Goal: Information Seeking & Learning: Learn about a topic

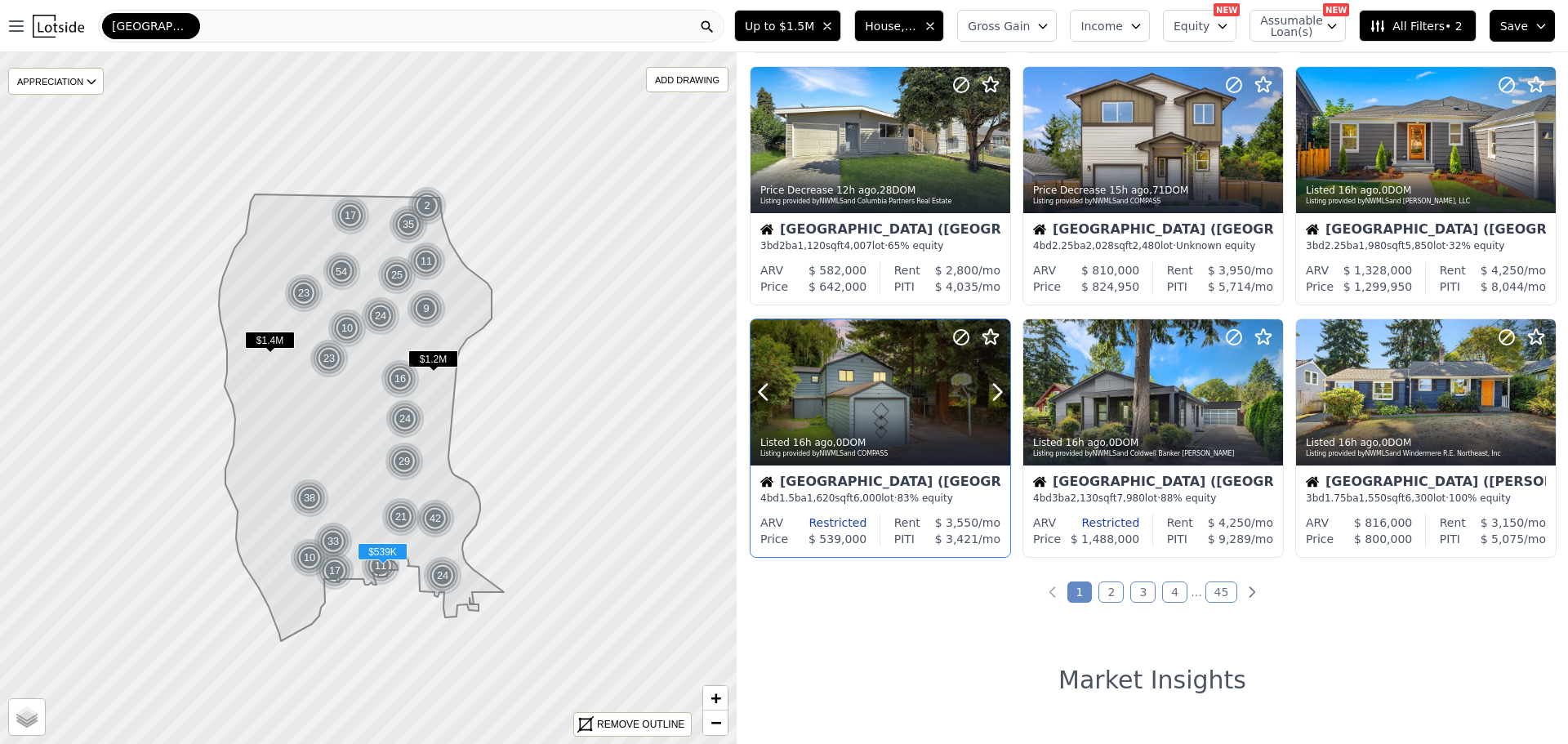
scroll to position [572, 0]
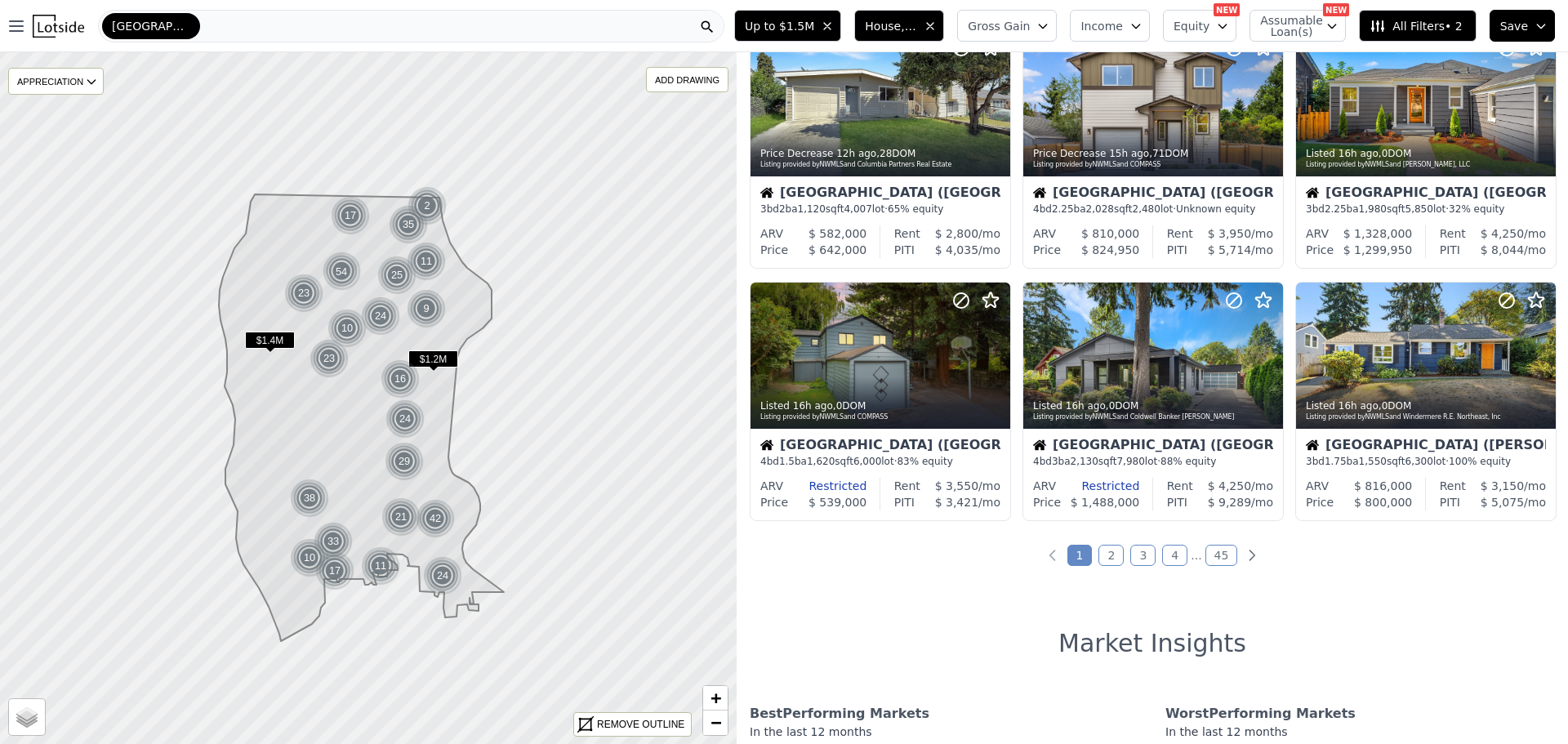
click at [207, 14] on div "Seattle" at bounding box center [411, 26] width 626 height 33
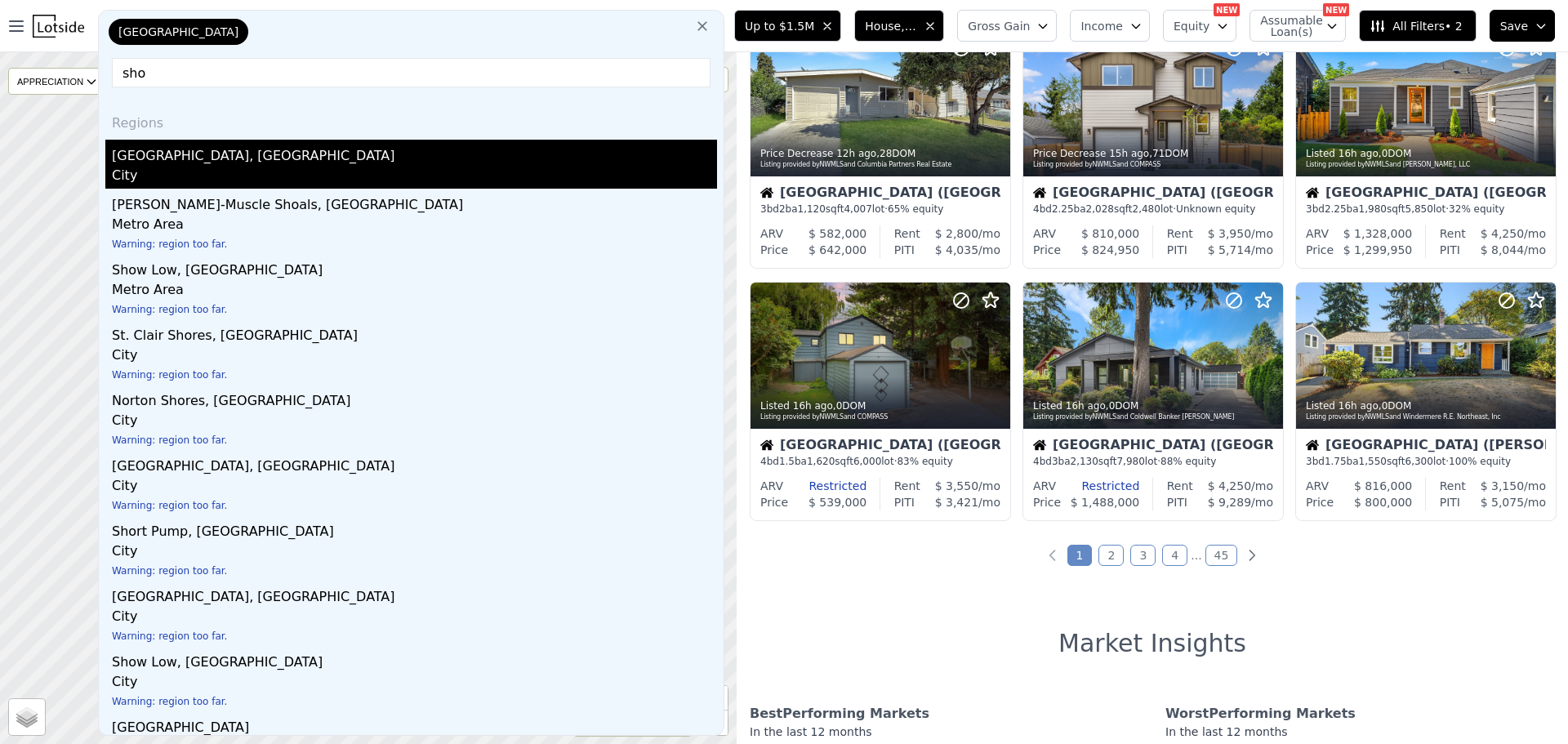
type input "sho"
click at [142, 161] on div "Shoreline, WA" at bounding box center [414, 152] width 605 height 26
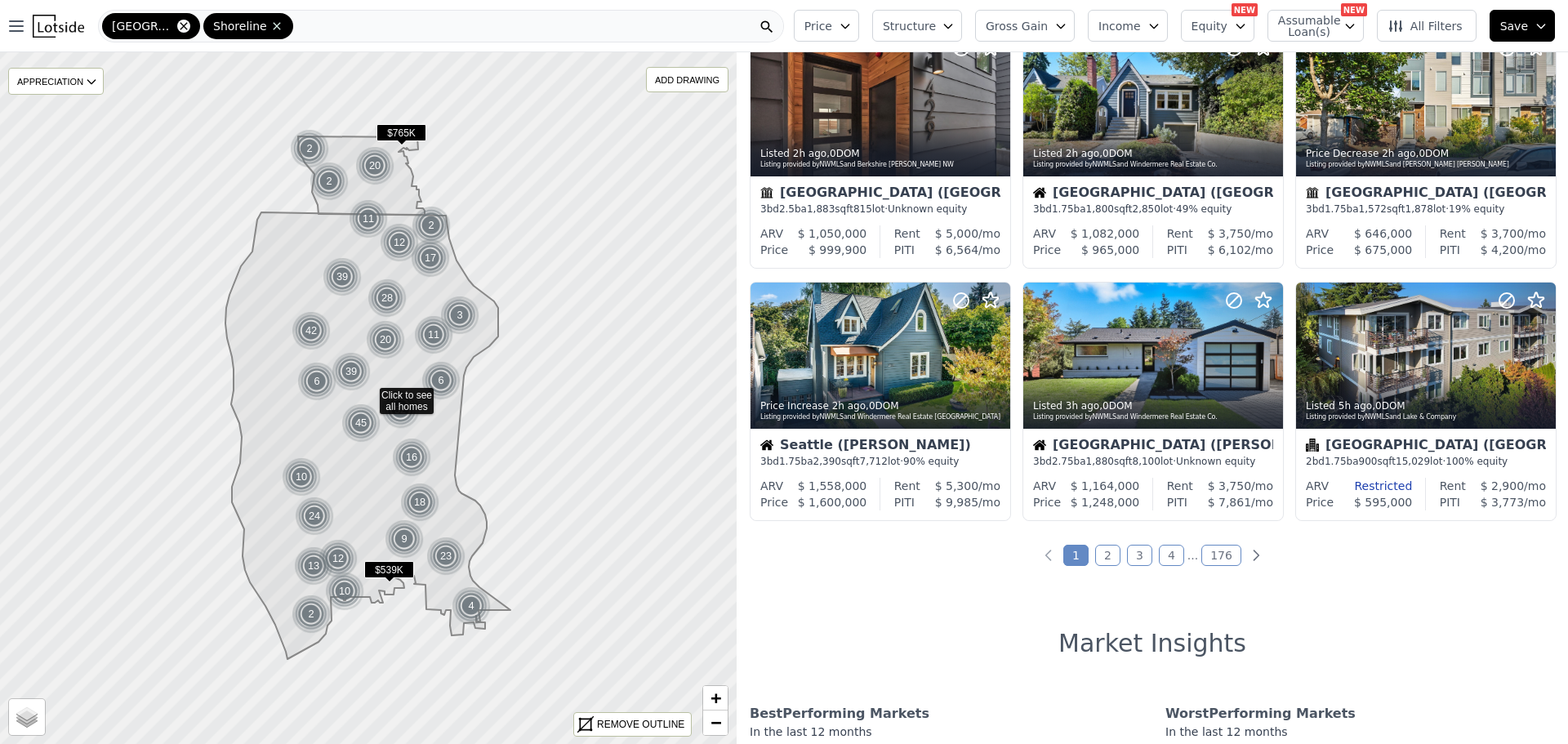
click at [178, 21] on icon at bounding box center [184, 26] width 13 height 13
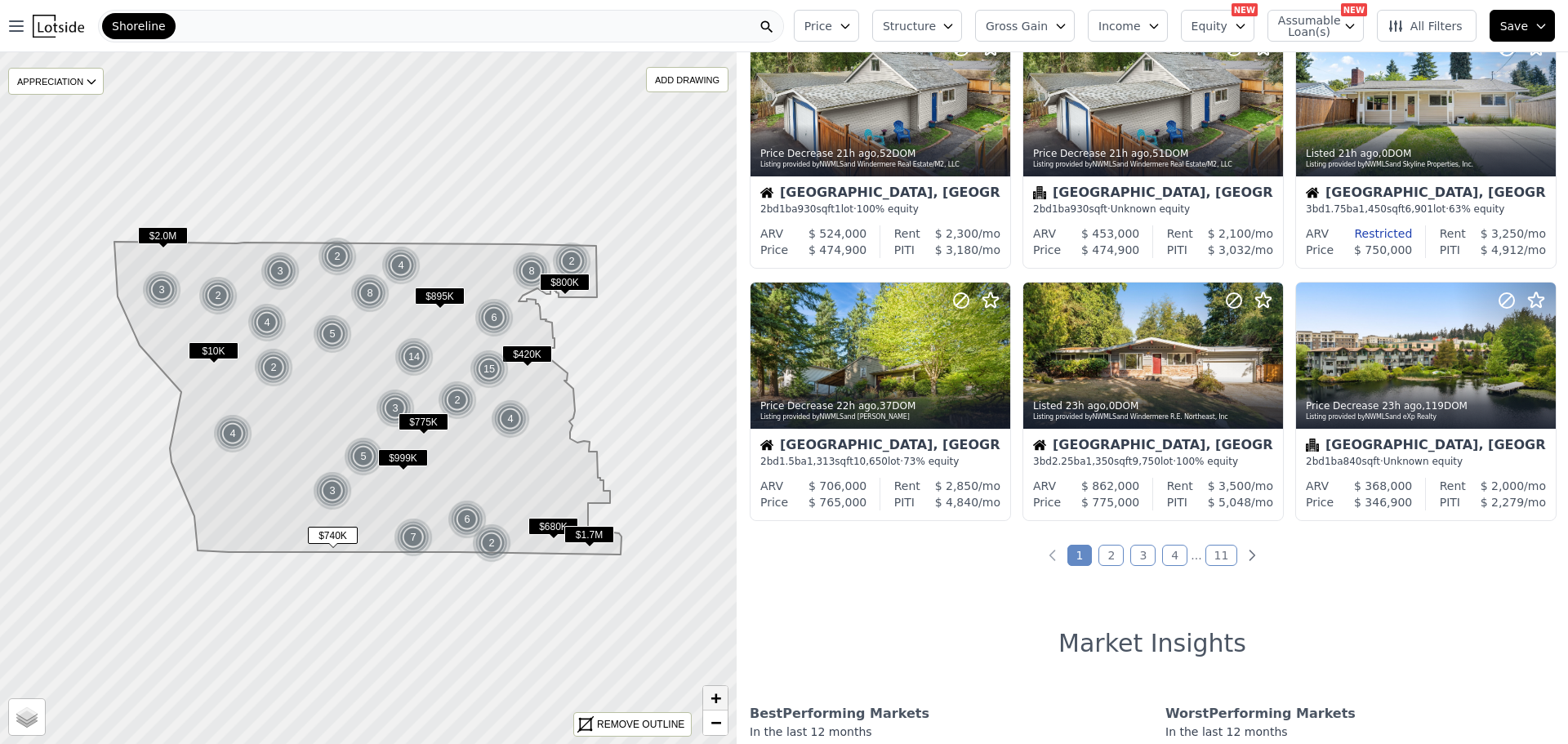
click at [711, 699] on span "+" at bounding box center [716, 698] width 11 height 21
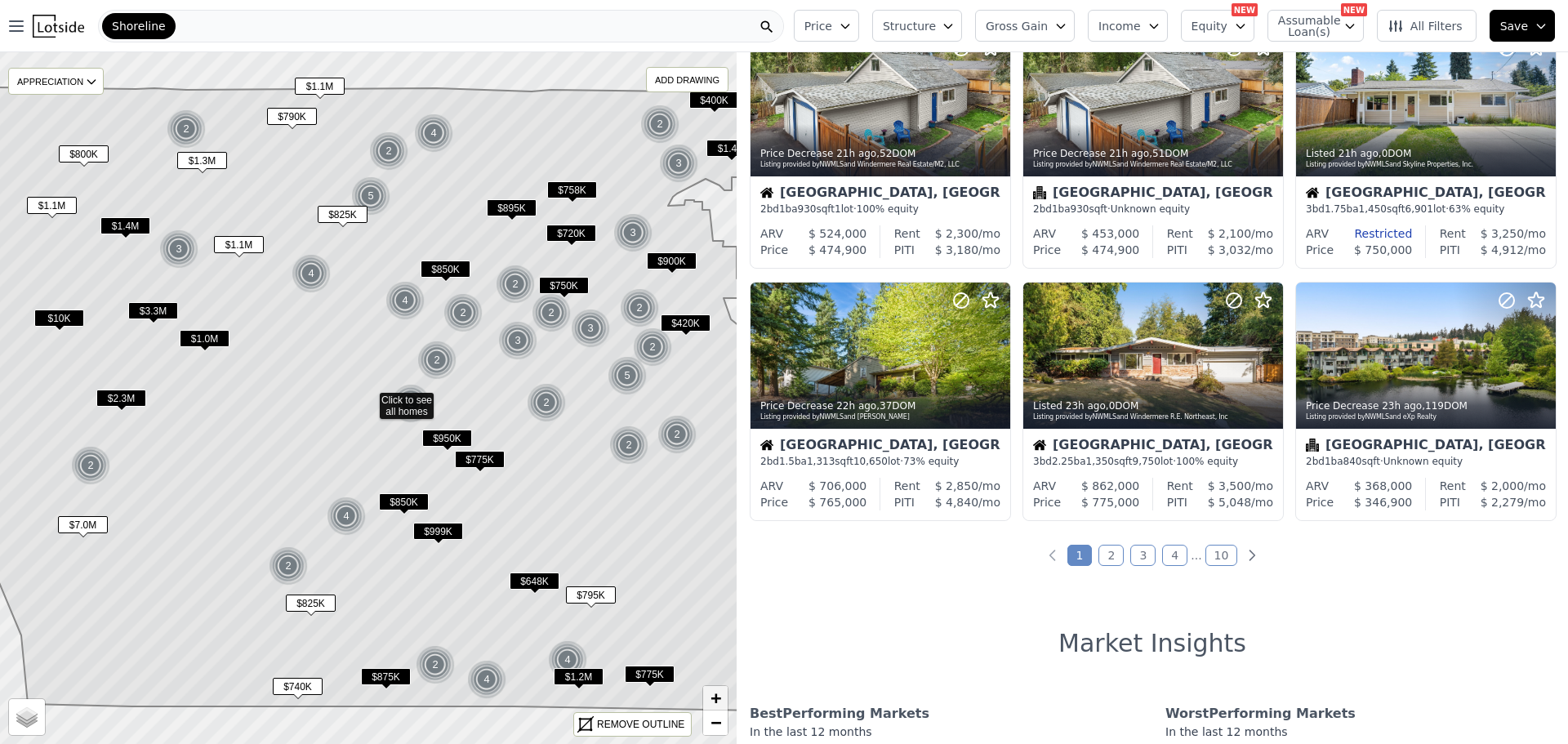
click at [711, 699] on span "+" at bounding box center [716, 698] width 11 height 21
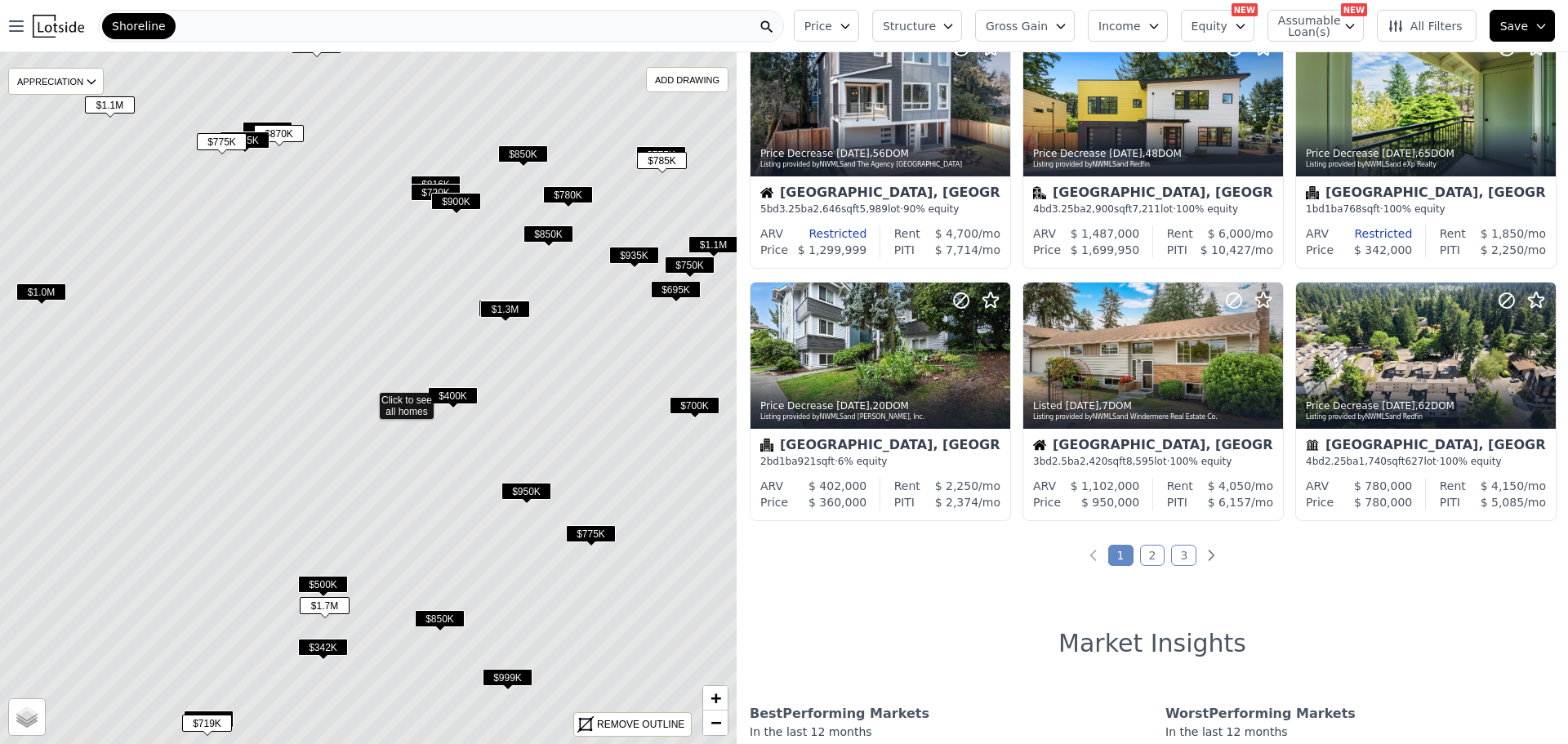
click at [223, 136] on span "$775K" at bounding box center [222, 141] width 50 height 17
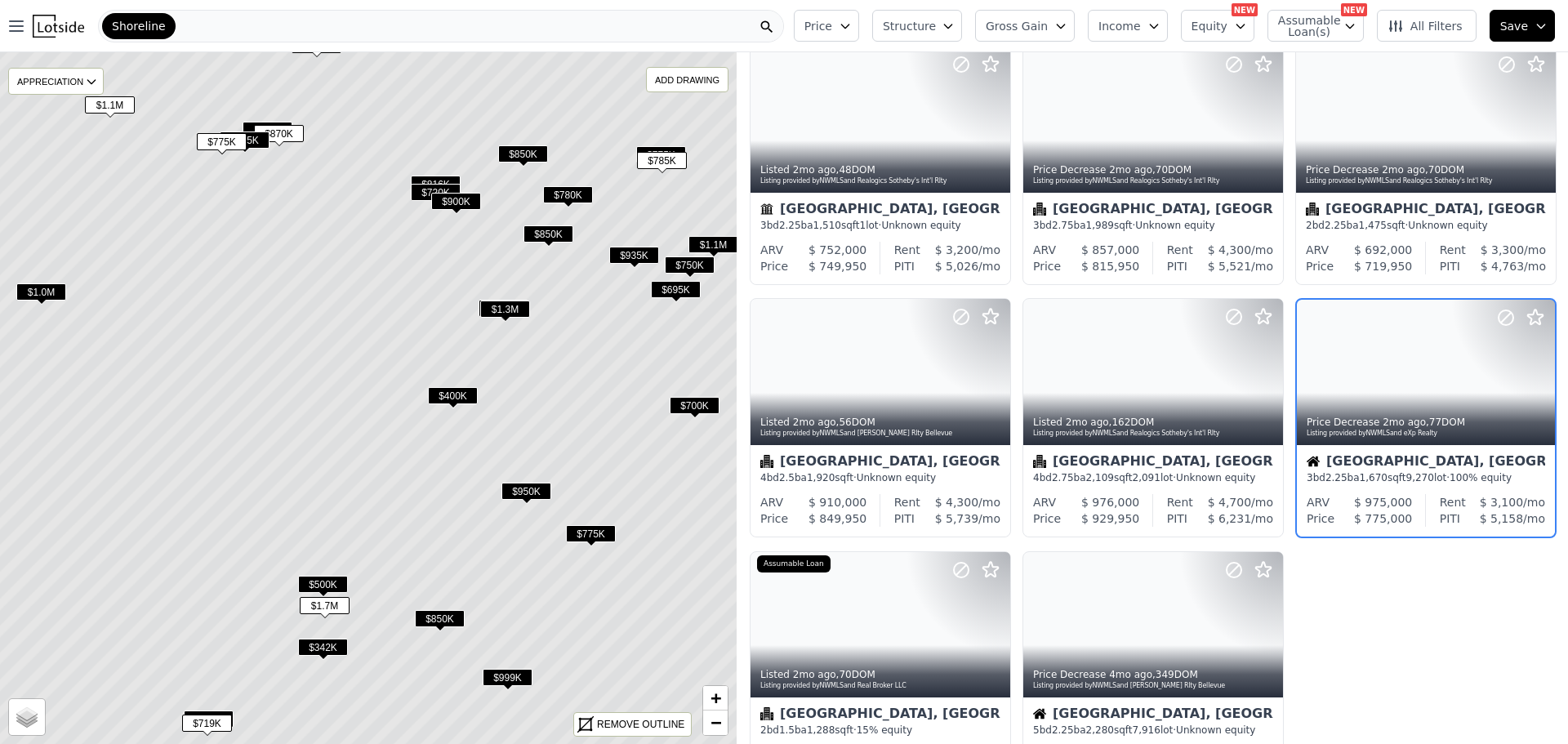
scroll to position [296, 0]
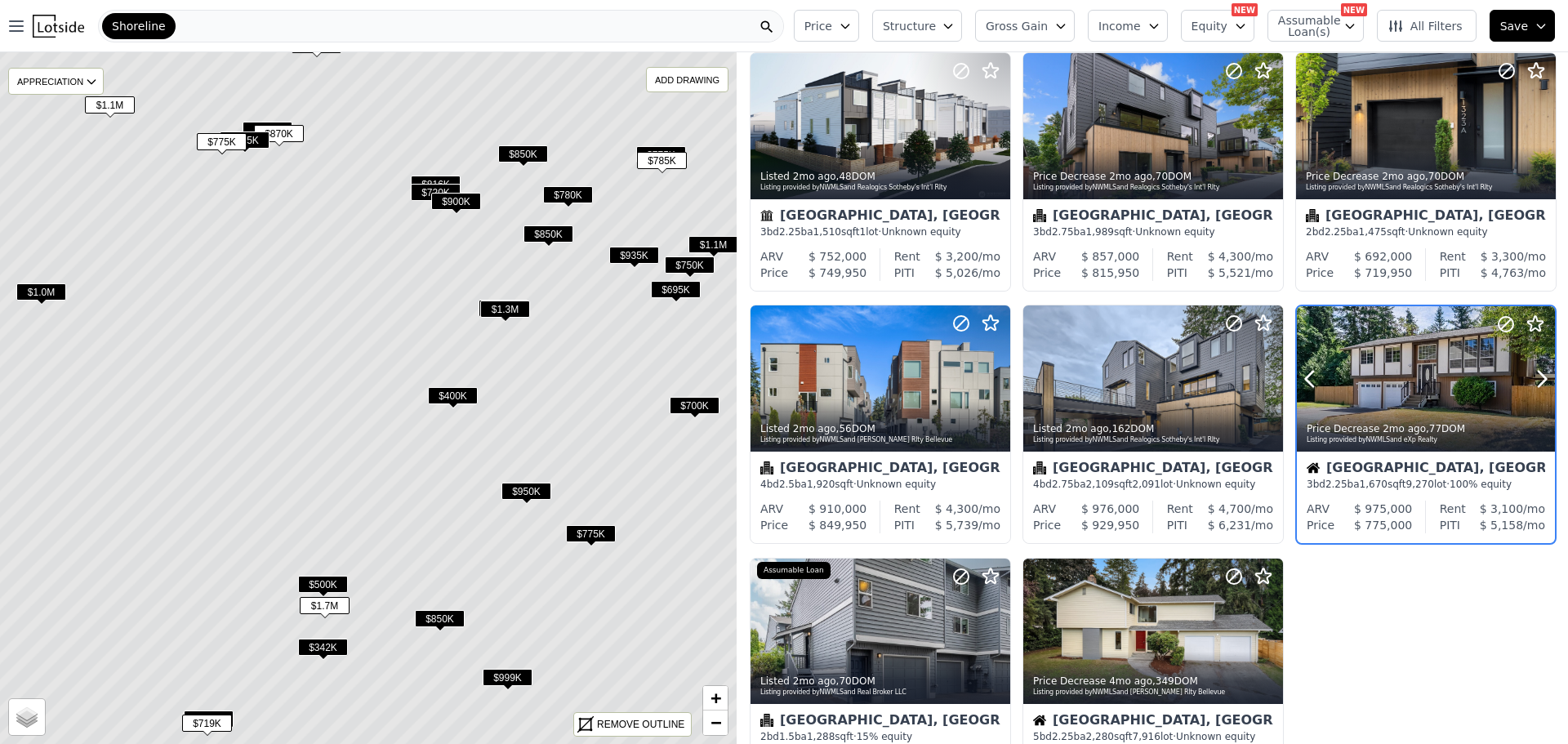
click at [1354, 385] on div at bounding box center [1425, 378] width 258 height 145
click at [287, 132] on span "$870K" at bounding box center [279, 133] width 50 height 17
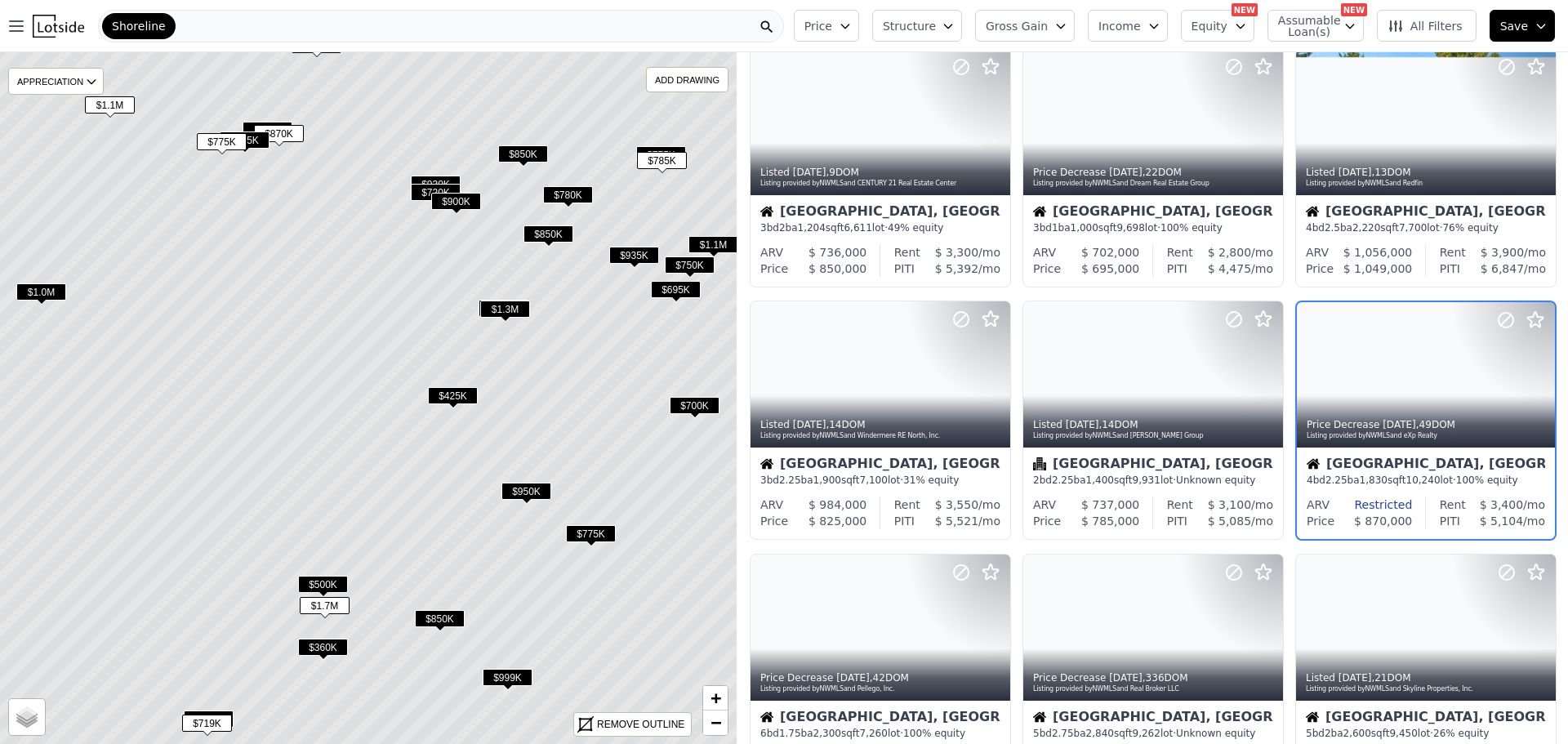
scroll to position [44, 0]
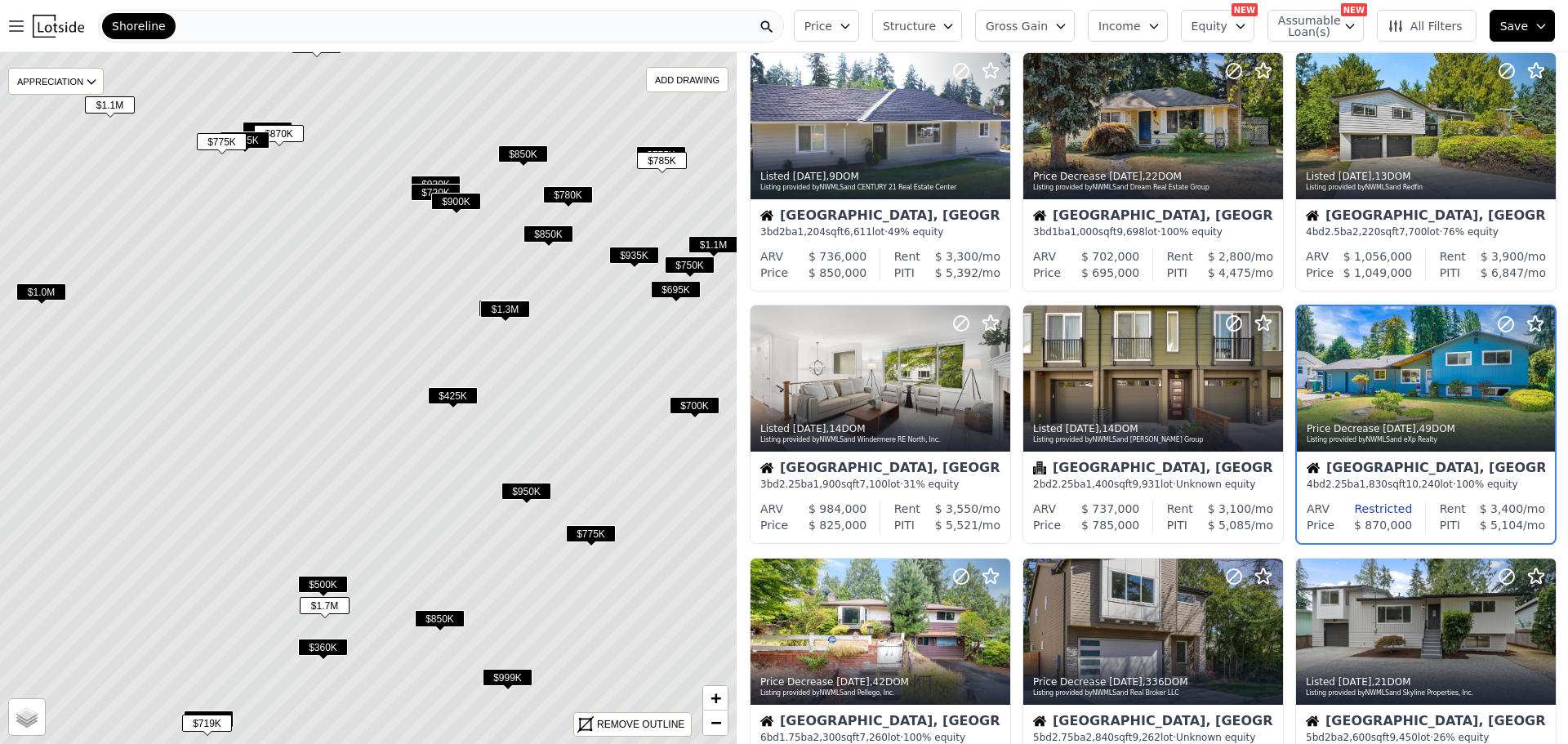
click at [255, 142] on span "$625K" at bounding box center [245, 139] width 50 height 17
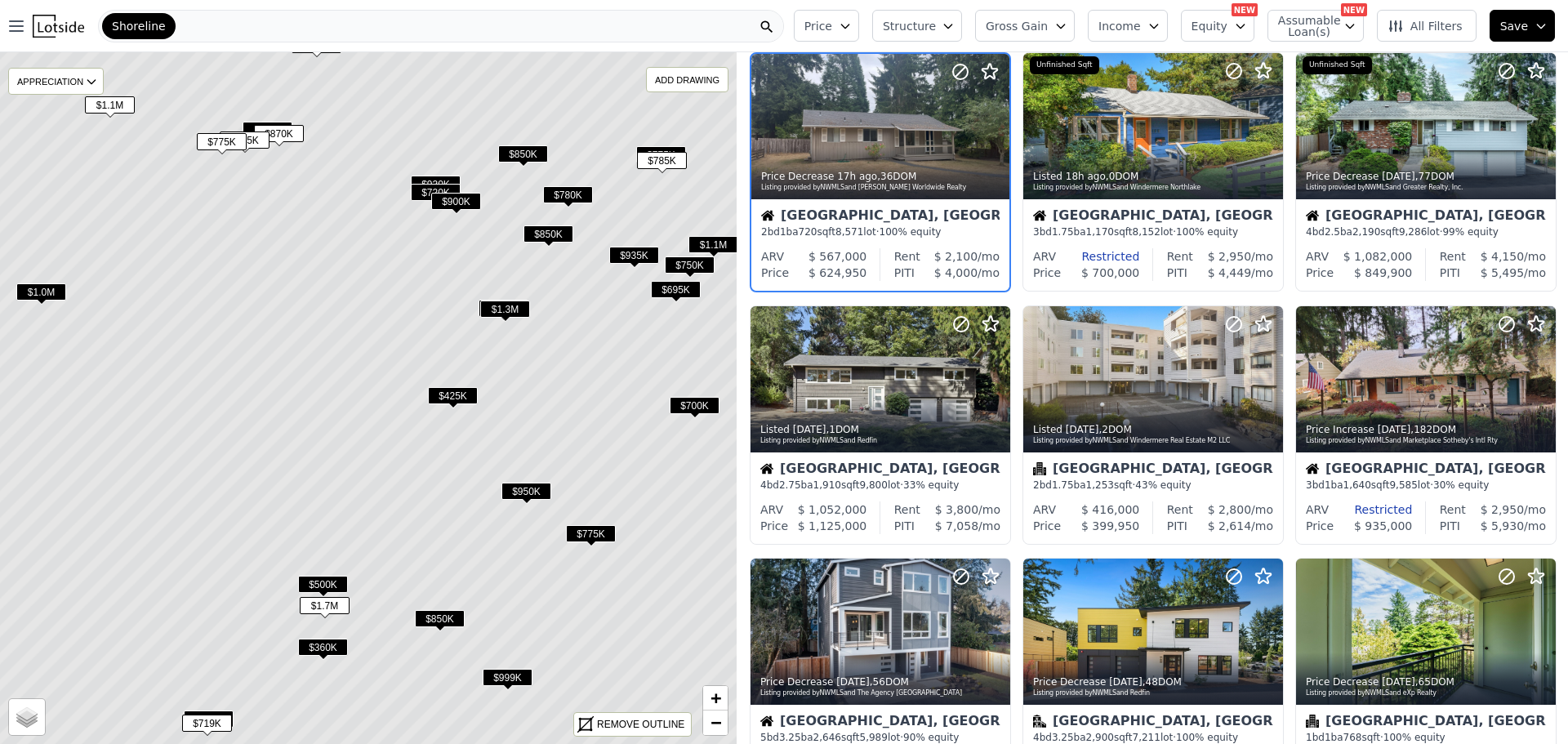
scroll to position [0, 0]
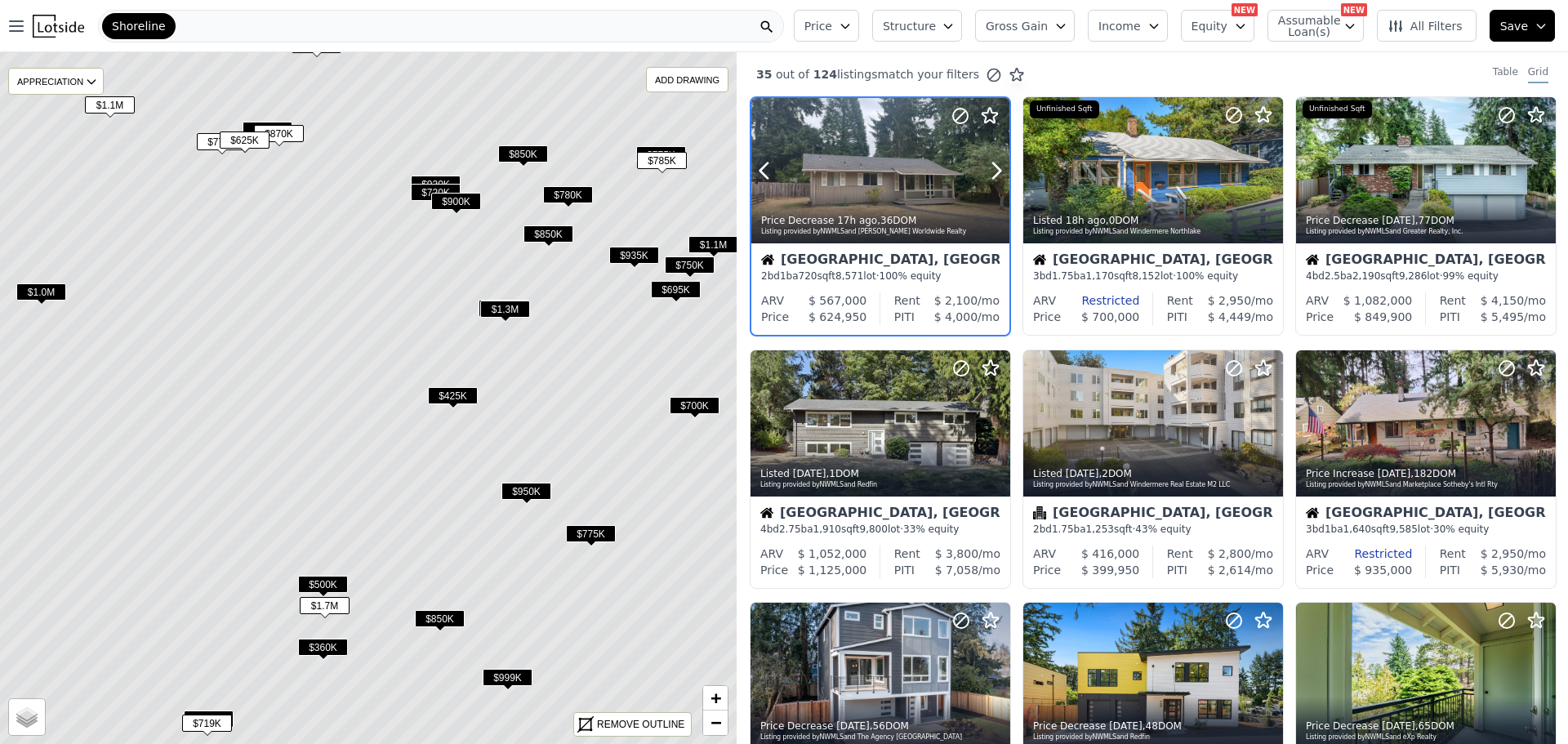
click at [856, 198] on div at bounding box center [880, 205] width 258 height 29
click at [709, 695] on link "+" at bounding box center [715, 698] width 24 height 24
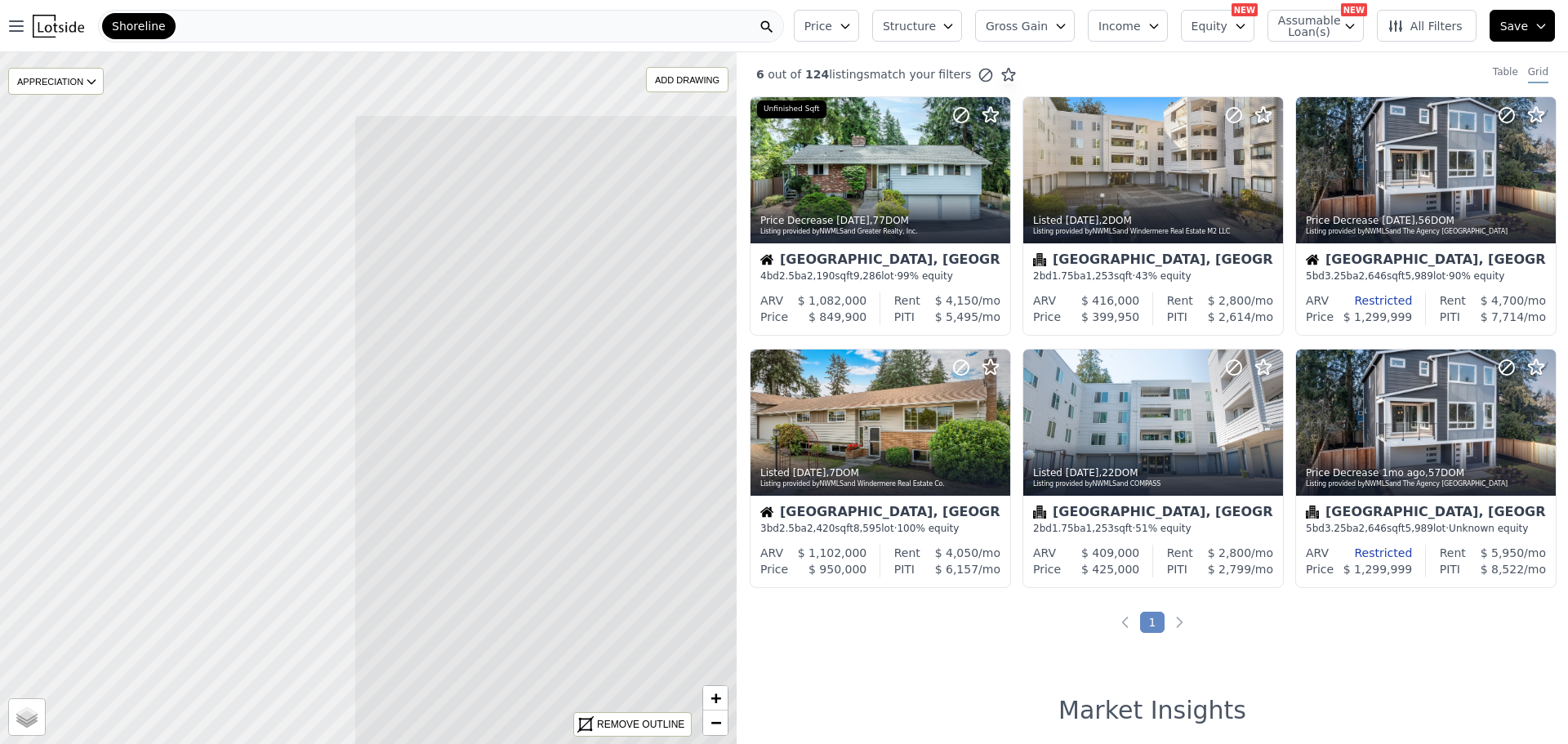
drag, startPoint x: 247, startPoint y: 316, endPoint x: 676, endPoint y: 449, distance: 449.1
click at [676, 449] on icon at bounding box center [797, 530] width 887 height 832
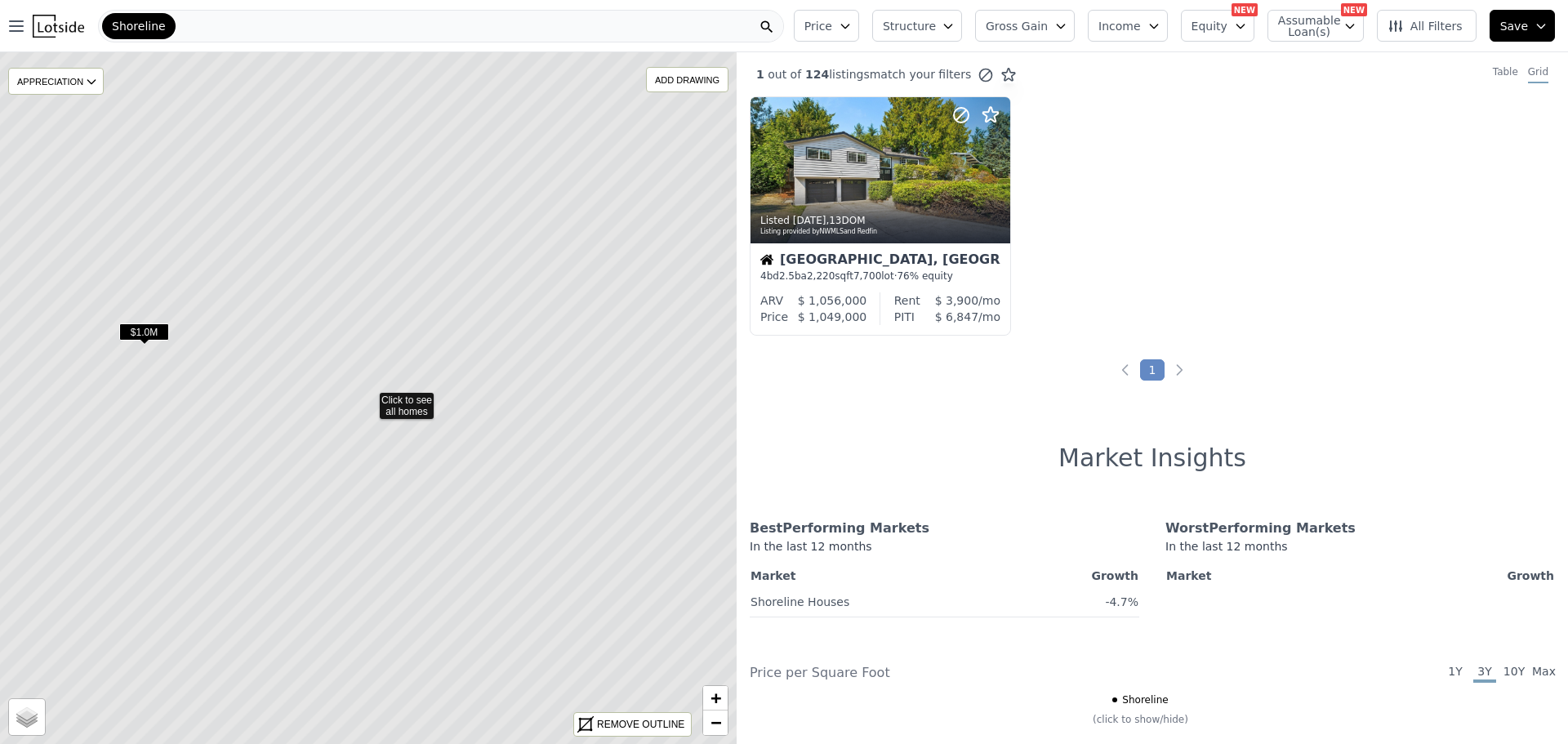
click at [144, 328] on span "$1.0M" at bounding box center [145, 331] width 50 height 17
click at [850, 169] on div at bounding box center [880, 170] width 260 height 146
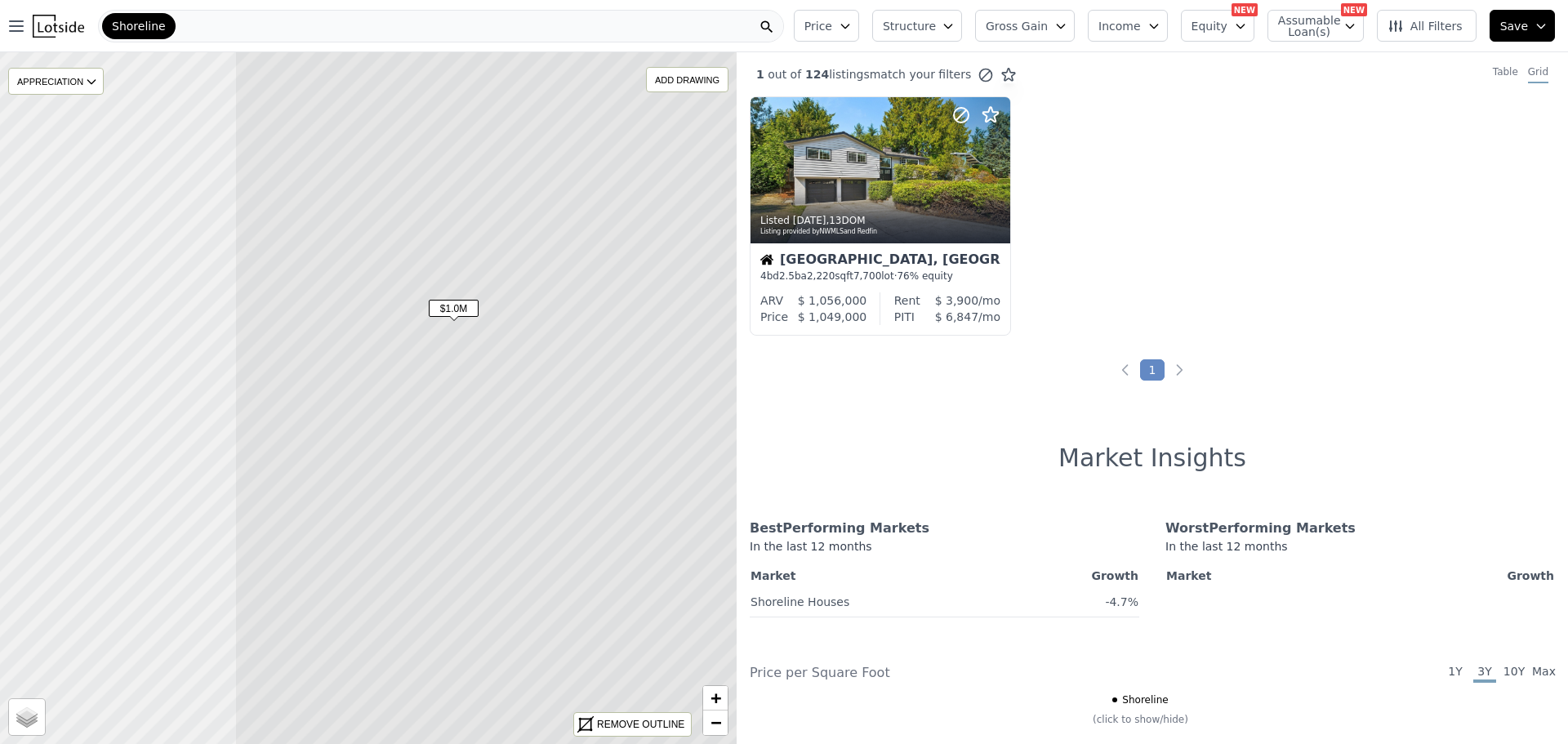
drag, startPoint x: 432, startPoint y: 351, endPoint x: 742, endPoint y: 327, distance: 310.9
click at [742, 327] on div "$1.0M APPRECIATION None 3M 1Y 3Y ADD DRAWING REMOVE ALL DRAWINGS Street Satelli…" at bounding box center [784, 425] width 1568 height 744
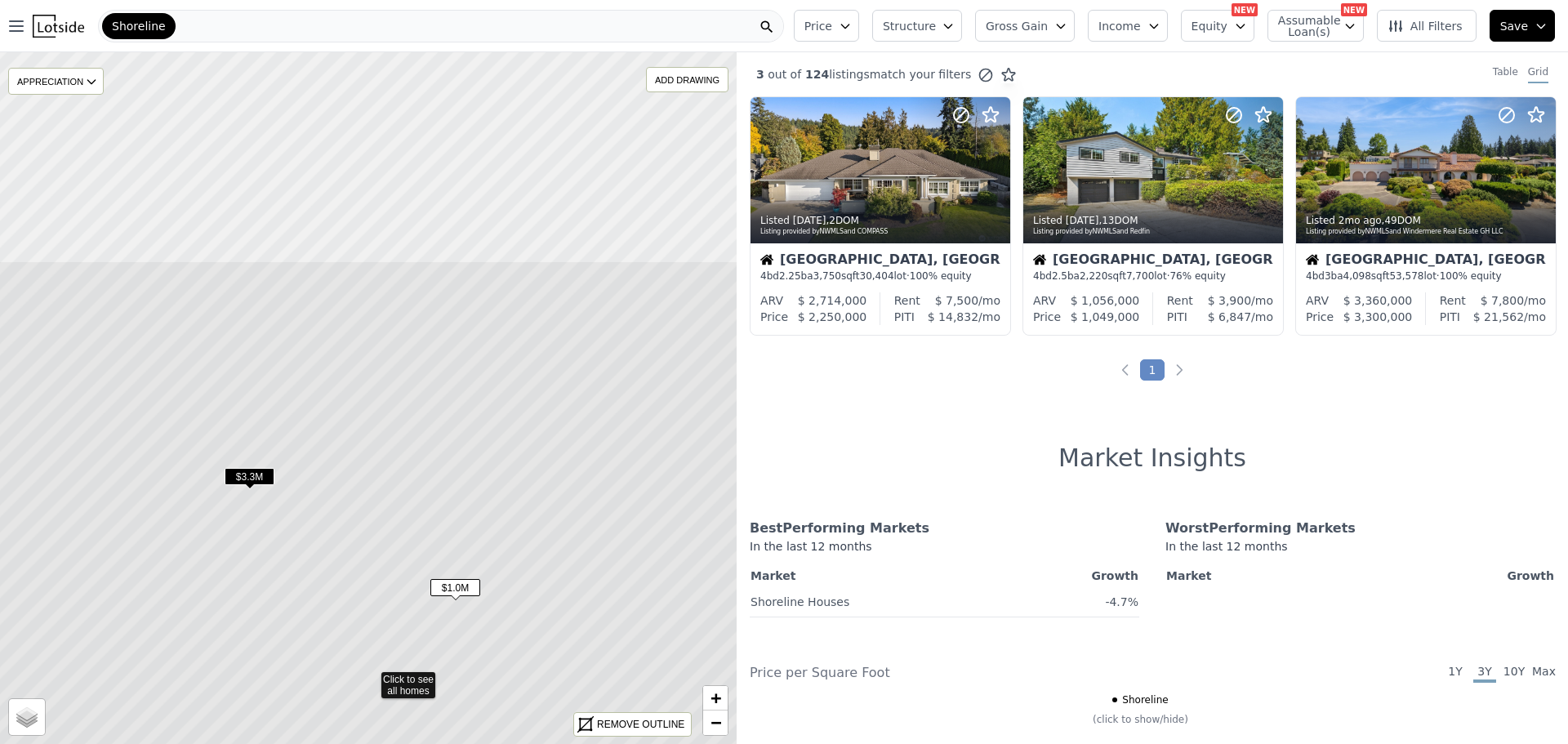
drag, startPoint x: 556, startPoint y: 290, endPoint x: 558, endPoint y: 583, distance: 293.0
click at [558, 583] on icon at bounding box center [370, 676] width 887 height 832
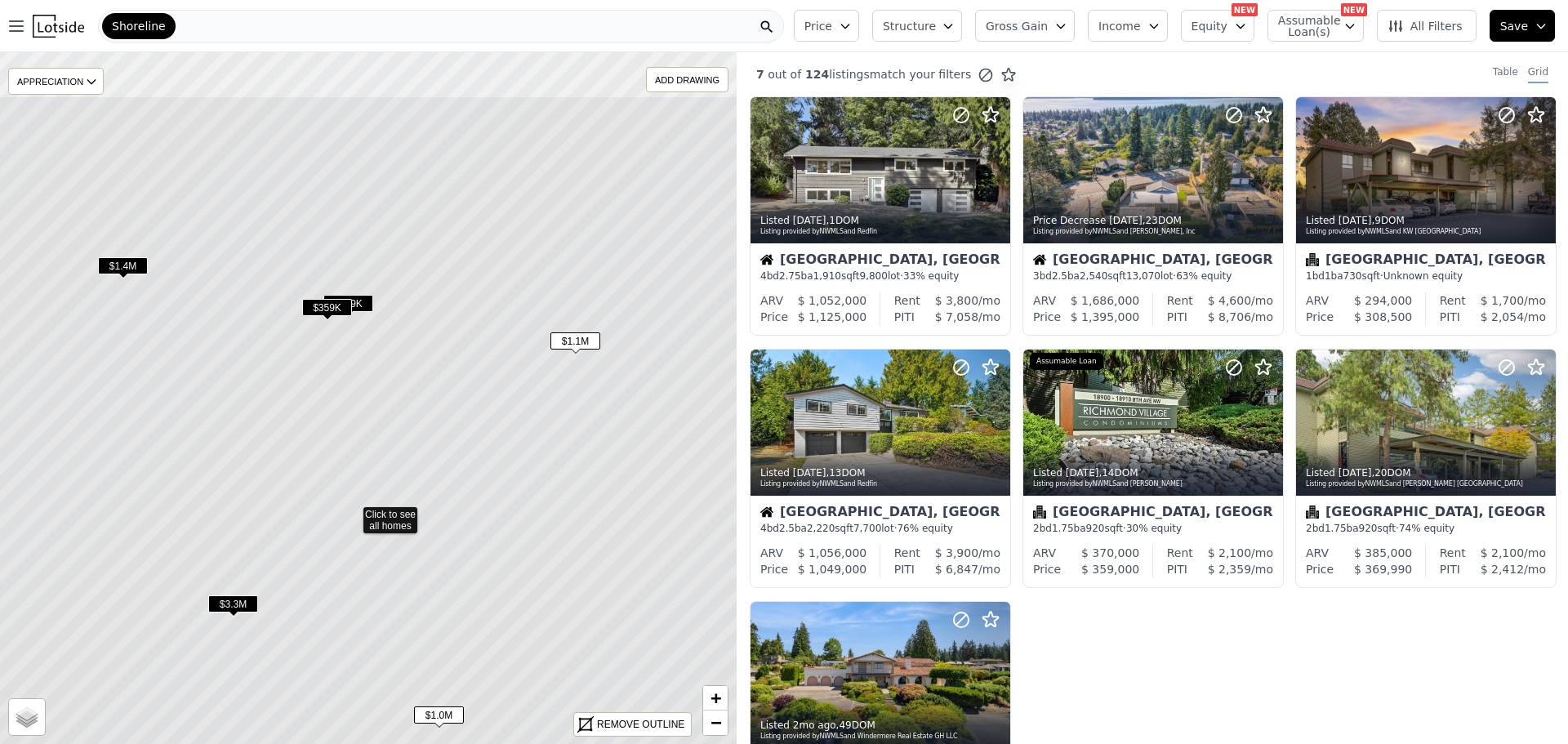
drag, startPoint x: 493, startPoint y: 282, endPoint x: 477, endPoint y: 396, distance: 115.1
click at [477, 396] on icon at bounding box center [352, 511] width 887 height 832
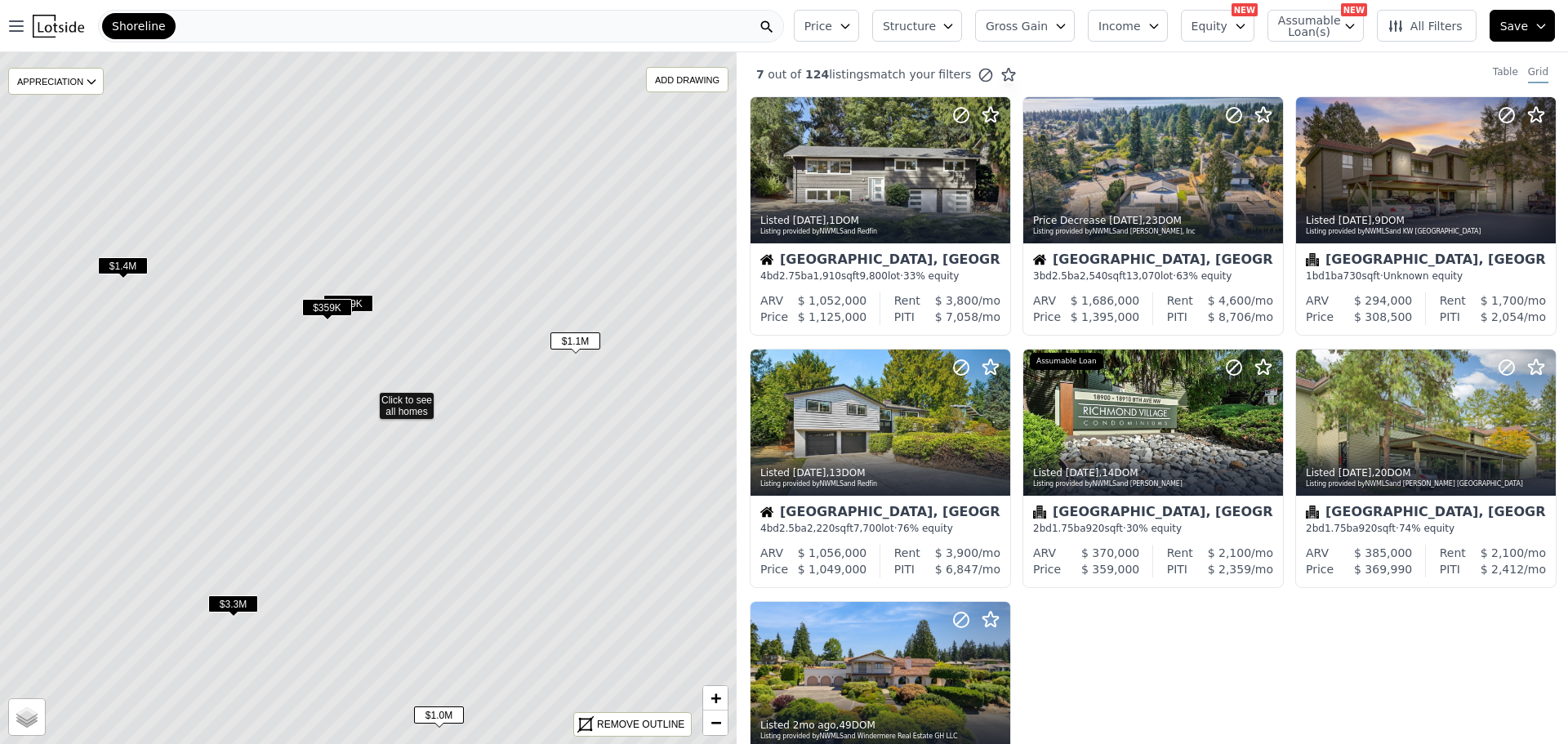
click at [362, 302] on span "$309K" at bounding box center [348, 302] width 50 height 17
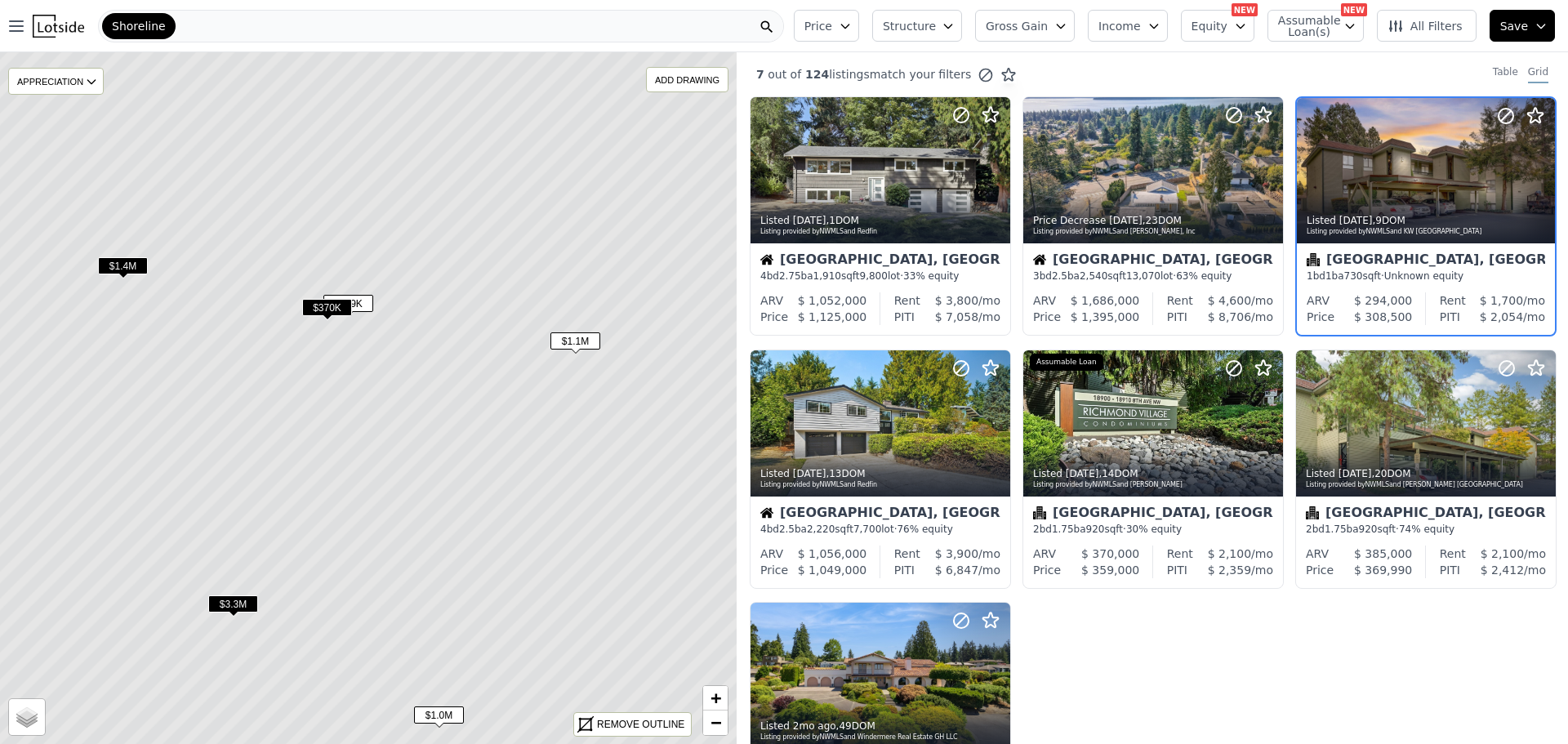
click at [568, 337] on span "$1.1M" at bounding box center [576, 340] width 50 height 17
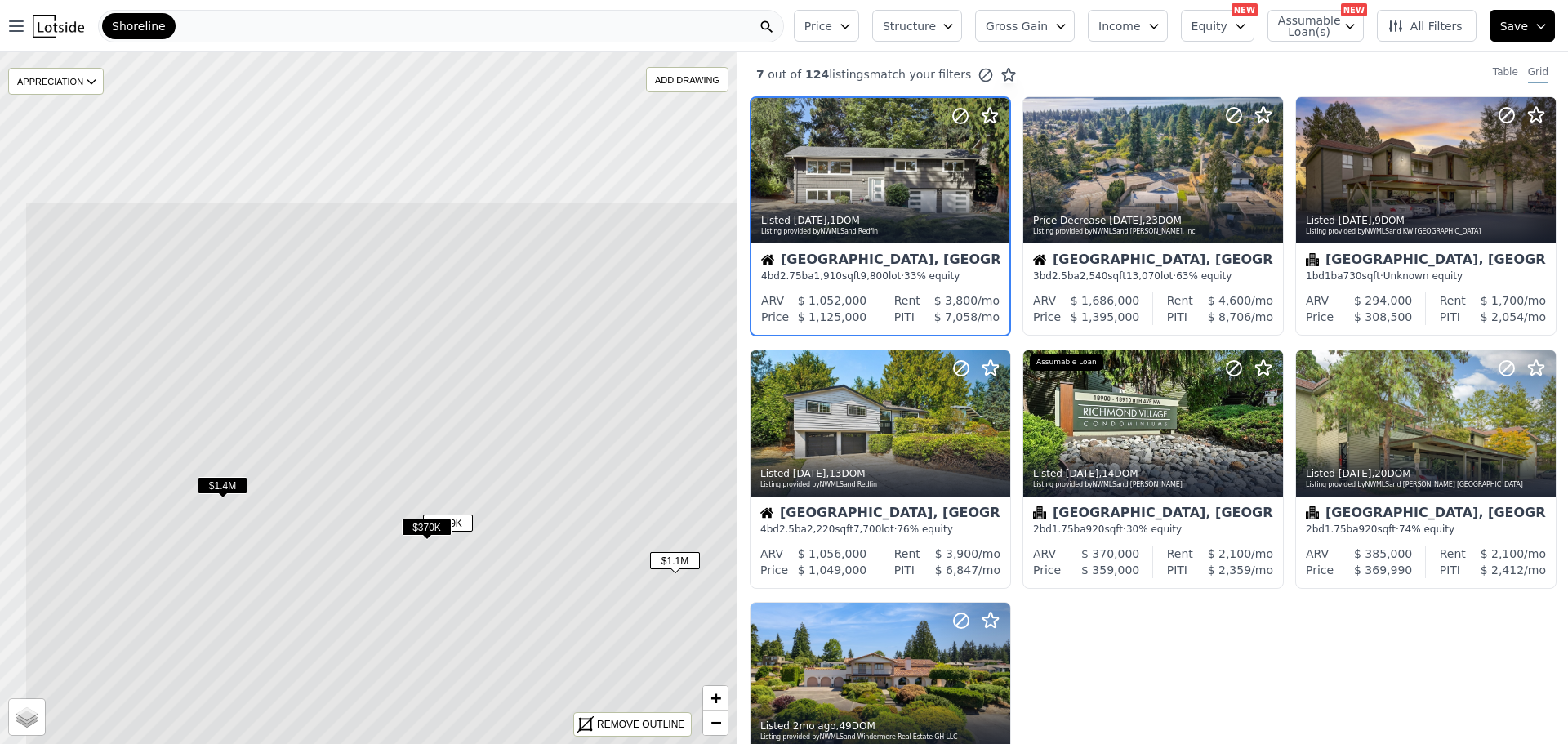
drag, startPoint x: 569, startPoint y: 343, endPoint x: 631, endPoint y: 485, distance: 154.9
click at [631, 485] on icon at bounding box center [468, 616] width 887 height 832
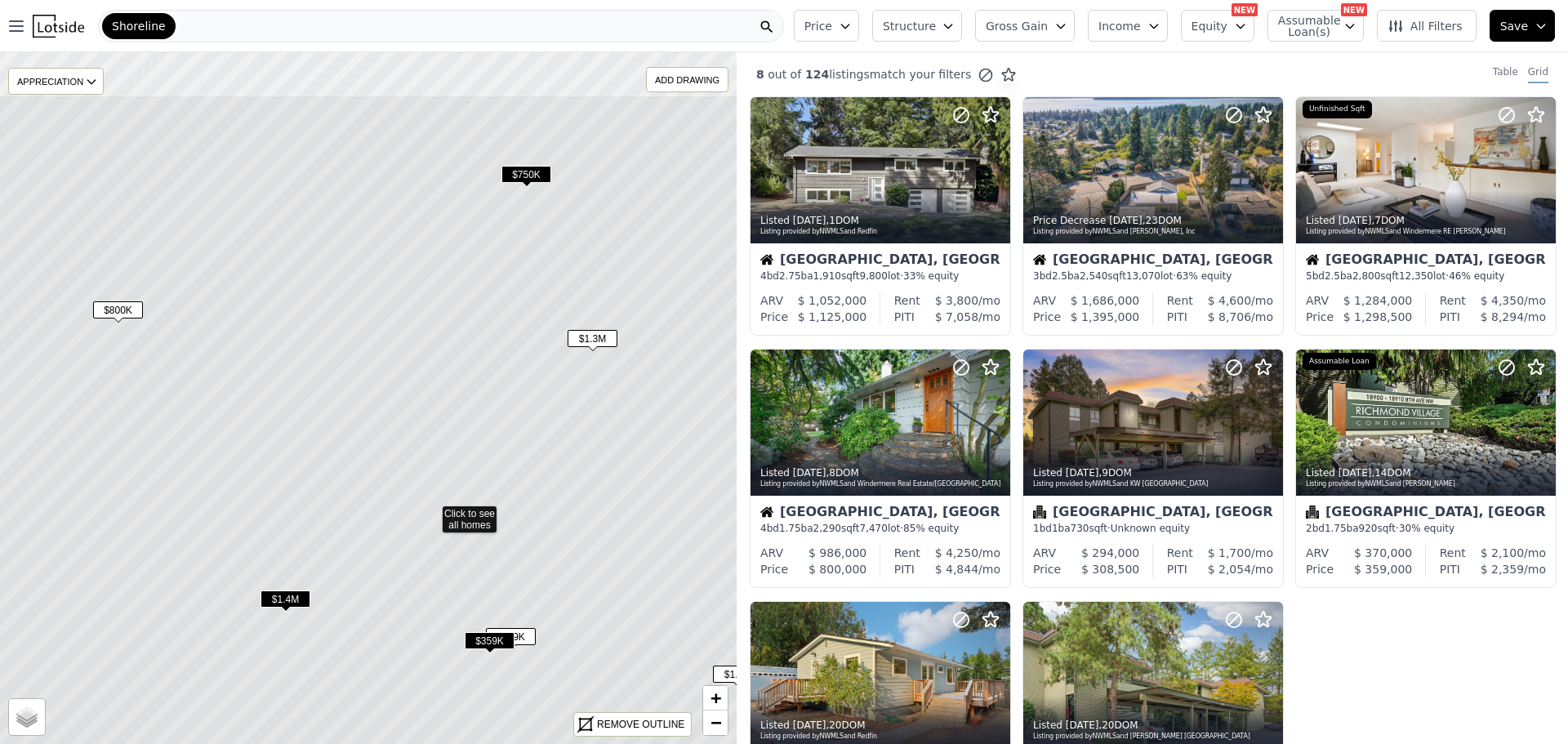
drag, startPoint x: 372, startPoint y: 259, endPoint x: 436, endPoint y: 372, distance: 129.9
click at [436, 372] on icon at bounding box center [431, 510] width 887 height 832
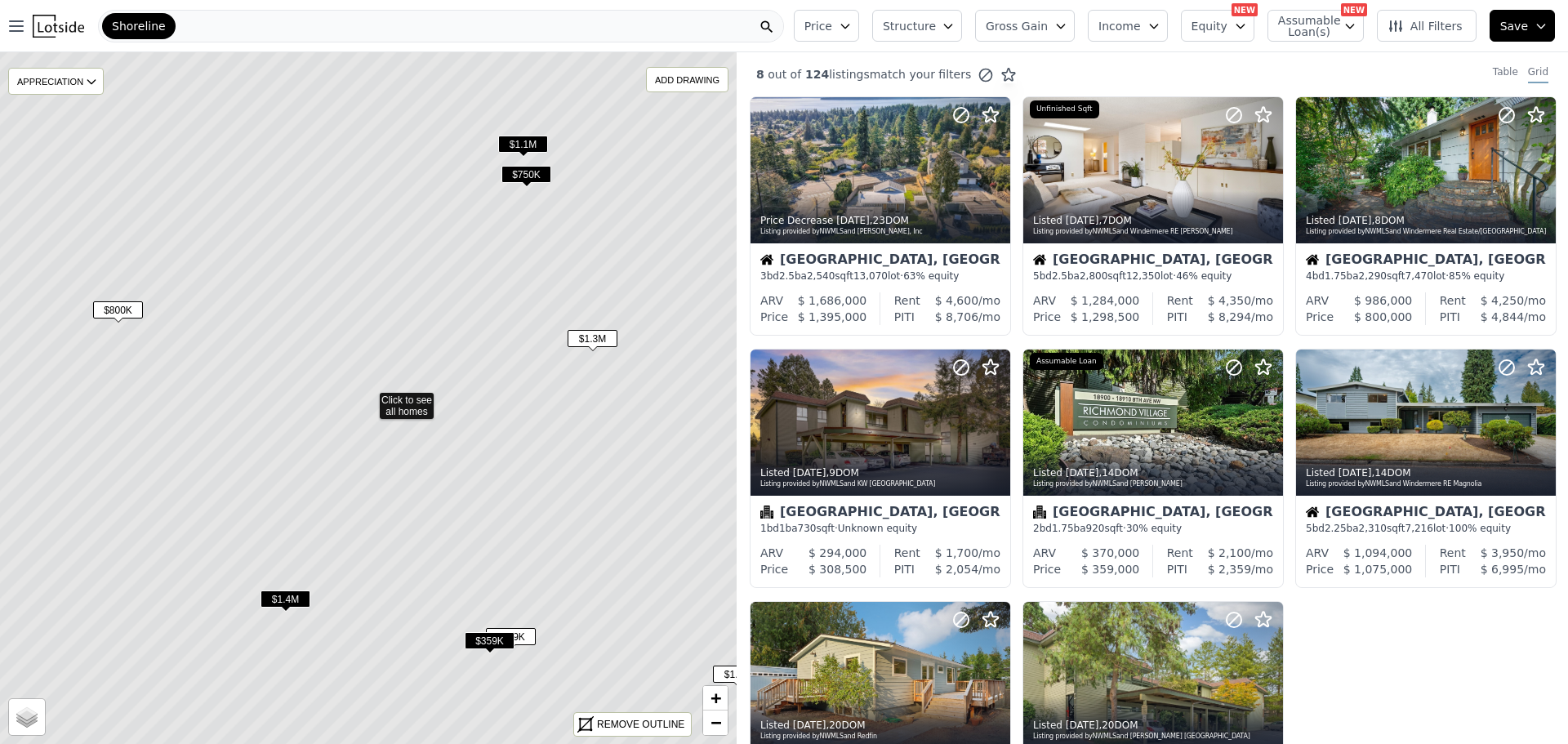
click at [527, 176] on span "$750K" at bounding box center [527, 174] width 50 height 17
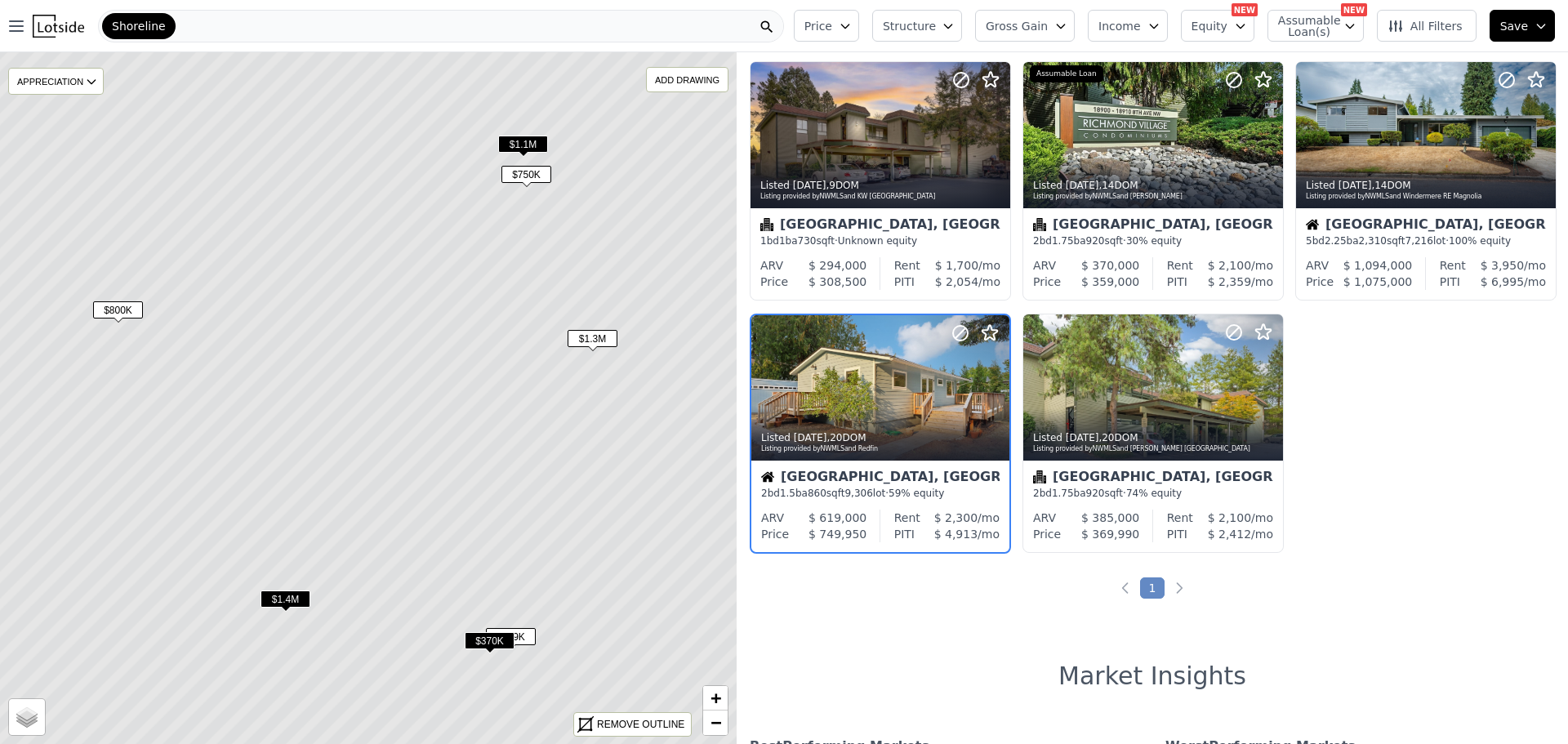
scroll to position [296, 0]
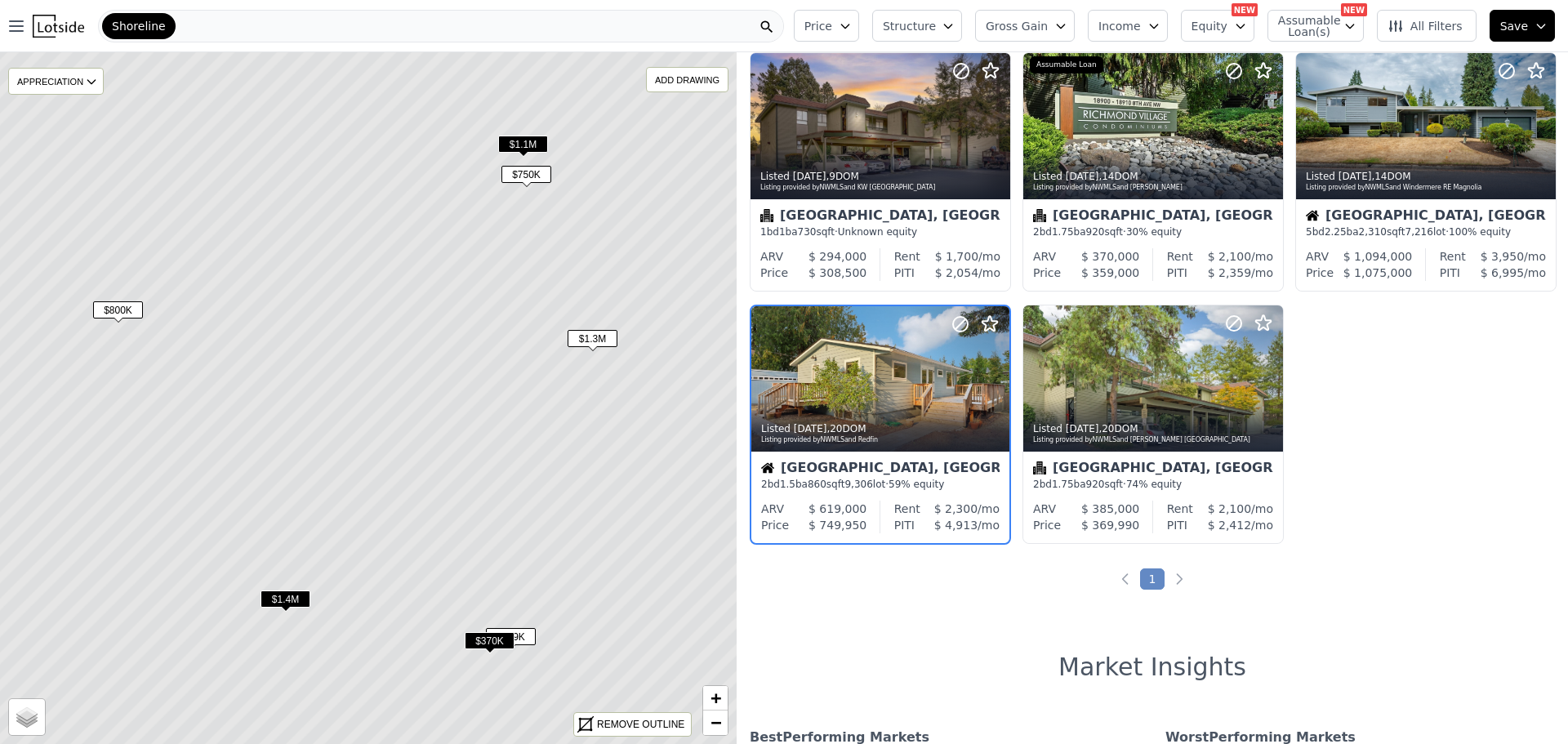
click at [111, 305] on span "$800K" at bounding box center [118, 310] width 50 height 17
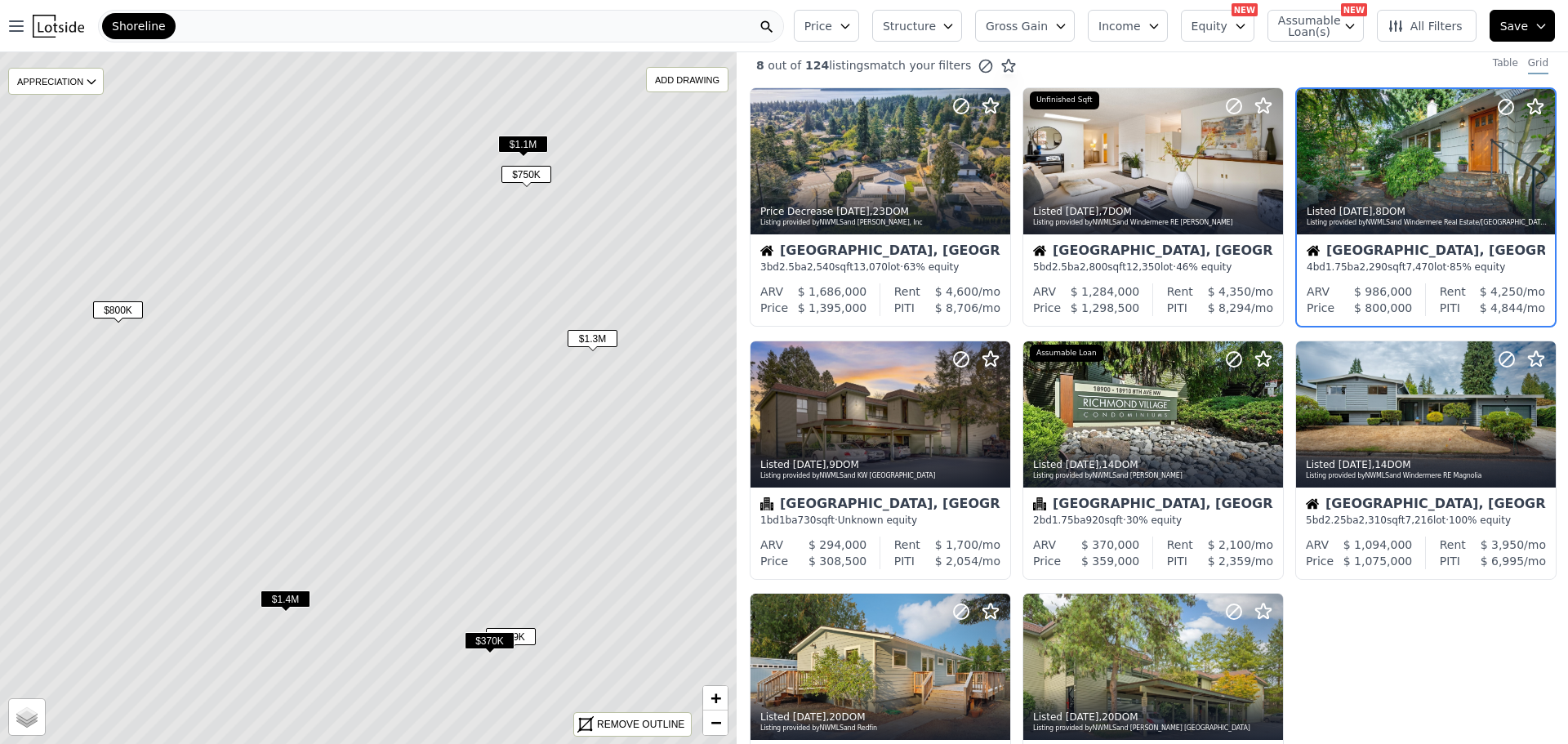
scroll to position [0, 0]
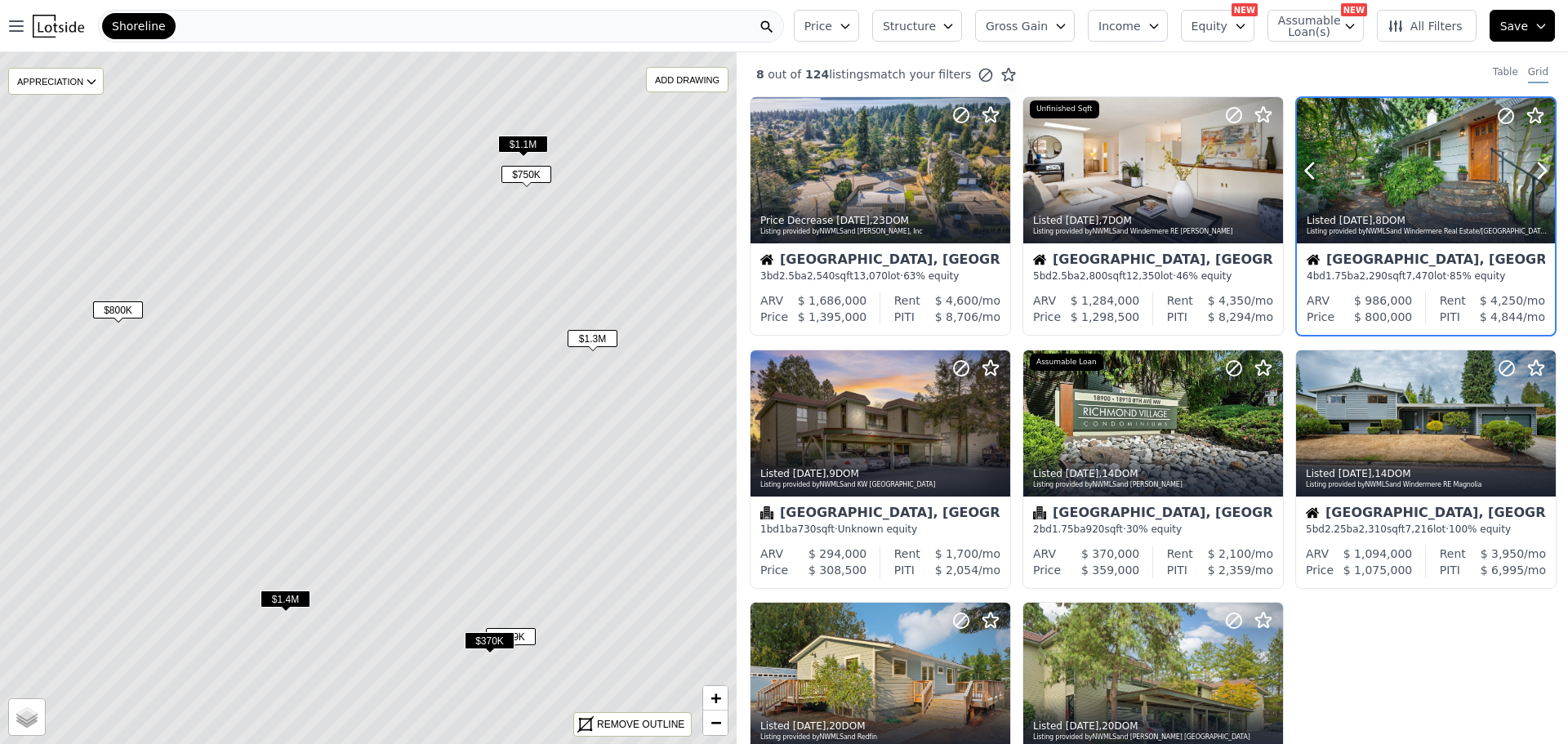
click at [1399, 227] on div "Listing provided by NWMLS and Windermere Real Estate/East" at bounding box center [1426, 231] width 240 height 10
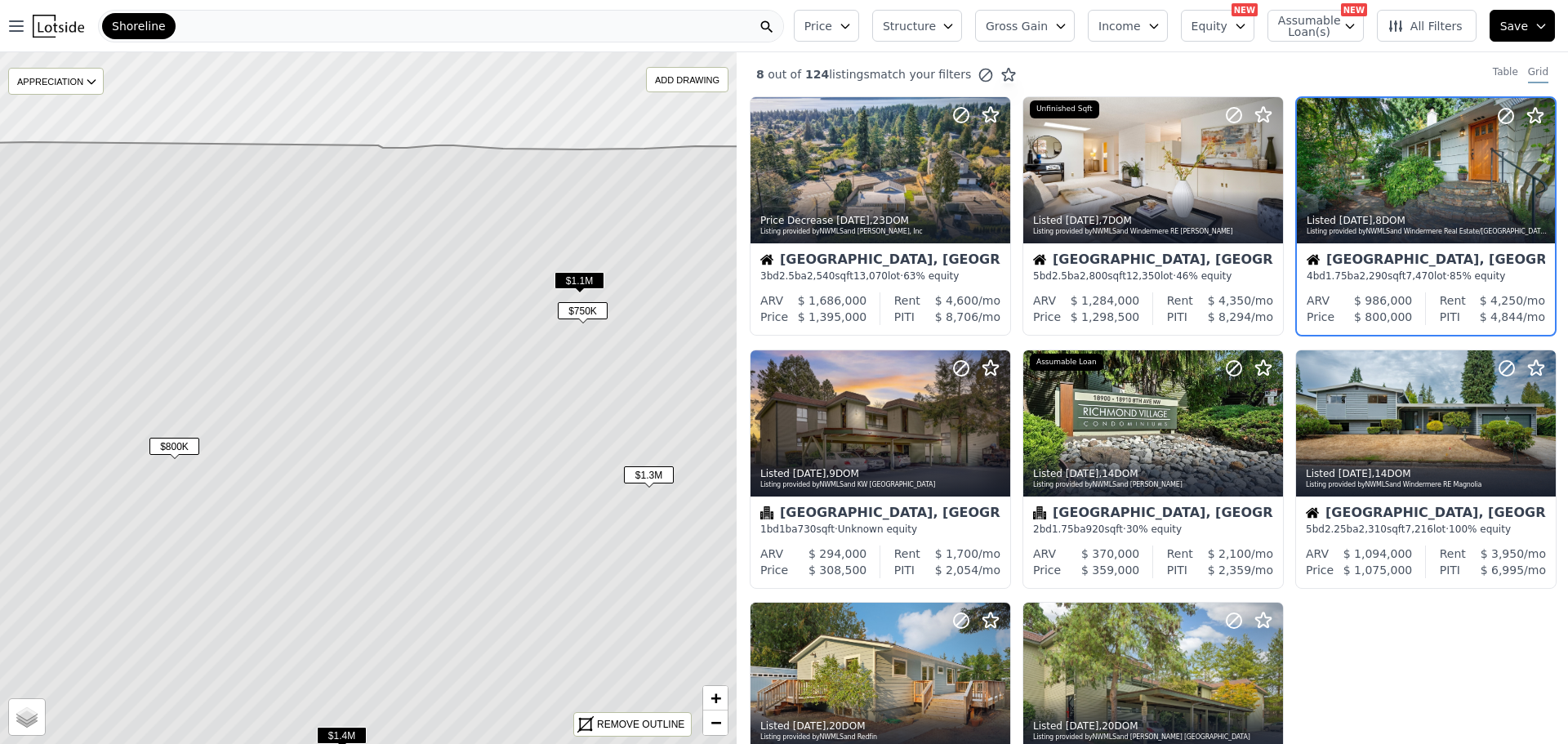
drag, startPoint x: 535, startPoint y: 464, endPoint x: 591, endPoint y: 601, distance: 148.0
click at [591, 601] on icon at bounding box center [425, 546] width 887 height 808
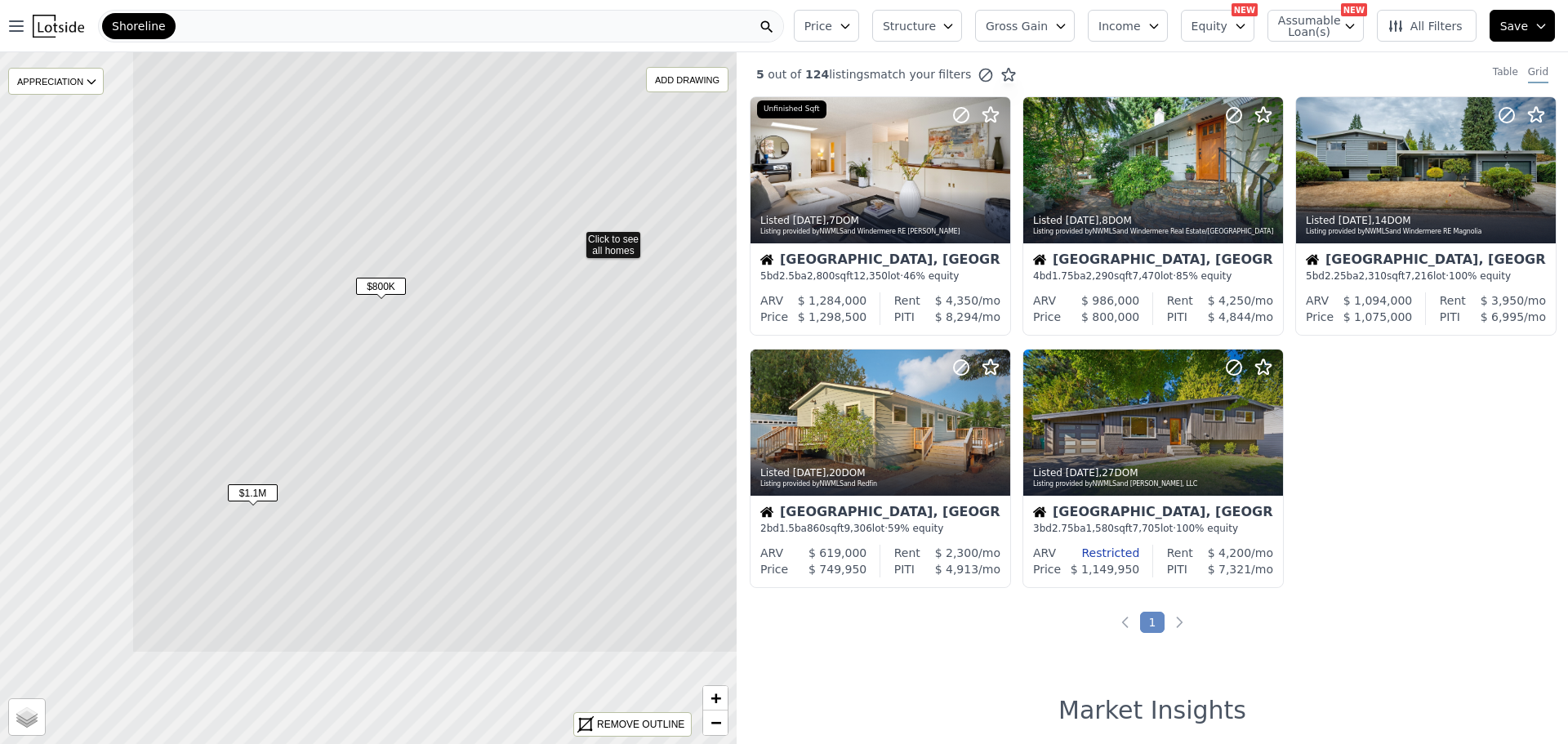
drag, startPoint x: 419, startPoint y: 492, endPoint x: 610, endPoint y: 327, distance: 252.4
click at [626, 328] on icon at bounding box center [575, 318] width 887 height 671
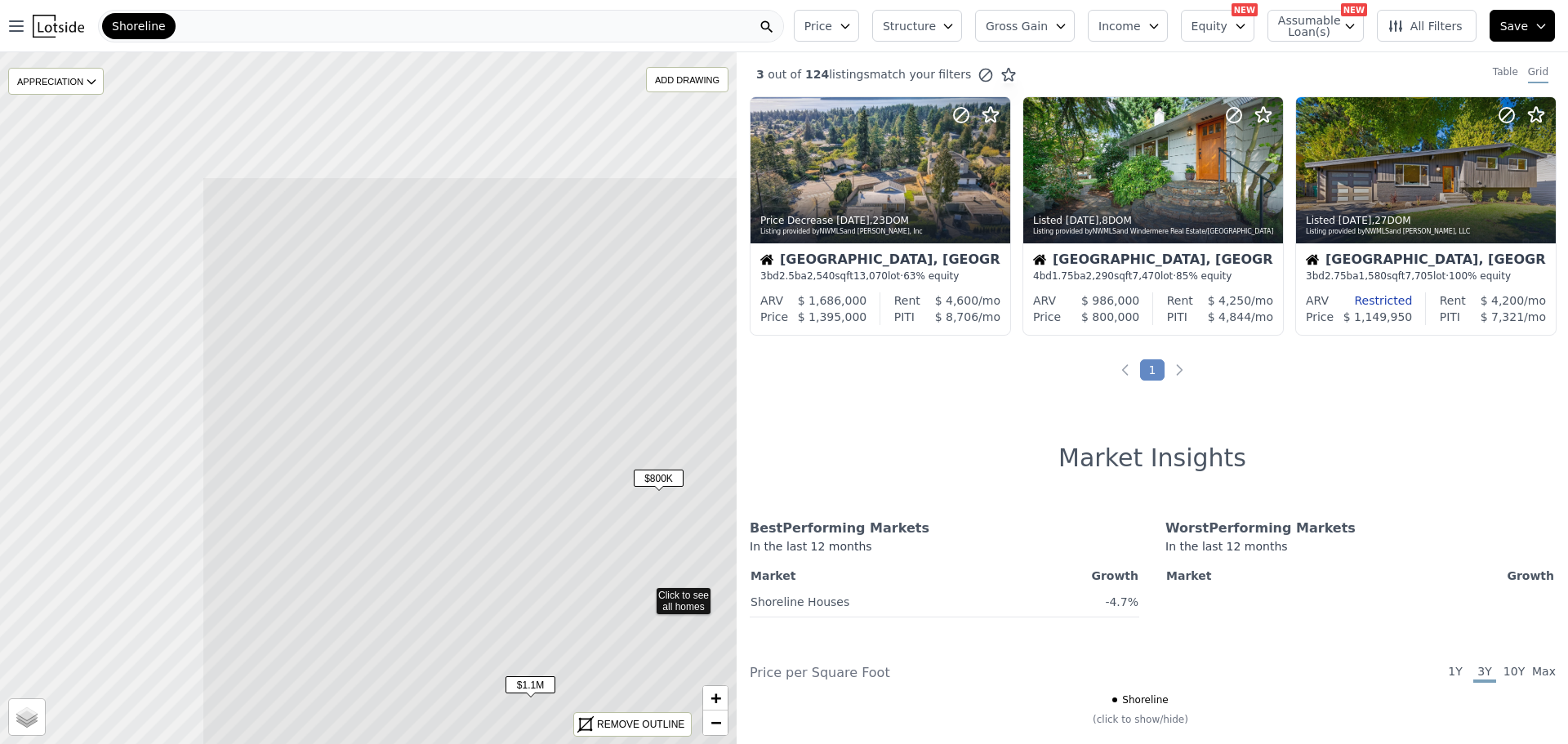
drag, startPoint x: 245, startPoint y: 308, endPoint x: 522, endPoint y: 503, distance: 338.8
click at [522, 503] on icon at bounding box center [645, 592] width 887 height 832
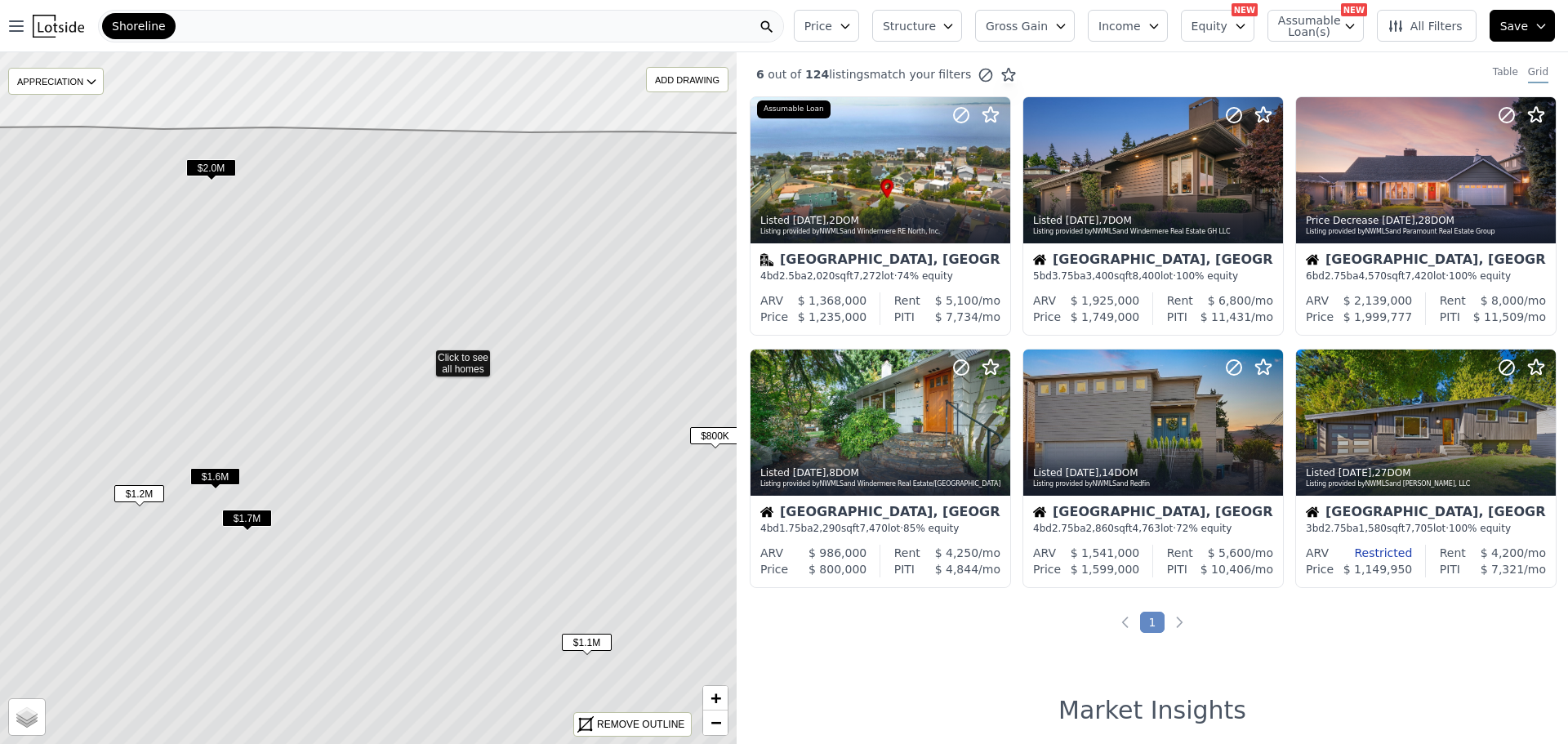
drag, startPoint x: 354, startPoint y: 486, endPoint x: 414, endPoint y: 438, distance: 76.8
click at [414, 438] on icon at bounding box center [425, 449] width 887 height 645
click at [145, 484] on span "$1.2M" at bounding box center [143, 488] width 50 height 17
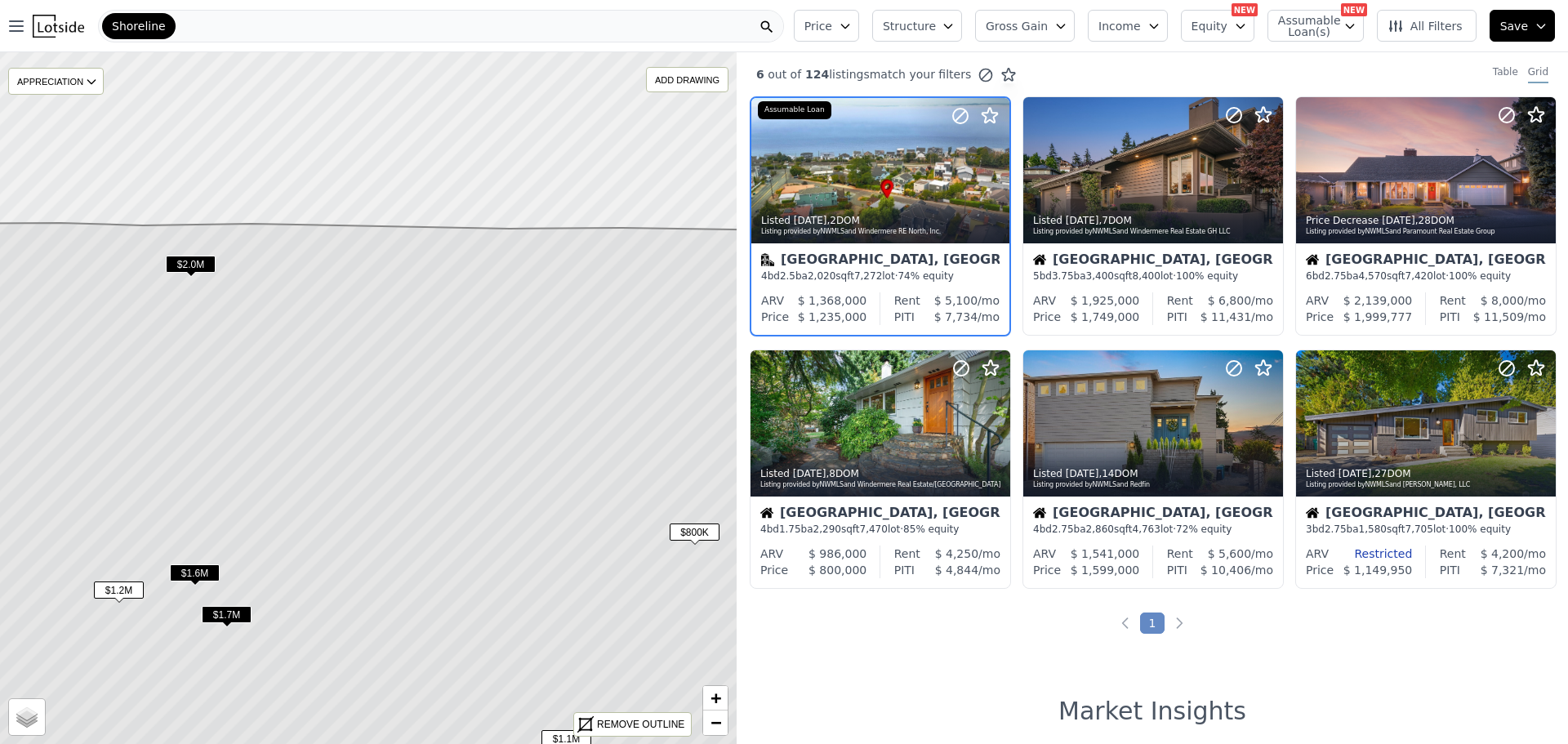
drag, startPoint x: 452, startPoint y: 312, endPoint x: 428, endPoint y: 413, distance: 103.8
click at [428, 413] on icon at bounding box center [344, 569] width 887 height 692
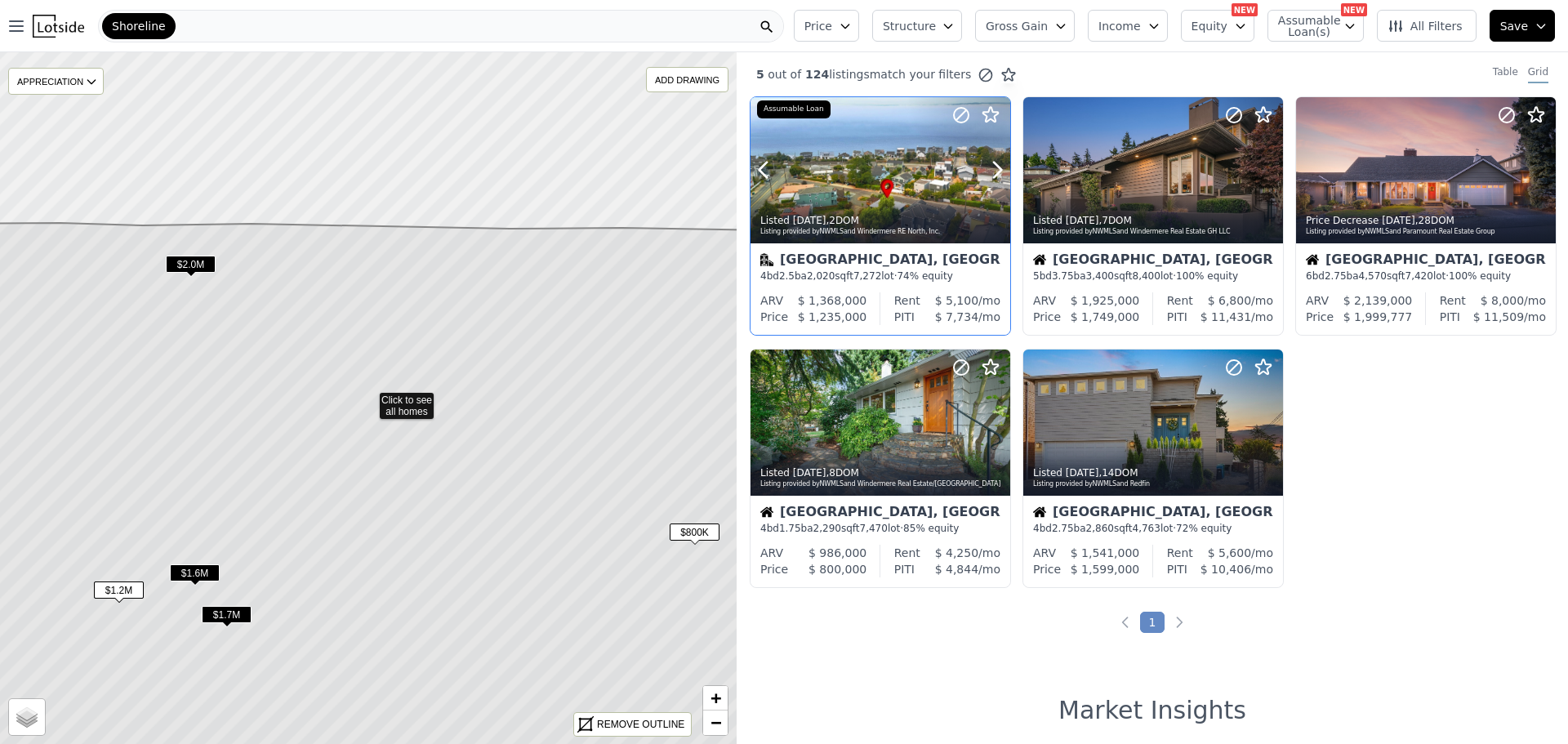
click at [850, 195] on div at bounding box center [880, 205] width 260 height 29
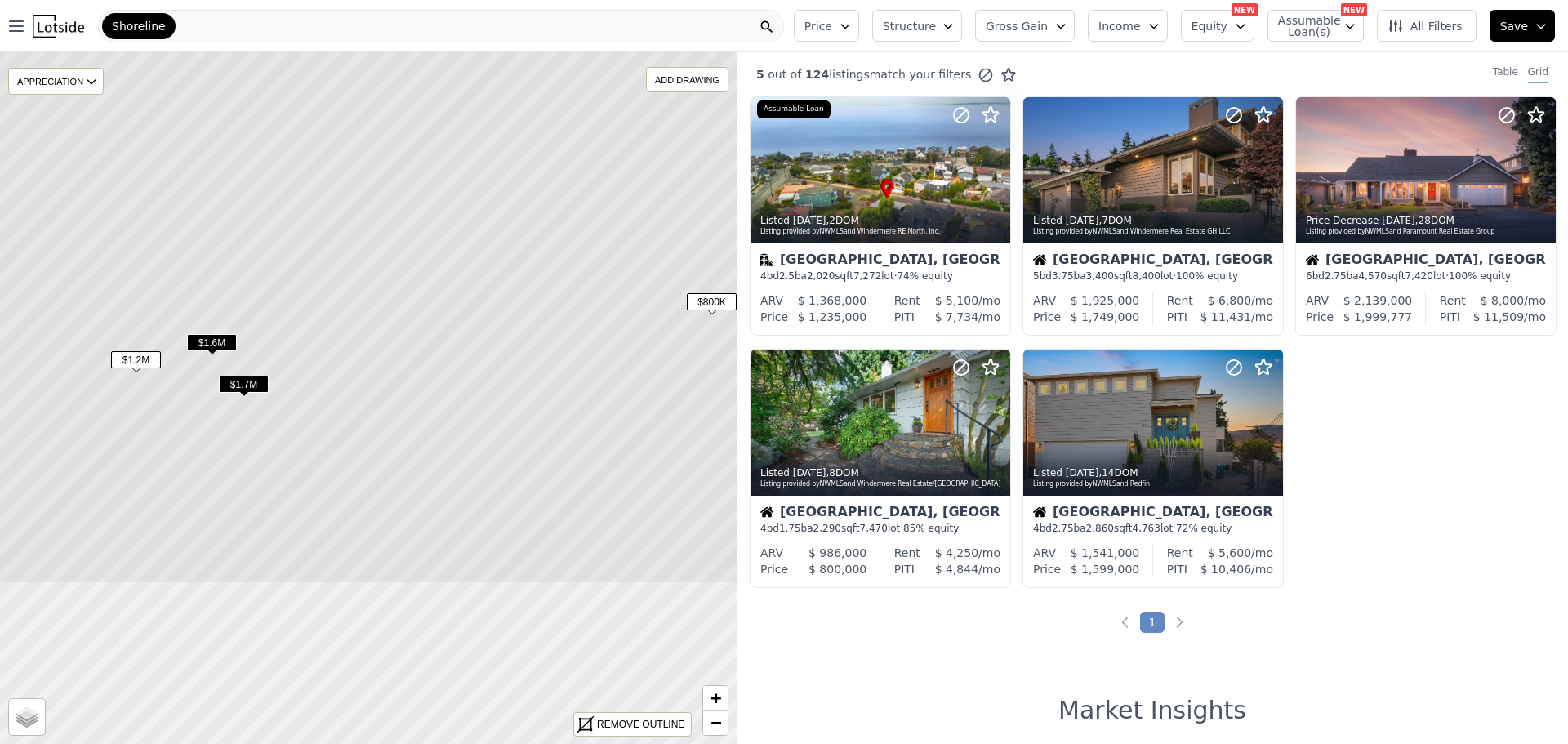
drag, startPoint x: 416, startPoint y: 332, endPoint x: 433, endPoint y: 101, distance: 231.6
click at [433, 101] on icon at bounding box center [386, 288] width 887 height 591
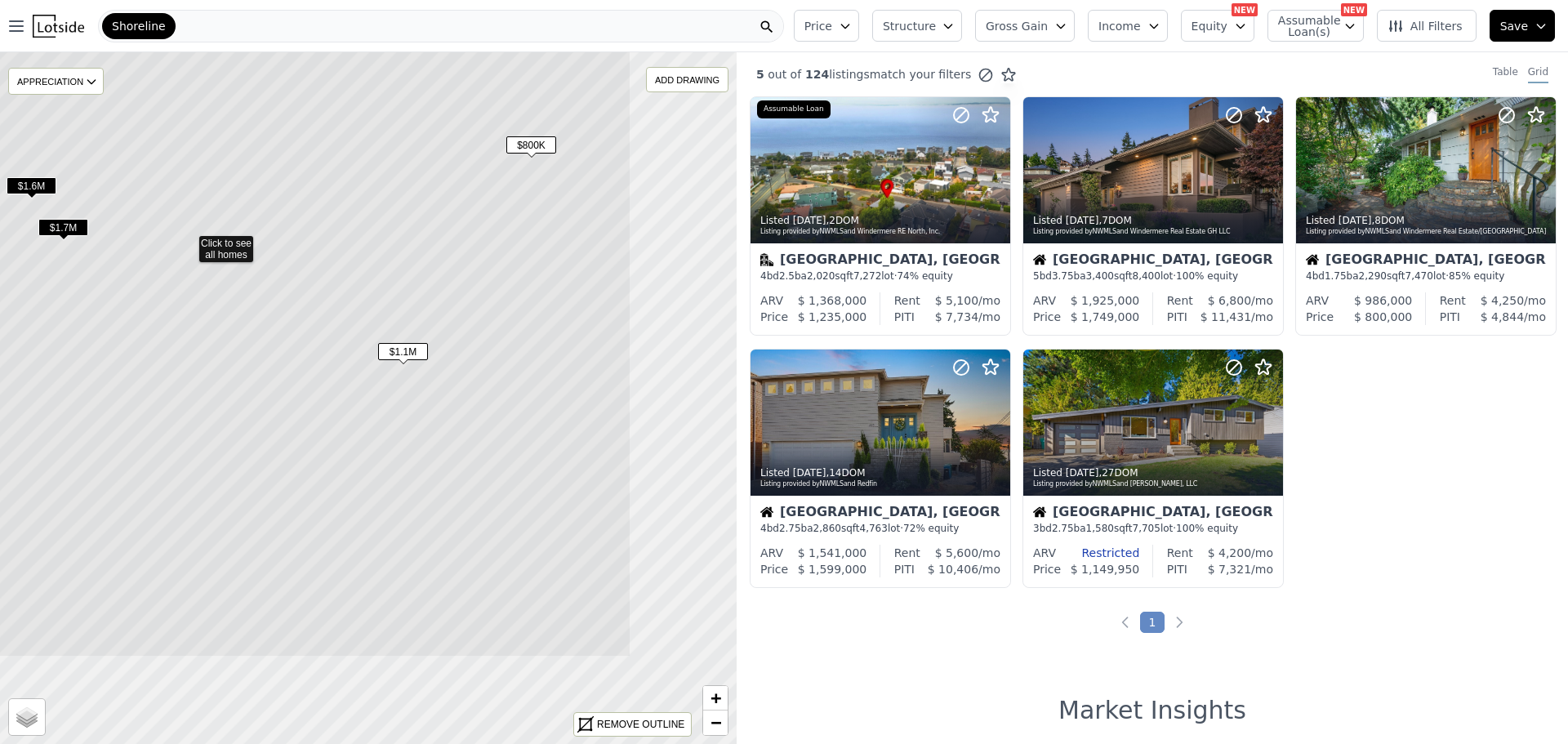
drag, startPoint x: 342, startPoint y: 468, endPoint x: 161, endPoint y: 312, distance: 238.9
click at [161, 312] on icon at bounding box center [188, 246] width 887 height 822
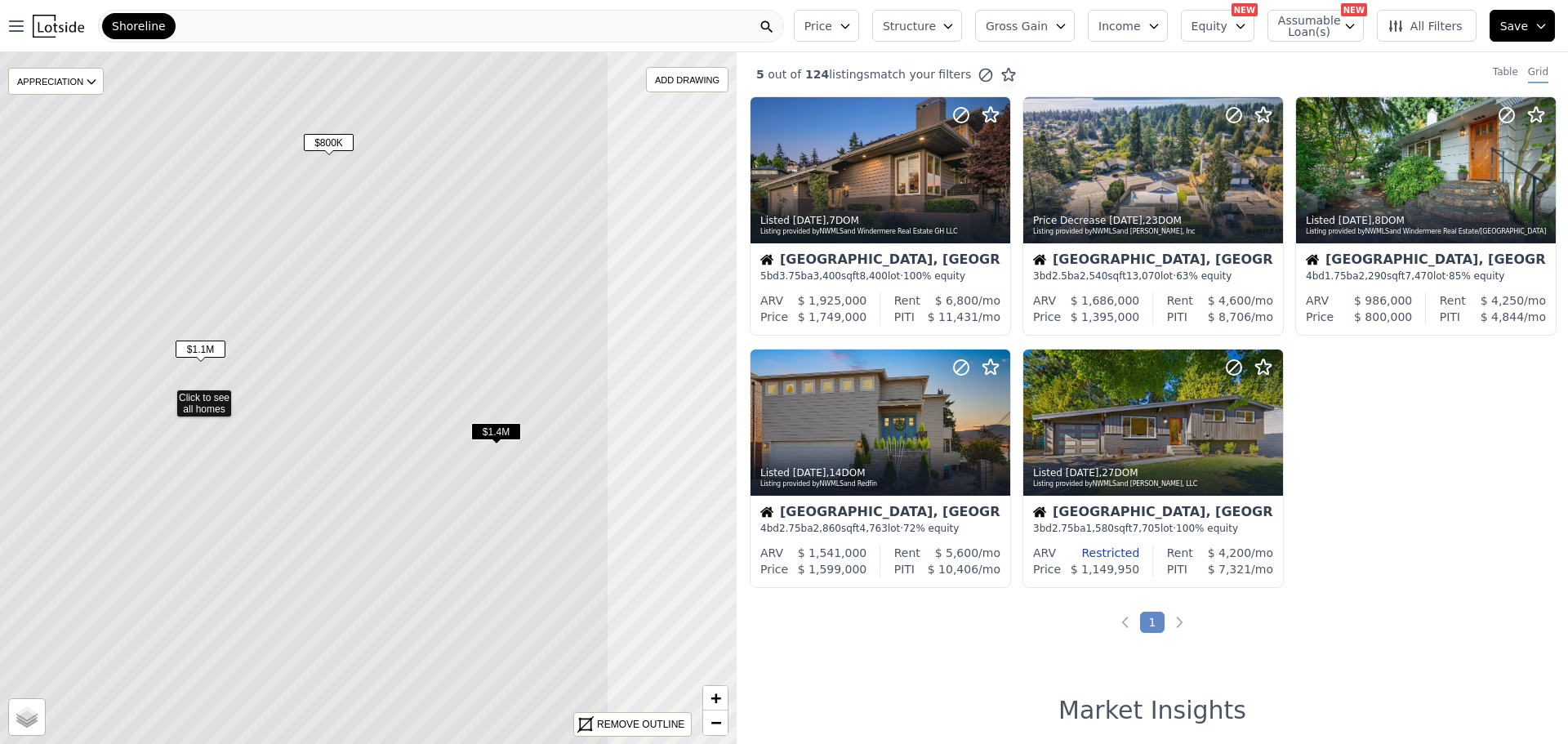
drag, startPoint x: 377, startPoint y: 330, endPoint x: 175, endPoint y: 327, distance: 202.0
click at [175, 327] on icon at bounding box center [166, 394] width 887 height 832
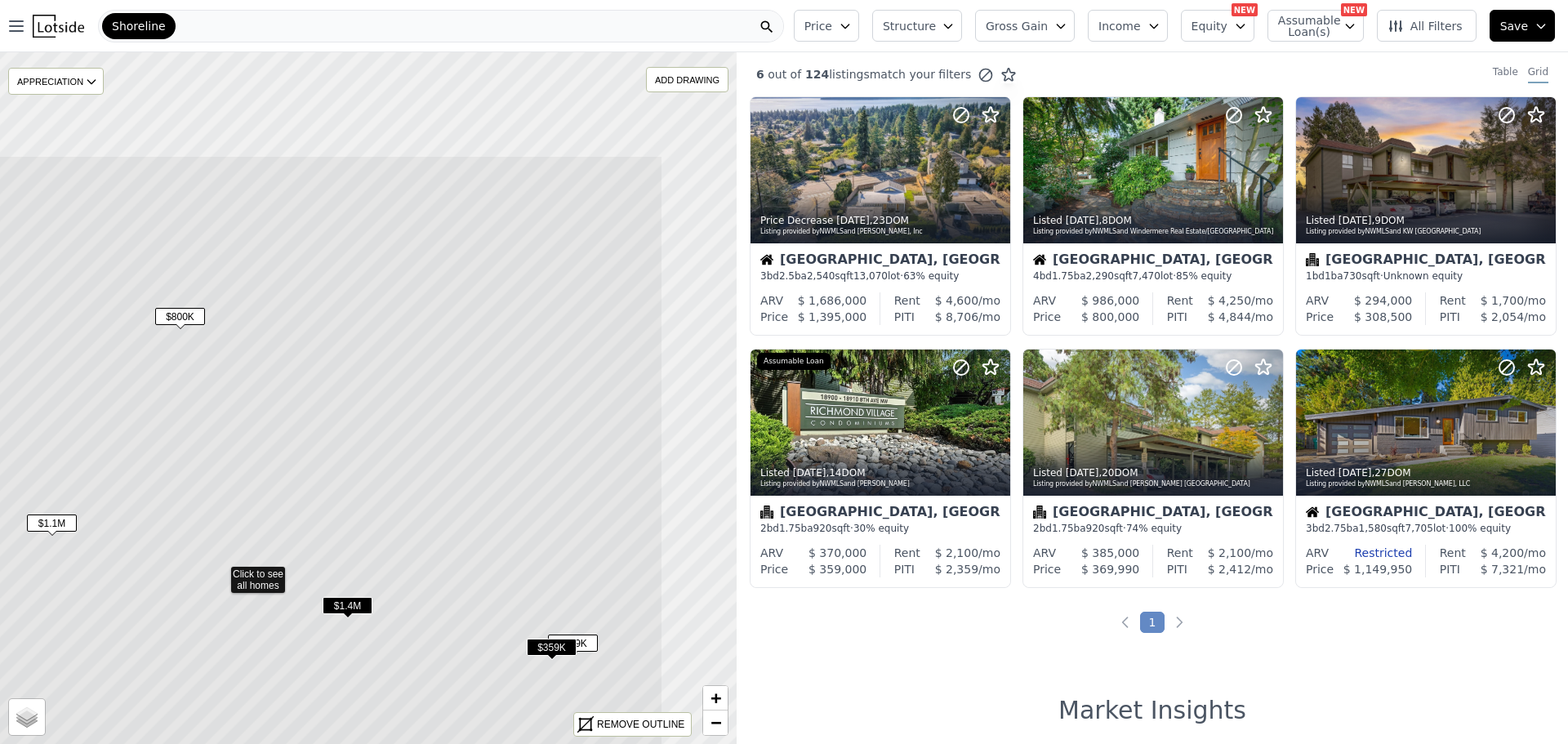
drag, startPoint x: 352, startPoint y: 313, endPoint x: 203, endPoint y: 487, distance: 229.1
click at [203, 487] on icon at bounding box center [220, 571] width 887 height 832
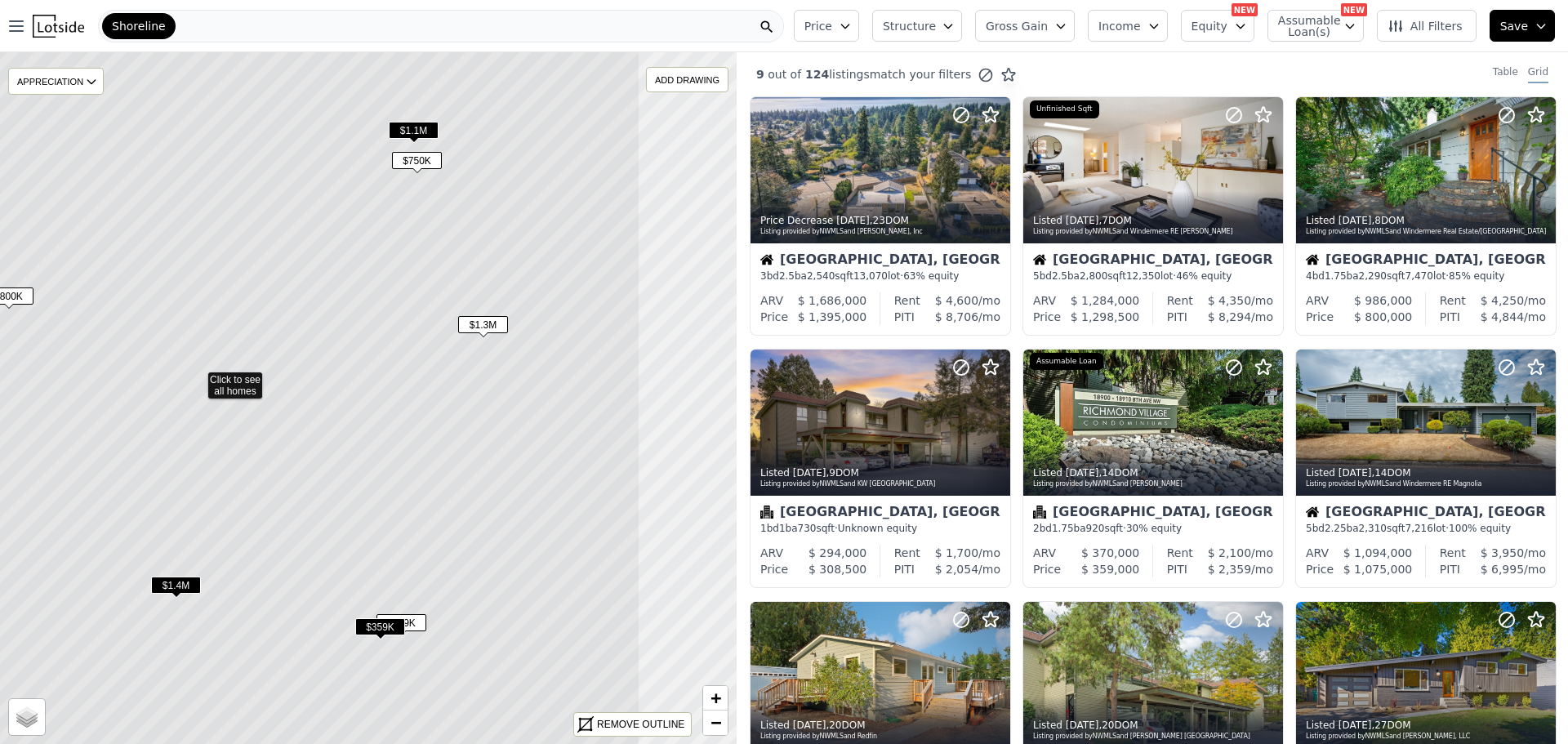
drag, startPoint x: 464, startPoint y: 493, endPoint x: 293, endPoint y: 473, distance: 172.2
click at [293, 473] on icon at bounding box center [197, 393] width 887 height 802
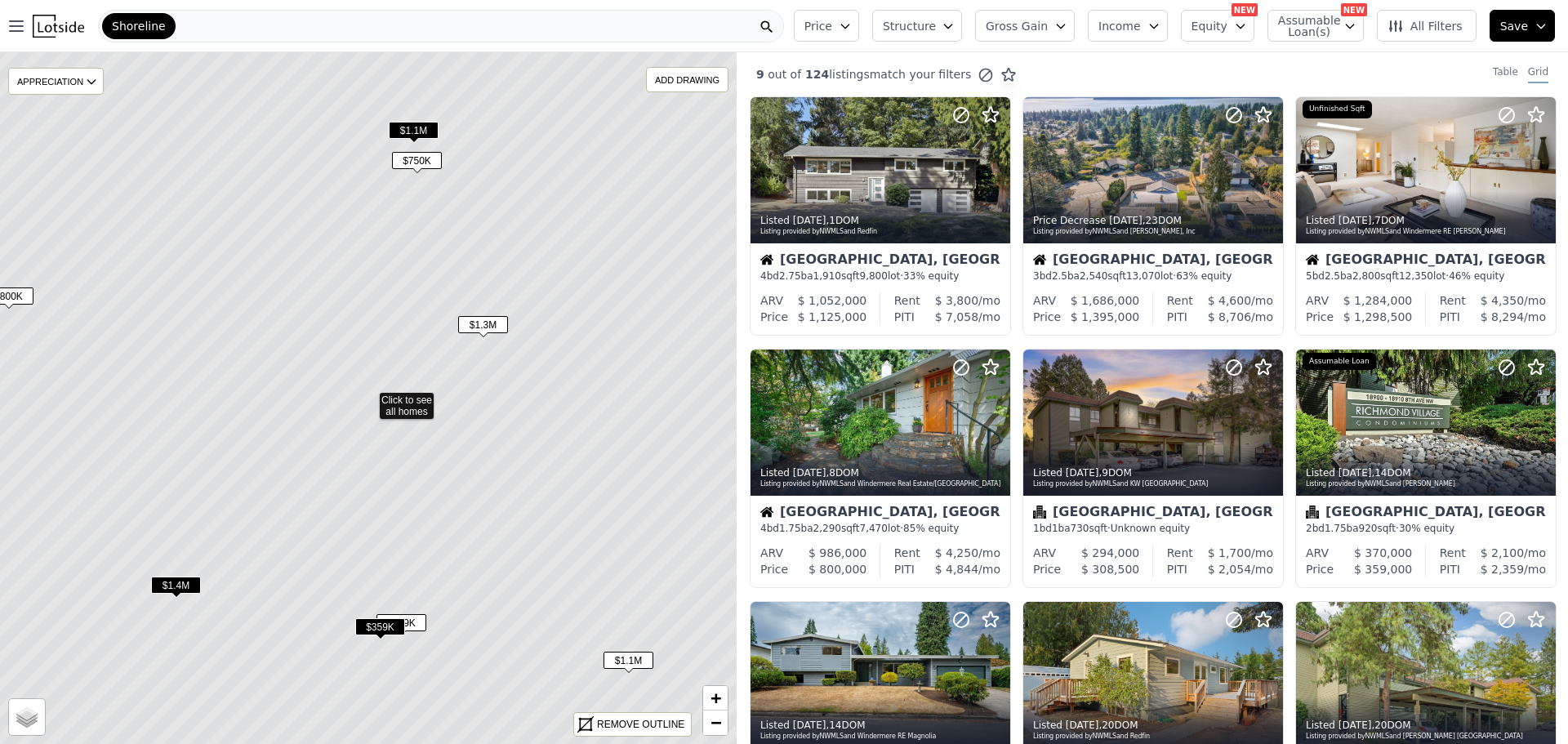
click at [421, 161] on span "$750K" at bounding box center [417, 160] width 50 height 17
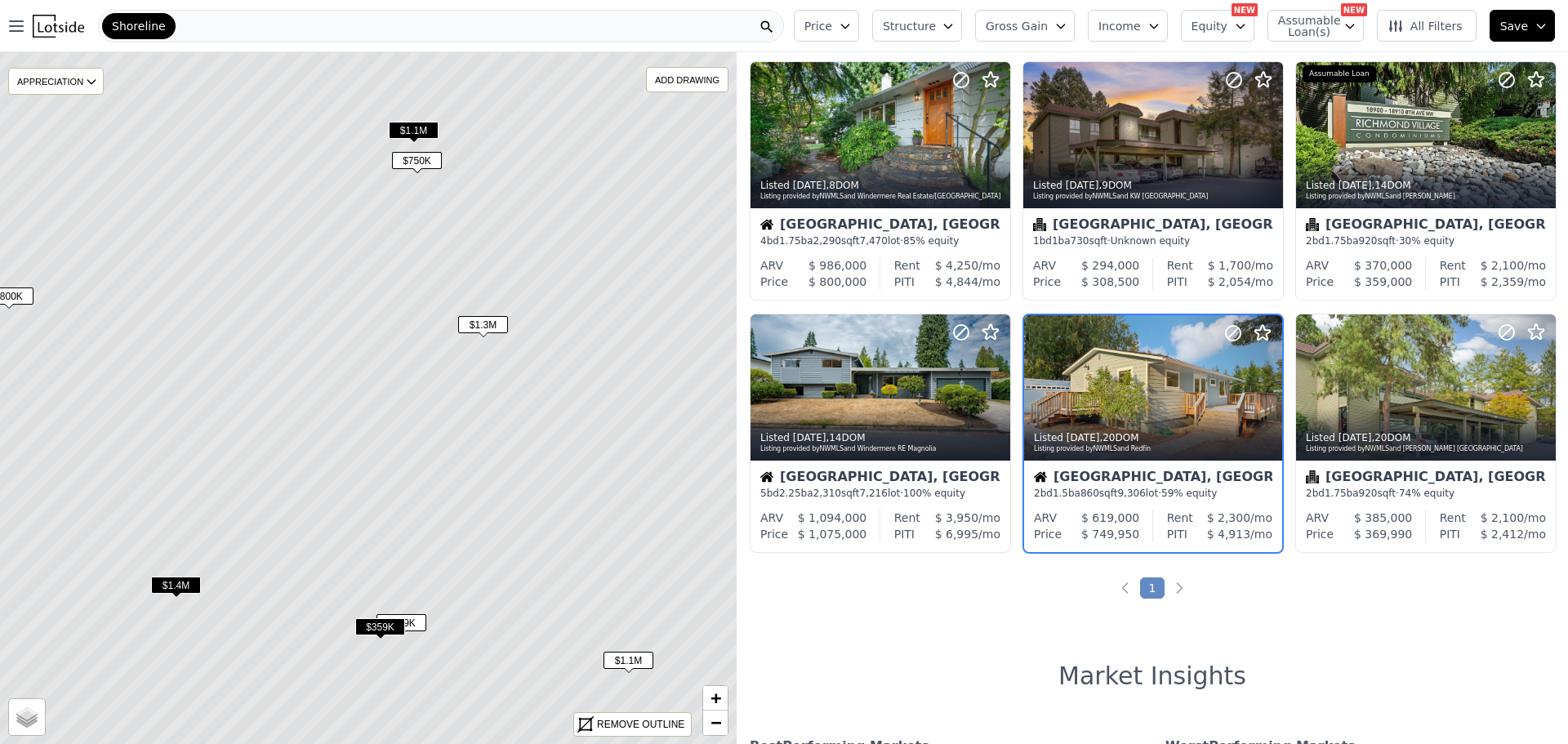
scroll to position [296, 0]
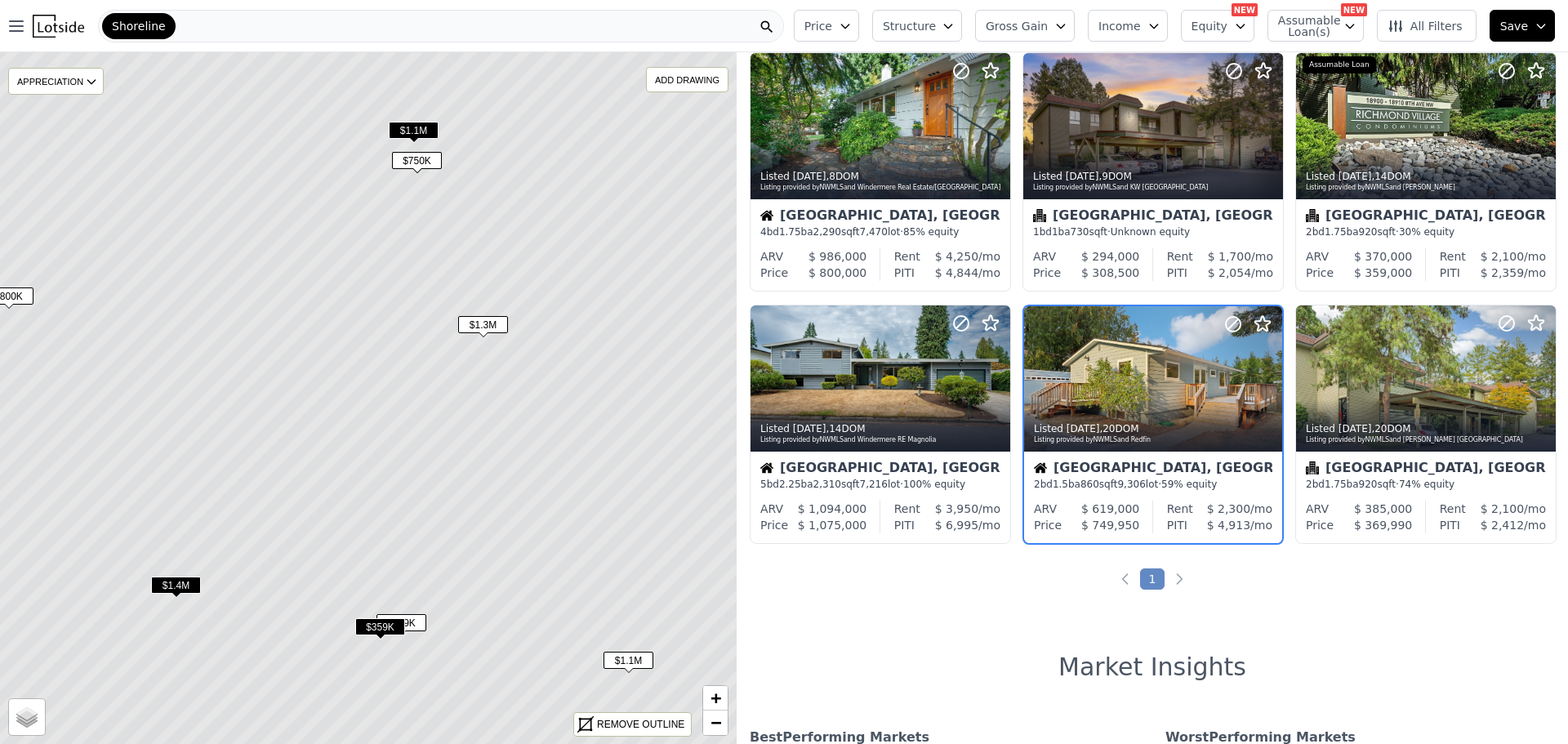
click at [408, 126] on span "$1.1M" at bounding box center [414, 129] width 50 height 17
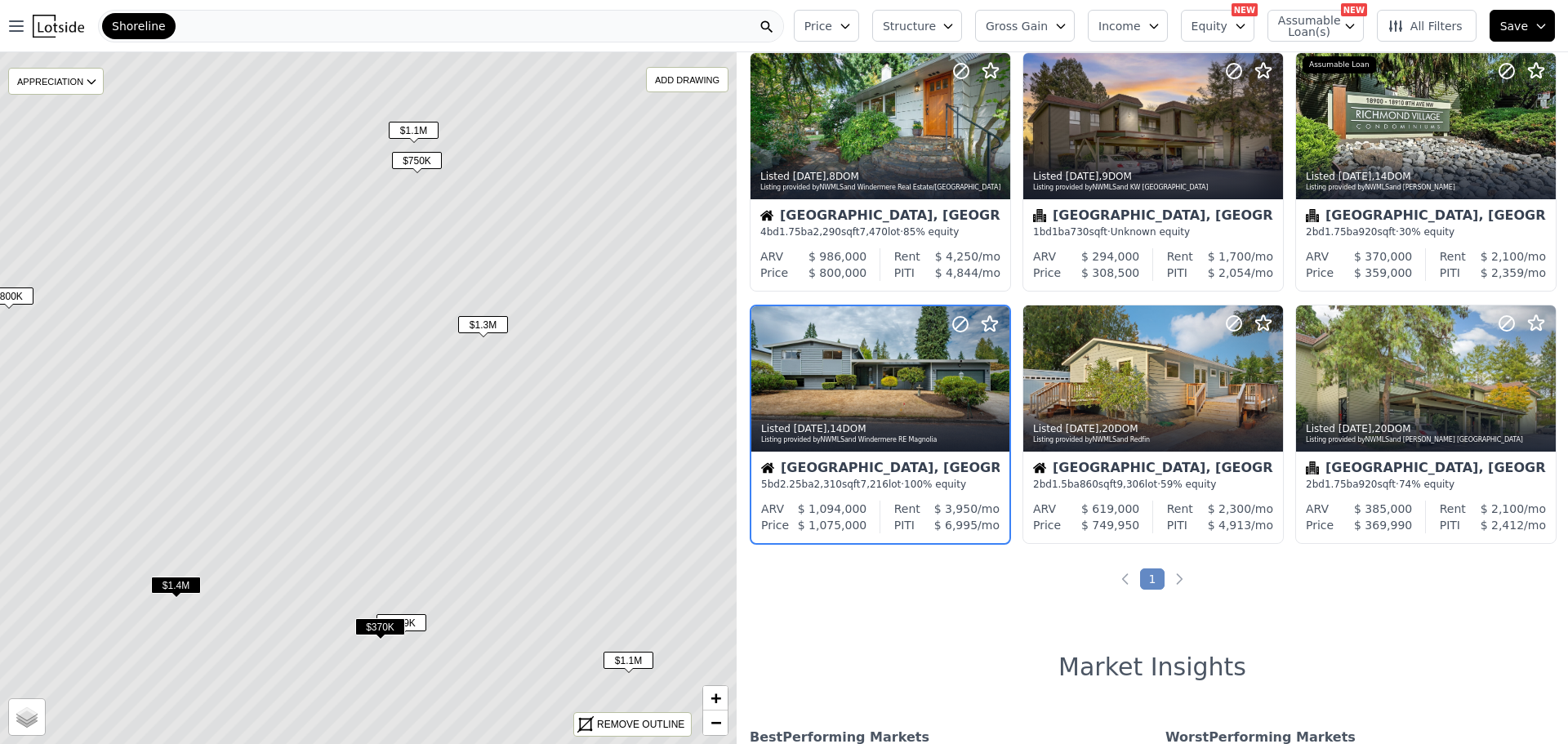
click at [481, 318] on span "$1.3M" at bounding box center [483, 324] width 50 height 17
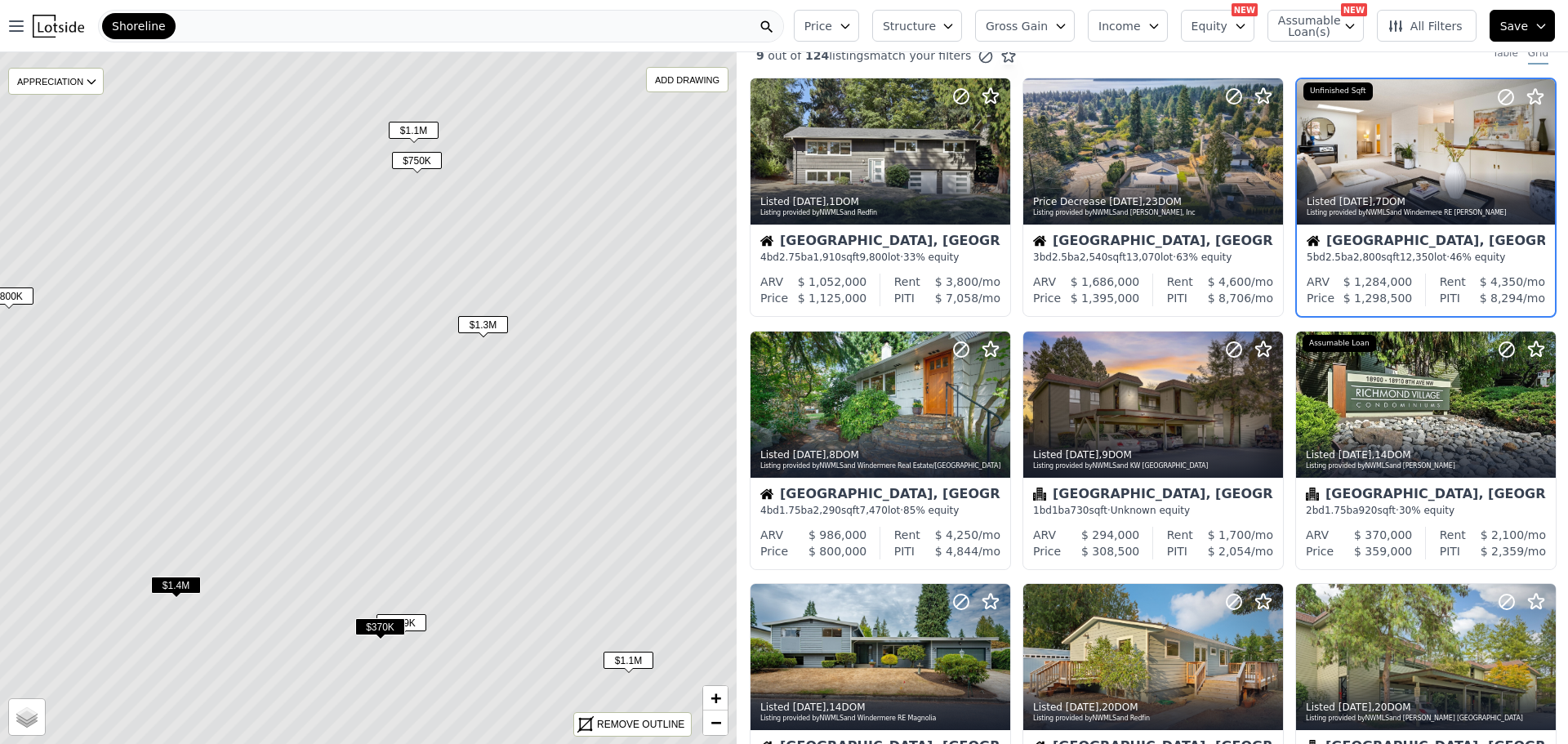
scroll to position [0, 0]
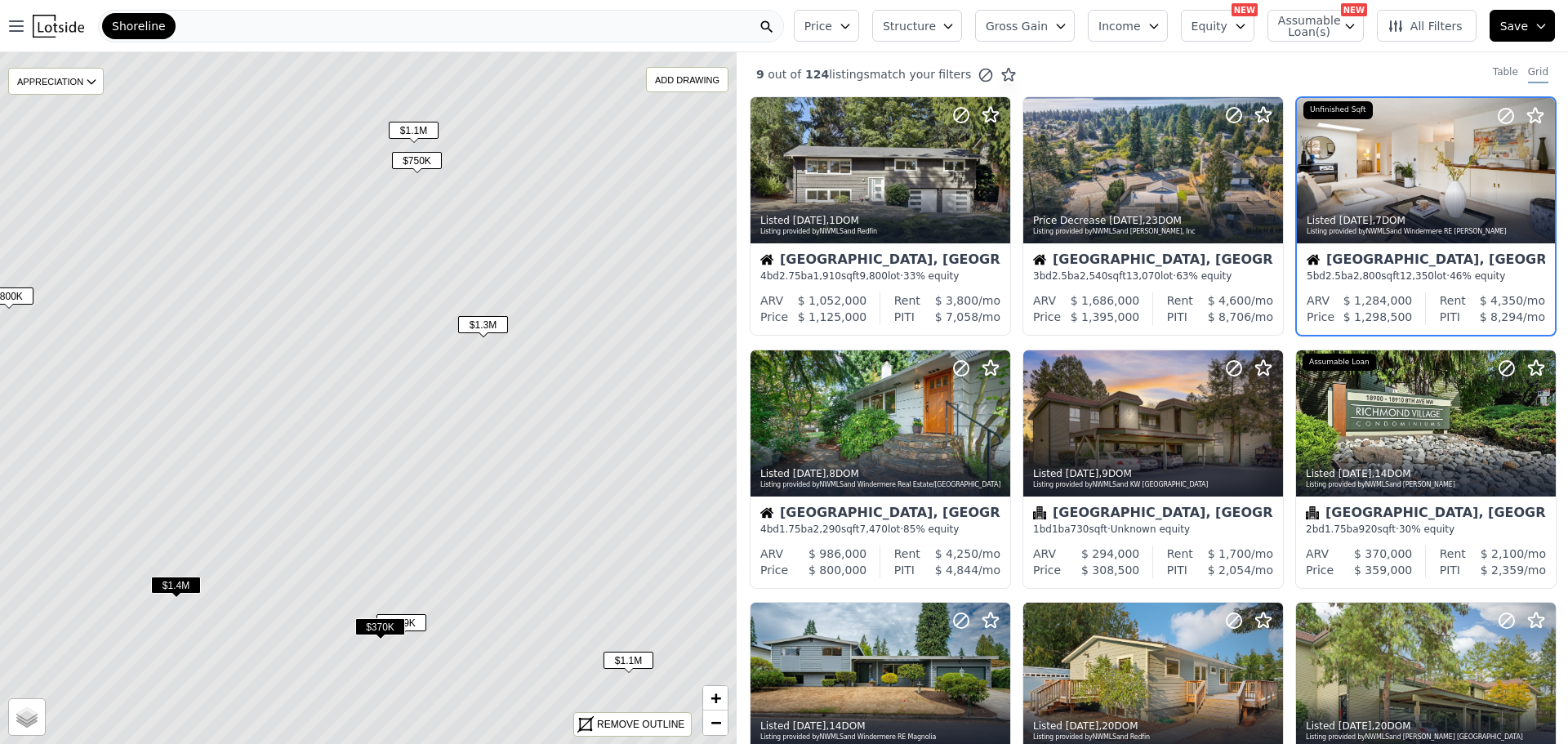
click at [422, 159] on span "$750K" at bounding box center [417, 160] width 50 height 17
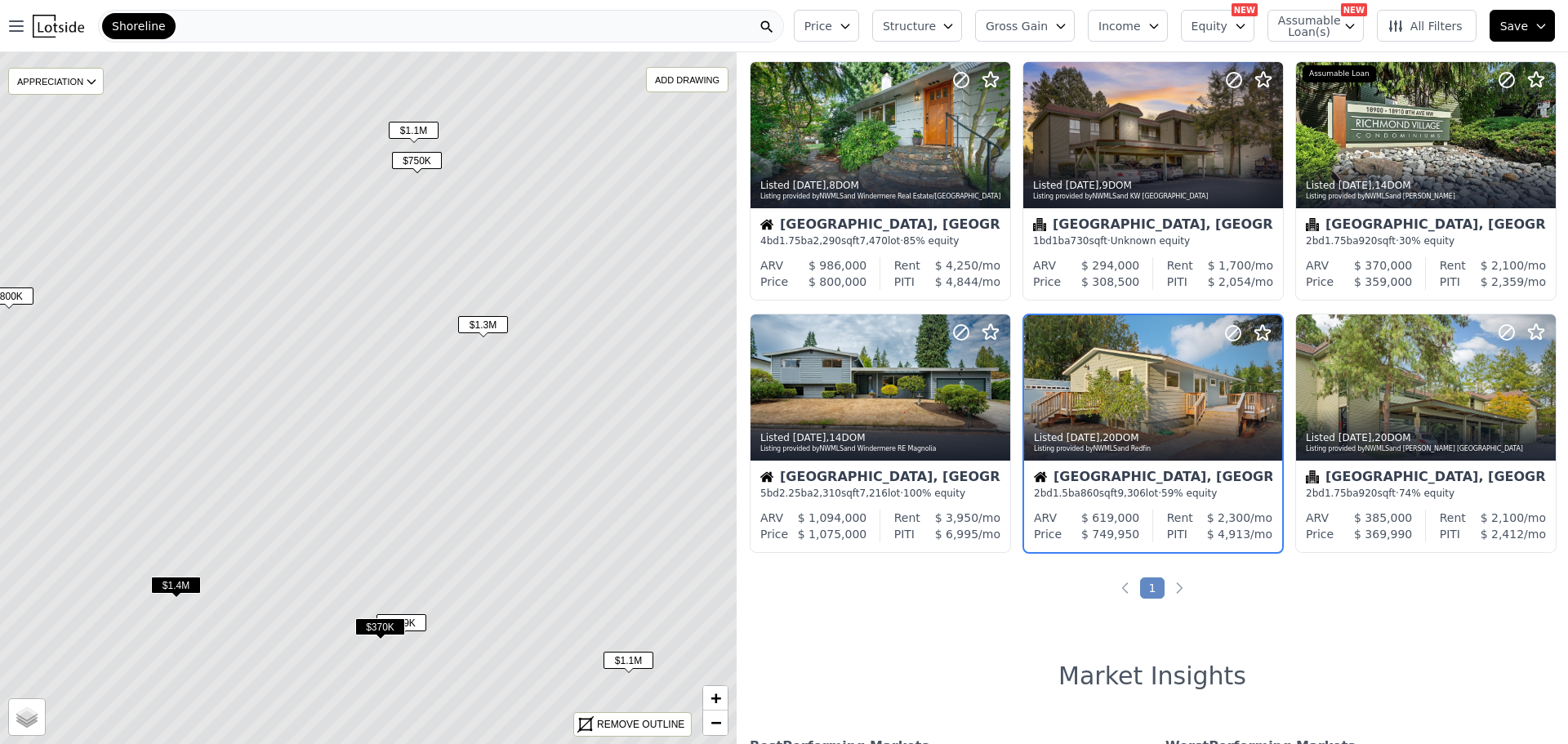
scroll to position [296, 0]
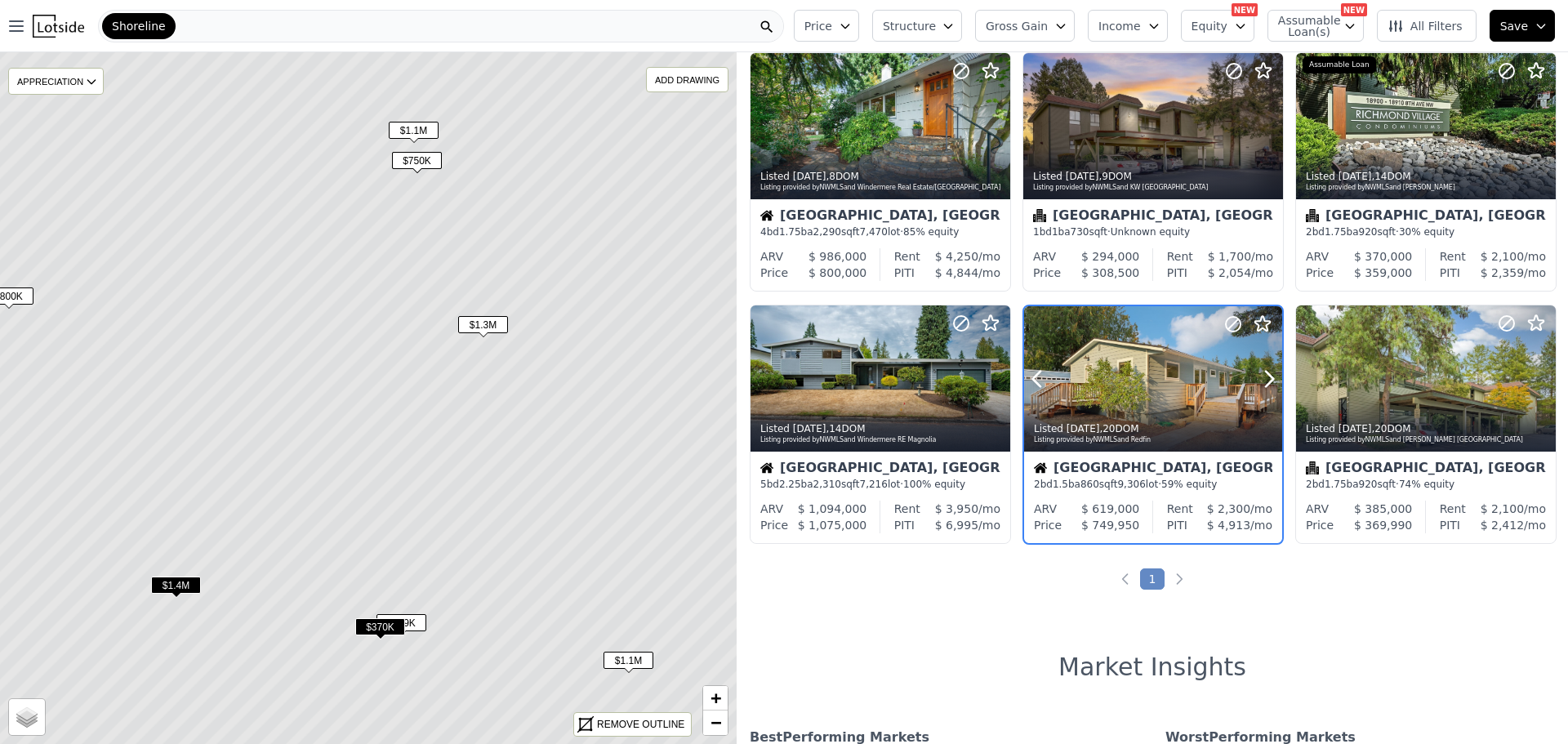
click at [1122, 416] on div "Listed 3w ago , 20 DOM Listing provided by NWMLS and Redfin" at bounding box center [1153, 432] width 258 height 39
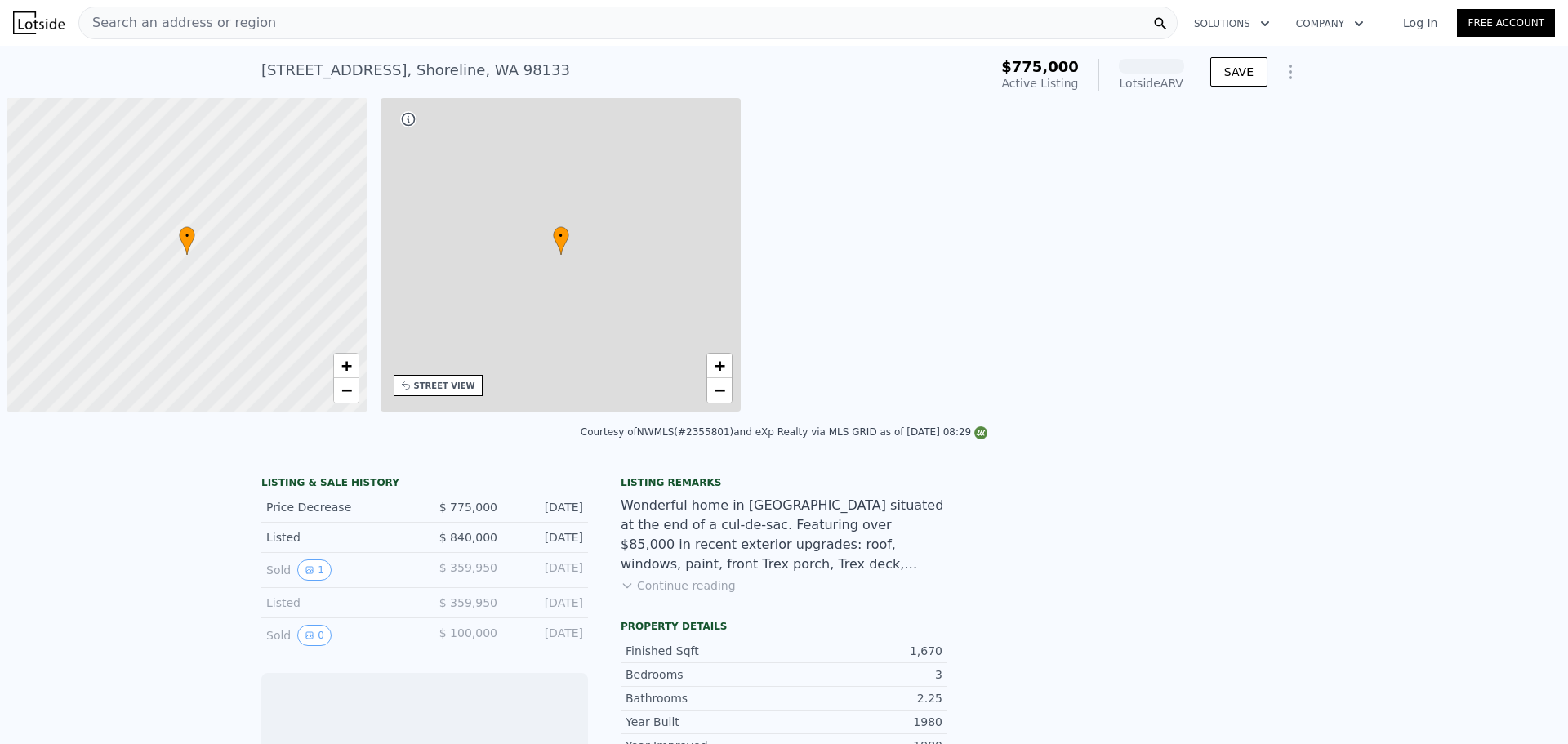
scroll to position [0, 6]
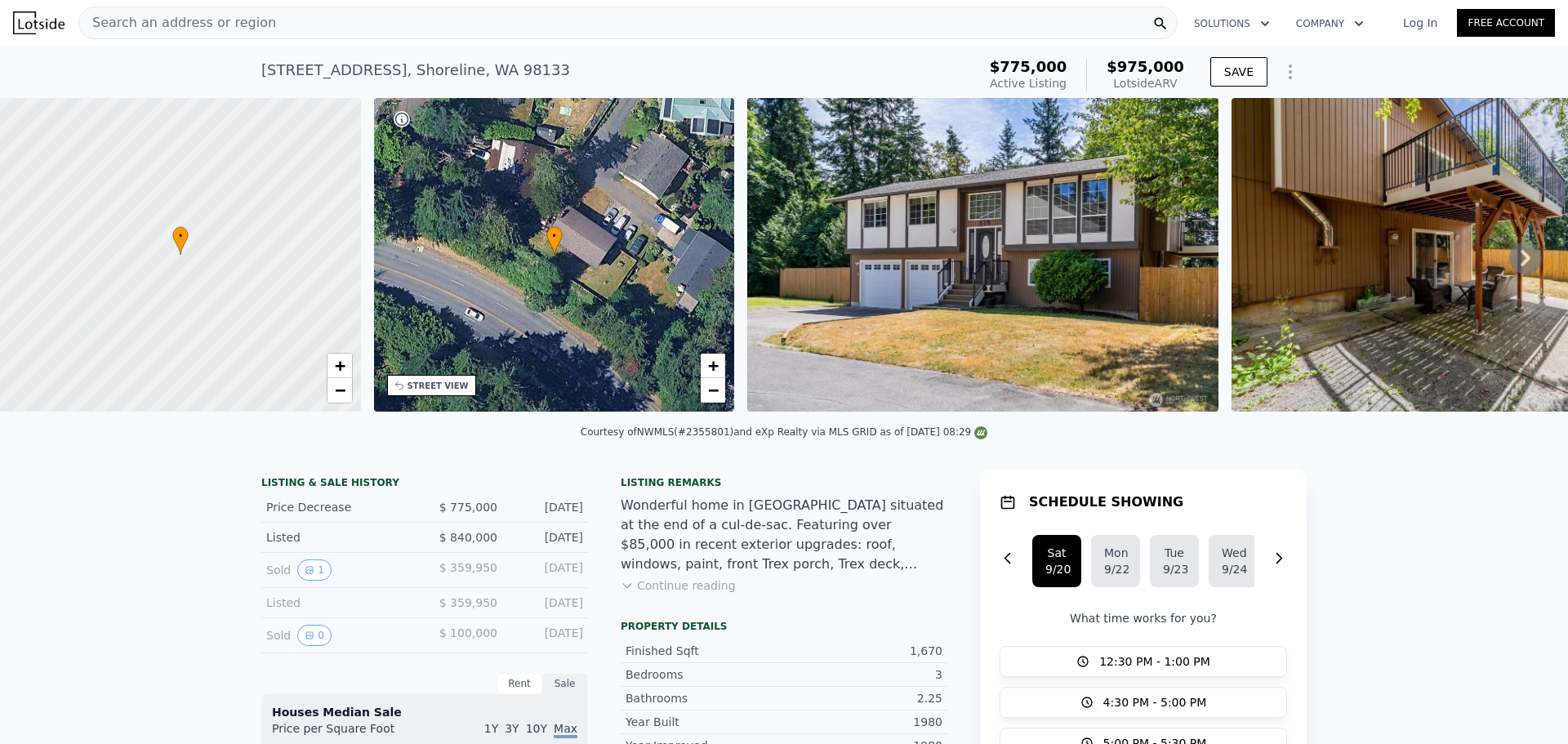
click at [1509, 269] on icon at bounding box center [1525, 258] width 33 height 33
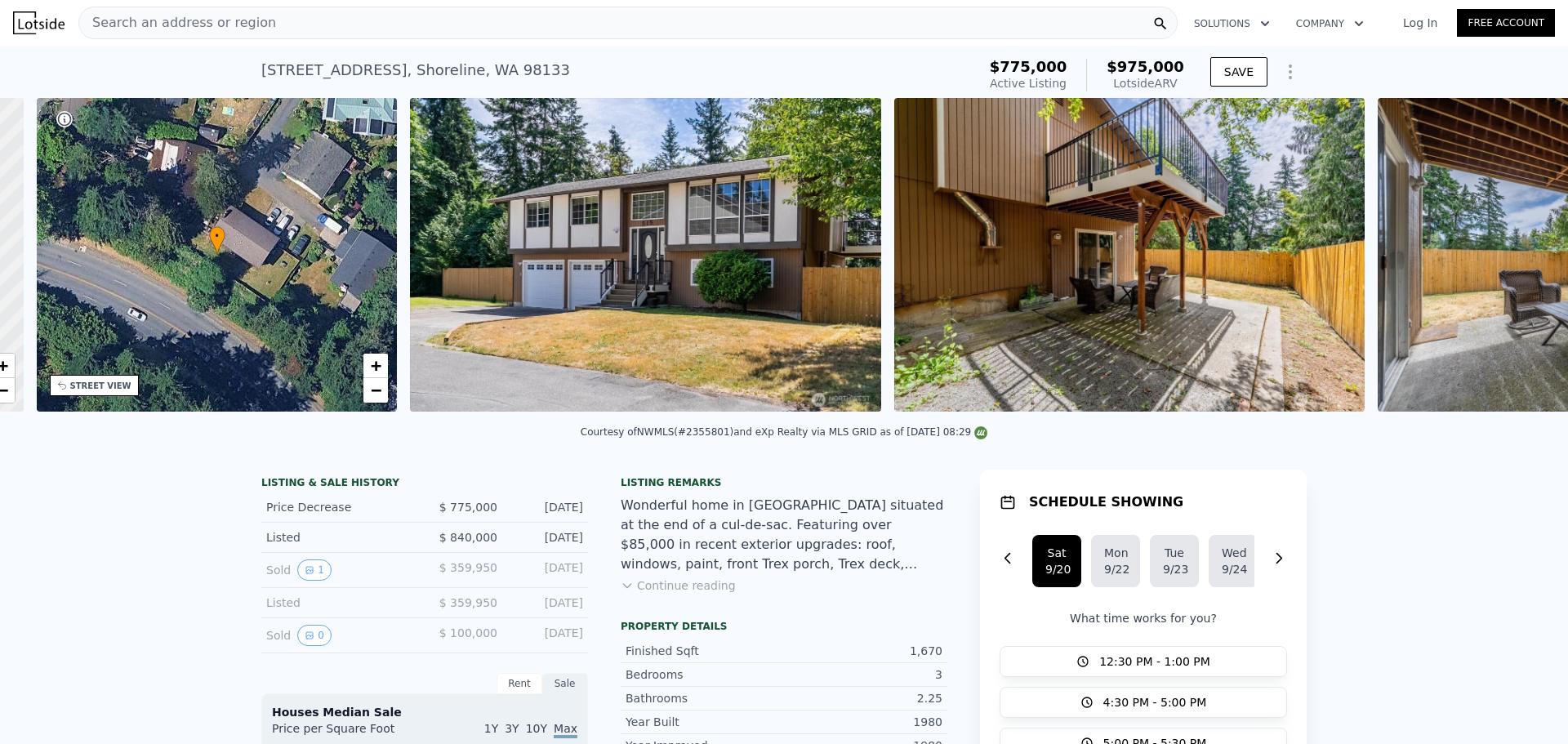
scroll to position [0, 380]
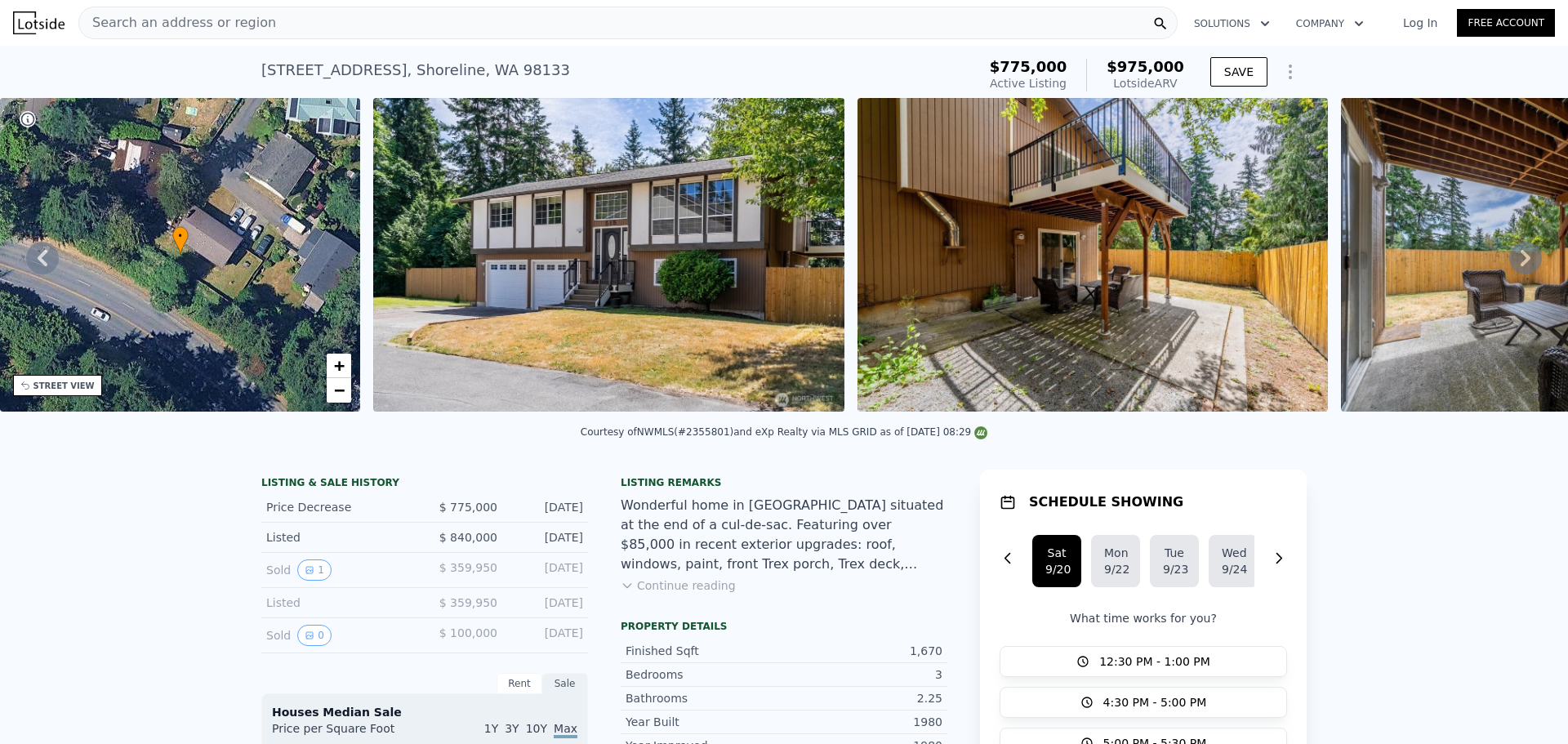
click at [1509, 269] on icon at bounding box center [1525, 258] width 33 height 33
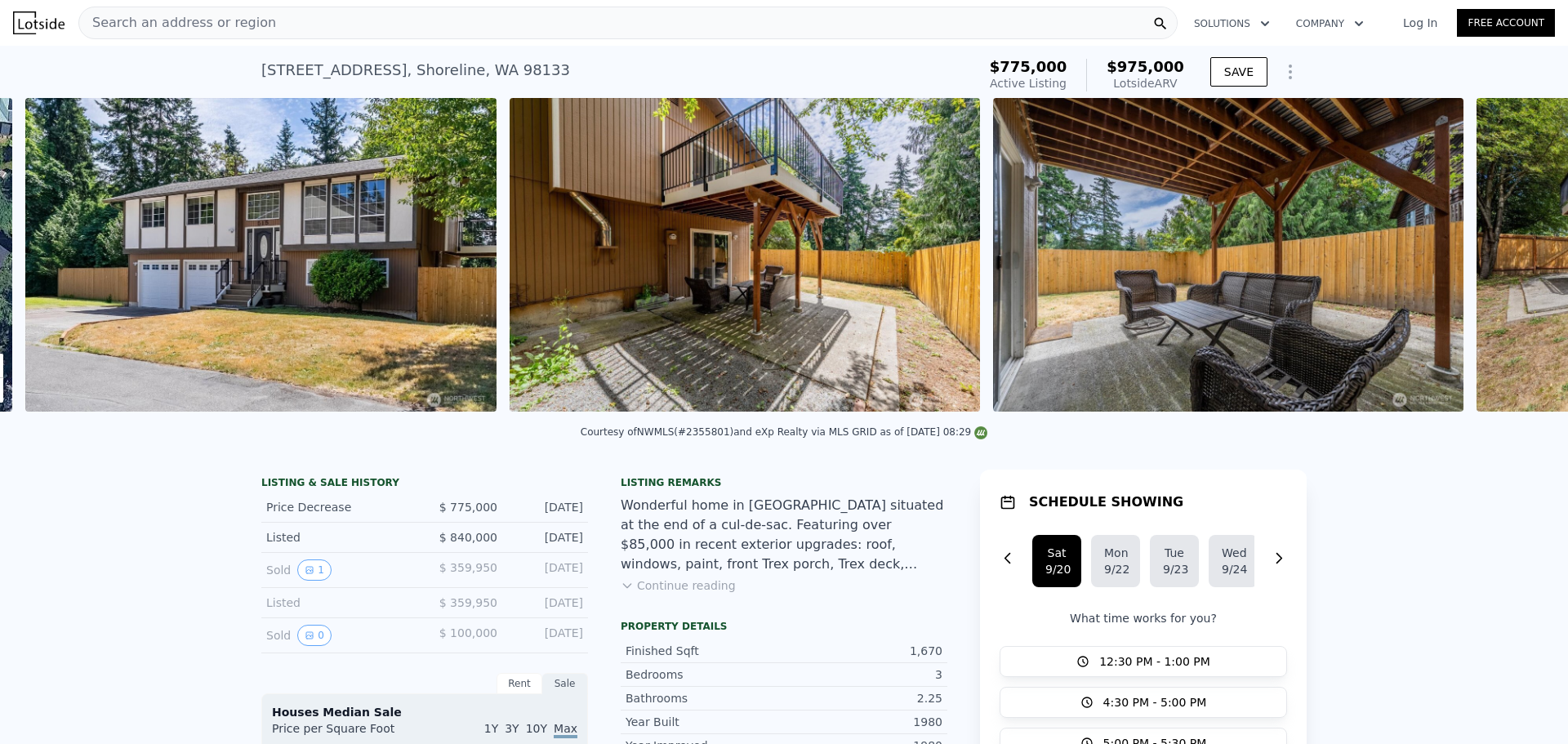
scroll to position [0, 747]
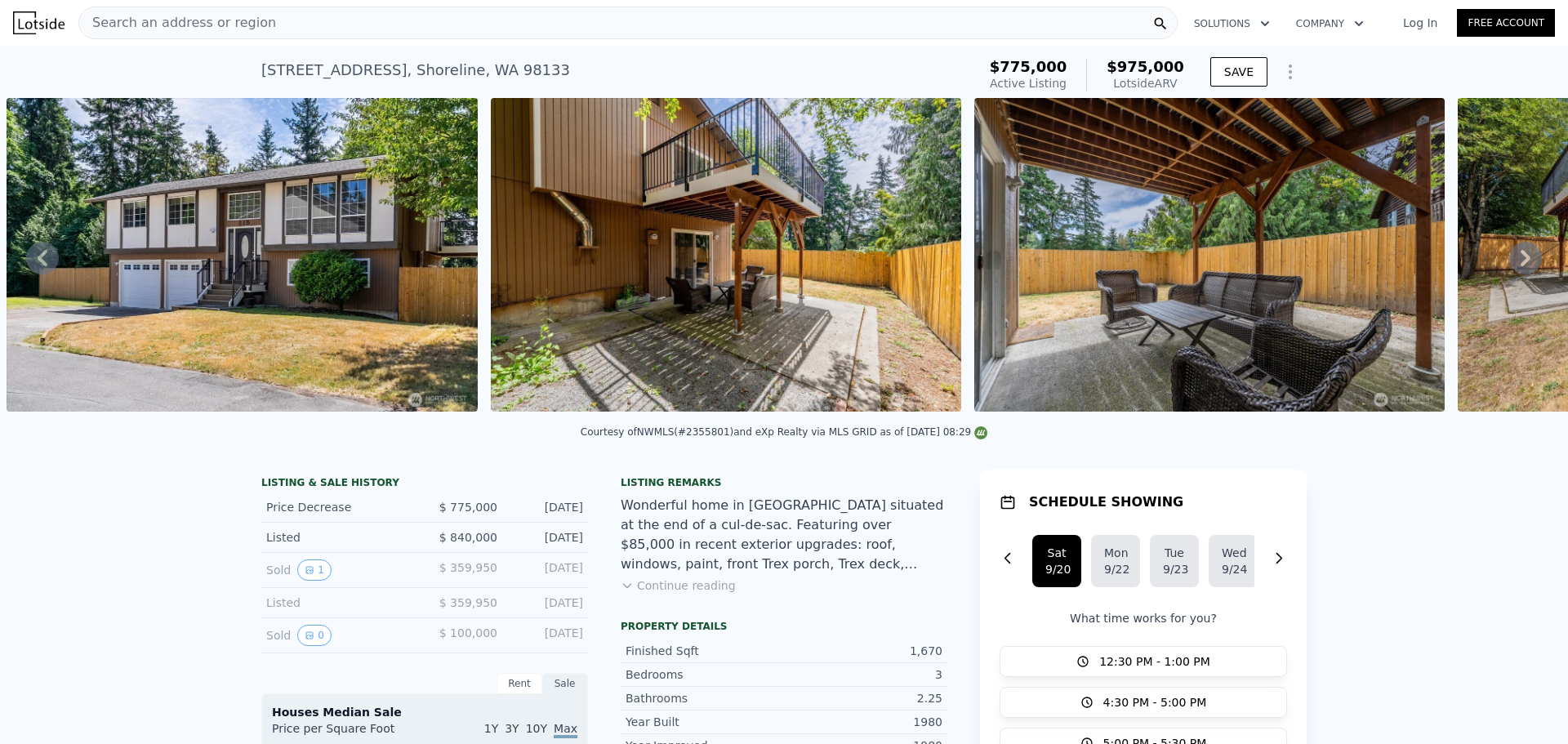
click at [1509, 269] on icon at bounding box center [1525, 258] width 33 height 33
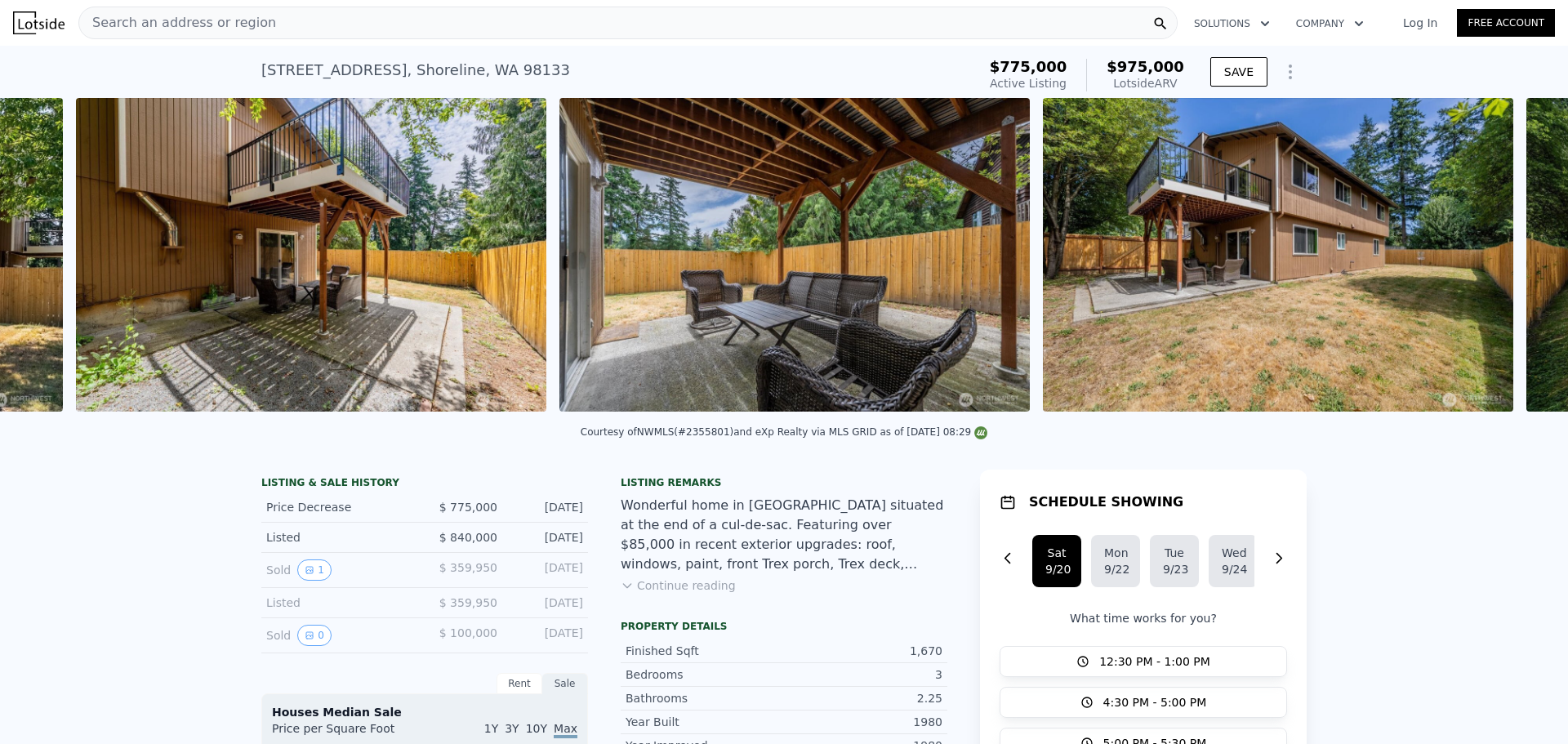
scroll to position [0, 1232]
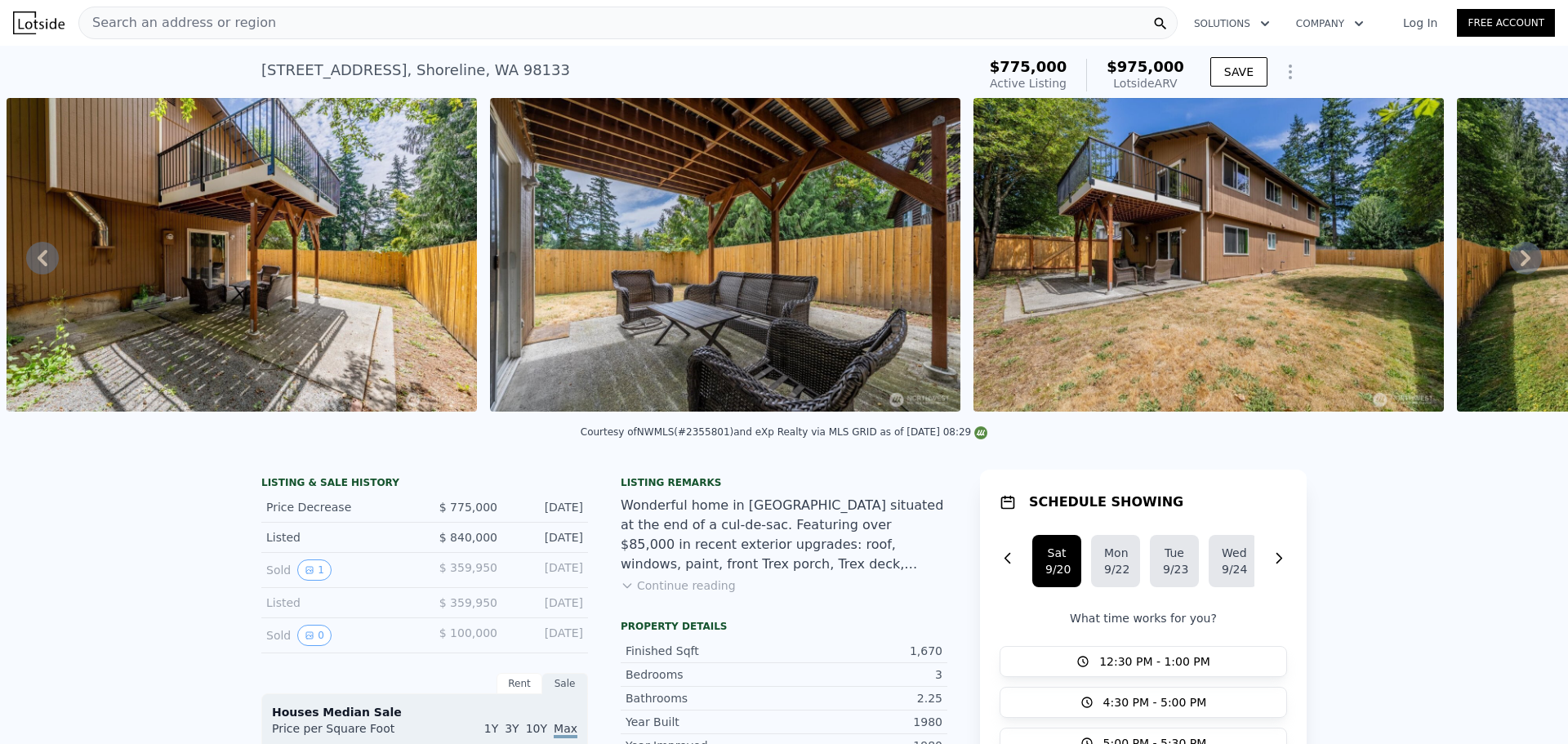
click at [1509, 269] on icon at bounding box center [1525, 258] width 33 height 33
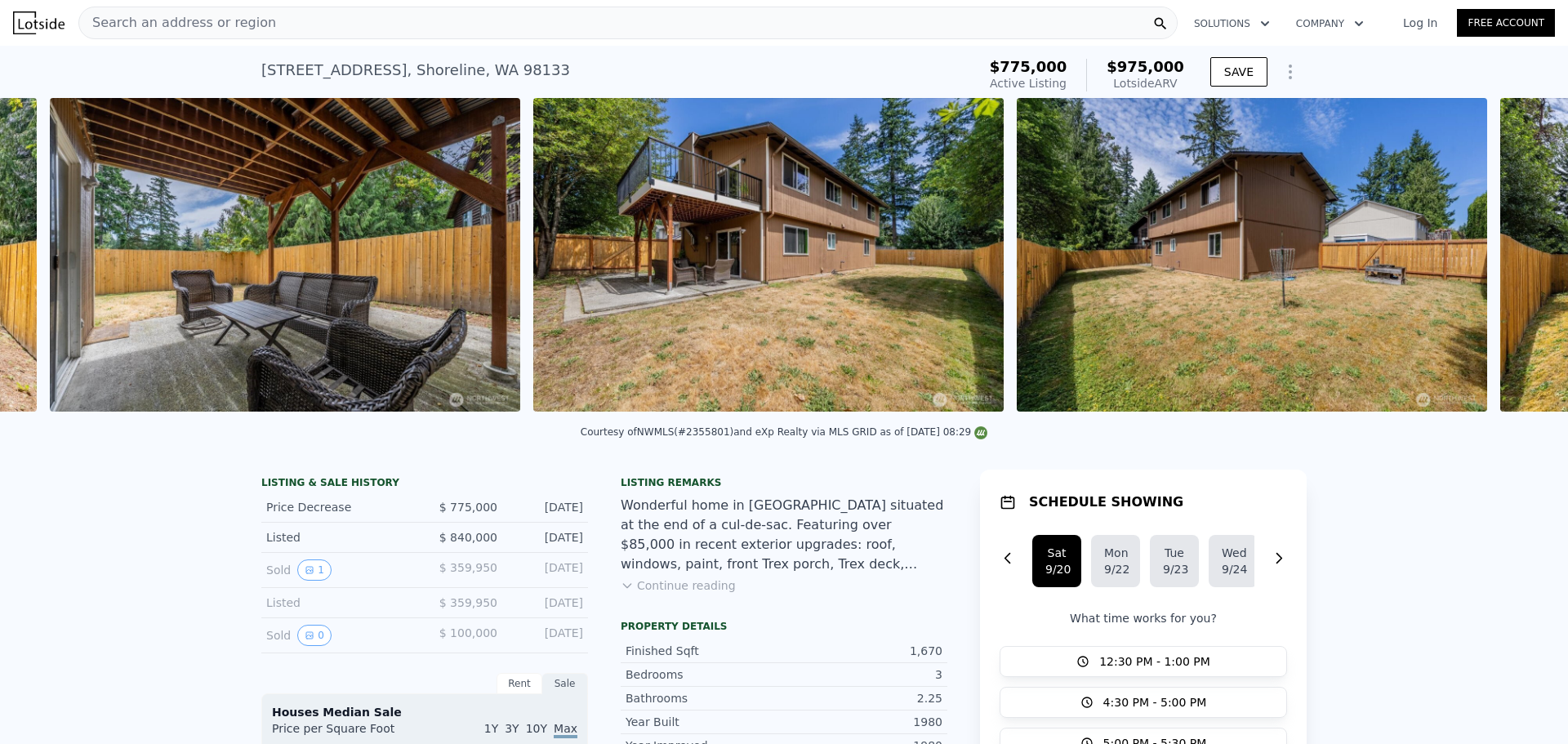
scroll to position [0, 1715]
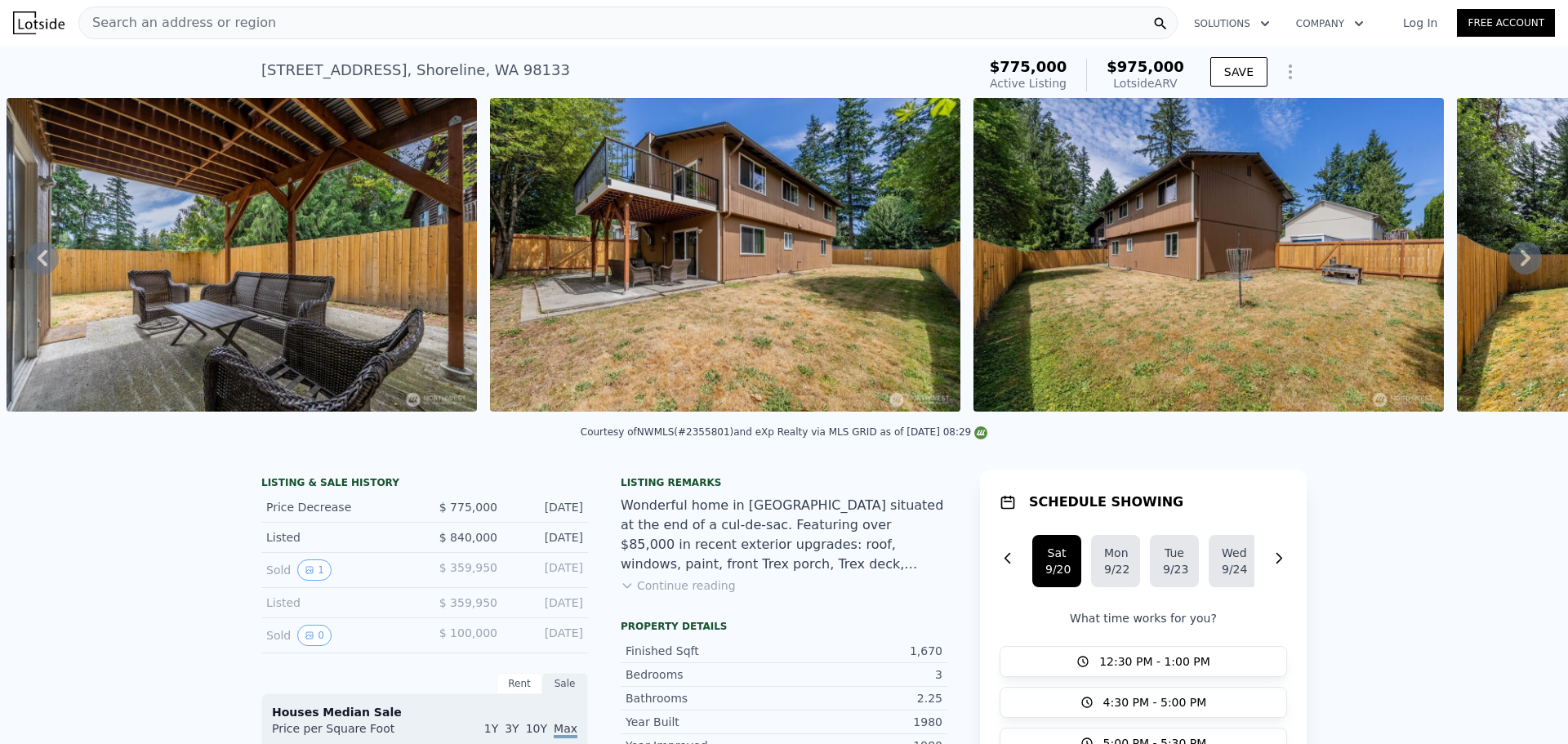
click at [1509, 269] on icon at bounding box center [1525, 258] width 33 height 33
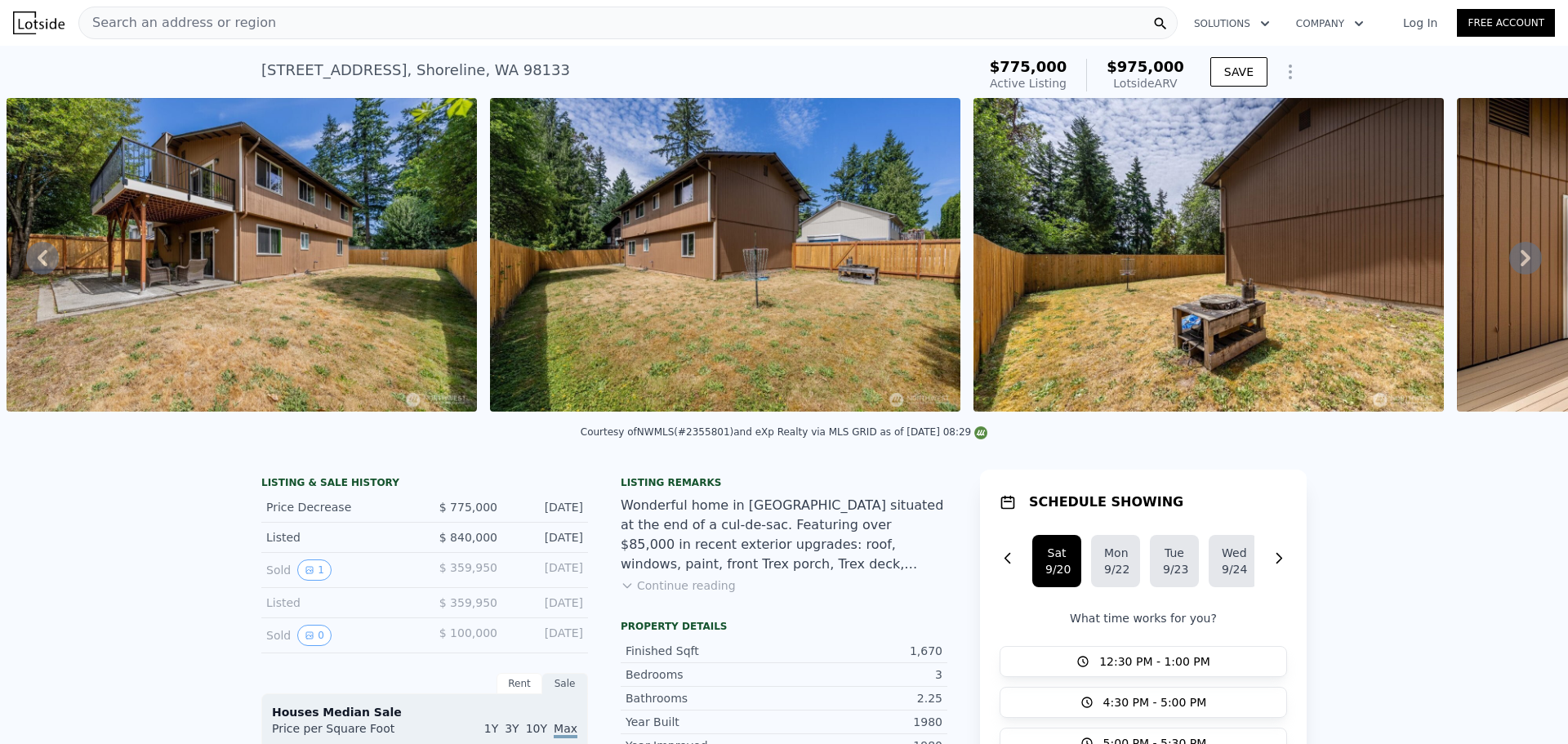
click at [1509, 269] on icon at bounding box center [1525, 258] width 33 height 33
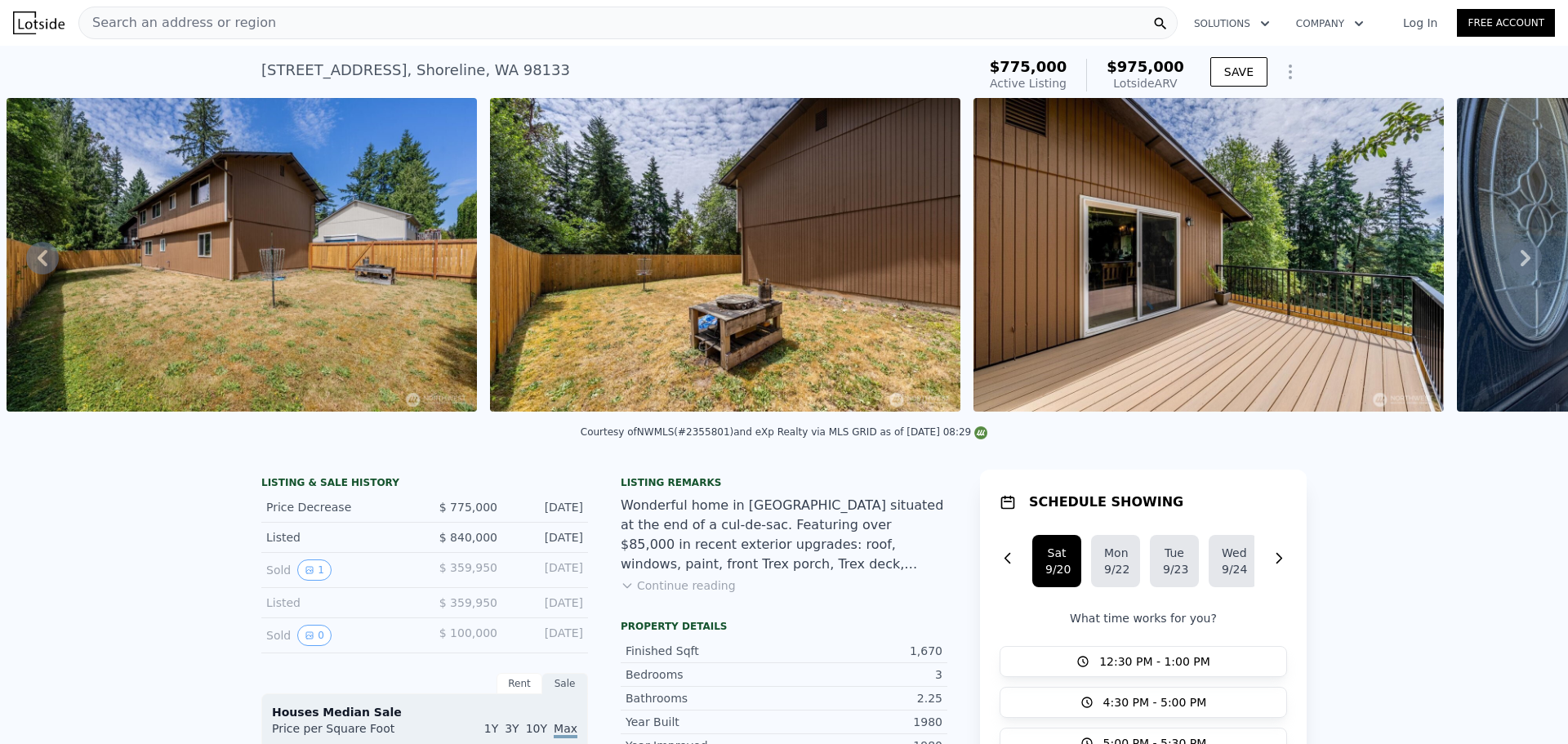
click at [1509, 269] on icon at bounding box center [1525, 258] width 33 height 33
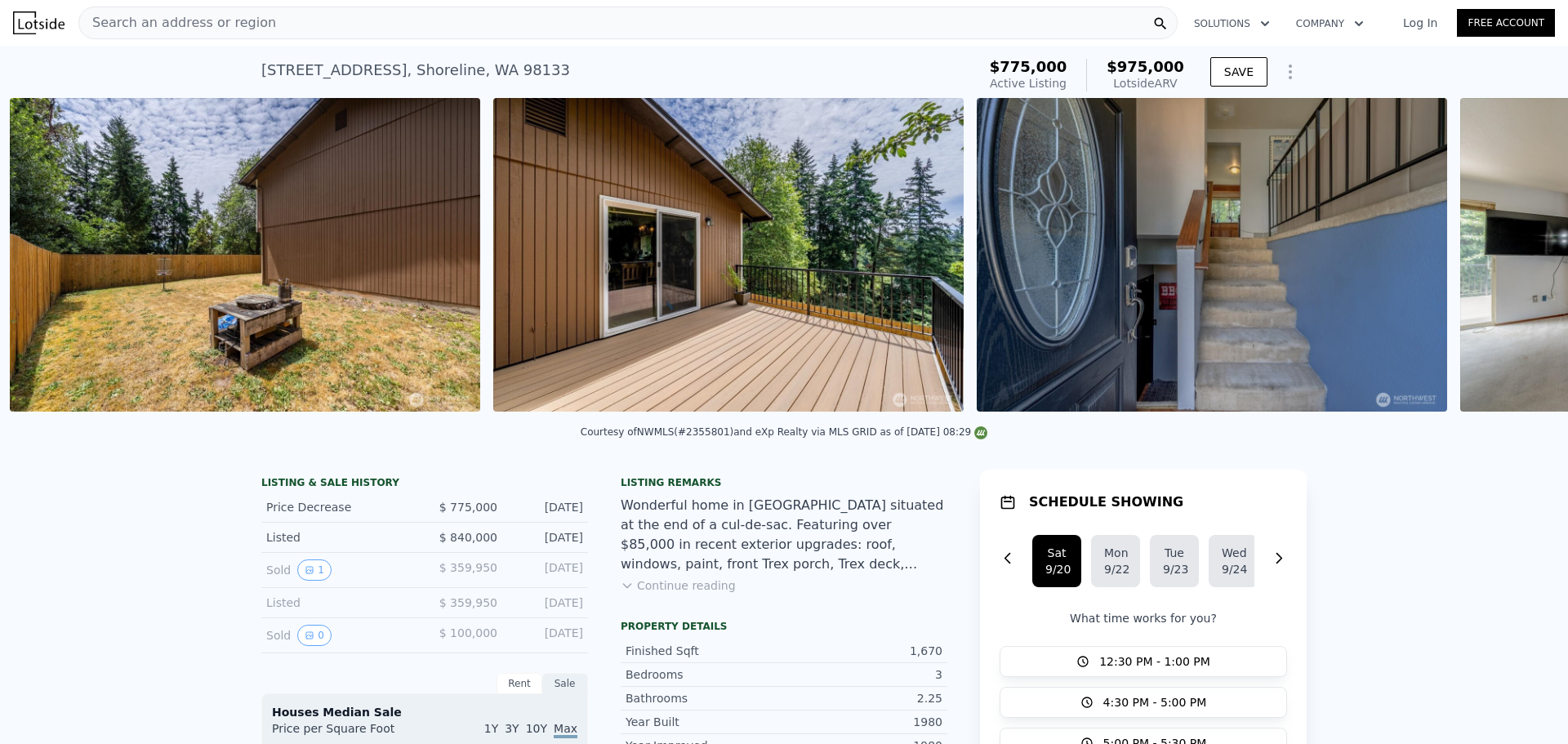
scroll to position [0, 3165]
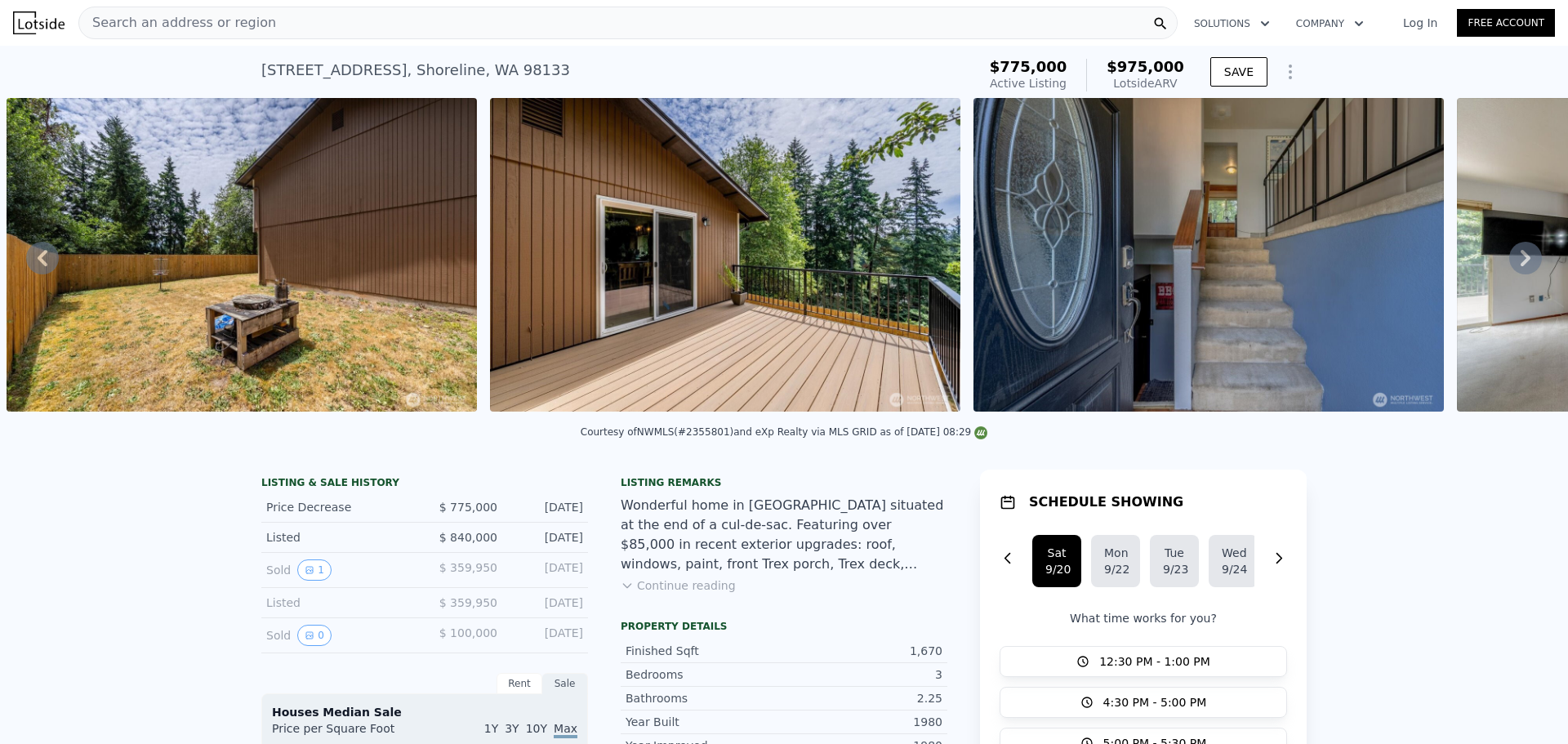
click at [1509, 269] on icon at bounding box center [1525, 258] width 33 height 33
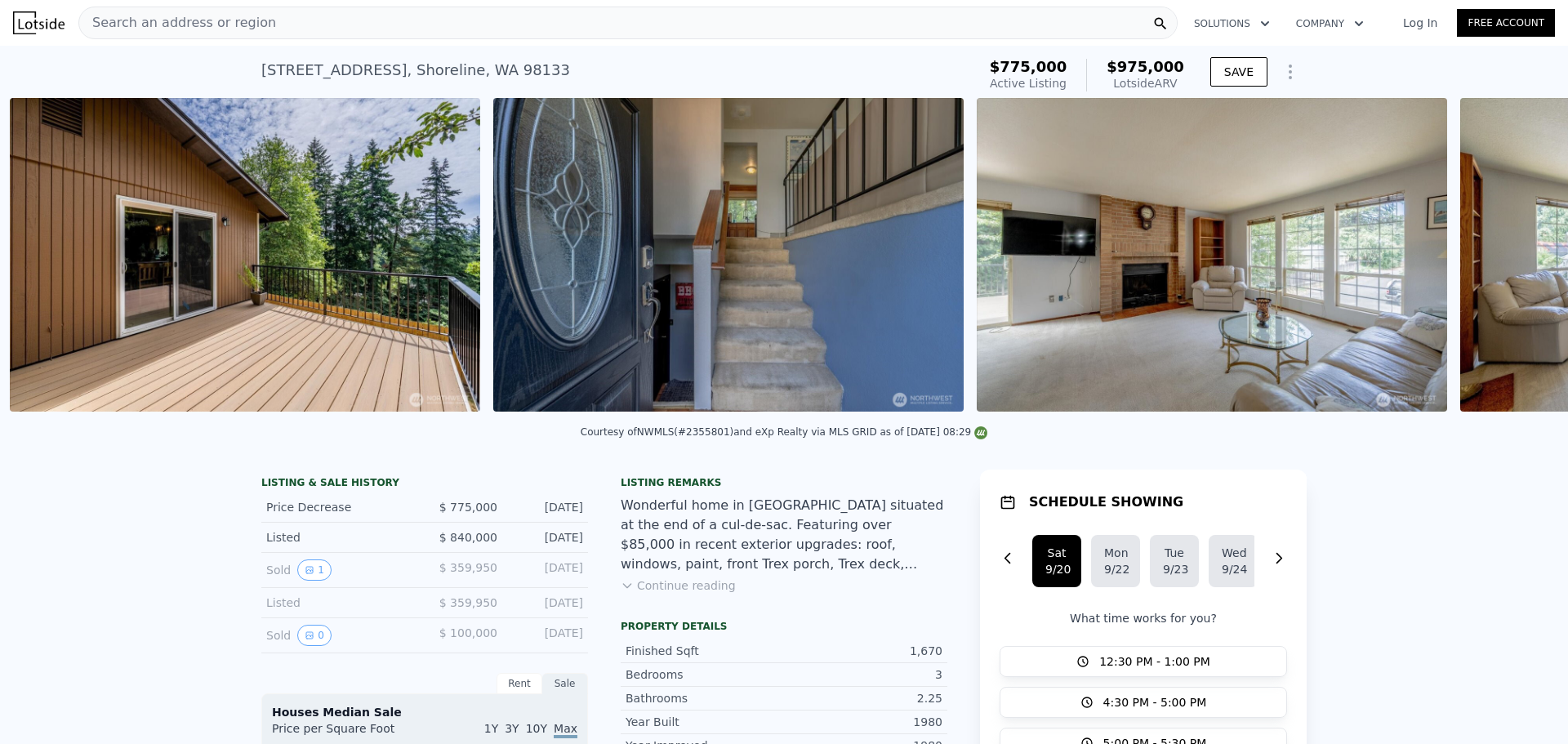
scroll to position [0, 3649]
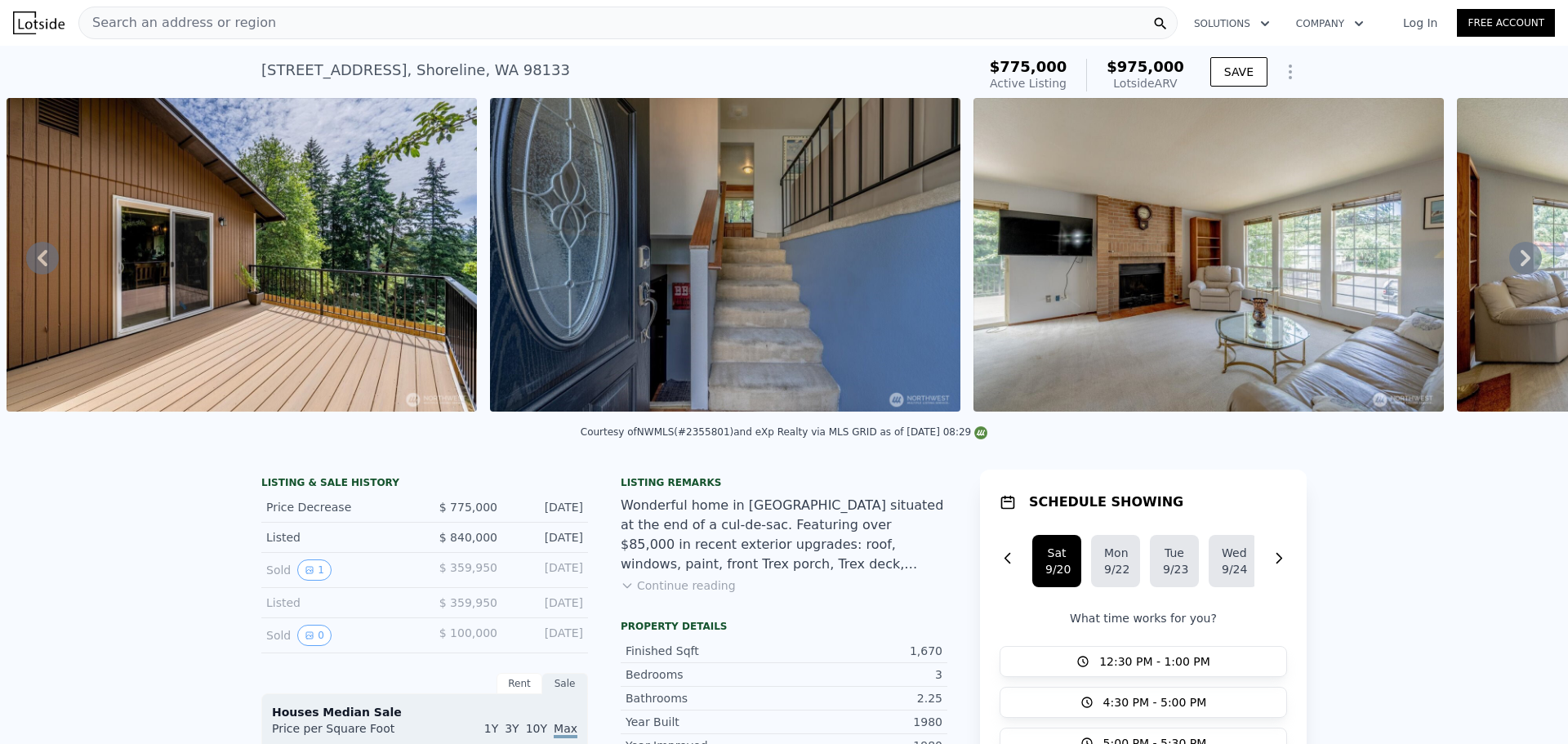
click at [1509, 269] on icon at bounding box center [1525, 258] width 33 height 33
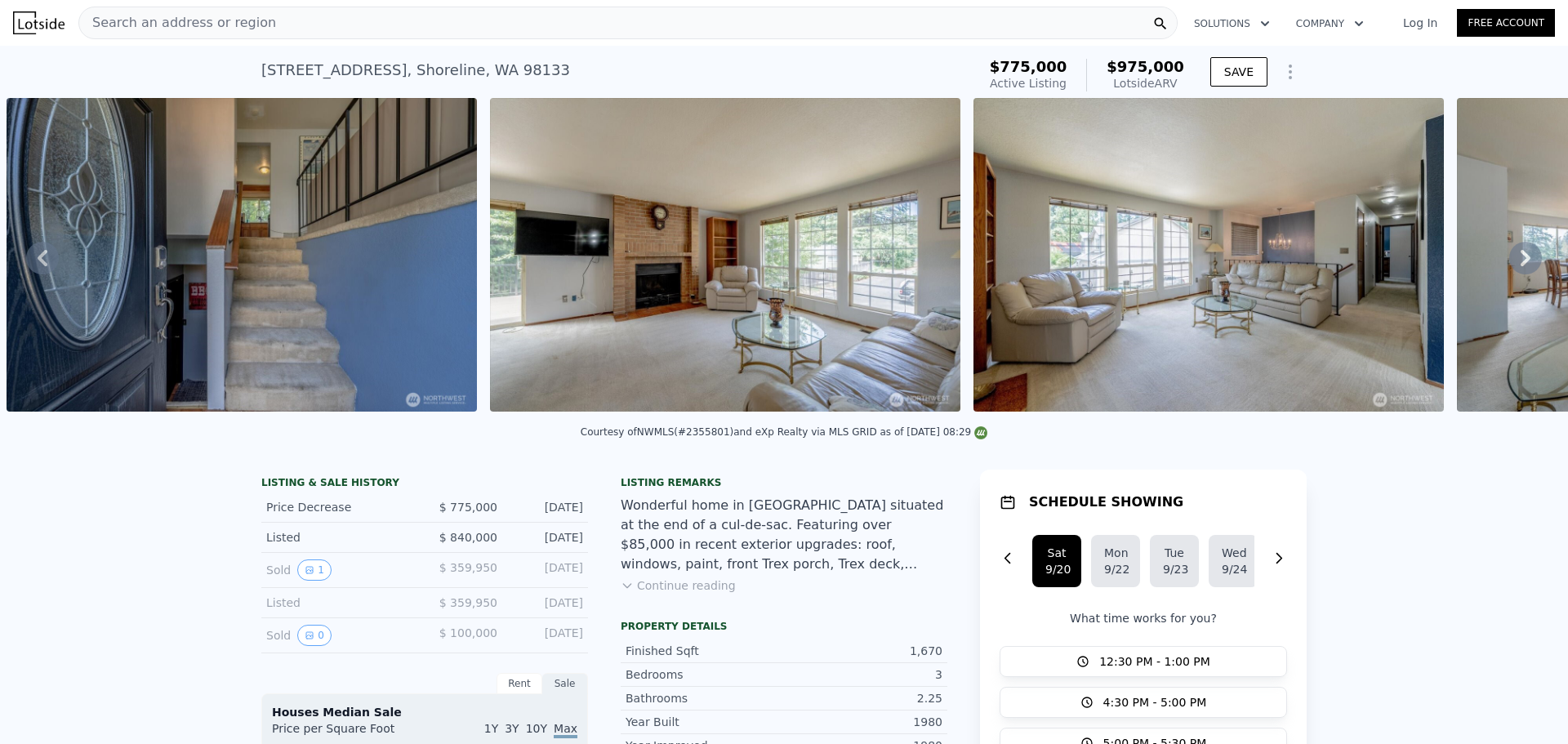
click at [1509, 269] on icon at bounding box center [1525, 258] width 33 height 33
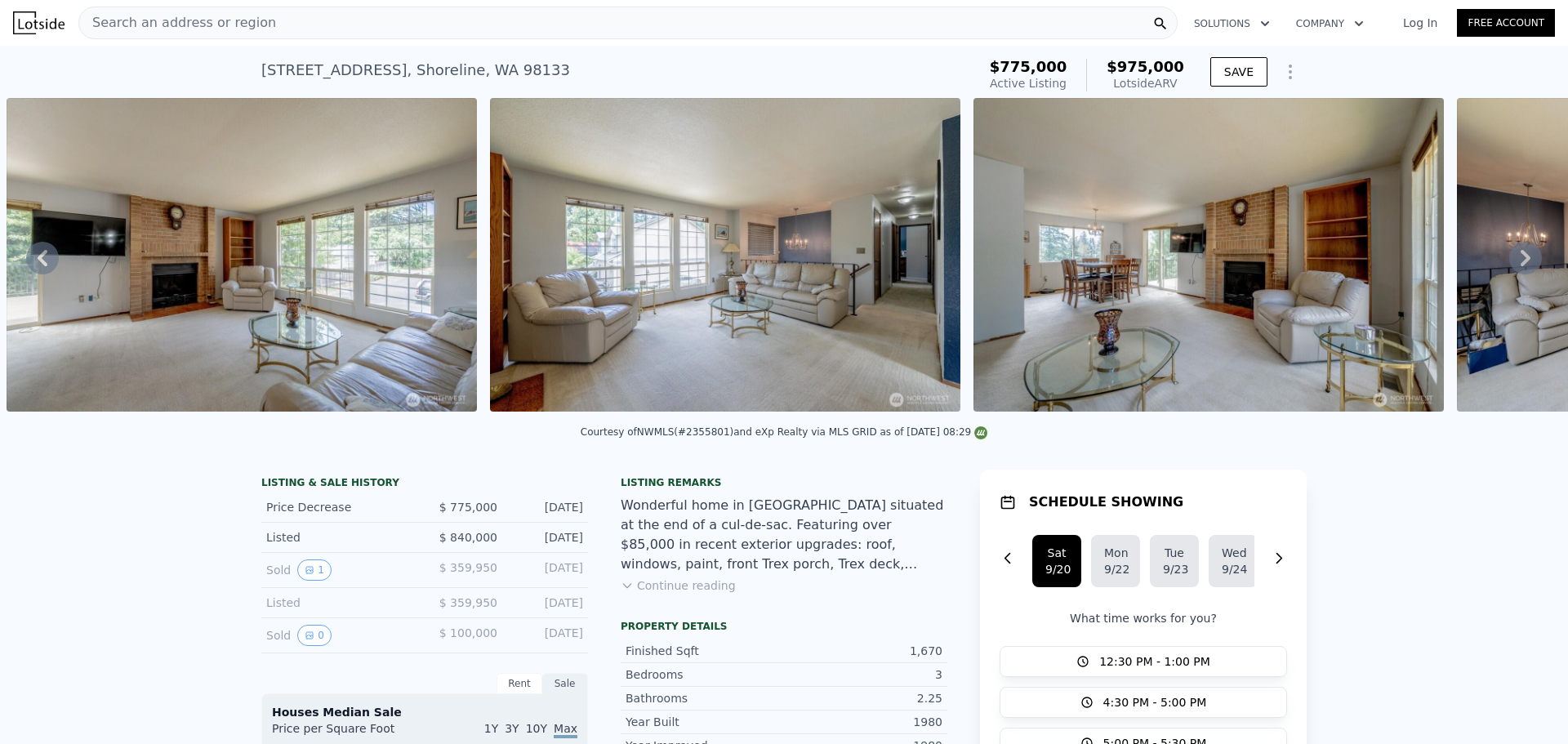
click at [1509, 269] on icon at bounding box center [1525, 258] width 33 height 33
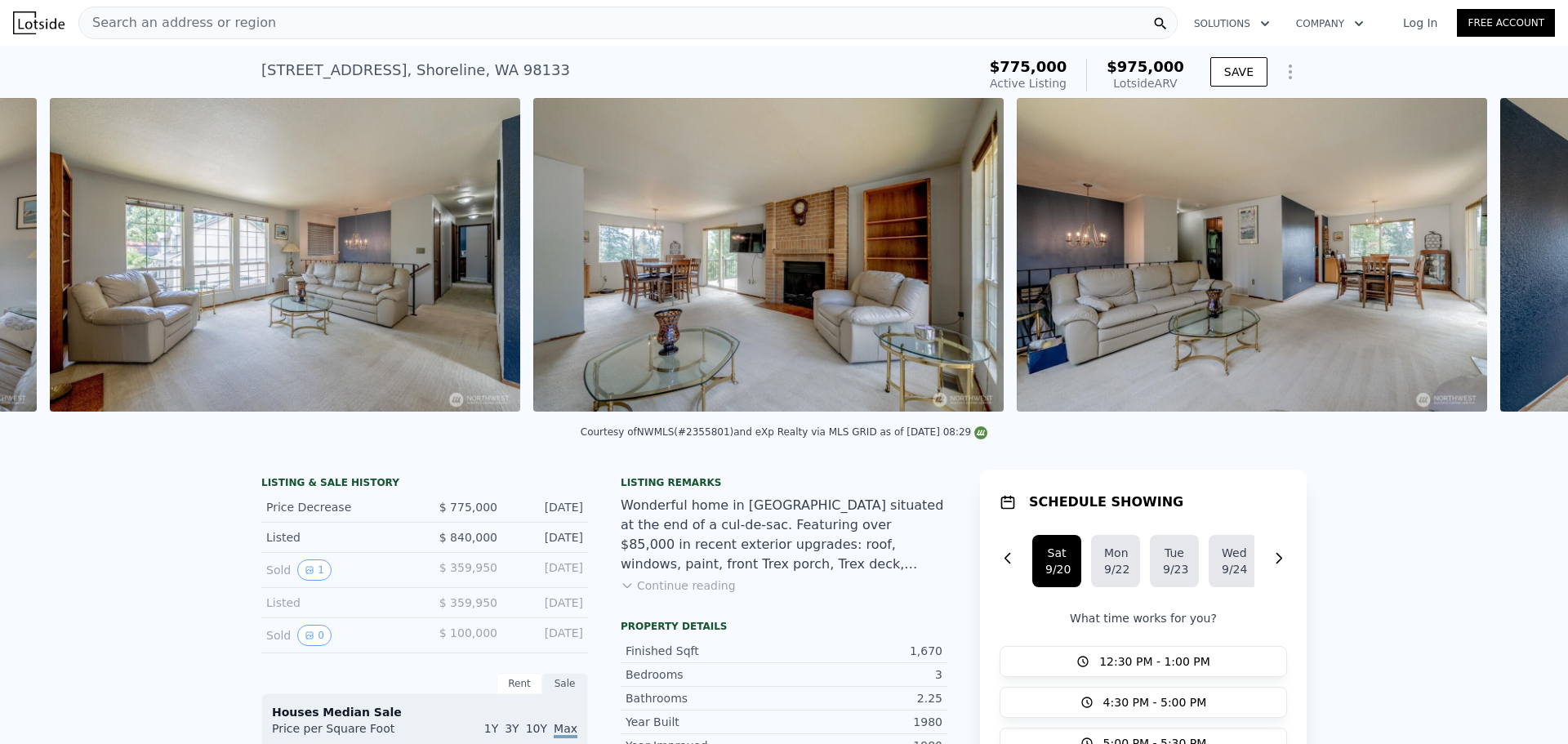
scroll to position [0, 5099]
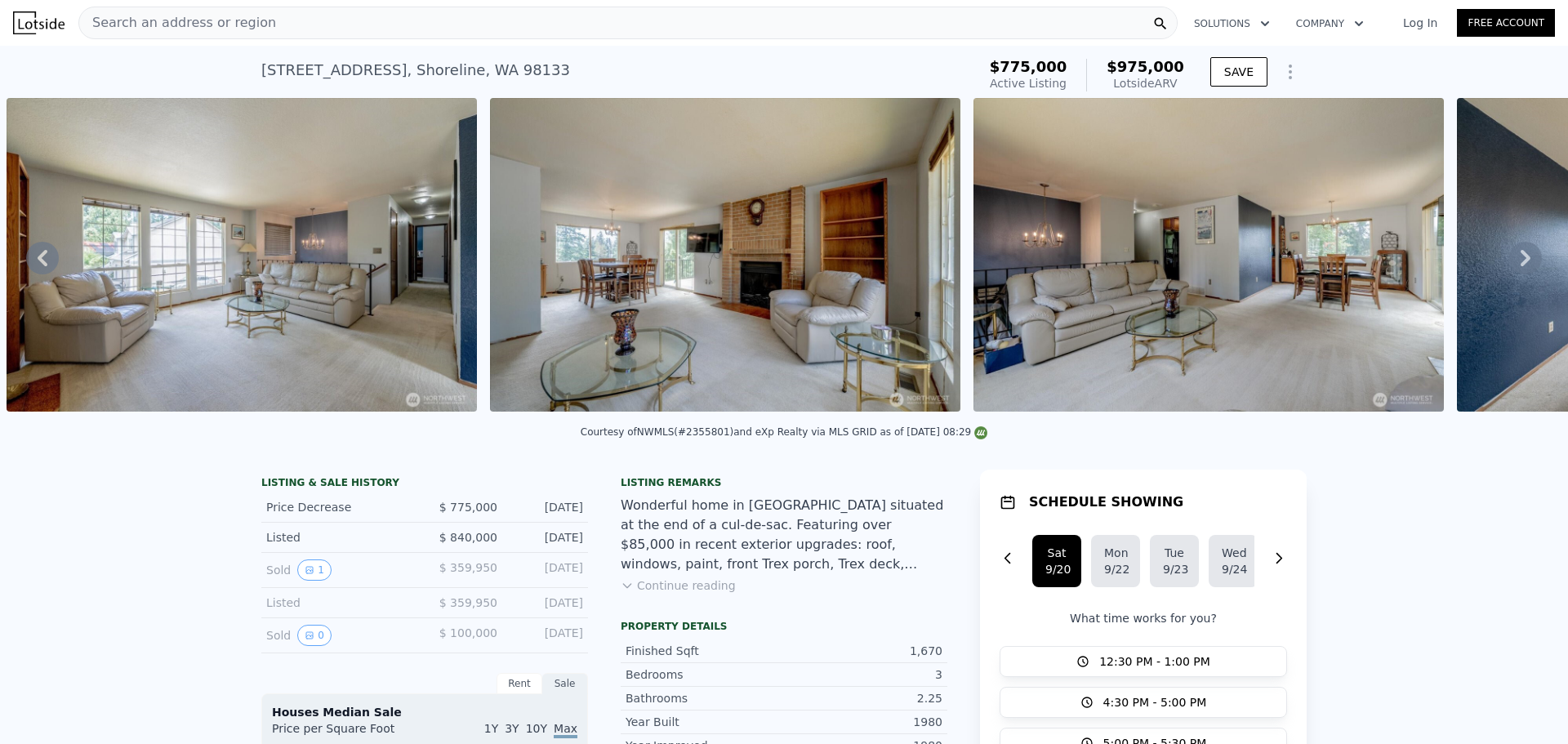
click at [1506, 269] on div "• + − • + − STREET VIEW Loading... SATELLITE VIEW" at bounding box center [784, 258] width 1568 height 319
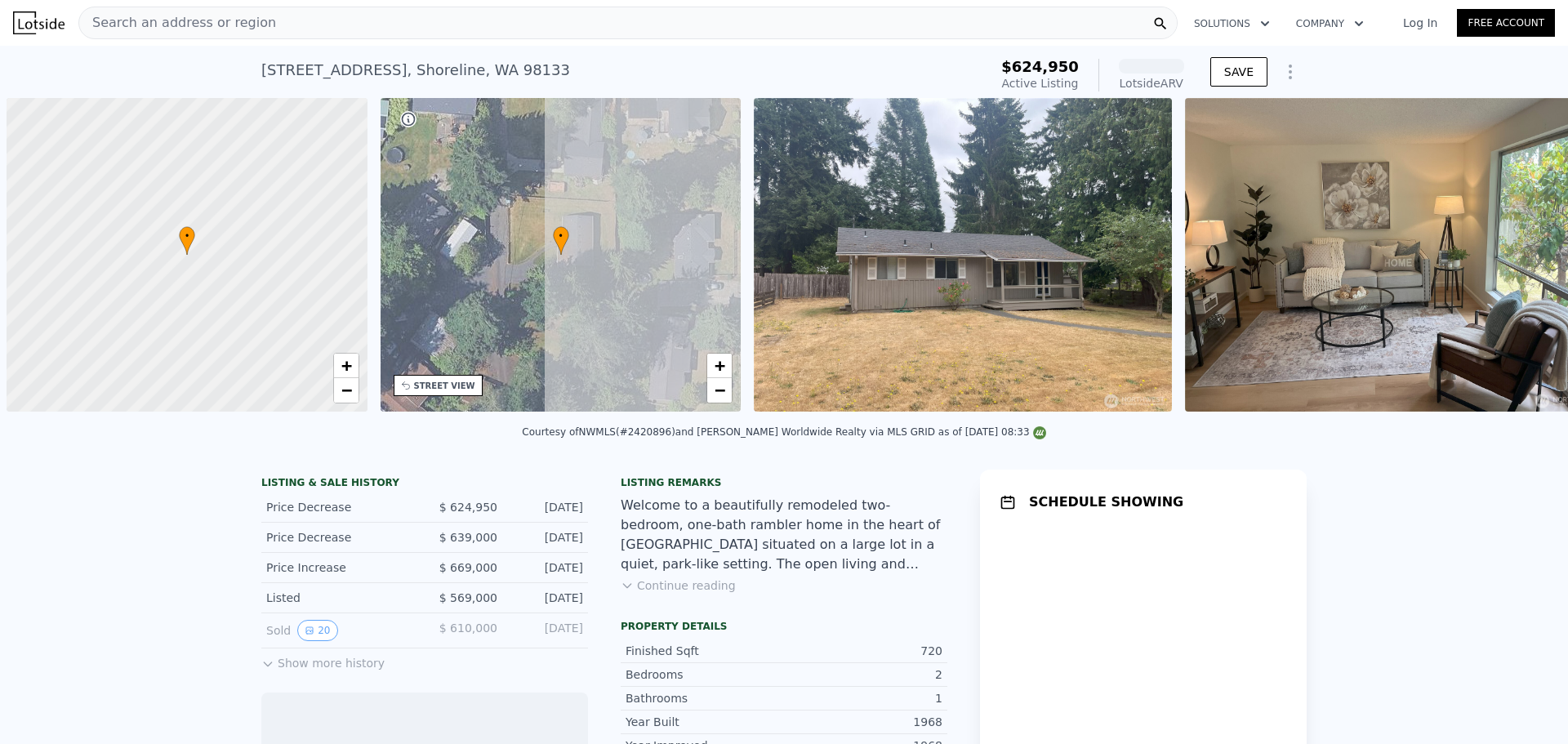
scroll to position [0, 6]
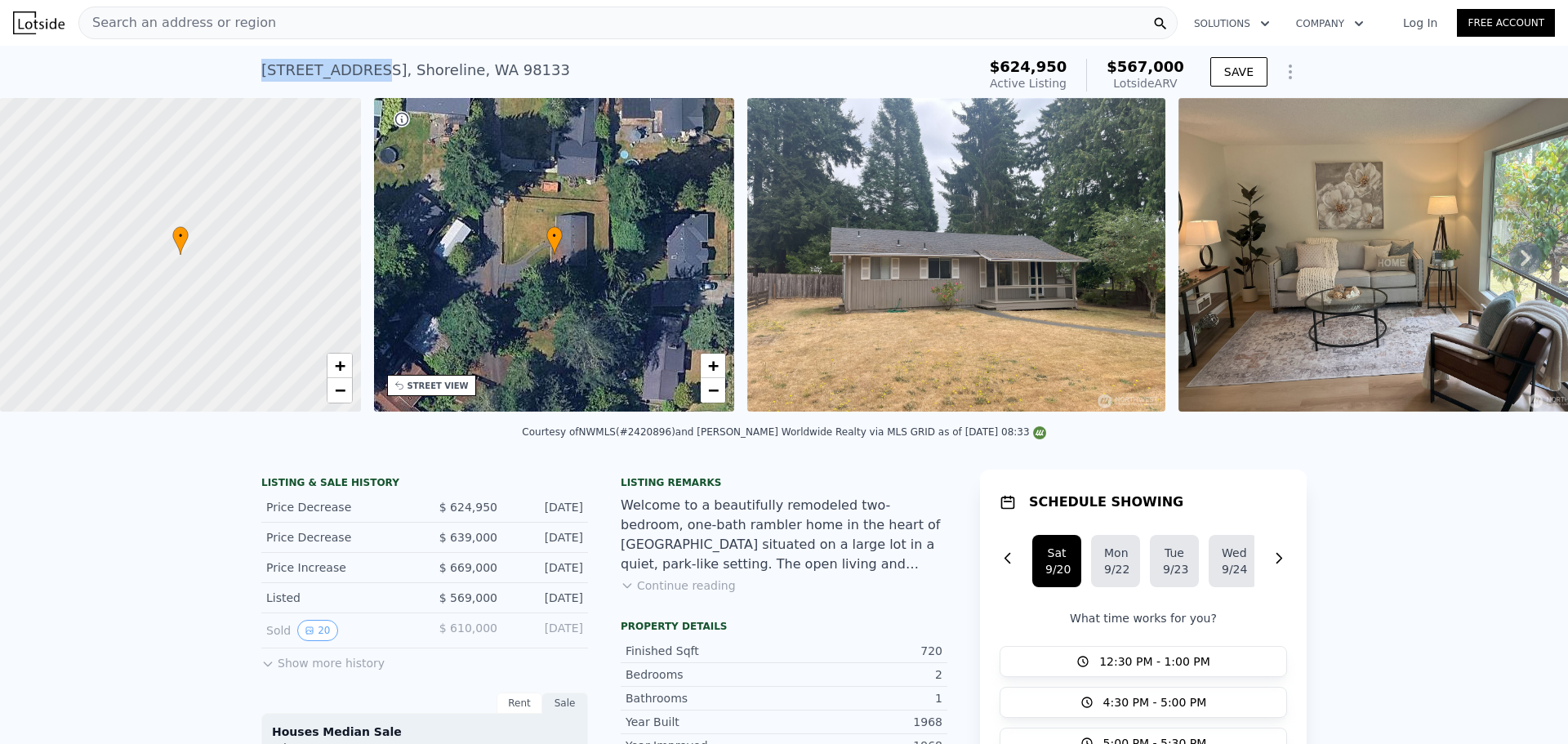
drag, startPoint x: 255, startPoint y: 70, endPoint x: 353, endPoint y: 79, distance: 98.4
click at [353, 79] on div "[STREET_ADDRESS]" at bounding box center [416, 70] width 309 height 23
copy div "[STREET_ADDRESS]"
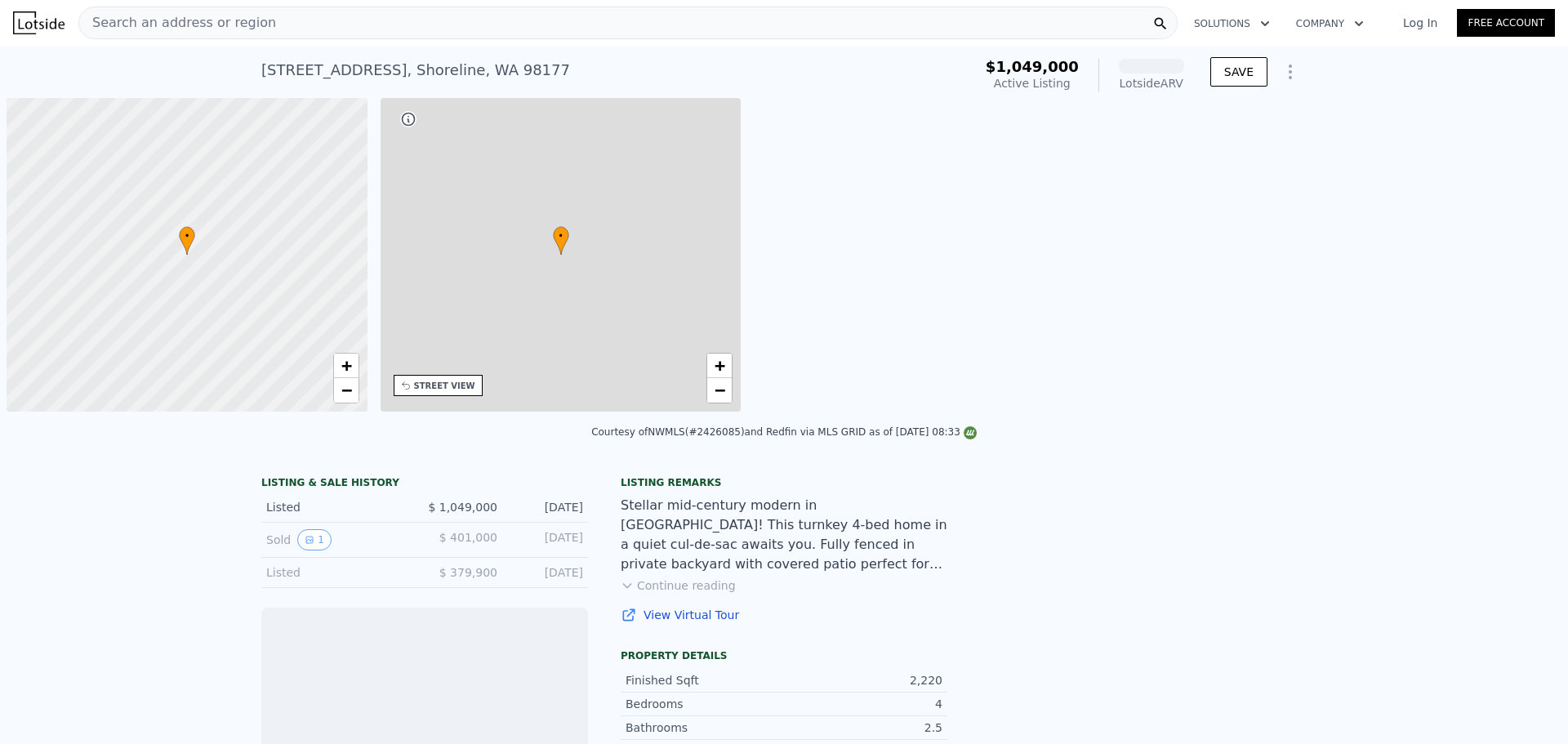
scroll to position [0, 6]
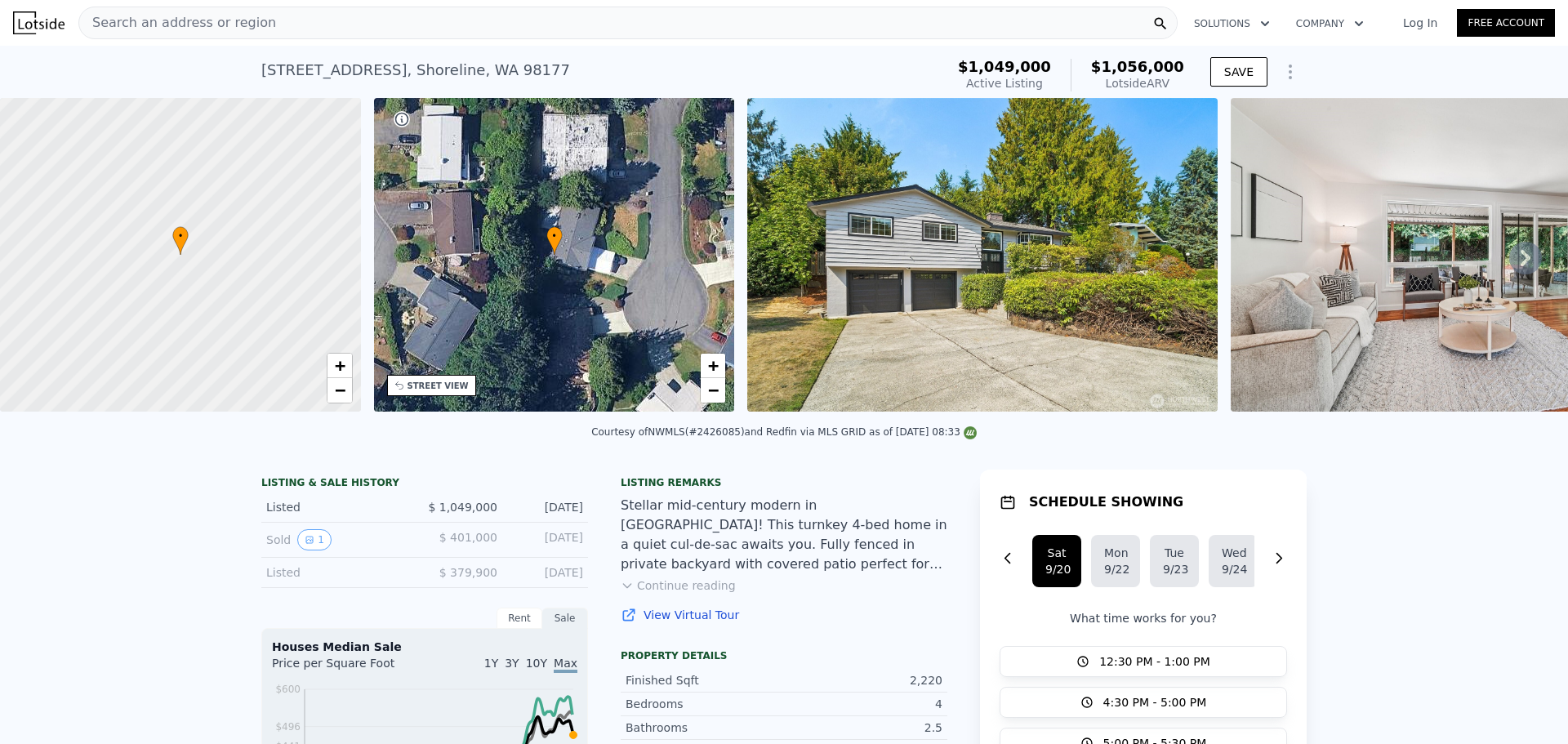
click at [1521, 266] on icon at bounding box center [1525, 258] width 10 height 16
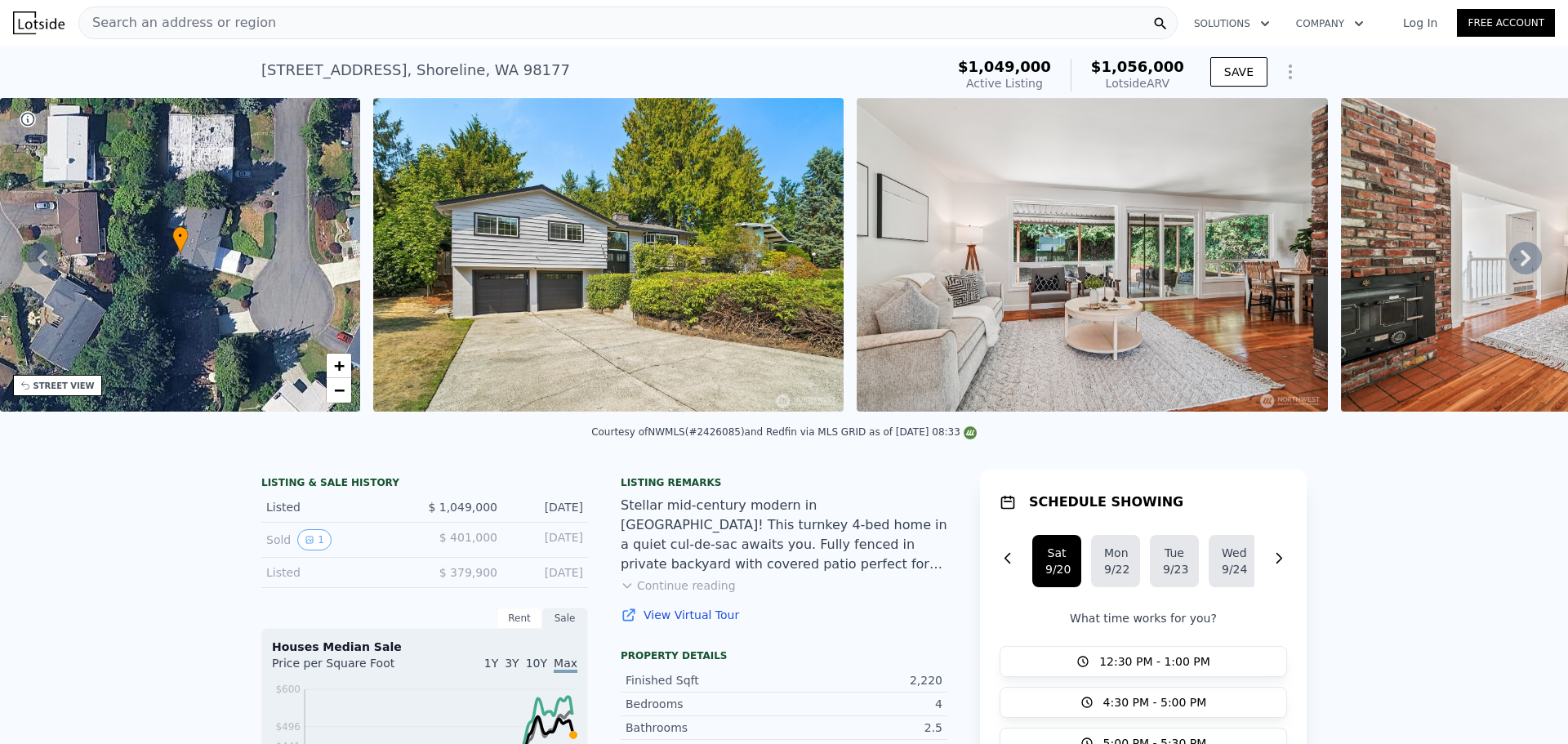
click at [1521, 266] on icon at bounding box center [1525, 258] width 10 height 16
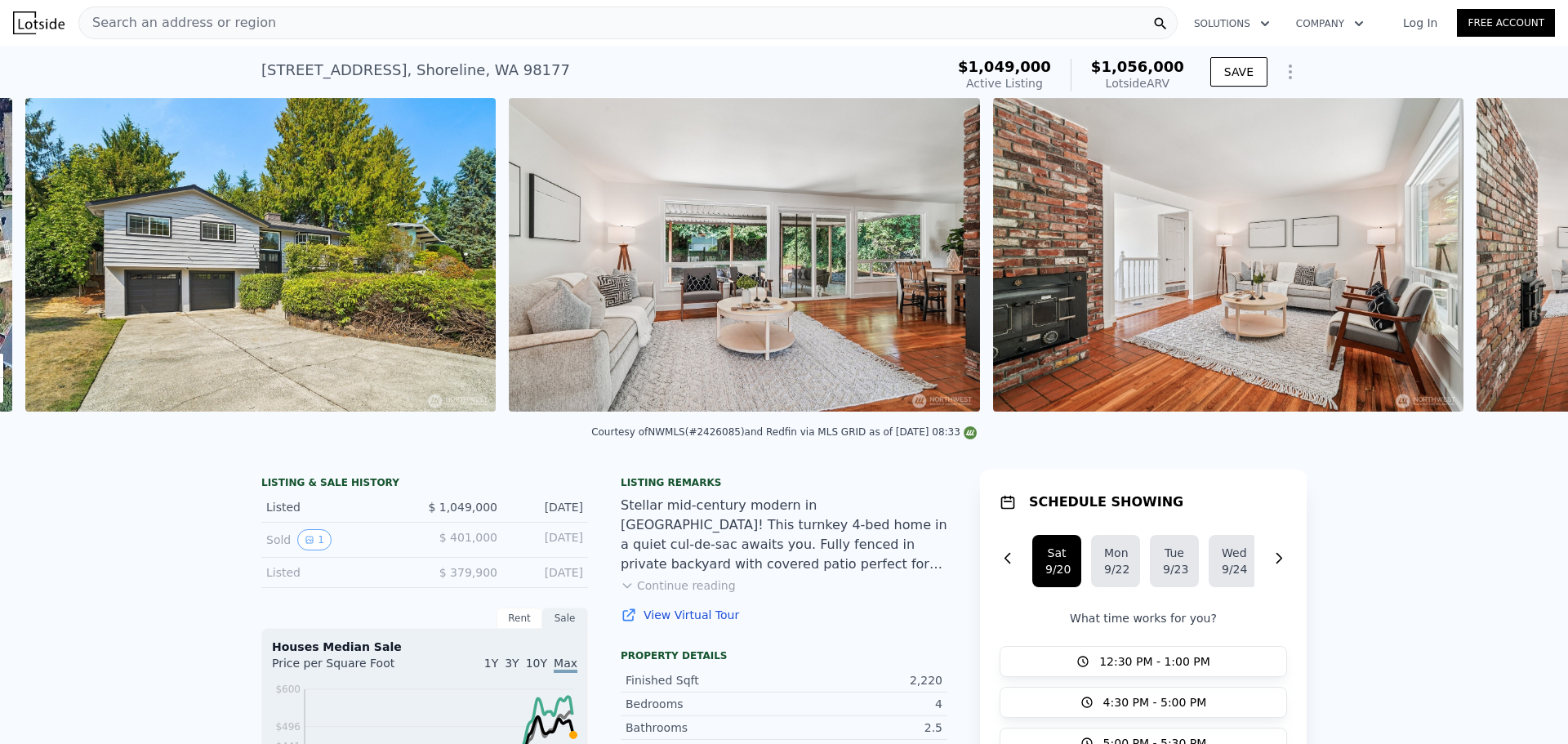
scroll to position [0, 747]
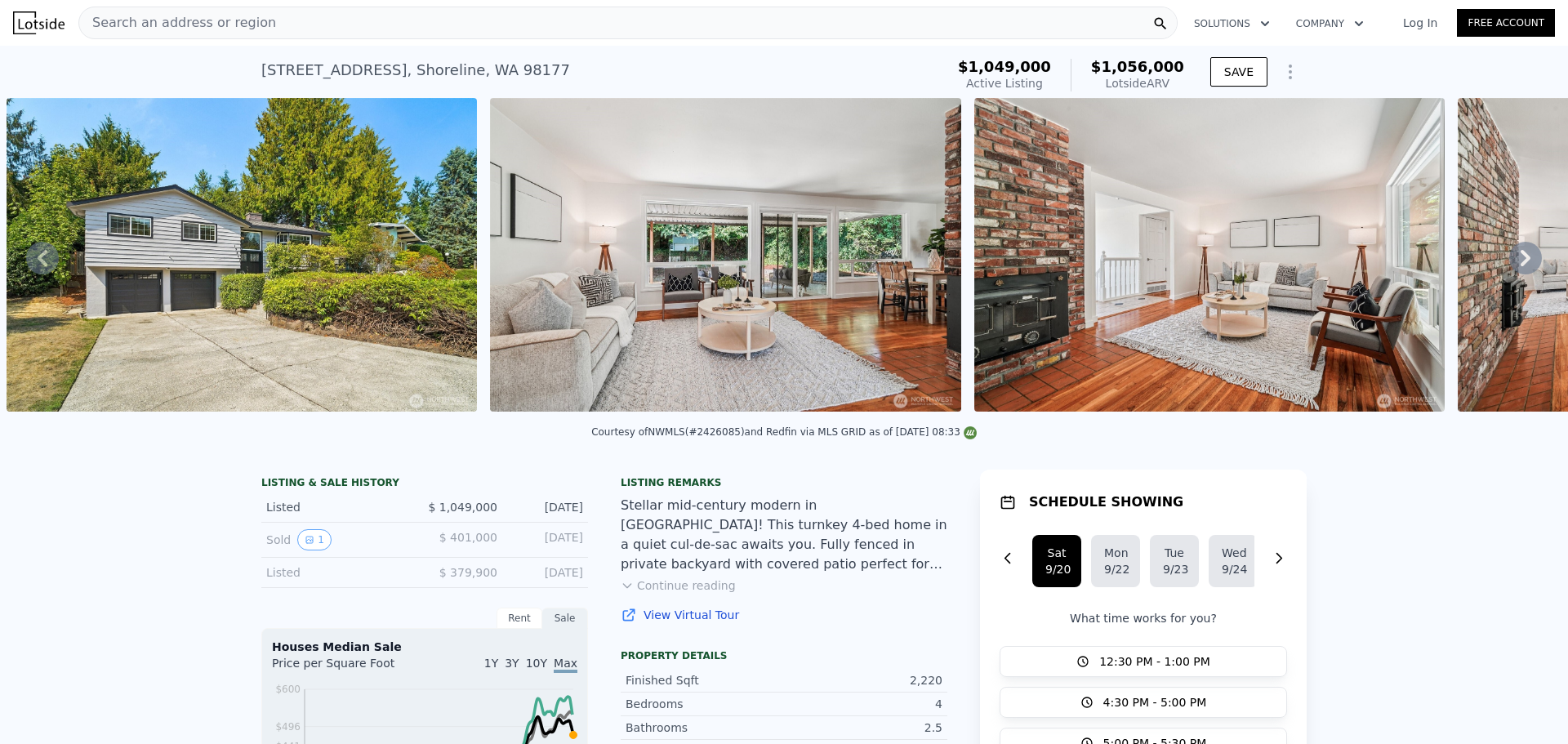
click at [1521, 266] on icon at bounding box center [1525, 258] width 10 height 16
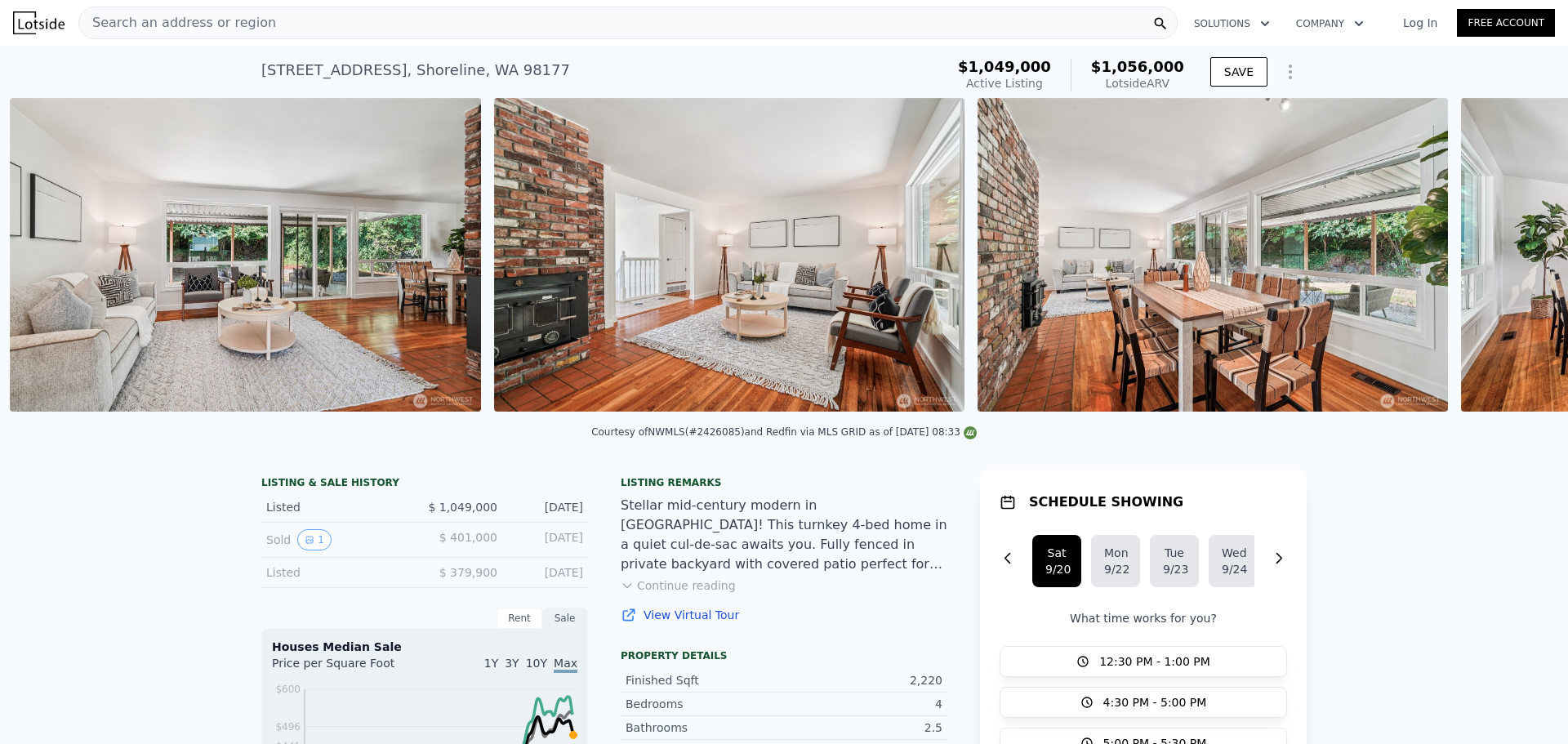
scroll to position [0, 1231]
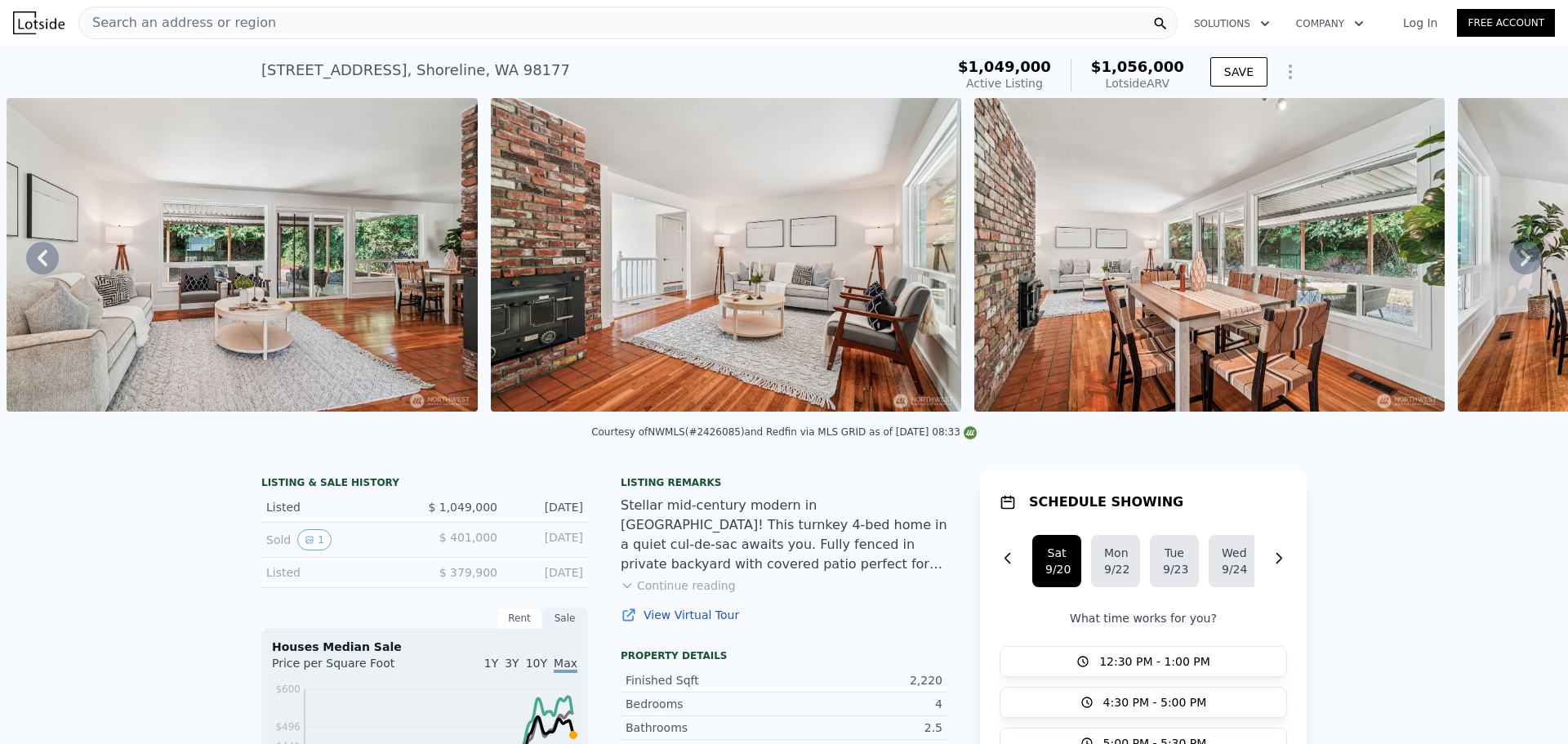
click at [1521, 266] on icon at bounding box center [1525, 258] width 10 height 16
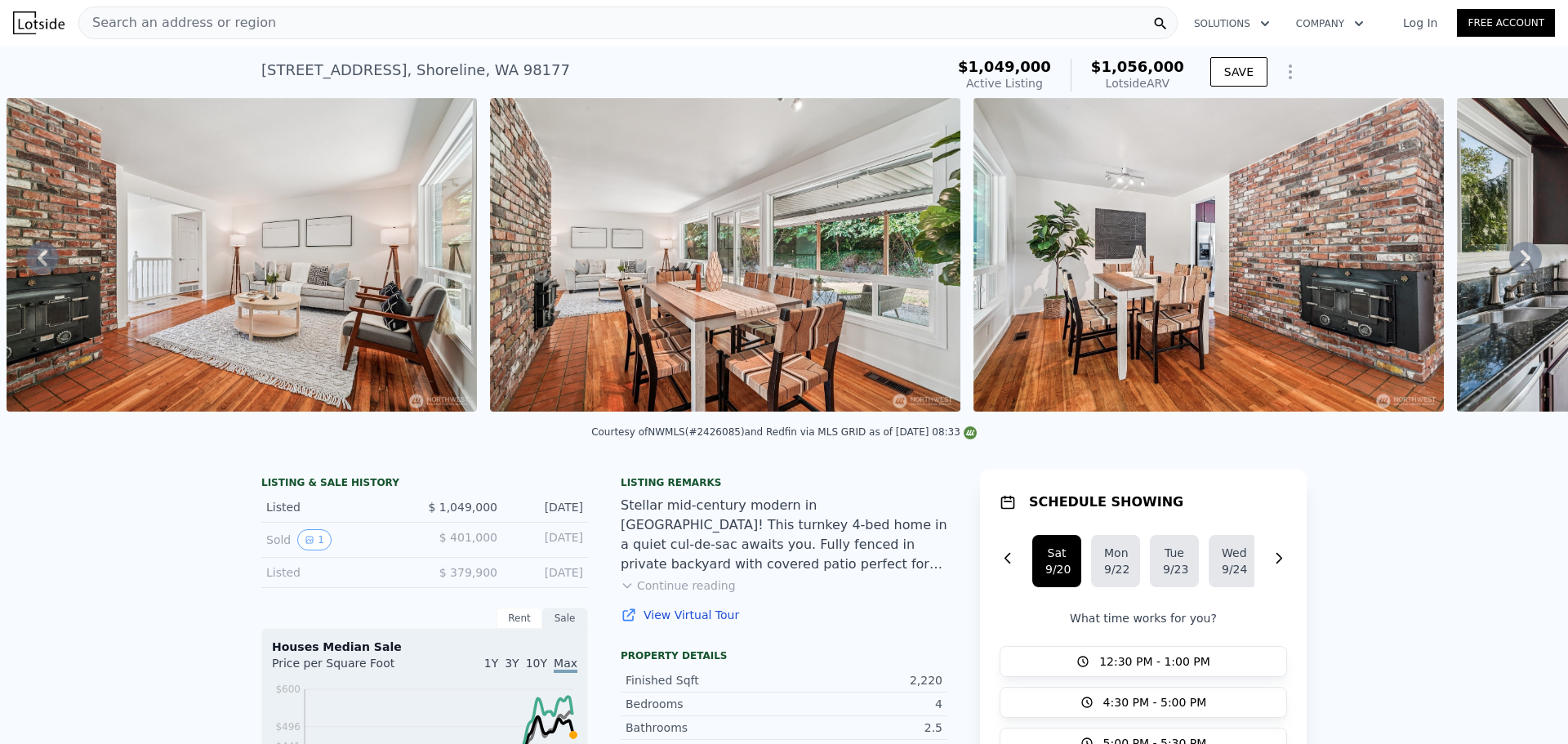
click at [1521, 266] on icon at bounding box center [1525, 258] width 10 height 16
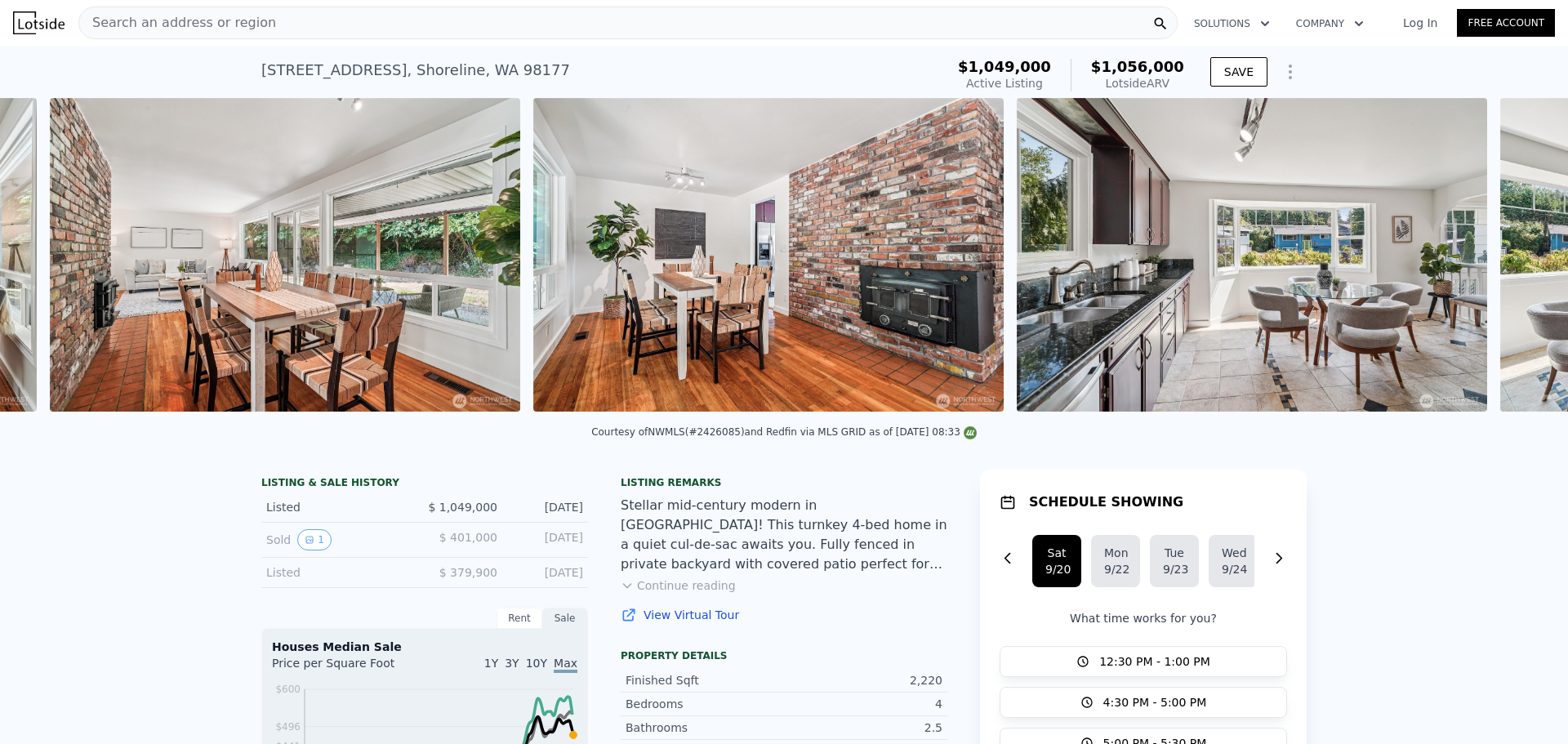
scroll to position [0, 2199]
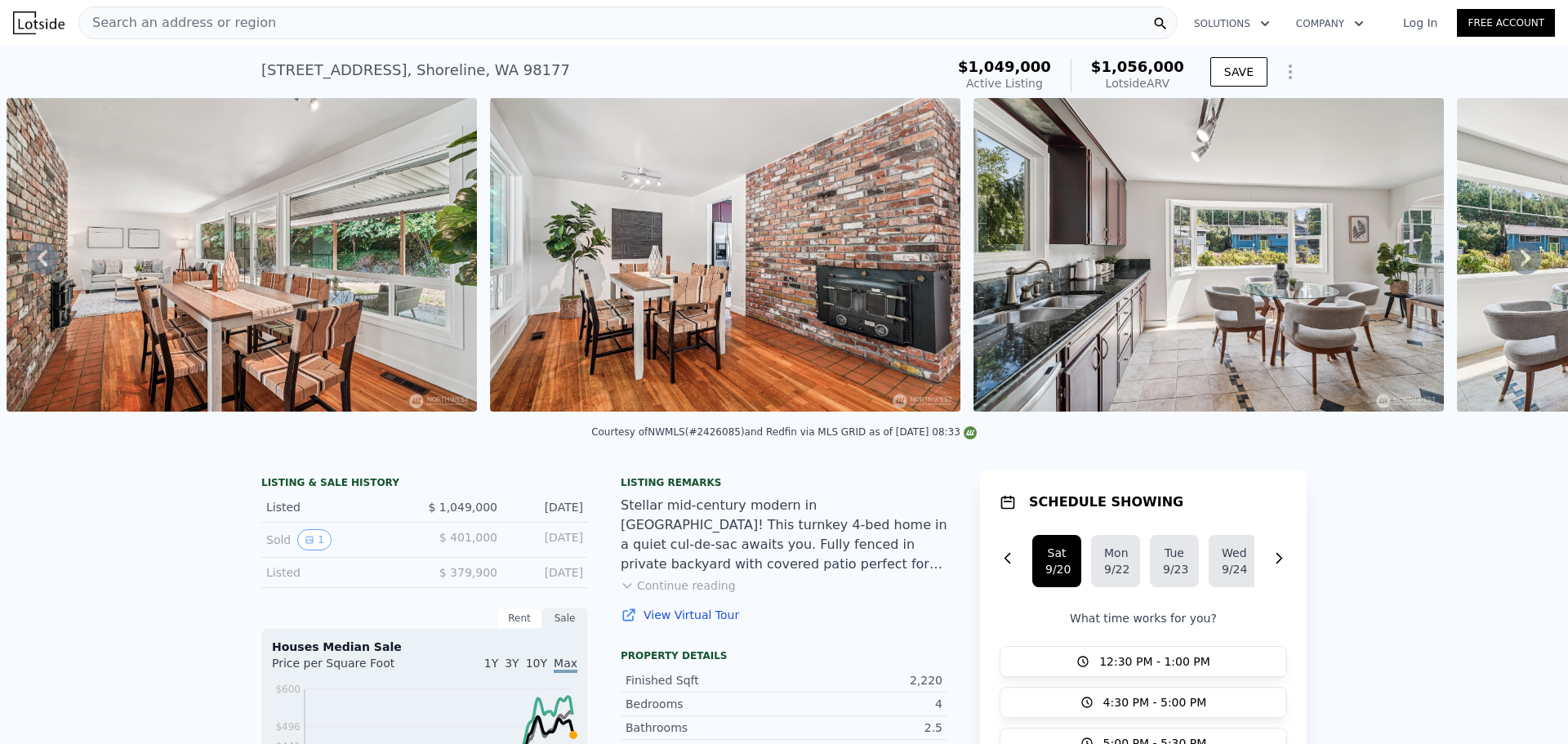
click at [1521, 266] on icon at bounding box center [1525, 258] width 10 height 16
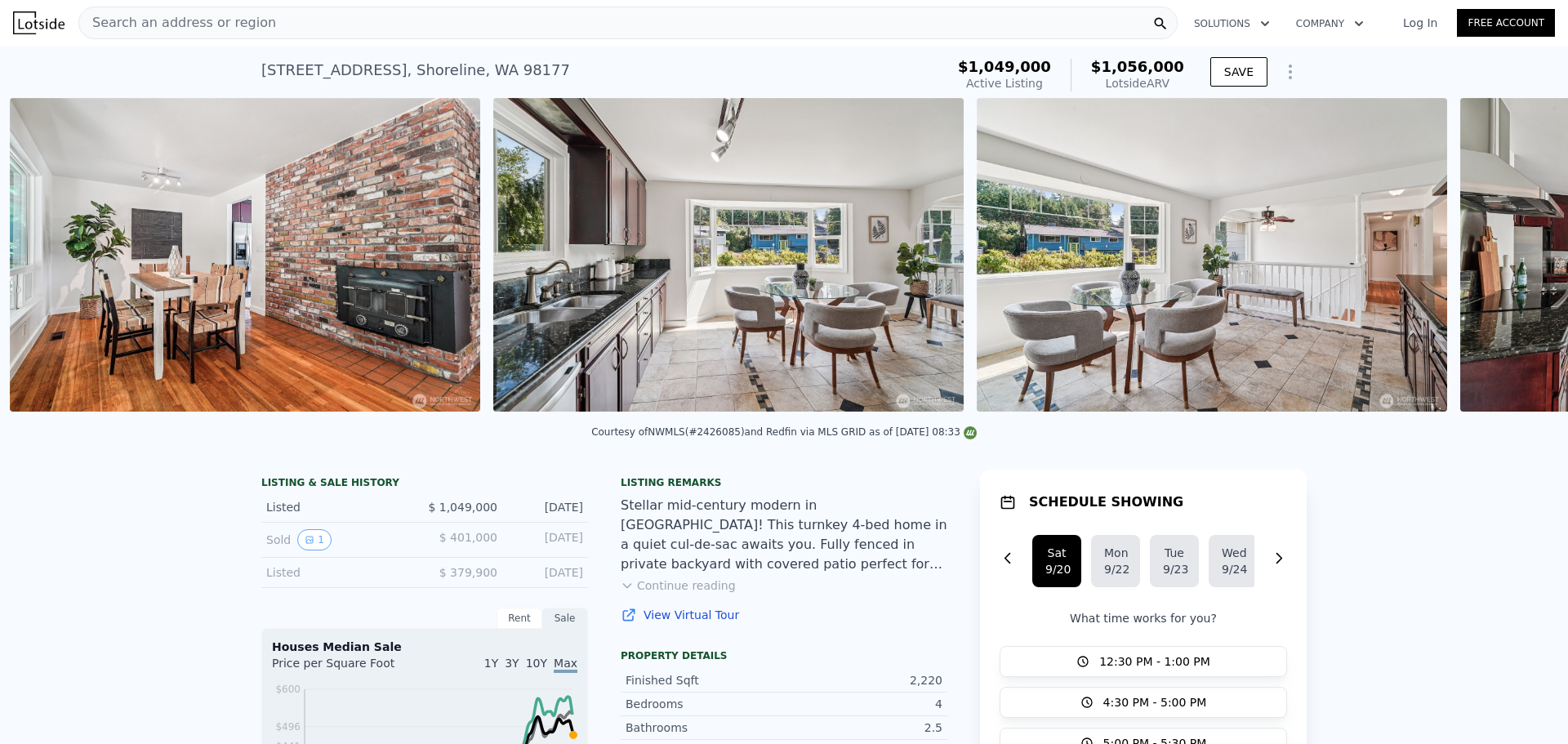
scroll to position [0, 2682]
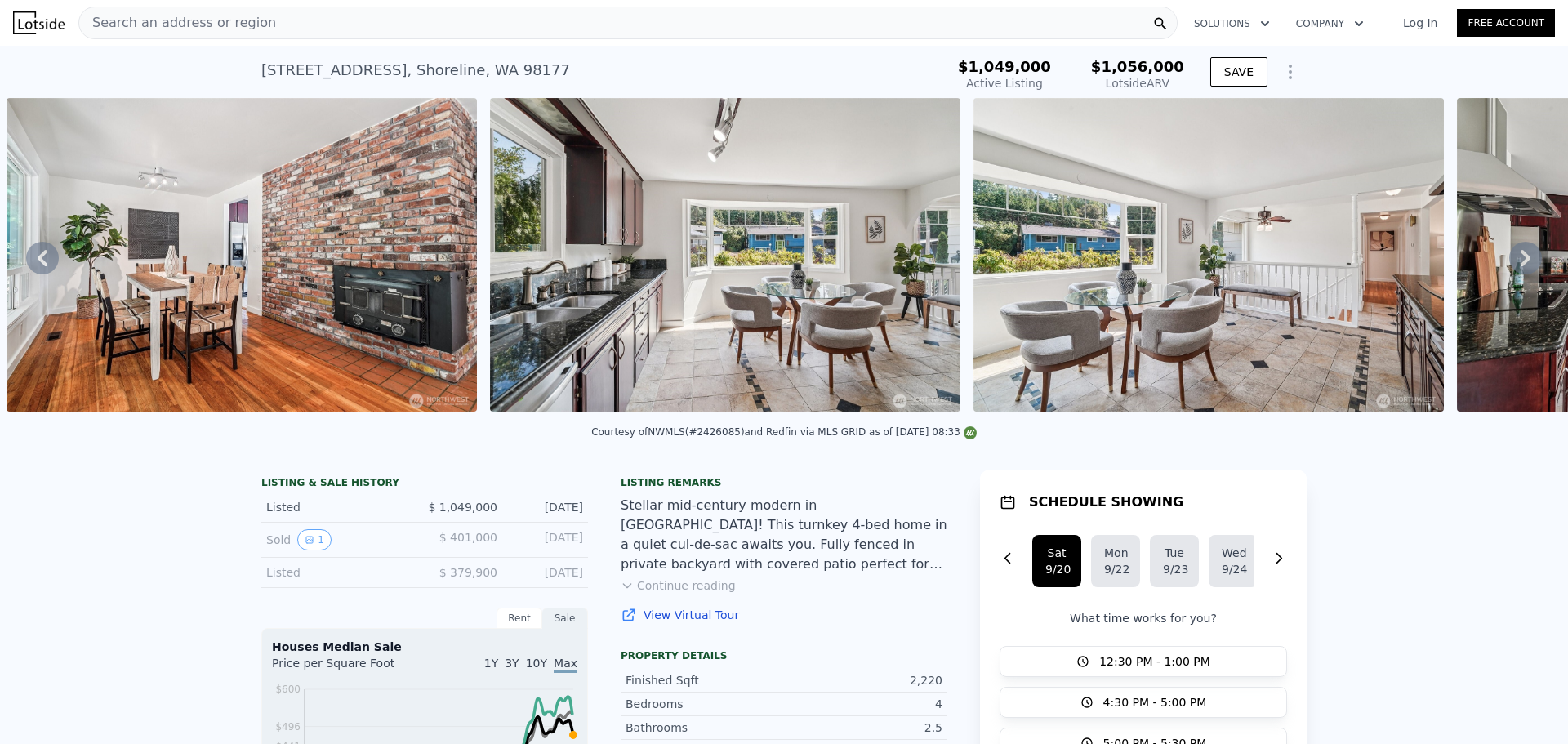
click at [1521, 266] on icon at bounding box center [1525, 258] width 10 height 16
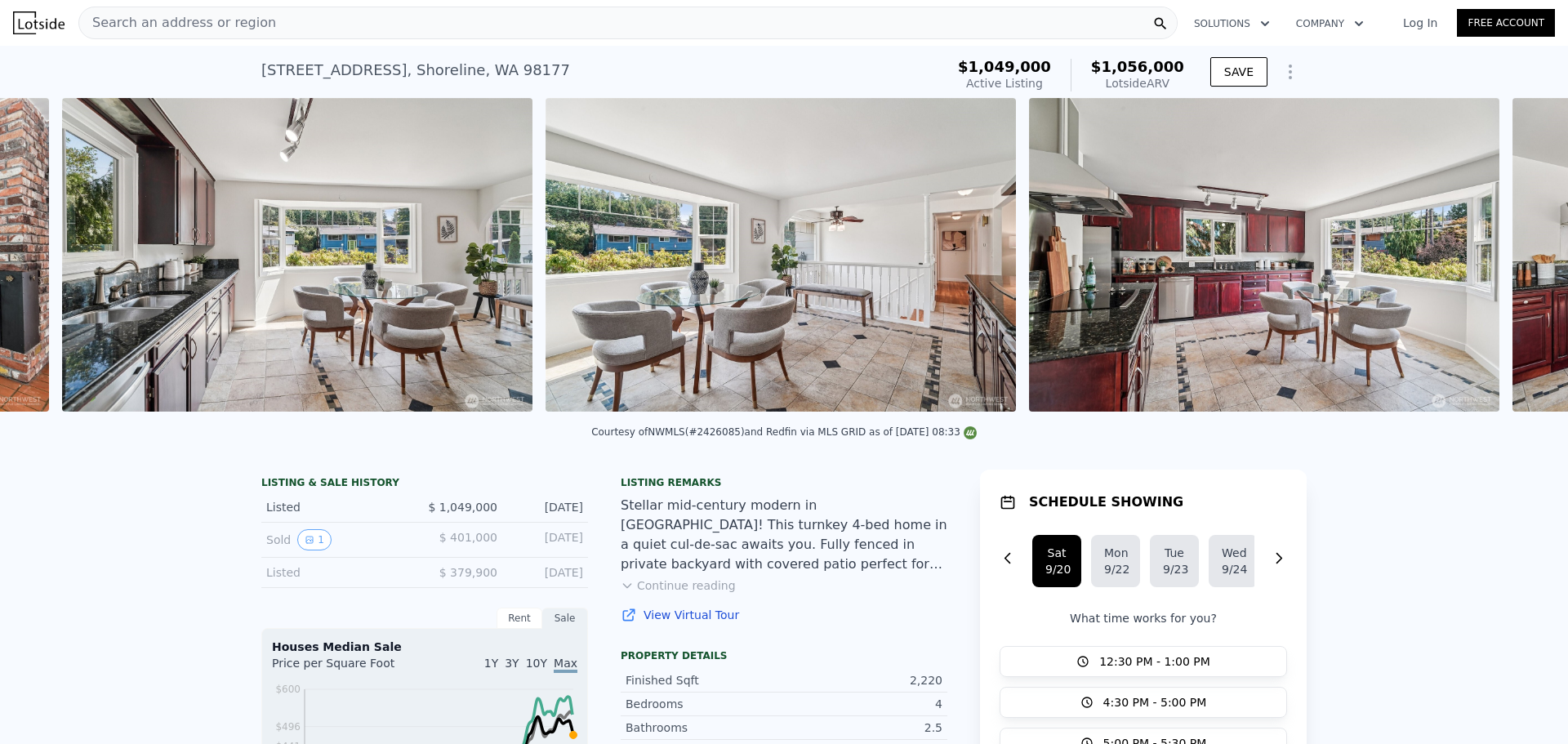
scroll to position [0, 3165]
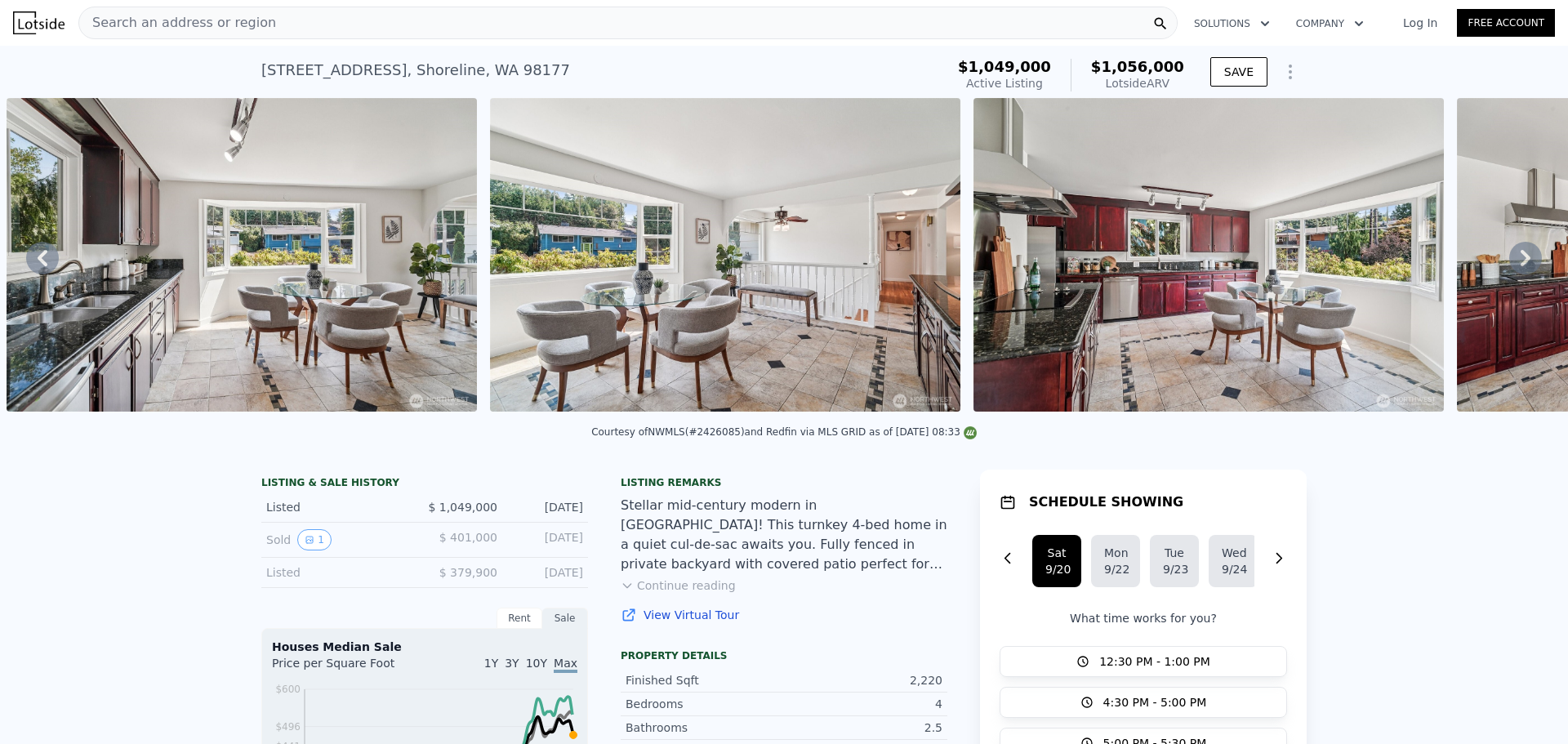
click at [1521, 266] on icon at bounding box center [1525, 258] width 10 height 16
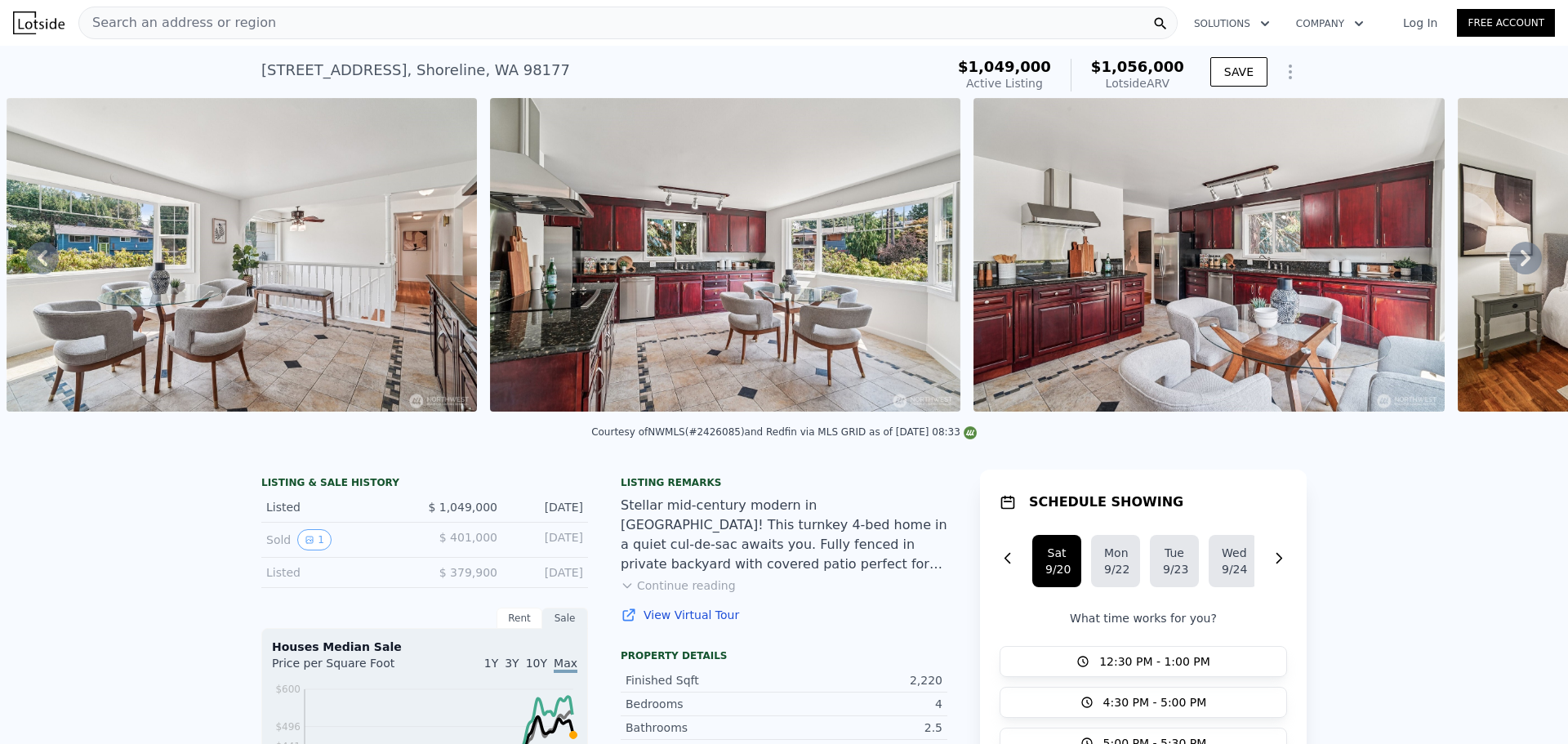
click at [1521, 266] on icon at bounding box center [1525, 258] width 10 height 16
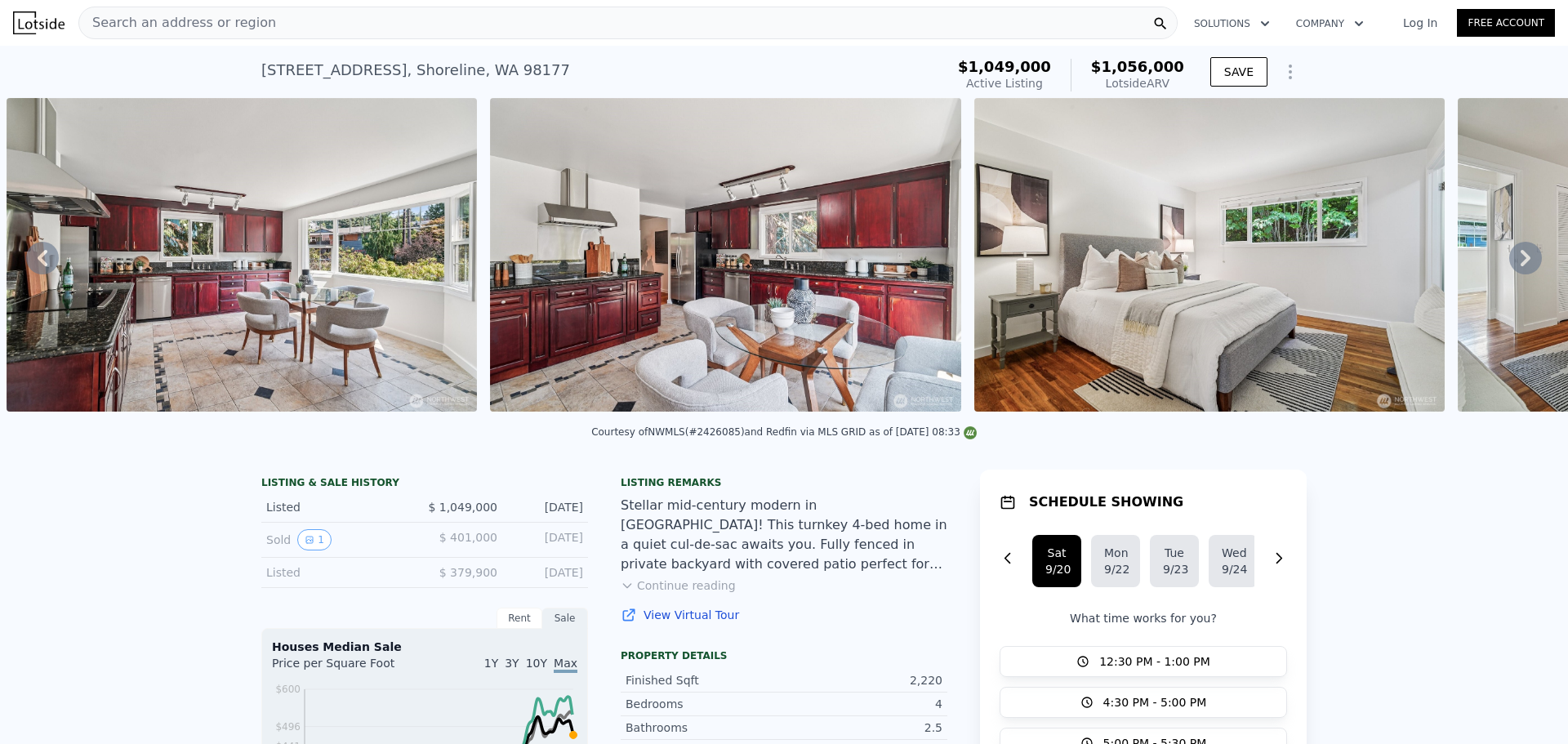
click at [1521, 266] on icon at bounding box center [1525, 258] width 10 height 16
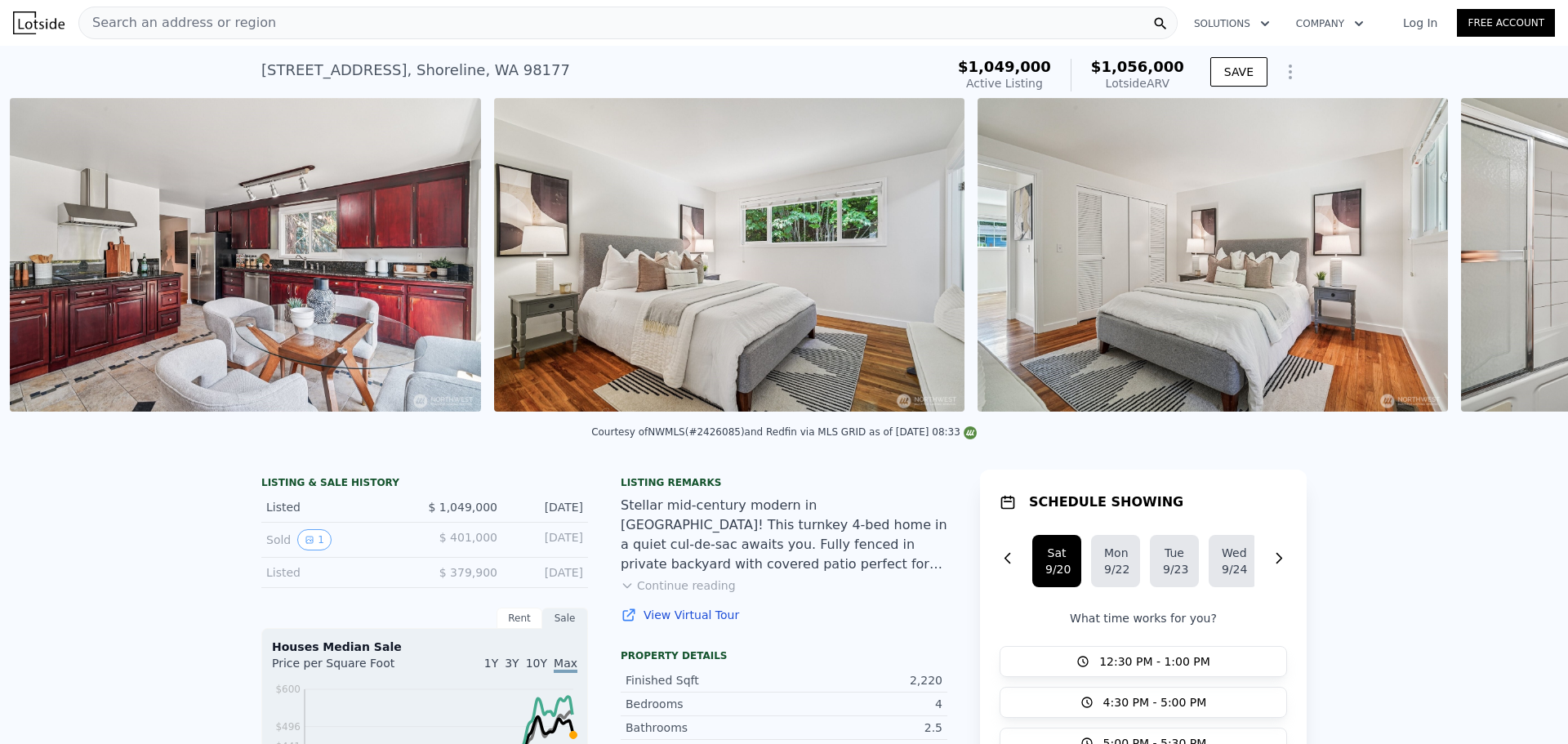
scroll to position [0, 4617]
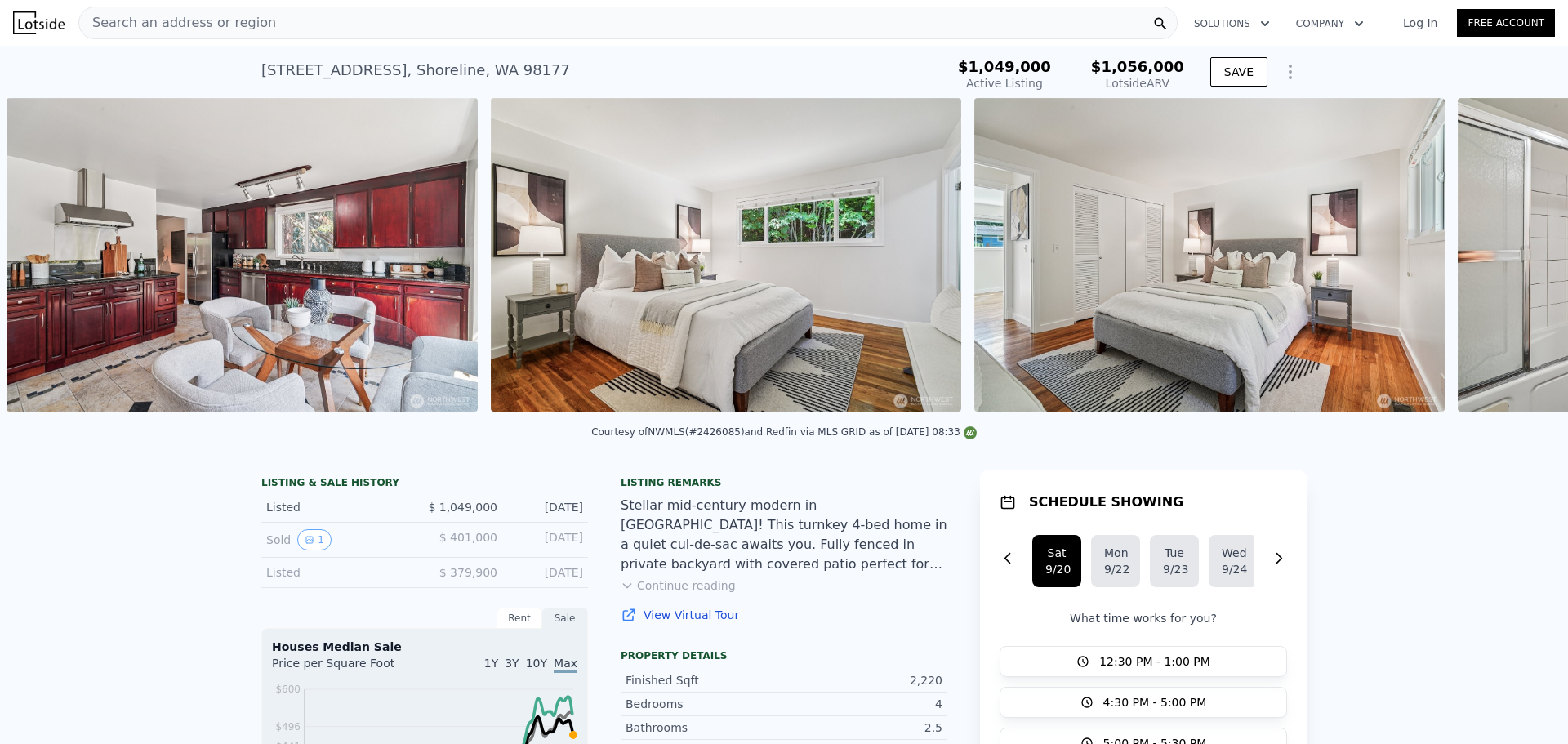
click at [1512, 266] on div "• + − • + − STREET VIEW Loading... SATELLITE VIEW" at bounding box center [784, 258] width 1568 height 319
click at [1509, 263] on icon at bounding box center [1525, 258] width 33 height 33
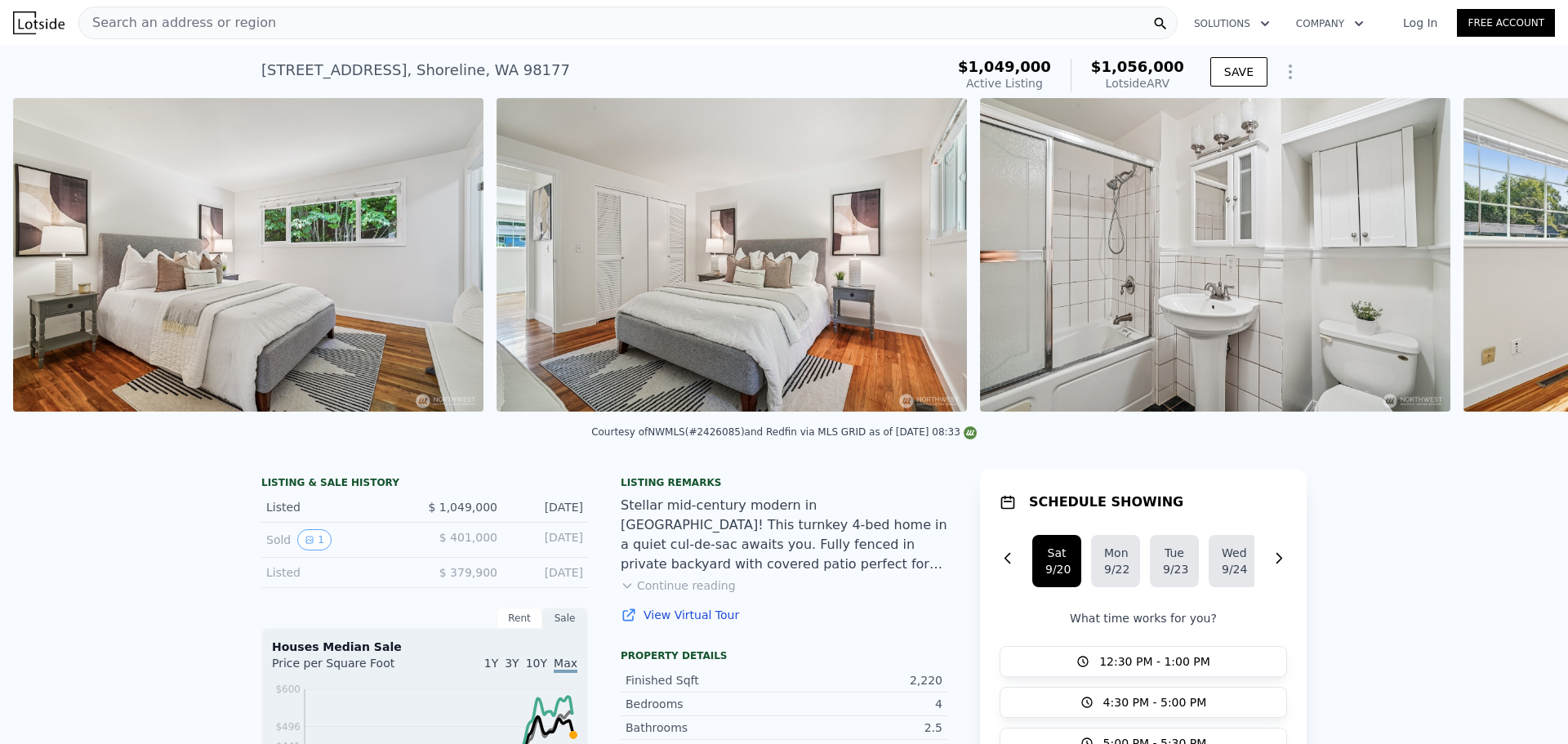
scroll to position [0, 5100]
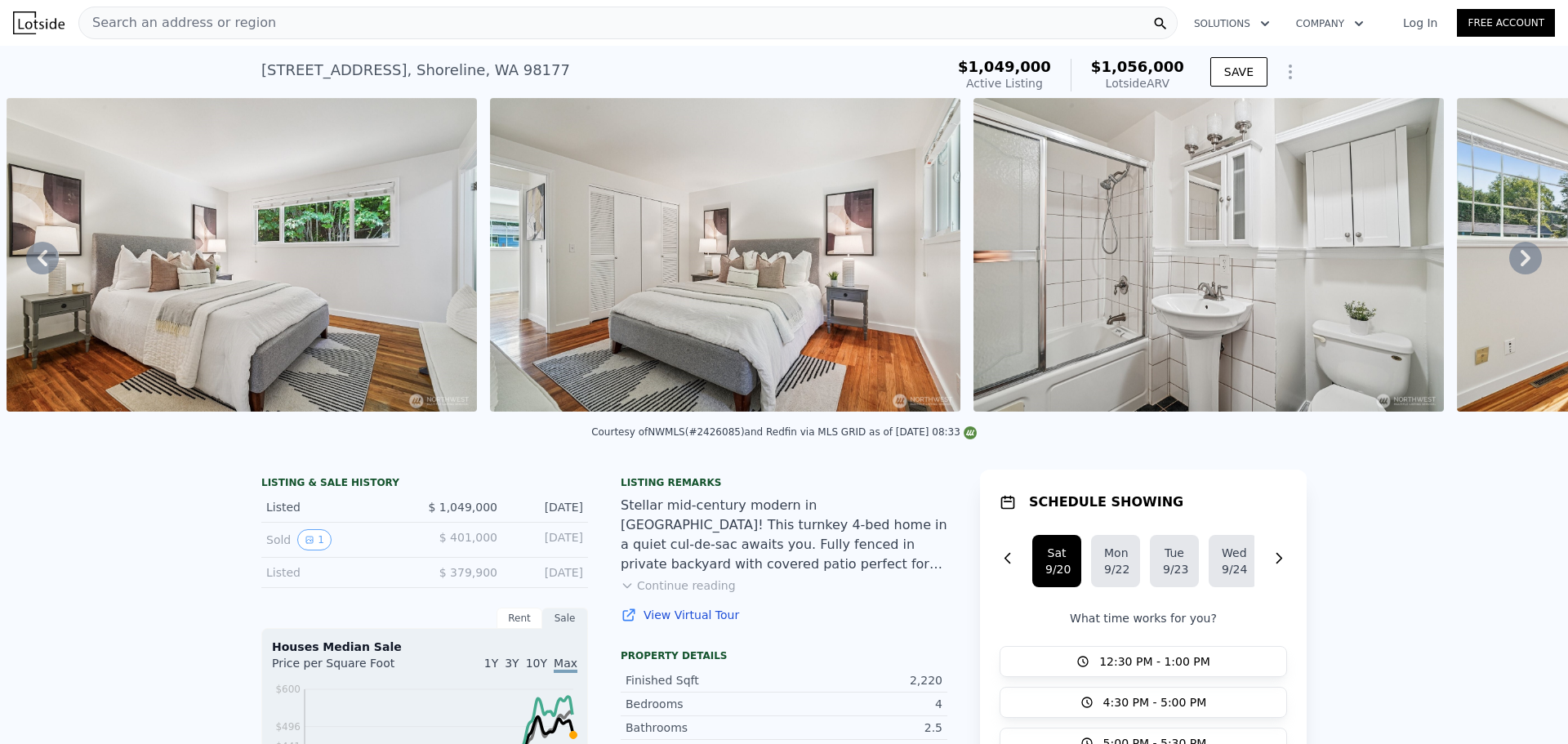
click at [1509, 260] on icon at bounding box center [1525, 258] width 33 height 33
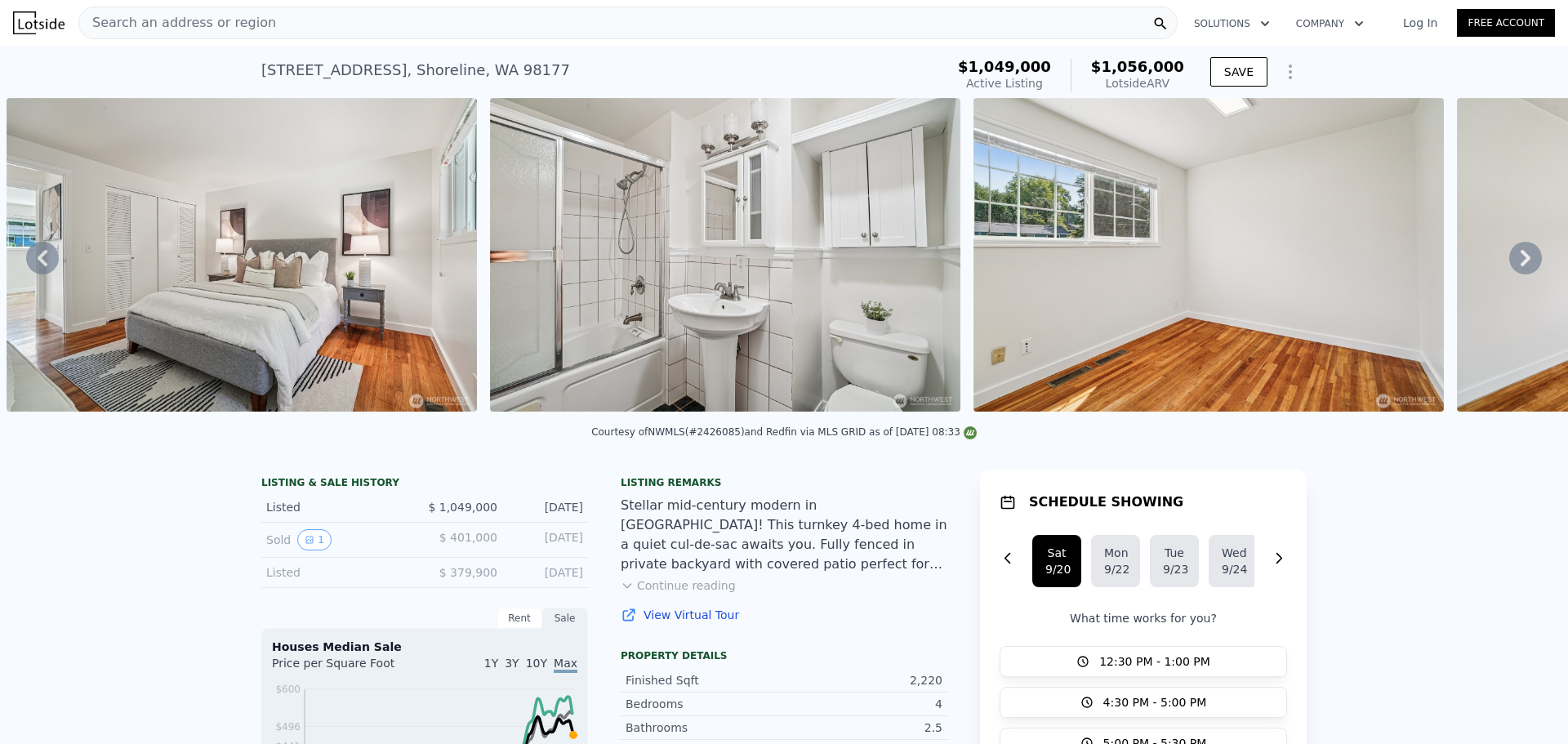
click at [1509, 260] on icon at bounding box center [1525, 258] width 33 height 33
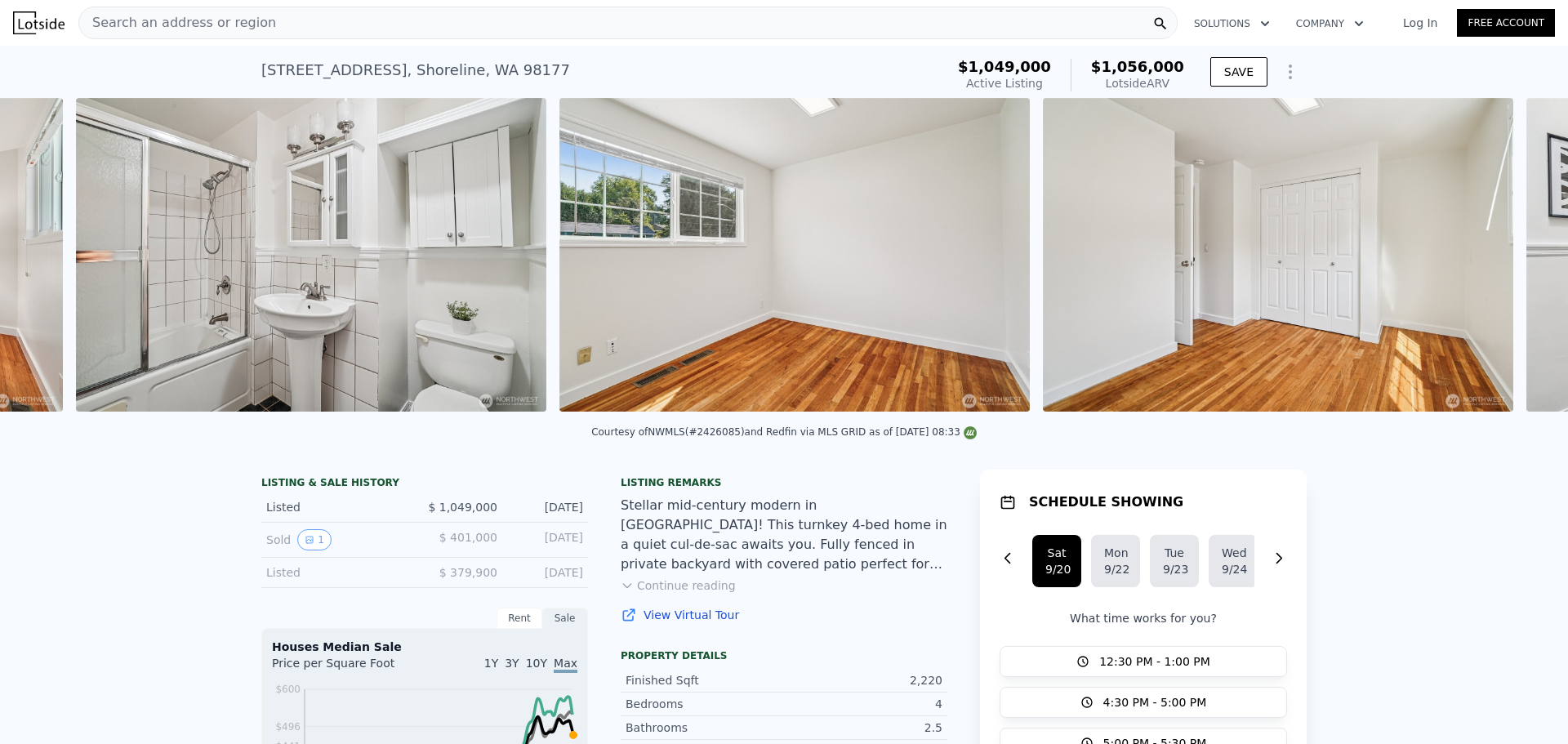
scroll to position [0, 6068]
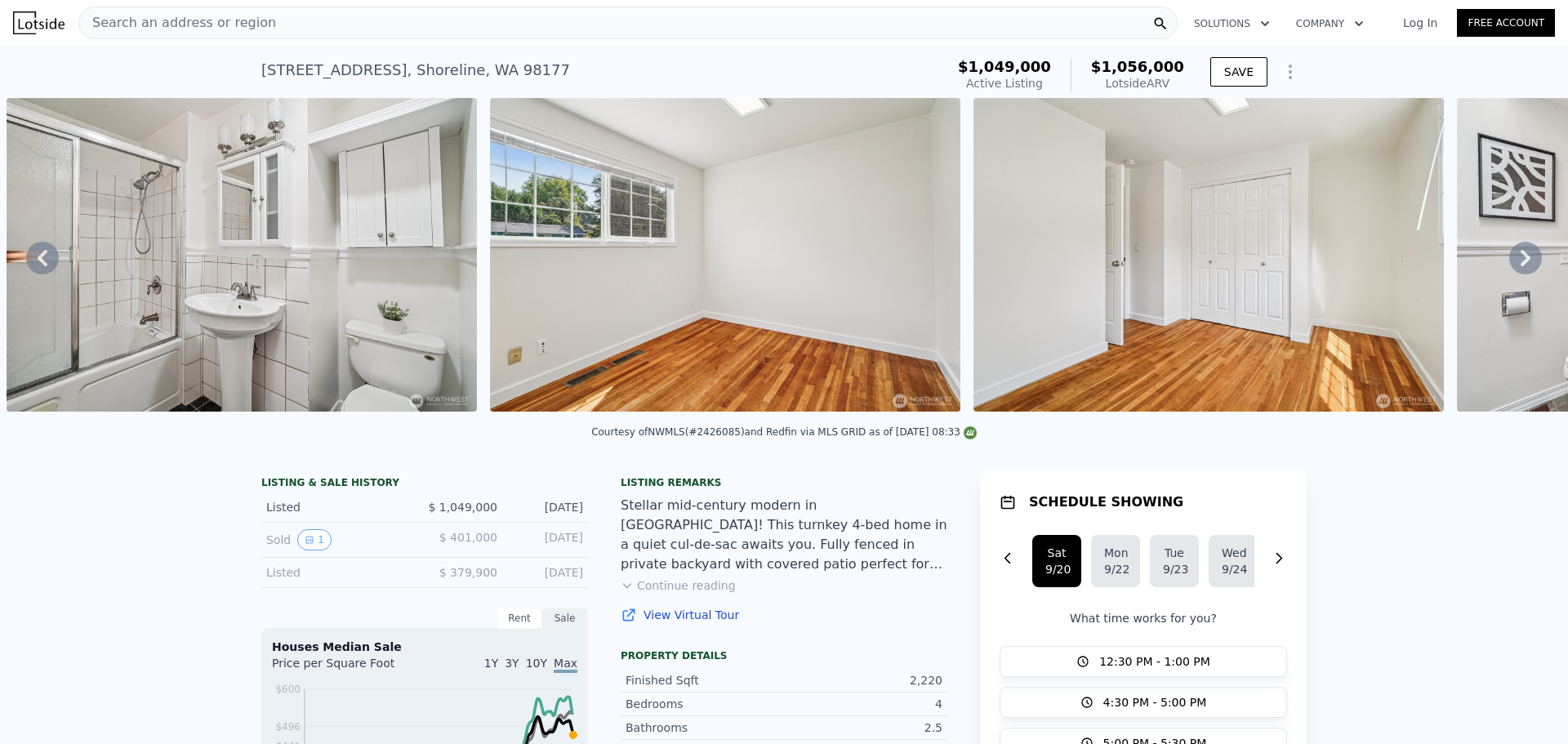
click at [1509, 260] on div "• + − • + − STREET VIEW Loading... SATELLITE VIEW" at bounding box center [784, 258] width 1568 height 319
click at [1509, 260] on icon at bounding box center [1525, 258] width 33 height 33
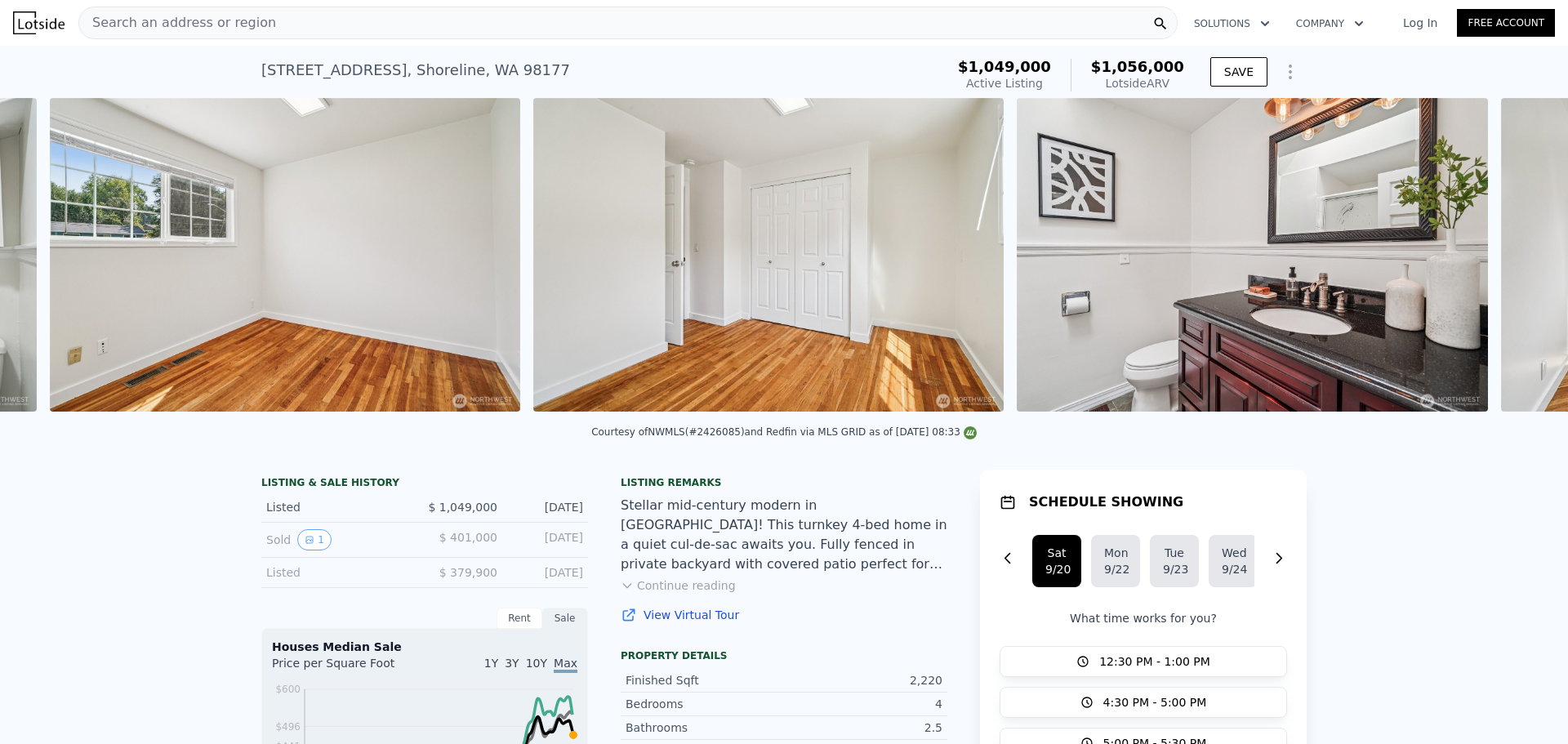
scroll to position [0, 6551]
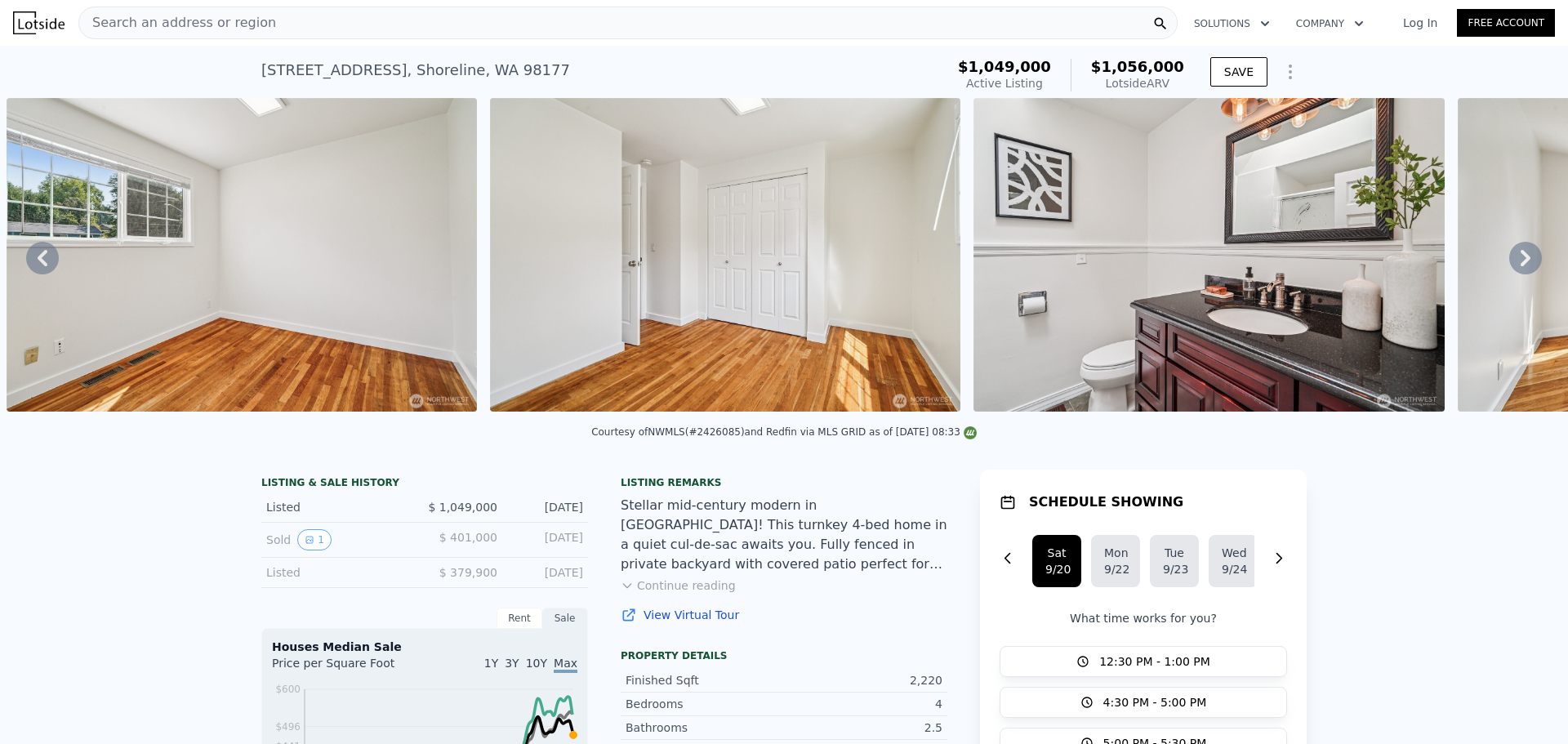
click at [1509, 260] on icon at bounding box center [1525, 258] width 33 height 33
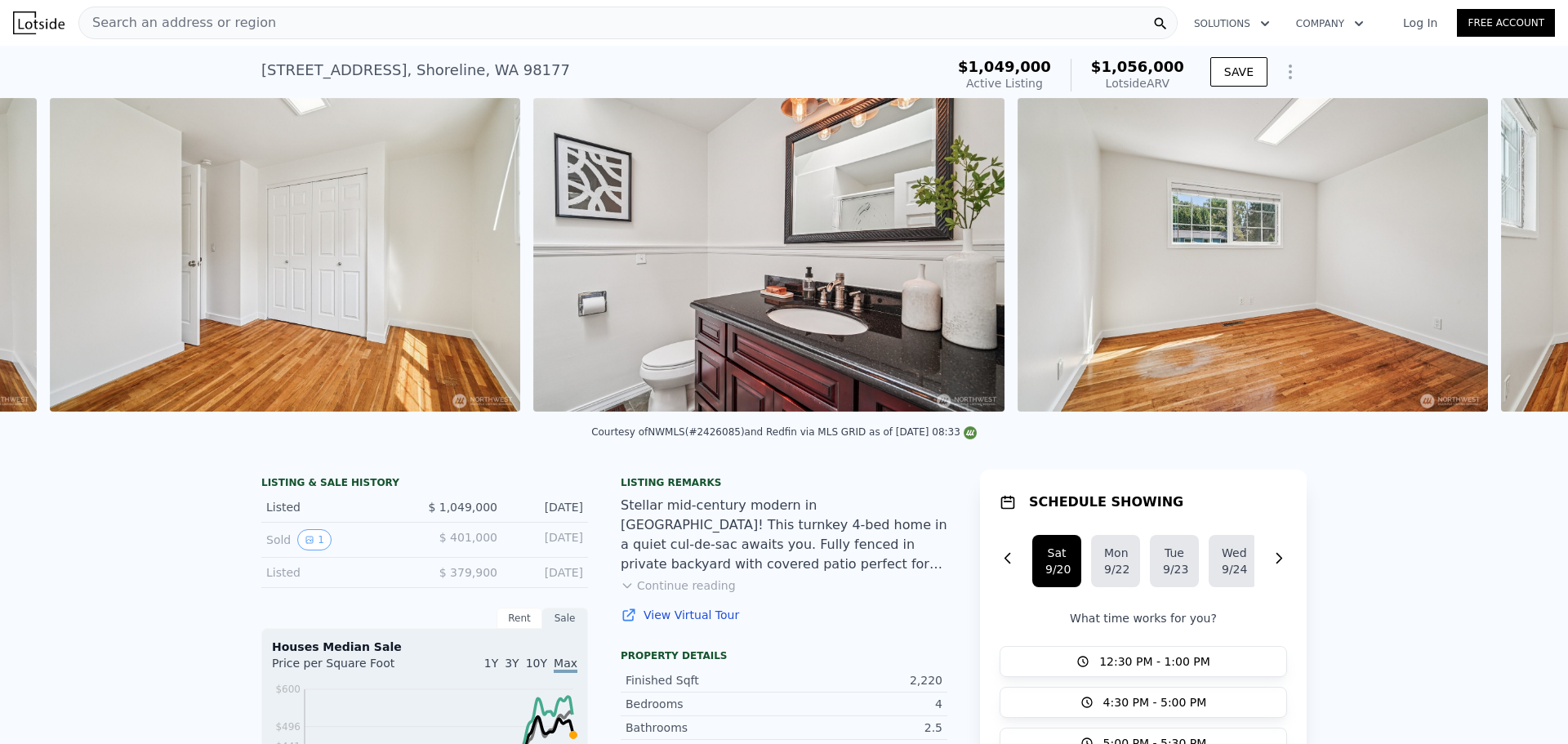
scroll to position [0, 7034]
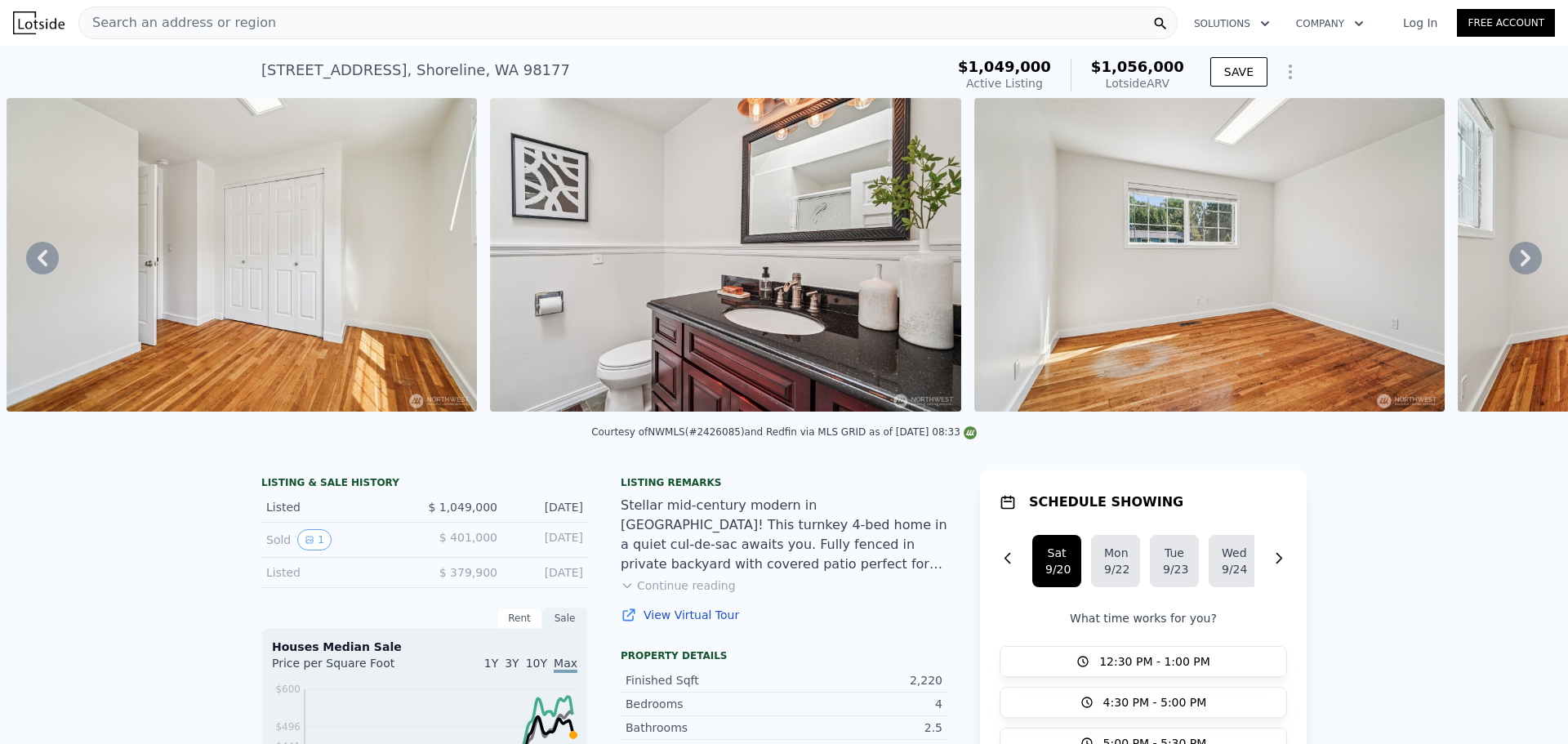
click at [1521, 261] on icon at bounding box center [1525, 258] width 10 height 16
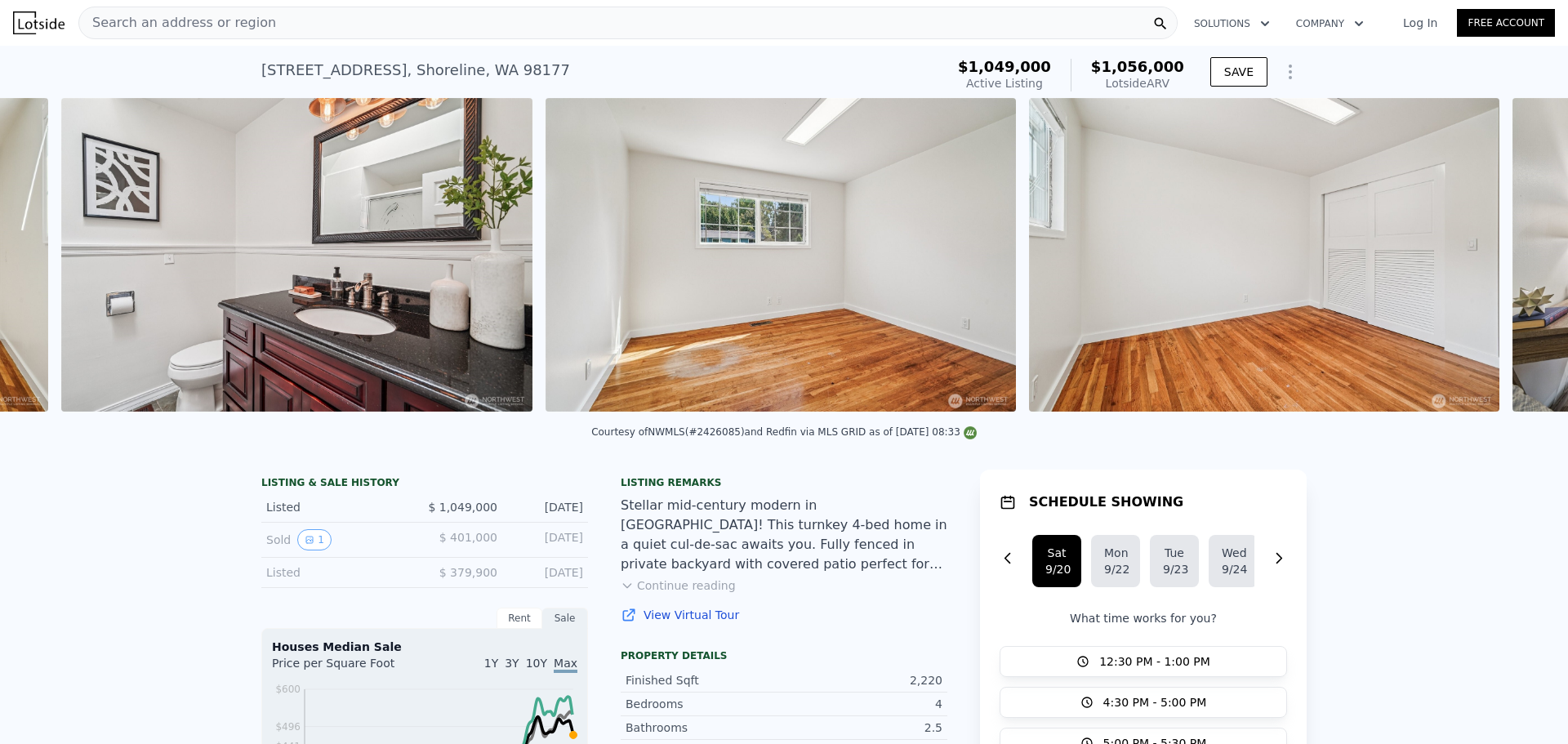
scroll to position [0, 7518]
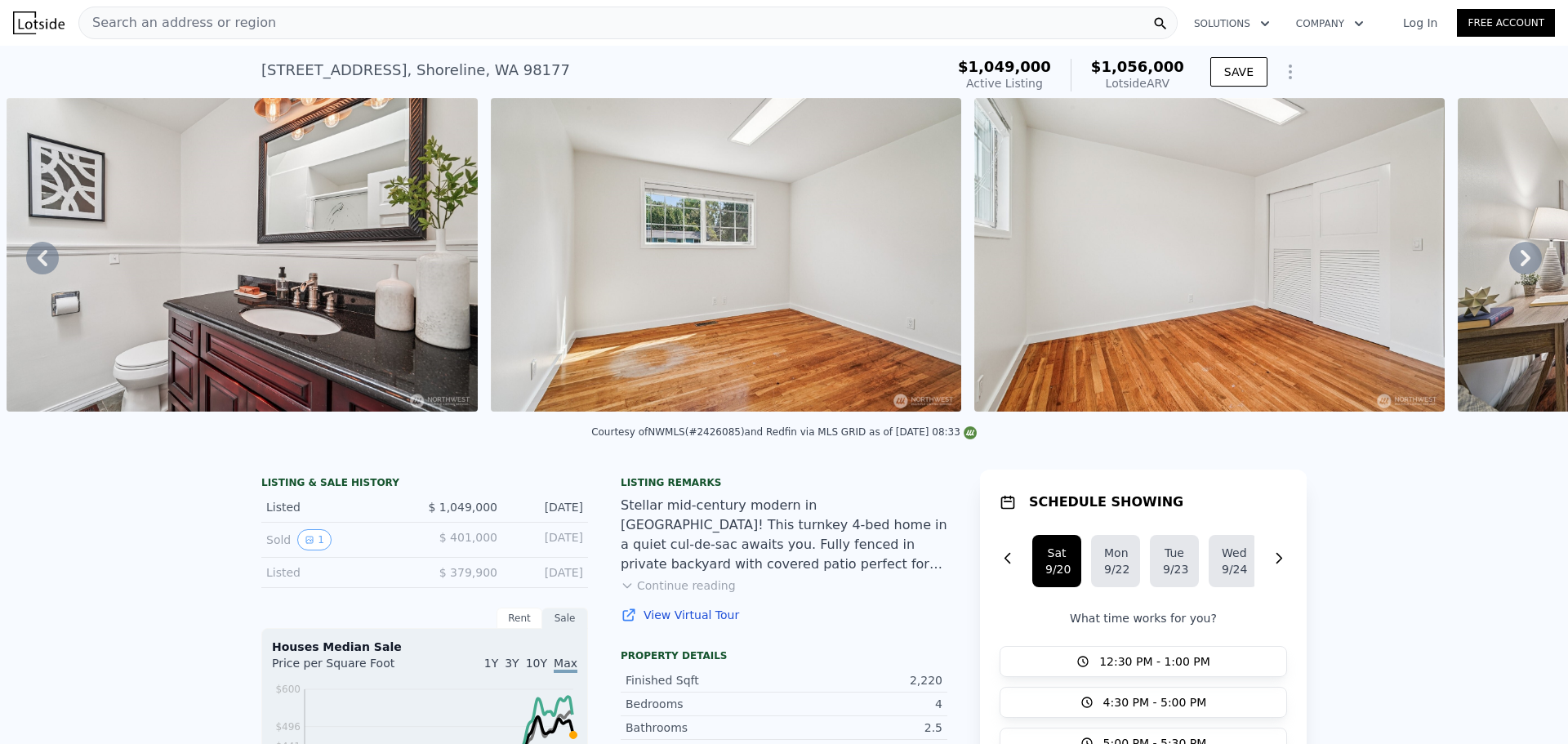
click at [1521, 261] on icon at bounding box center [1525, 258] width 10 height 16
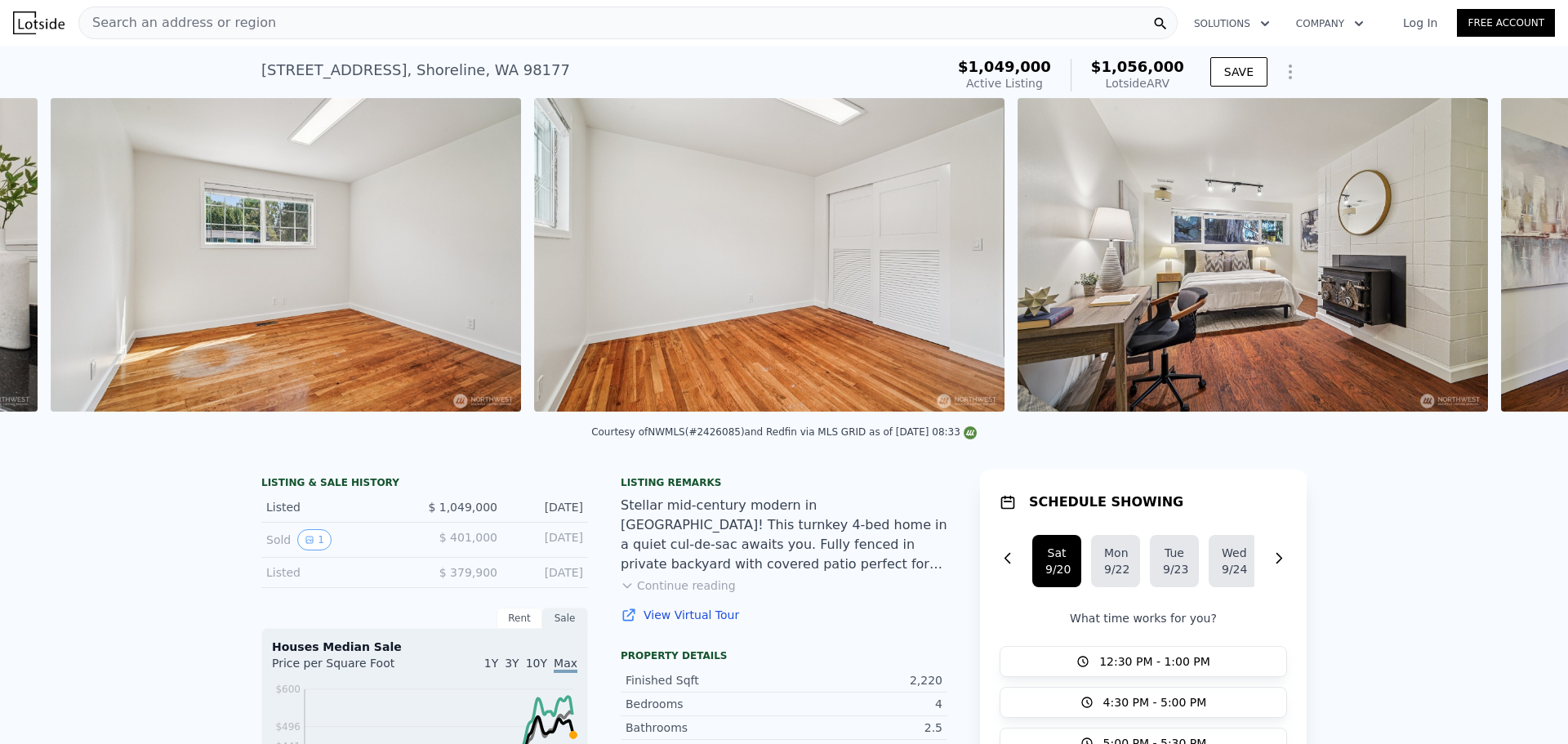
scroll to position [0, 8002]
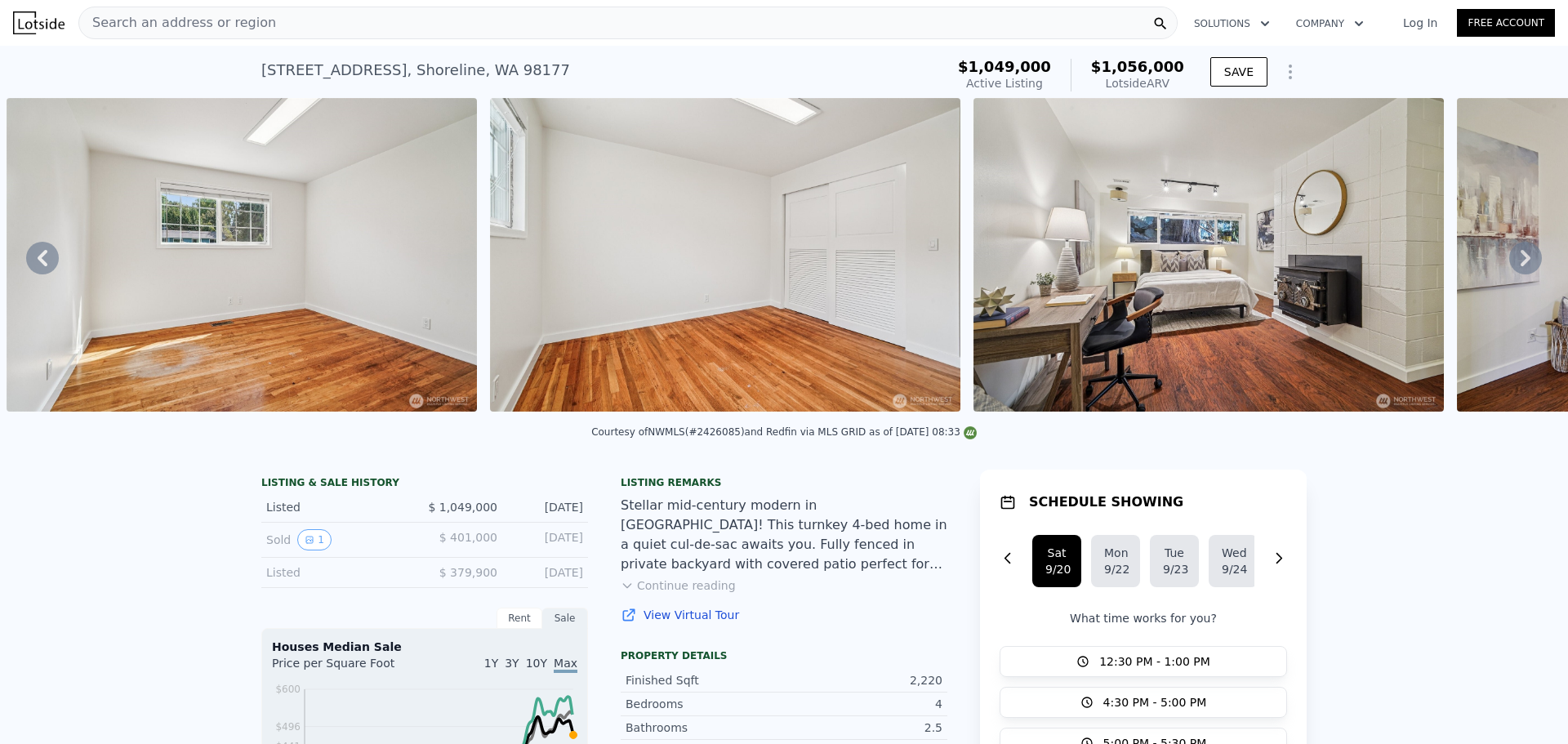
click at [1521, 261] on icon at bounding box center [1525, 258] width 10 height 16
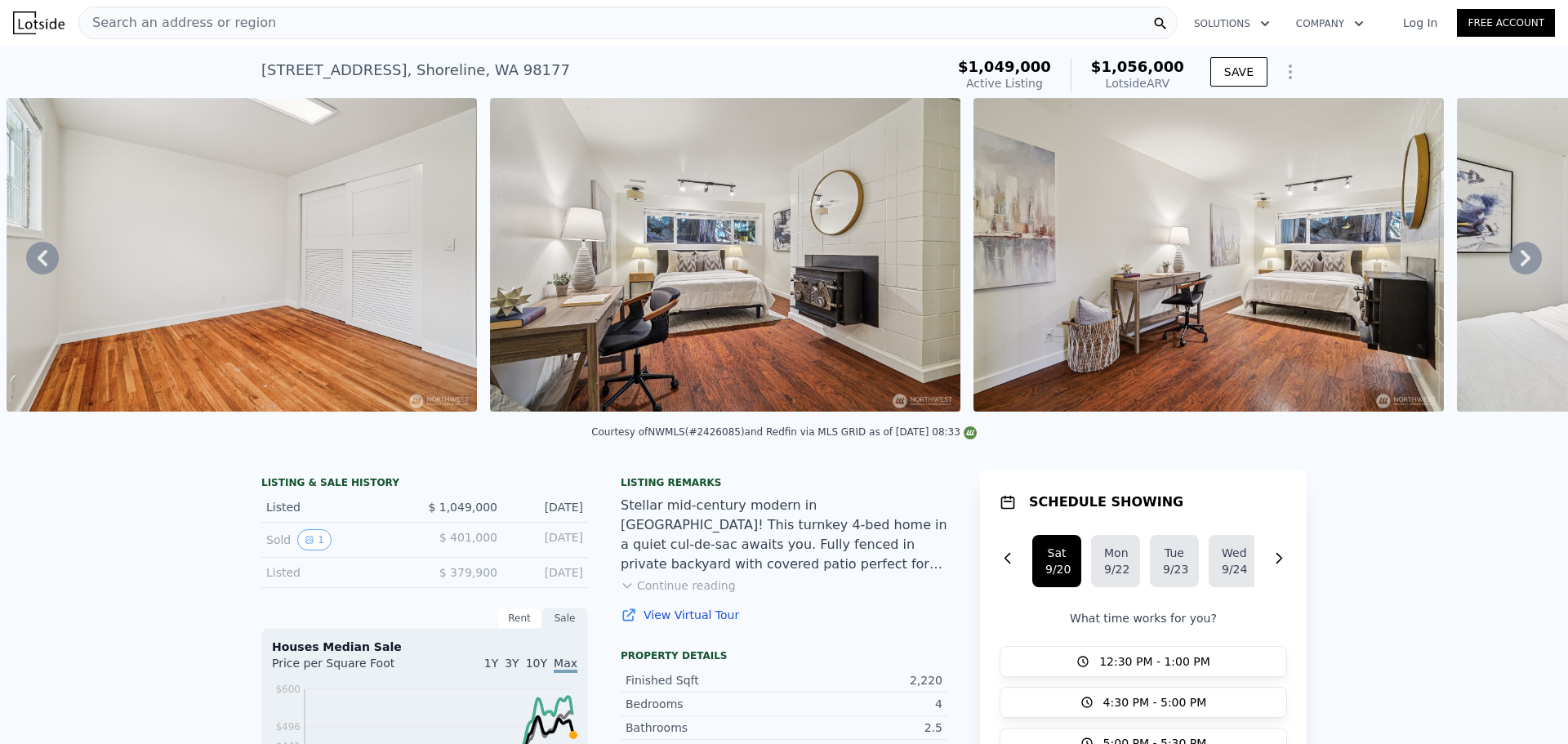
click at [1521, 261] on icon at bounding box center [1525, 258] width 10 height 16
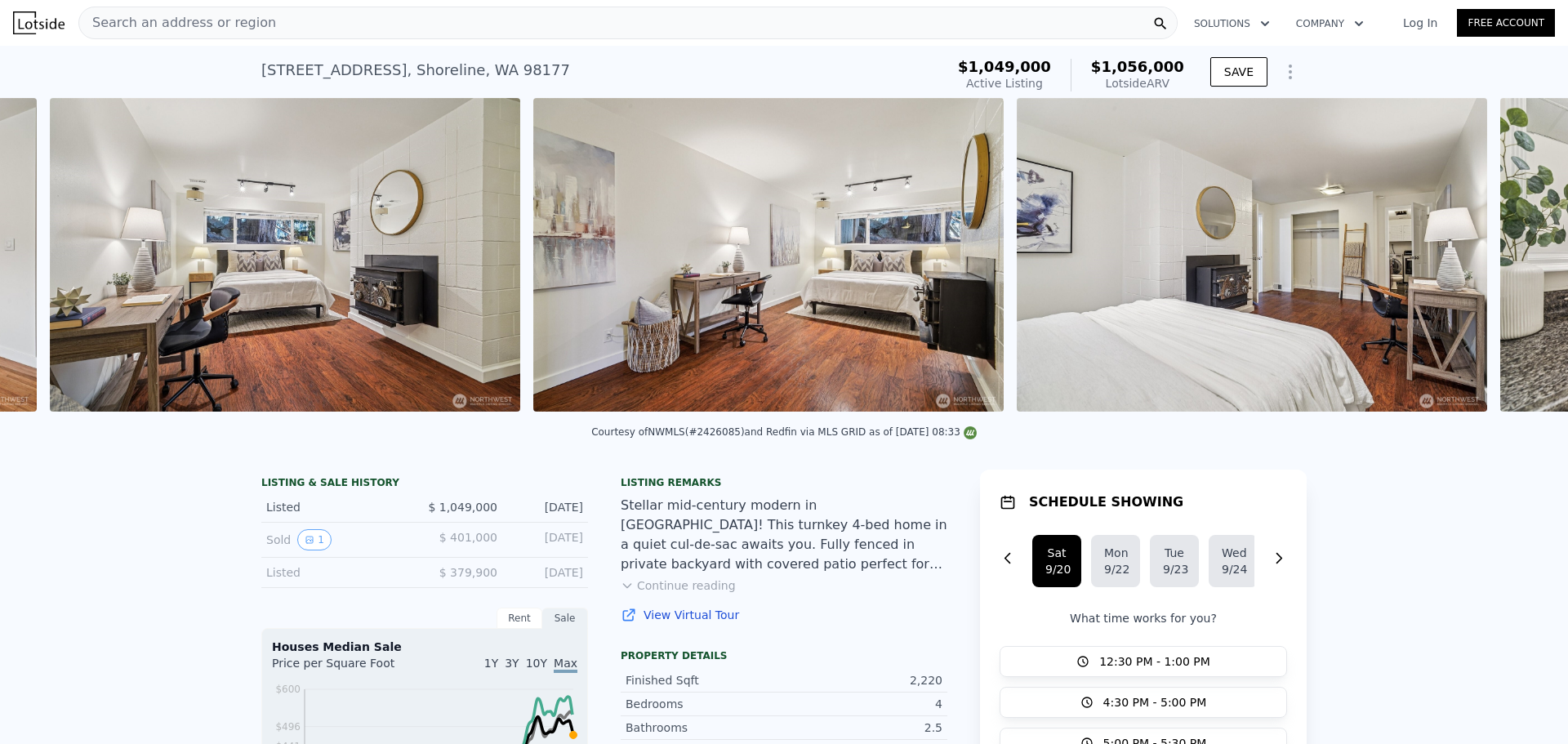
scroll to position [0, 8970]
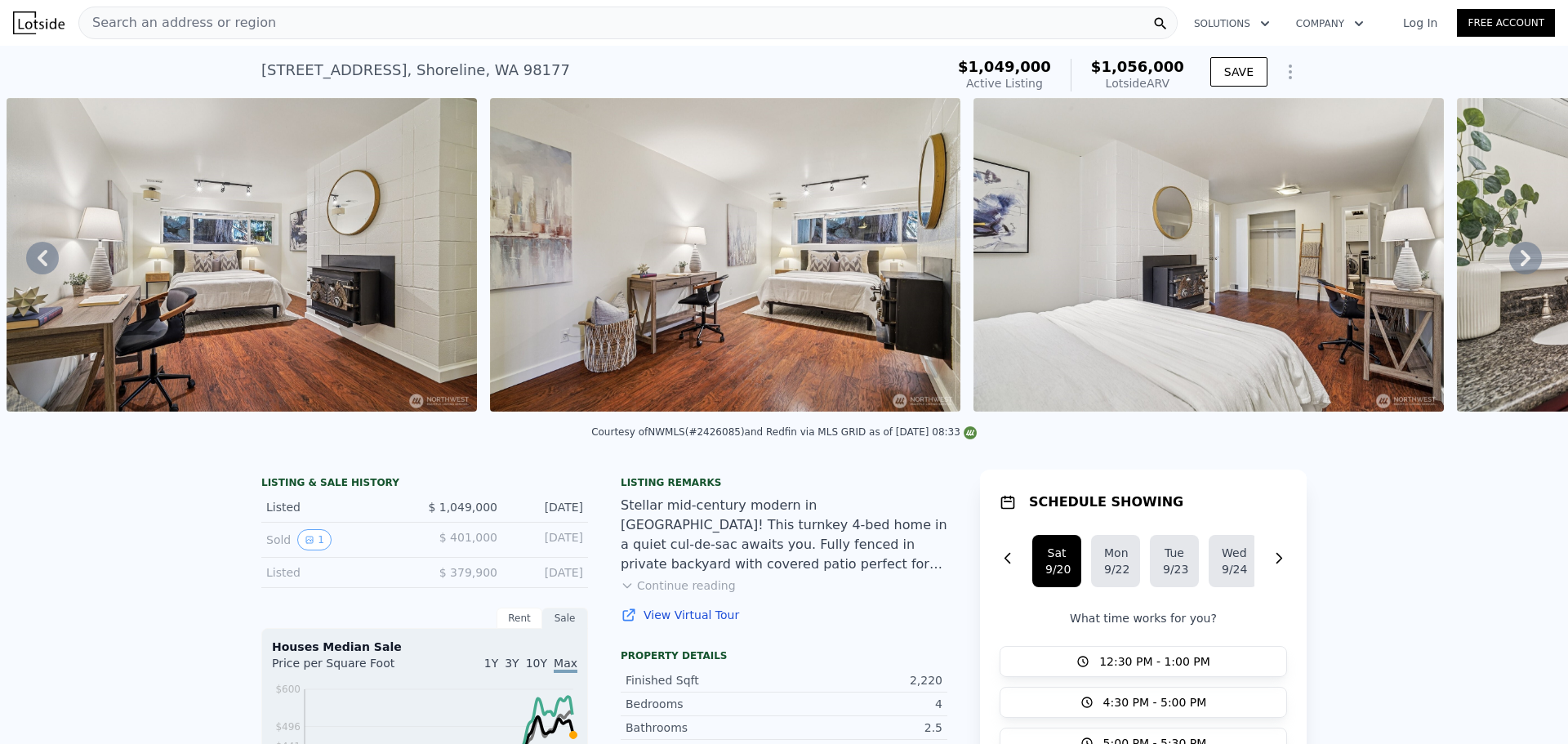
click at [1521, 261] on icon at bounding box center [1525, 258] width 10 height 16
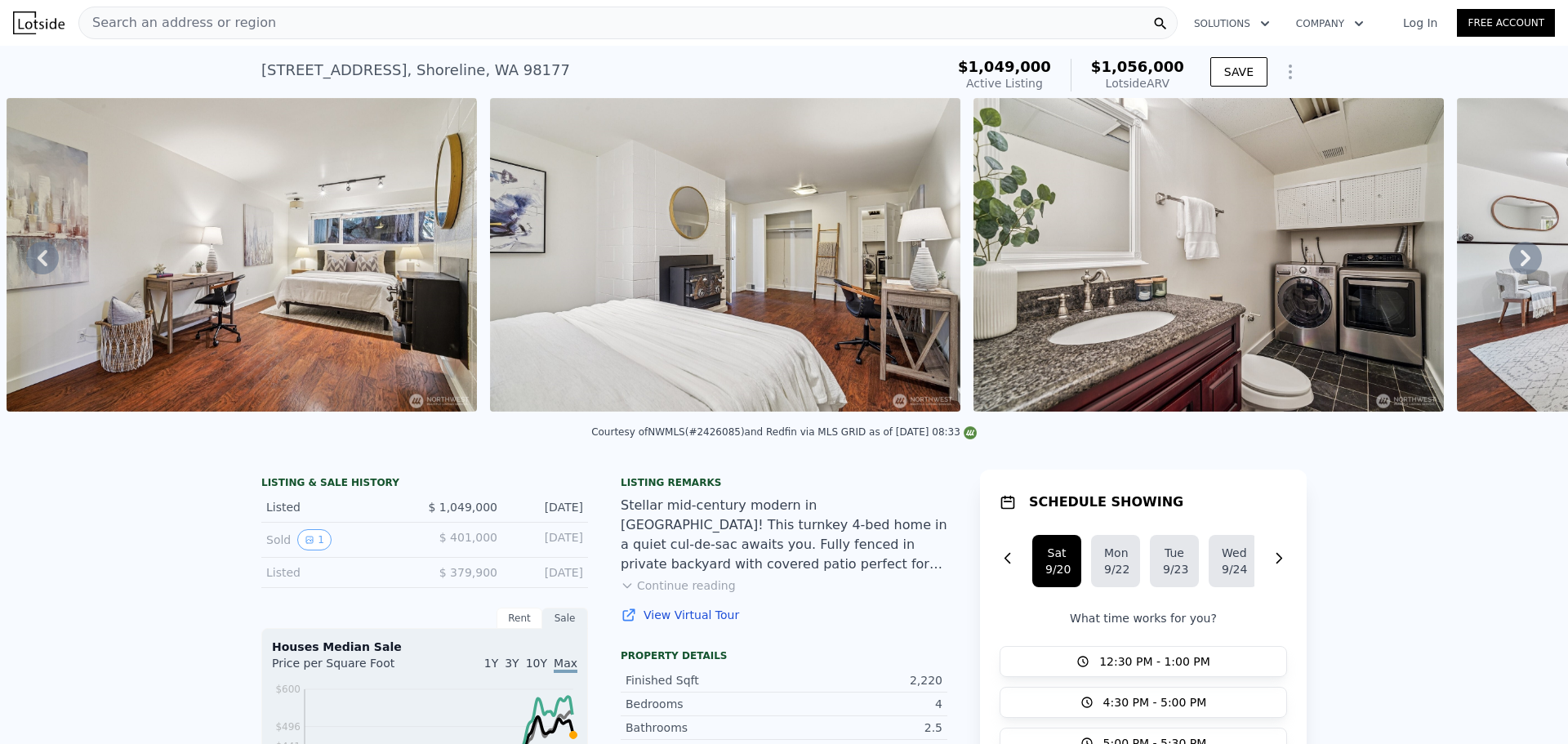
click at [1521, 261] on icon at bounding box center [1525, 258] width 10 height 16
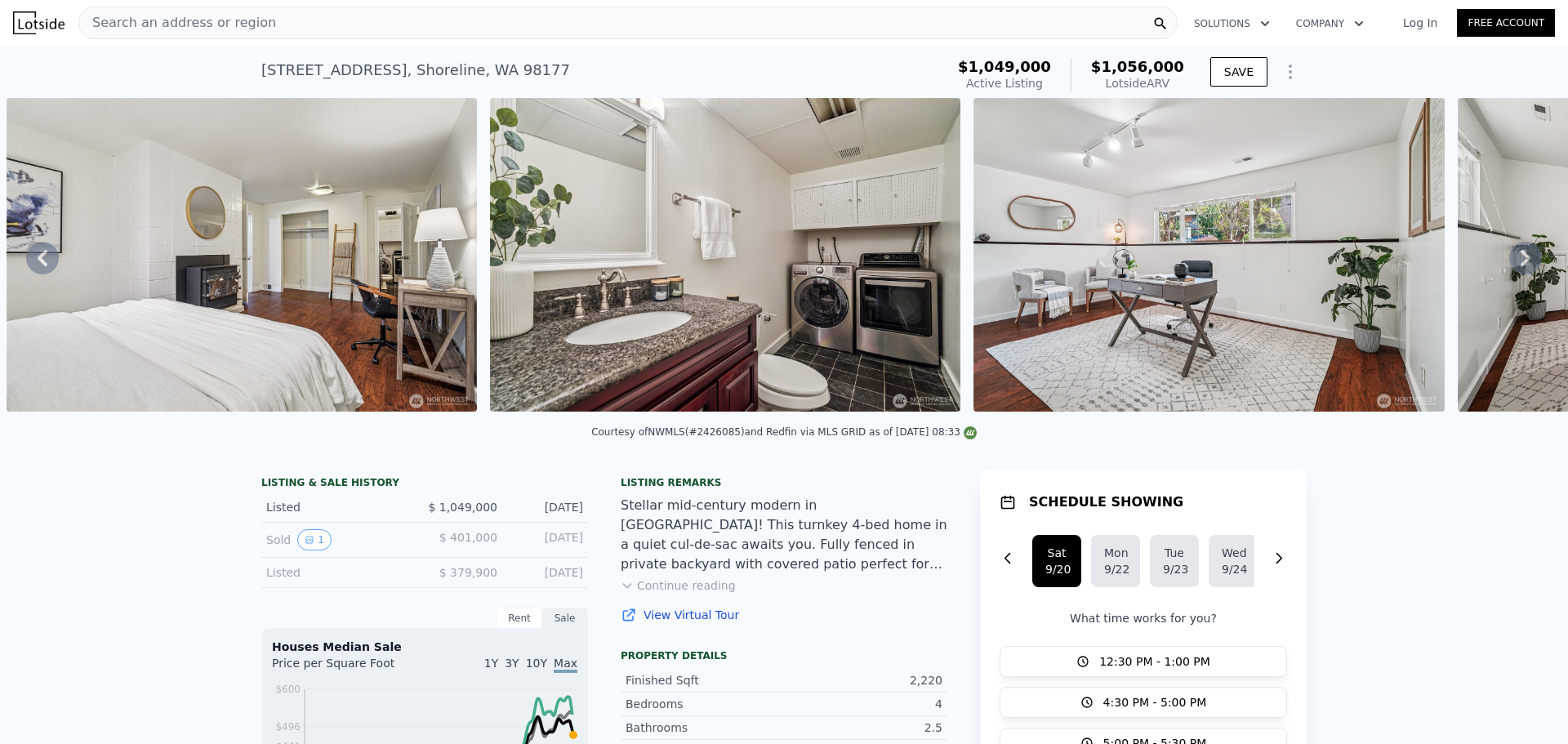
click at [1521, 261] on icon at bounding box center [1525, 258] width 10 height 16
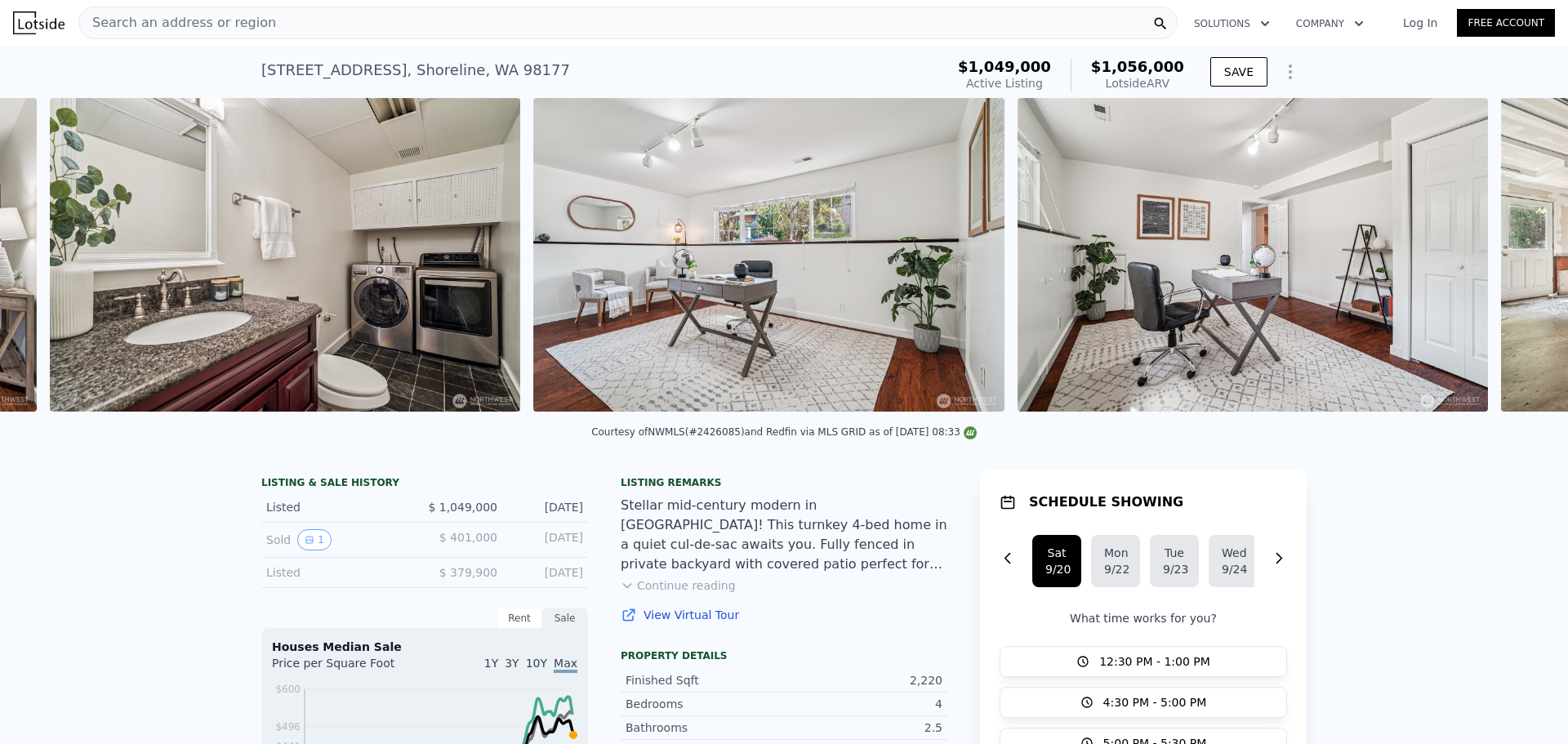
scroll to position [0, 10420]
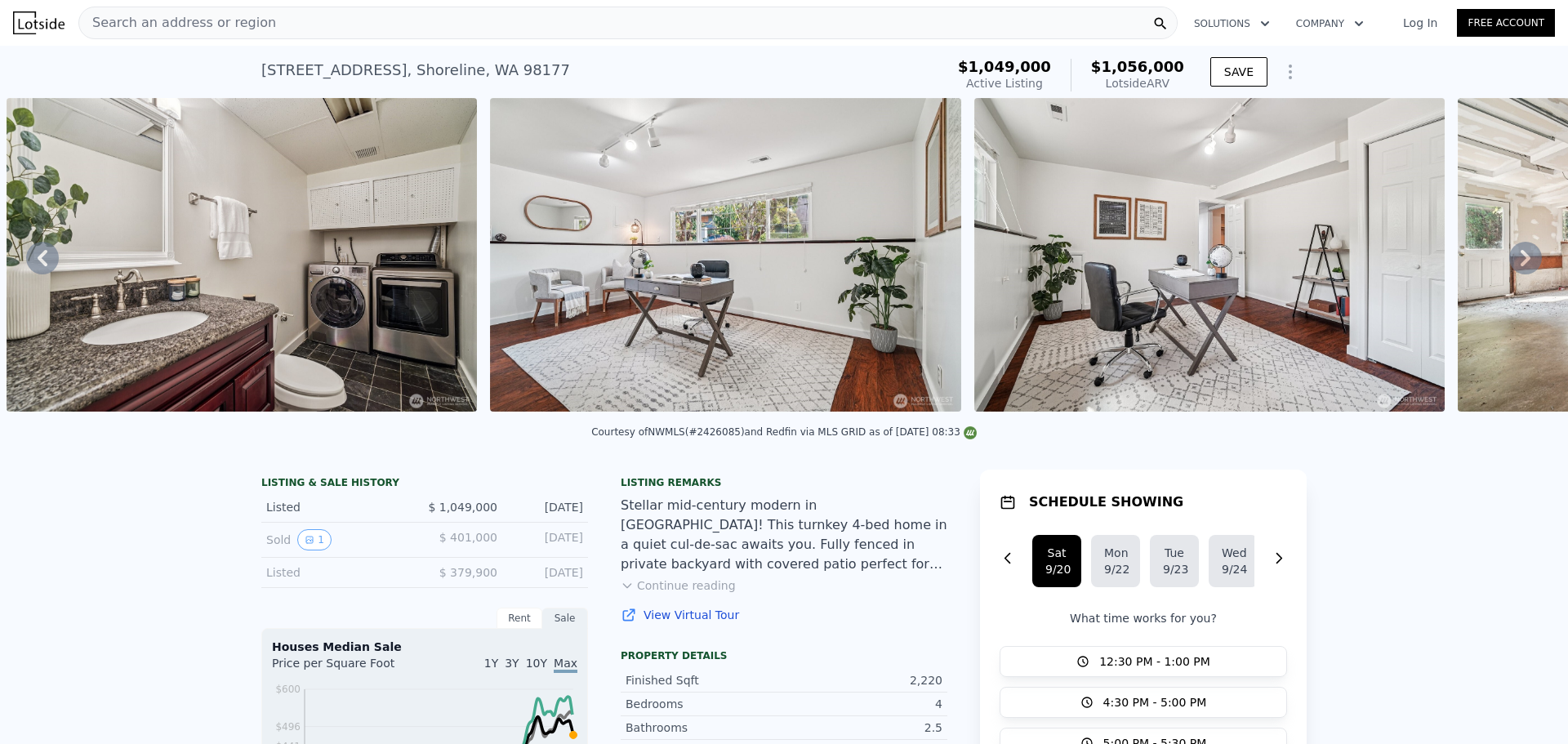
click at [1521, 261] on icon at bounding box center [1525, 258] width 10 height 16
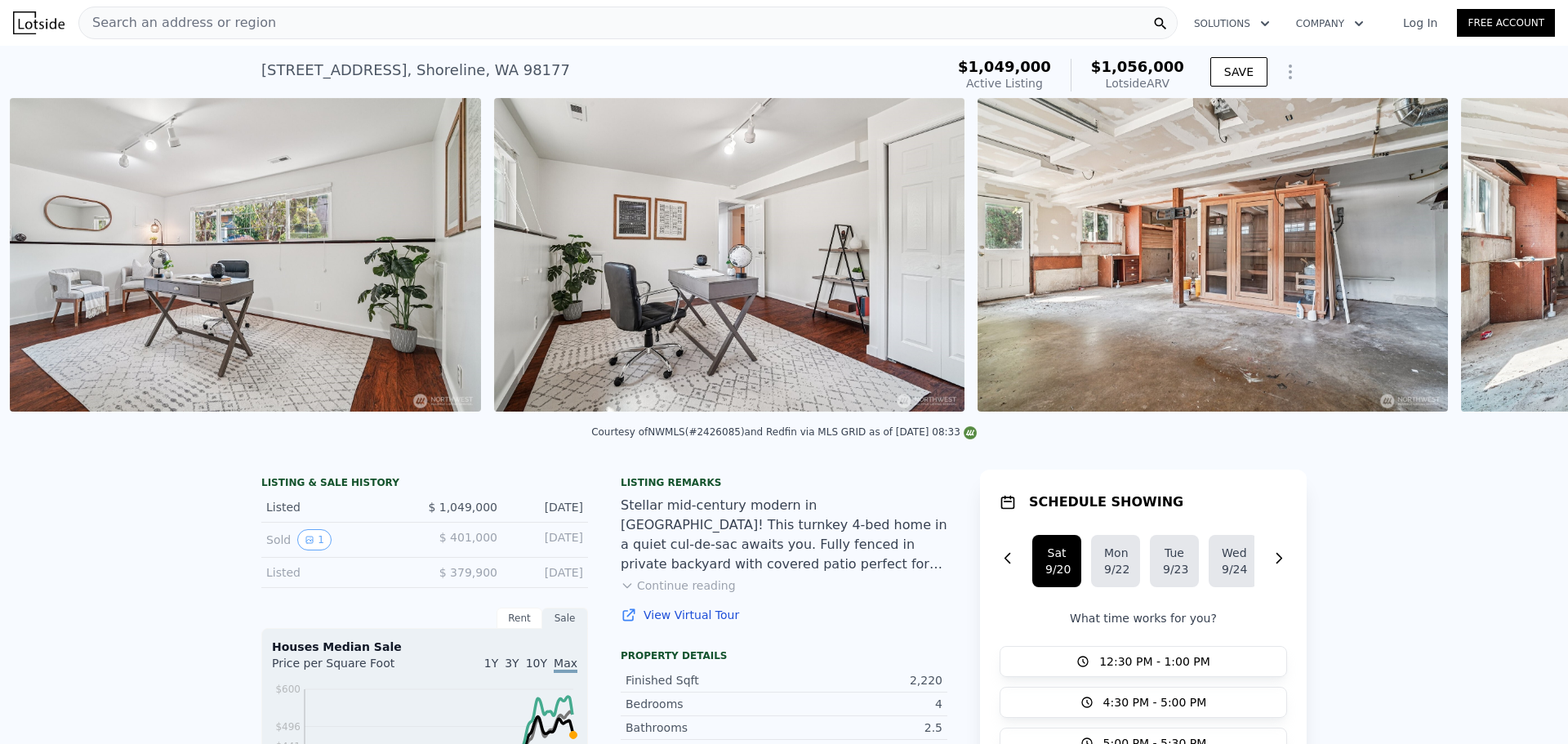
scroll to position [0, 10904]
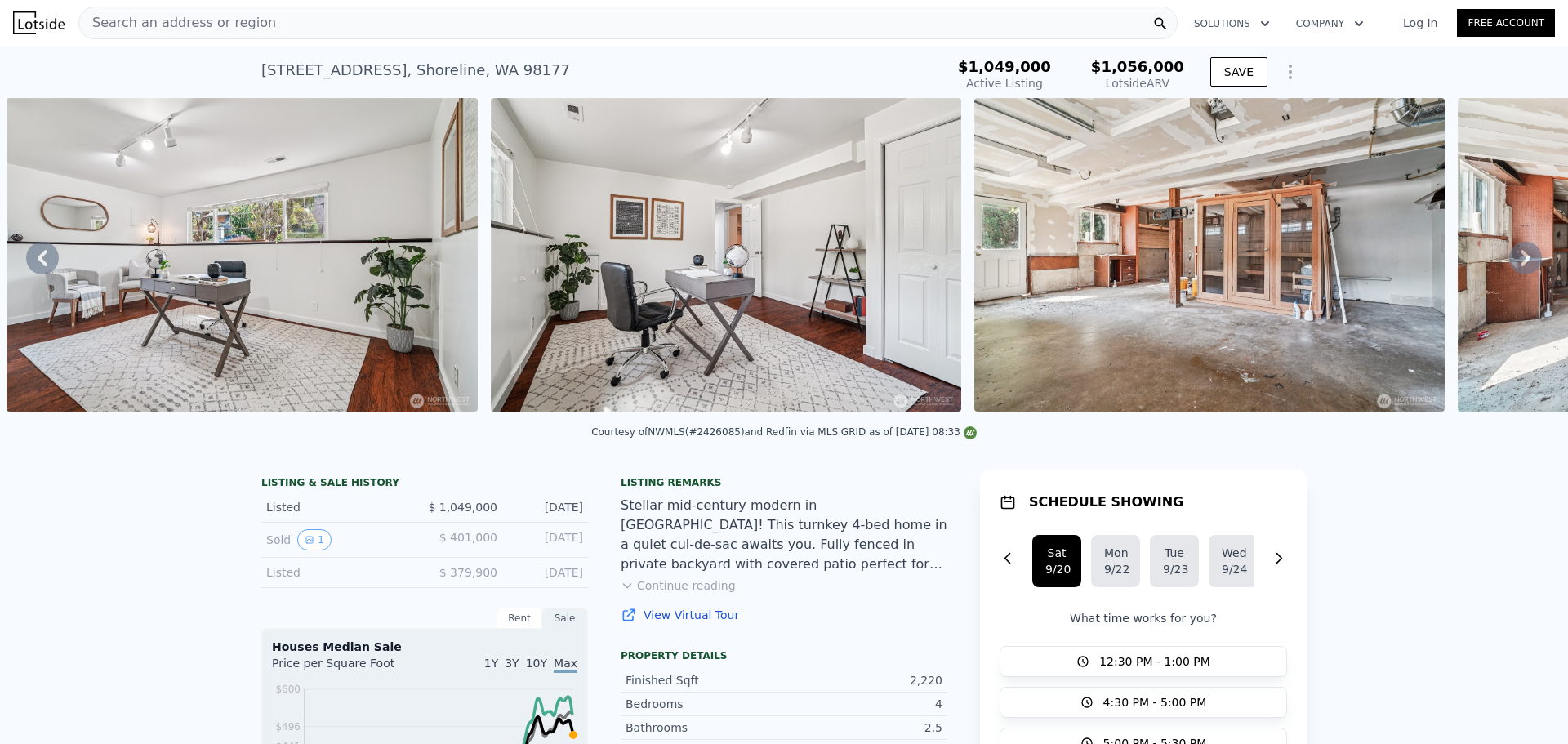
click at [1521, 261] on icon at bounding box center [1525, 258] width 10 height 16
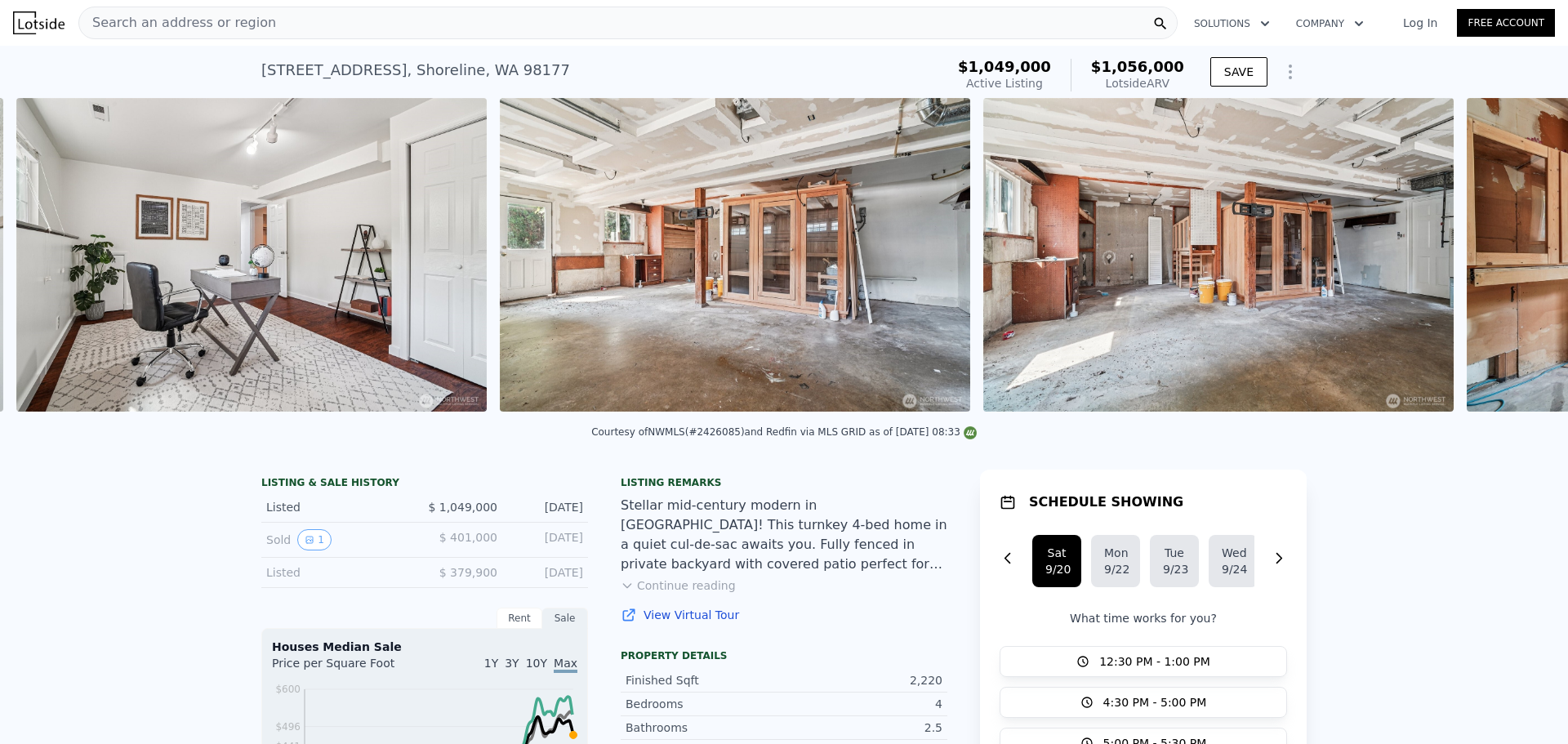
scroll to position [0, 11387]
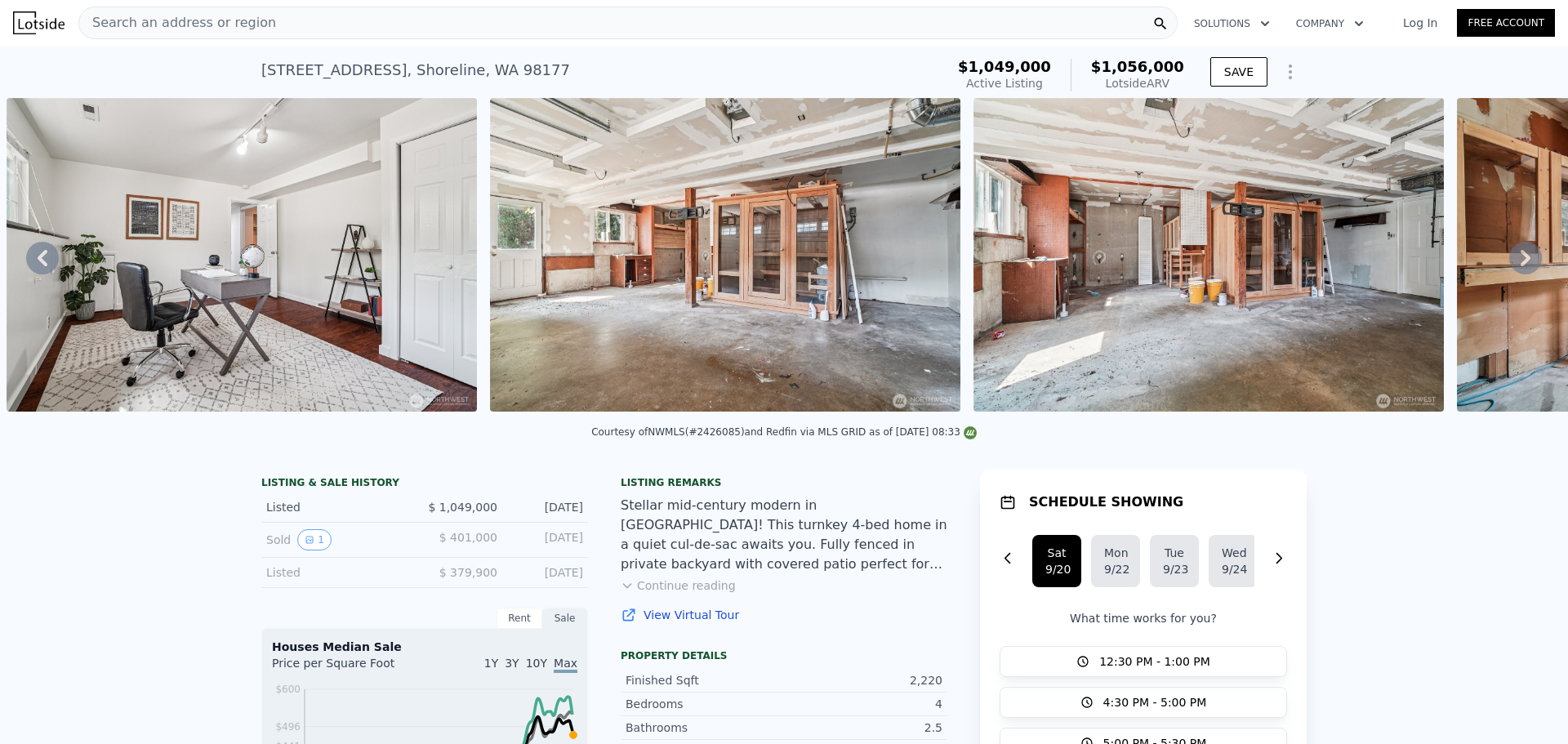
click at [1521, 261] on icon at bounding box center [1525, 258] width 10 height 16
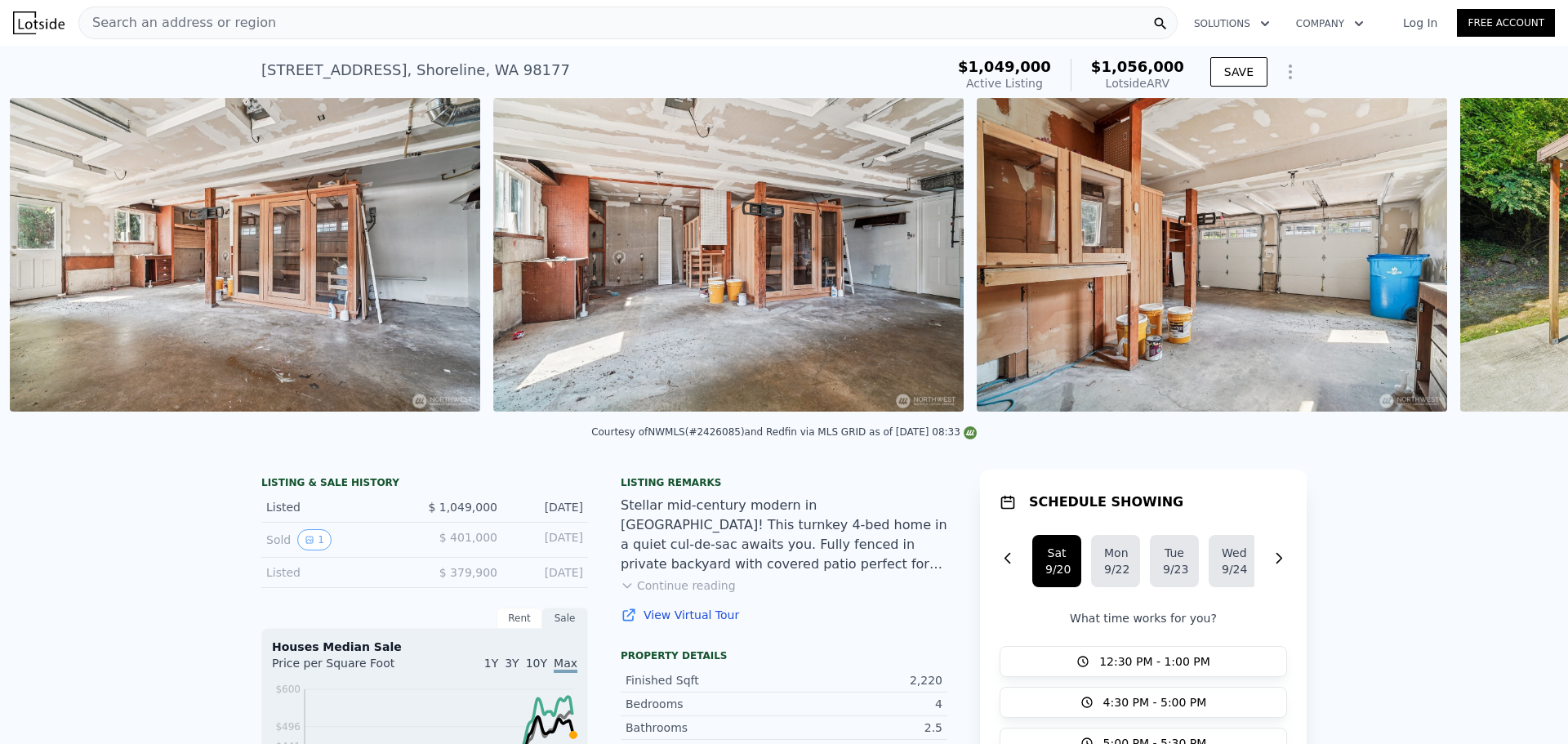
scroll to position [0, 11871]
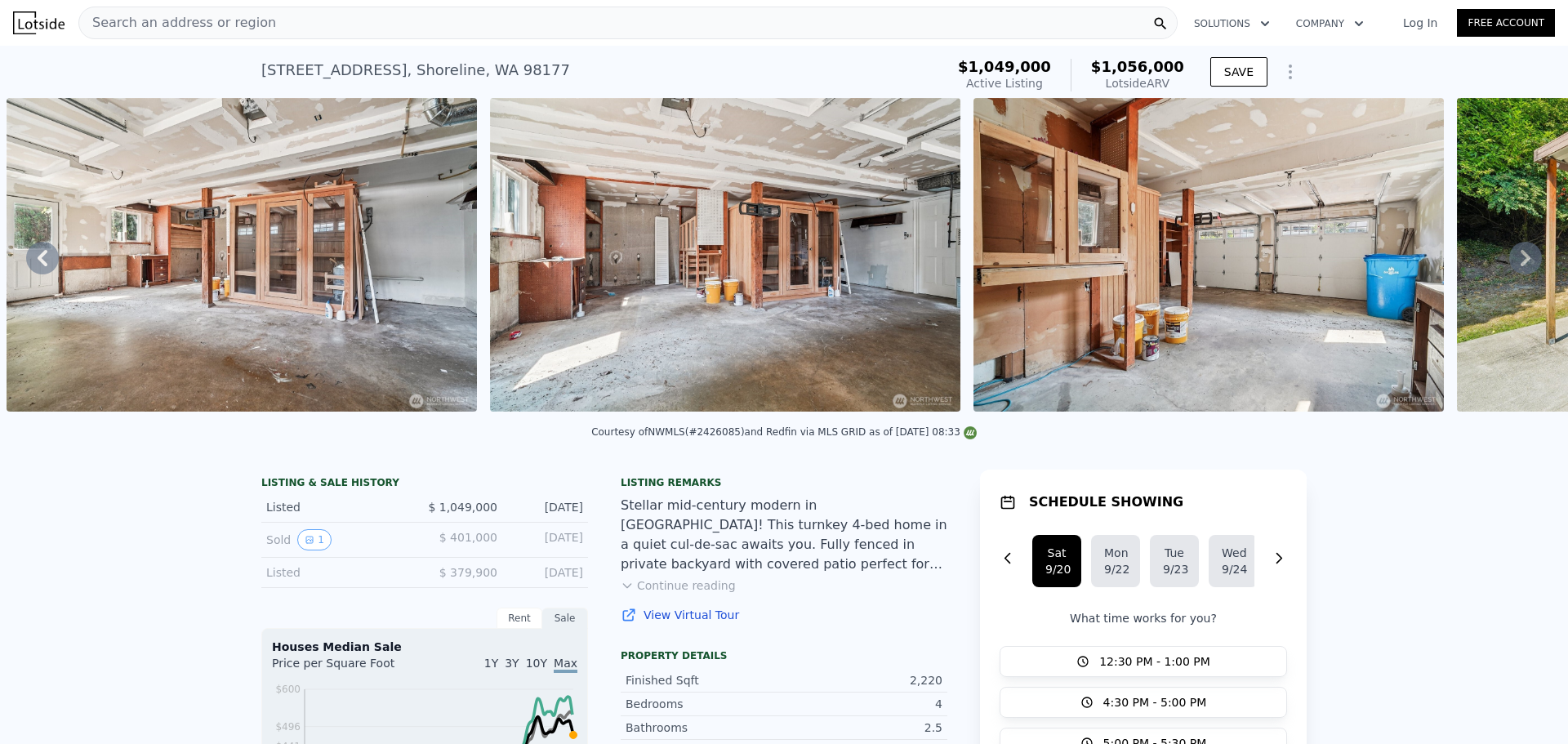
click at [1521, 261] on icon at bounding box center [1525, 258] width 10 height 16
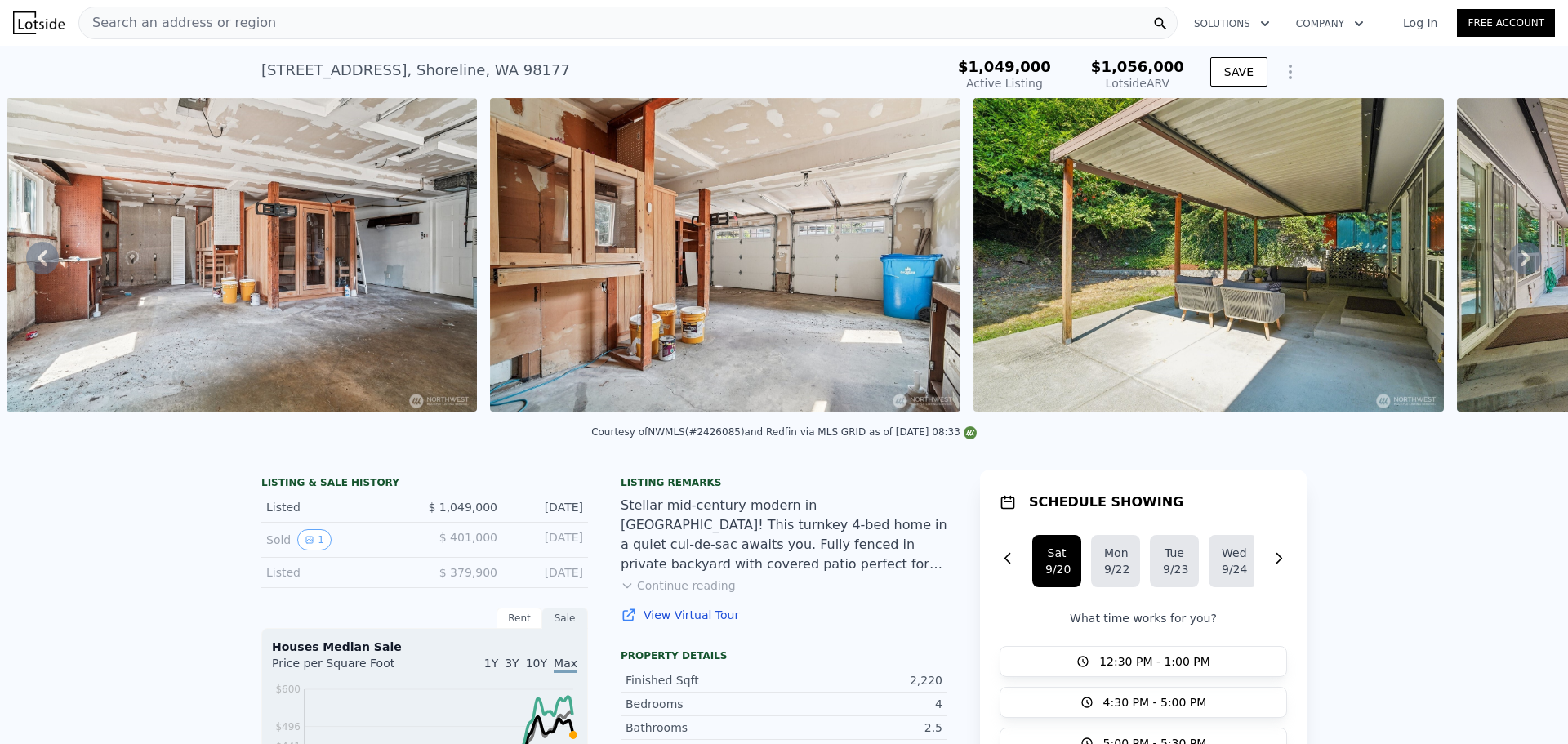
click at [1521, 261] on icon at bounding box center [1525, 258] width 10 height 16
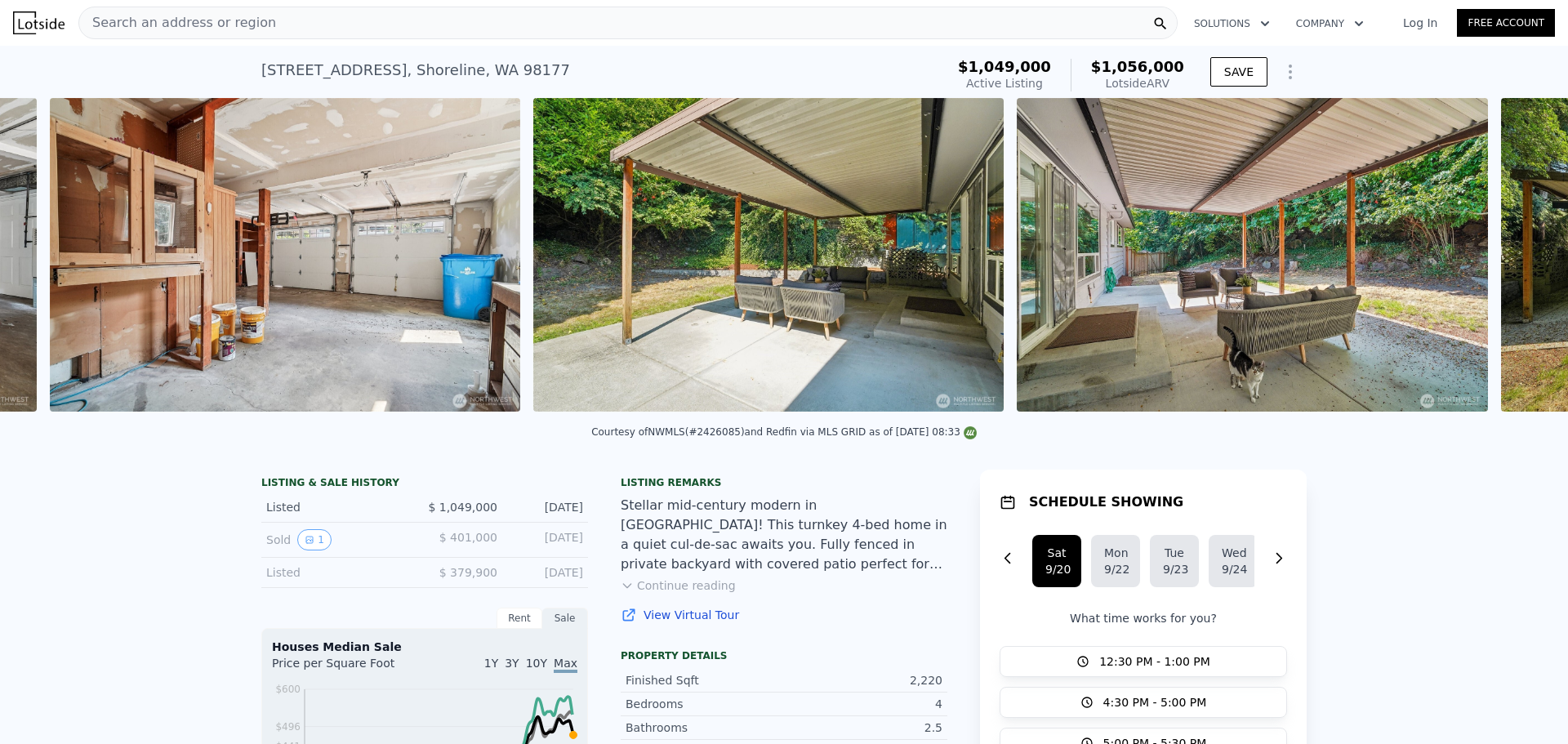
scroll to position [0, 12839]
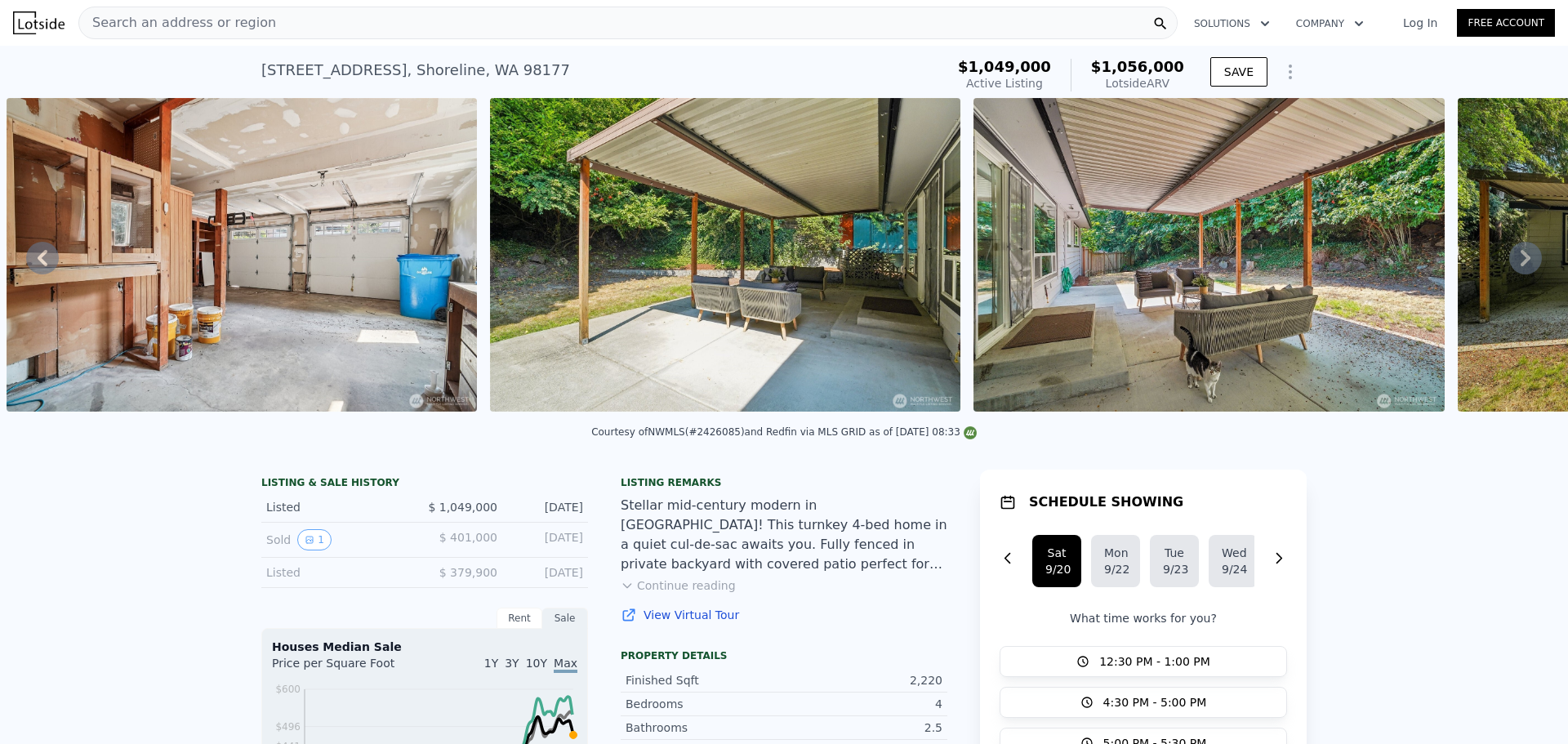
click at [1521, 261] on icon at bounding box center [1525, 258] width 10 height 16
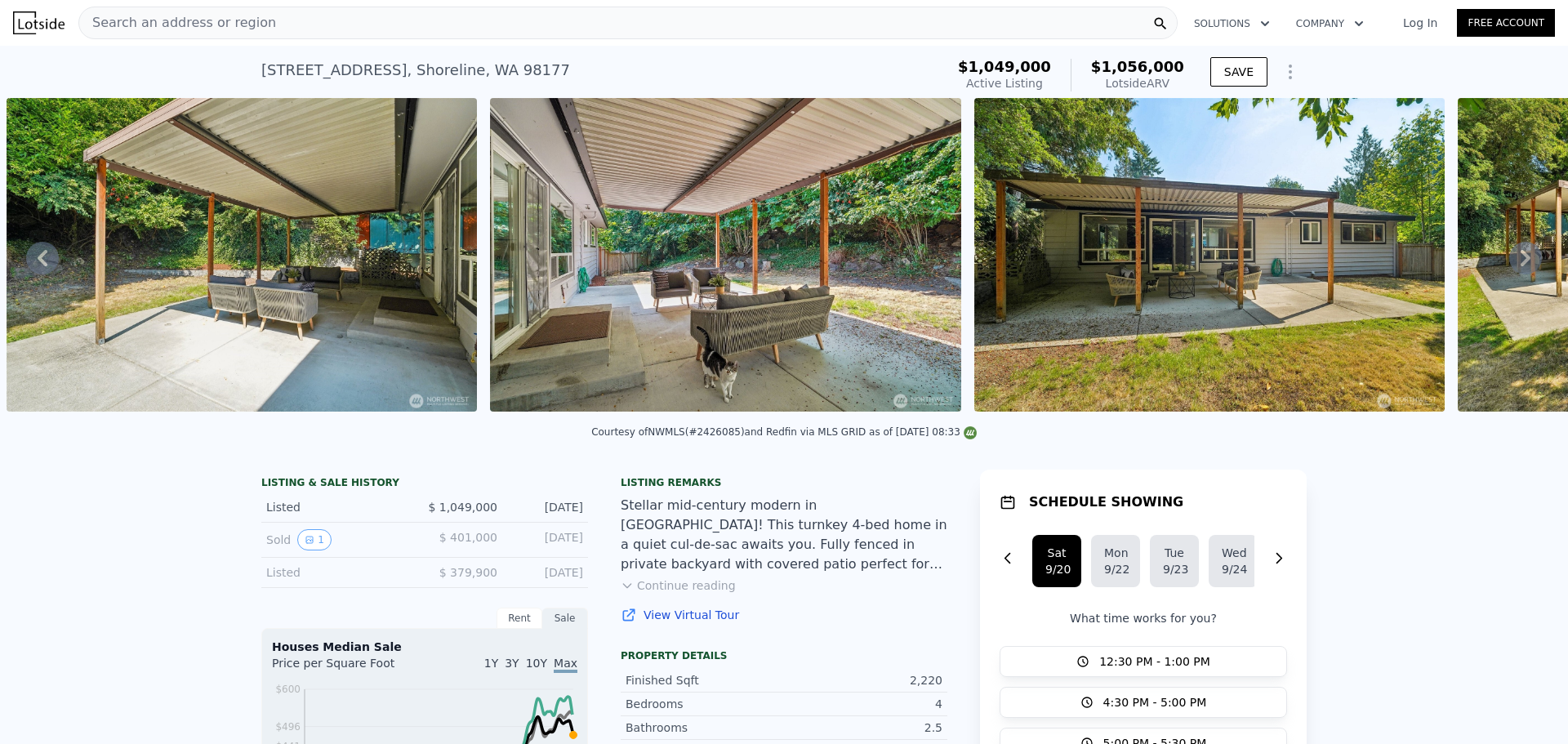
click at [1521, 261] on icon at bounding box center [1525, 258] width 10 height 16
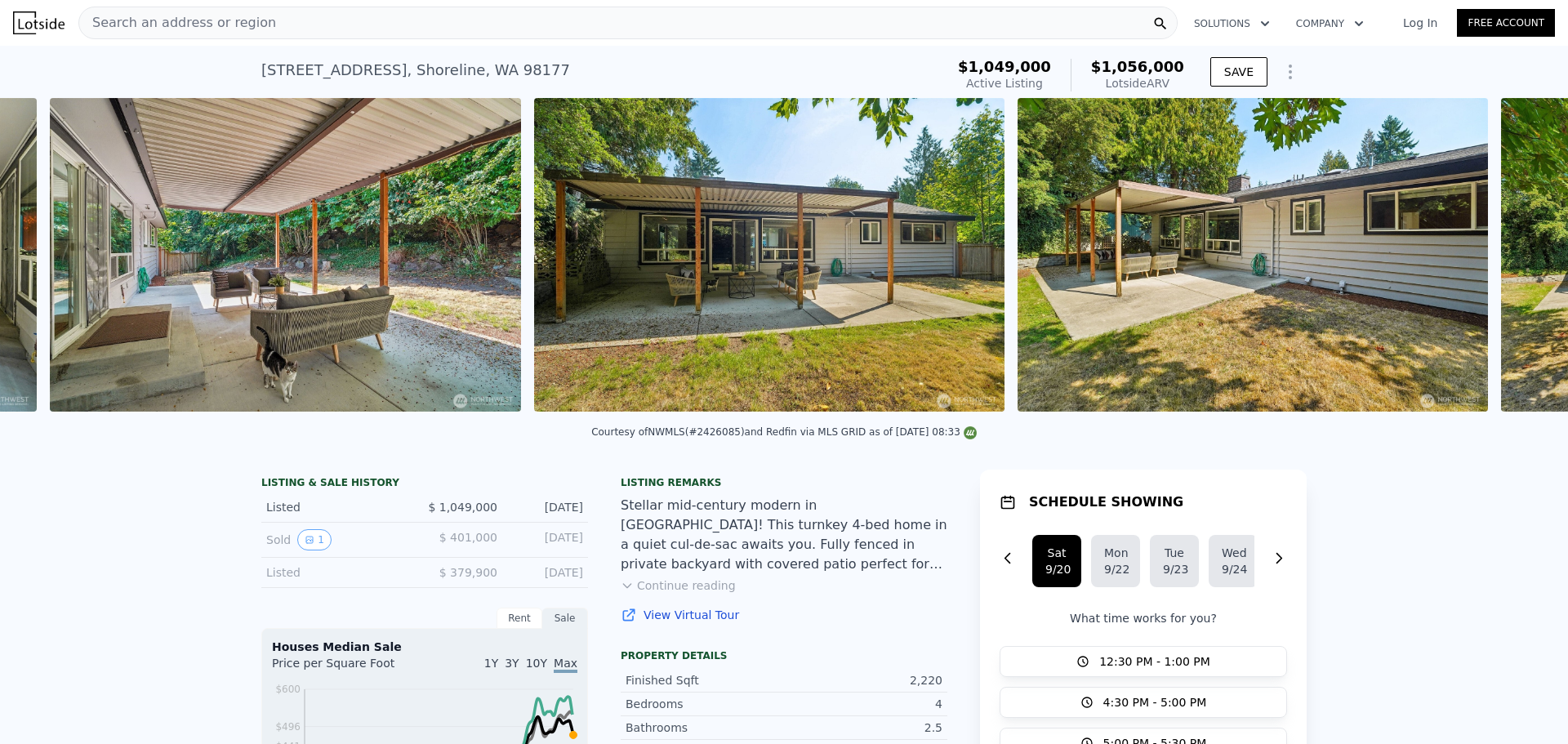
scroll to position [0, 13805]
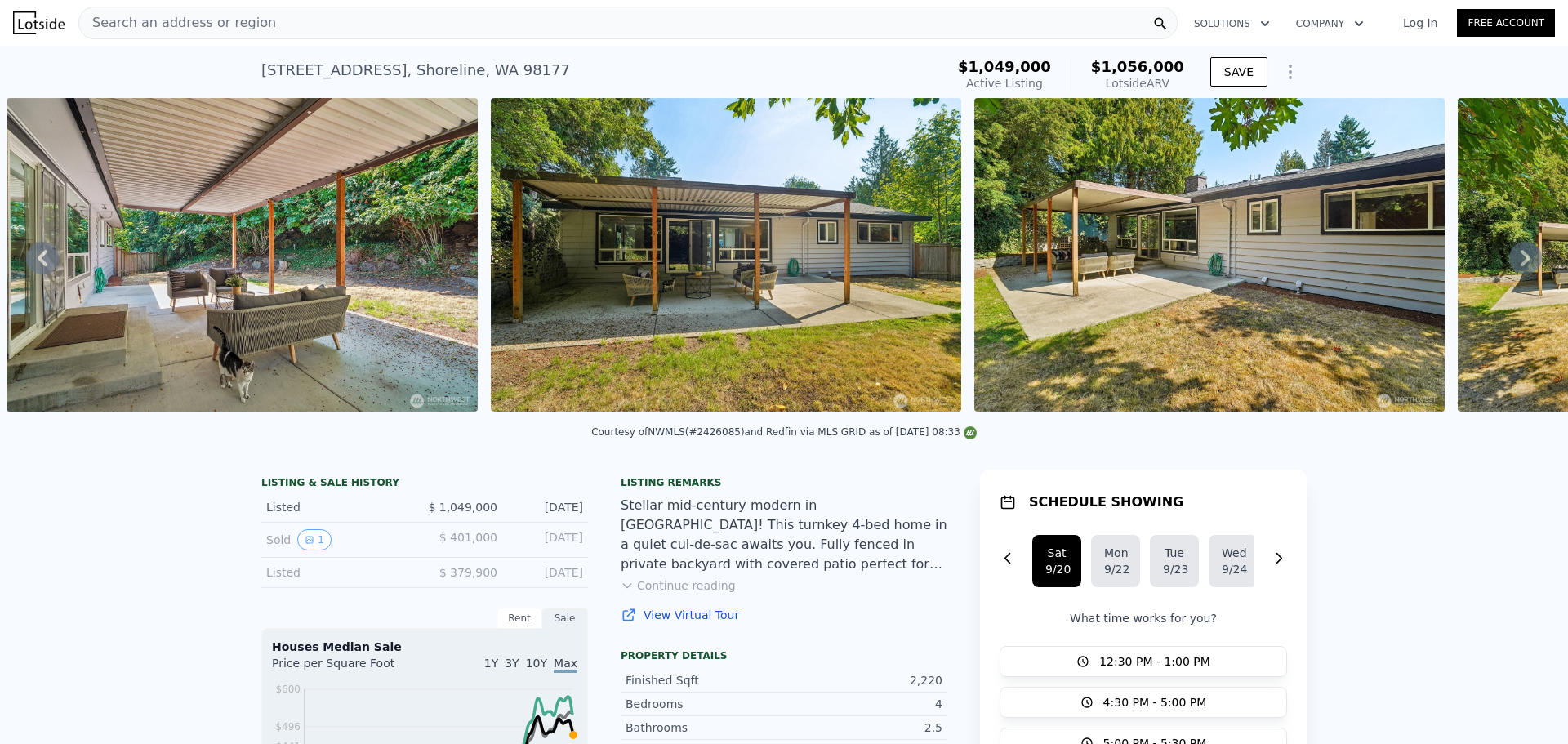
click at [1521, 261] on icon at bounding box center [1525, 258] width 10 height 16
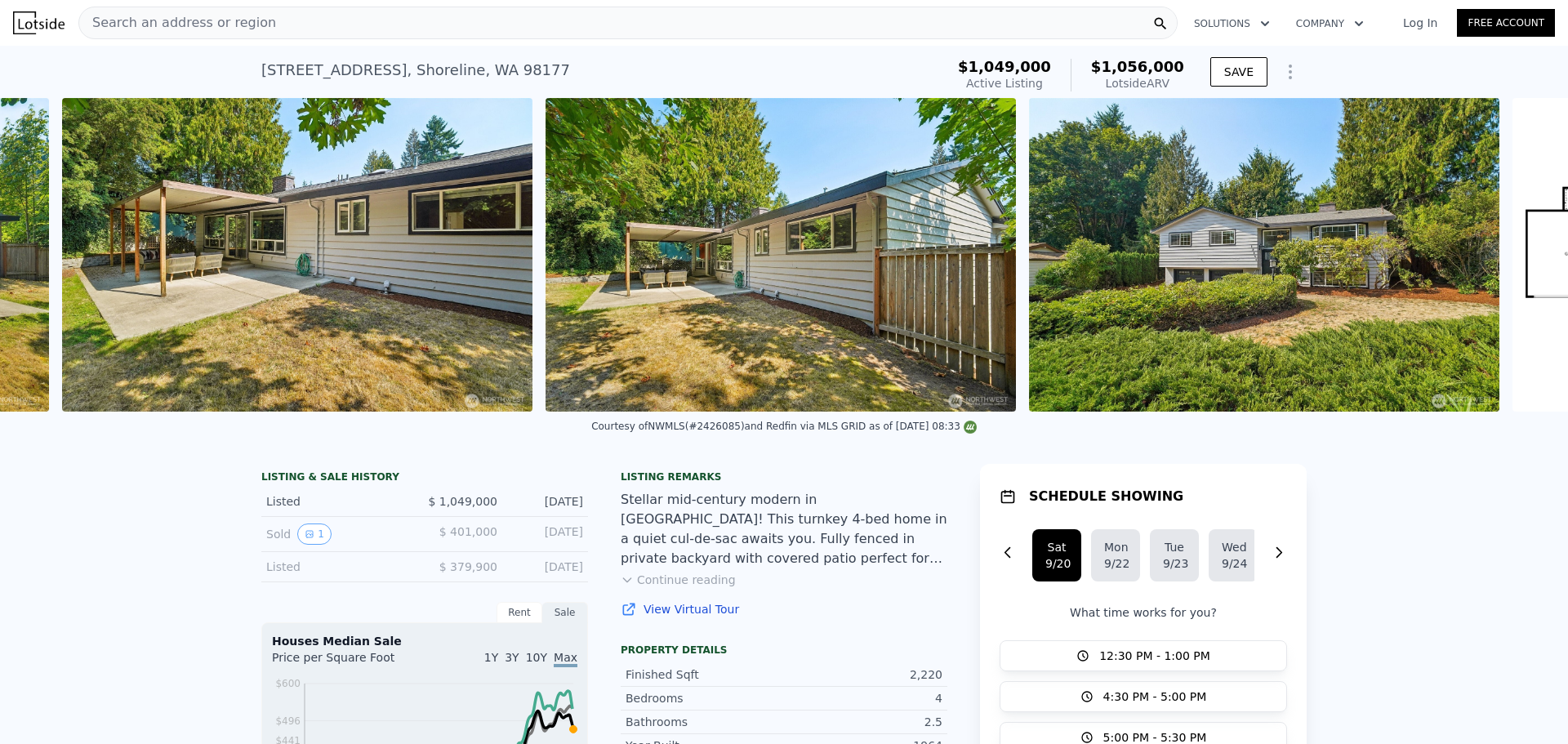
scroll to position [0, 14773]
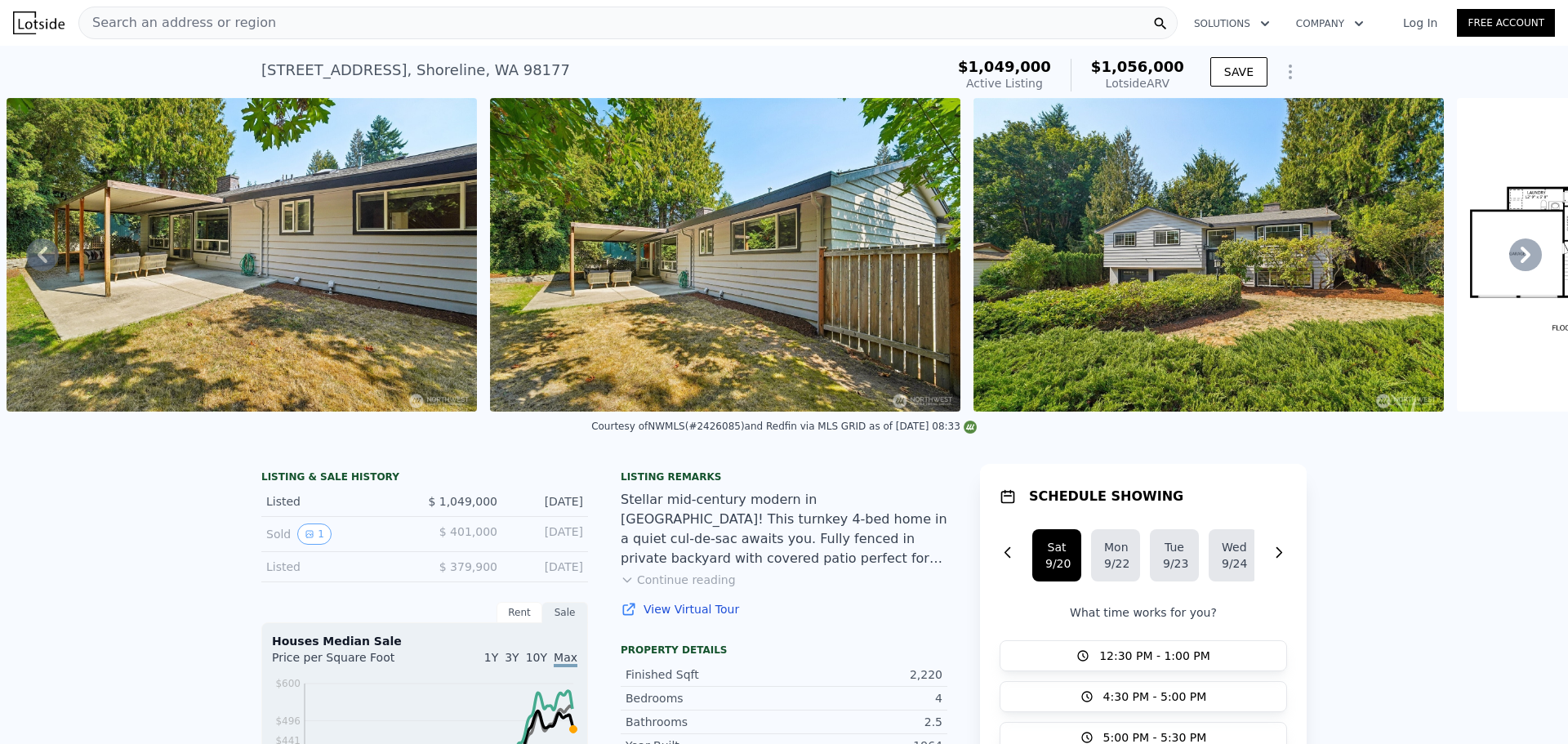
click at [1514, 261] on icon at bounding box center [1525, 254] width 33 height 33
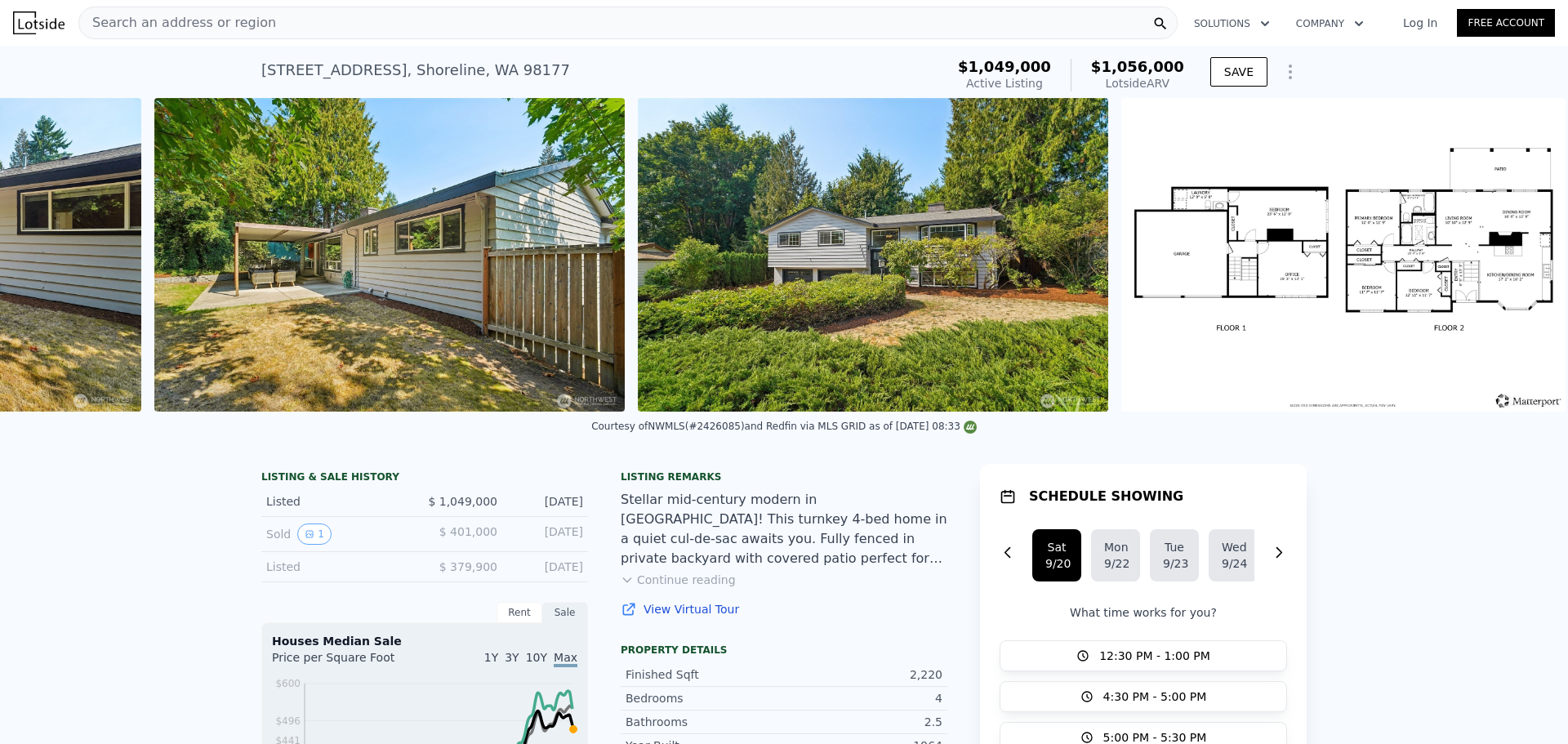
scroll to position [0, 15125]
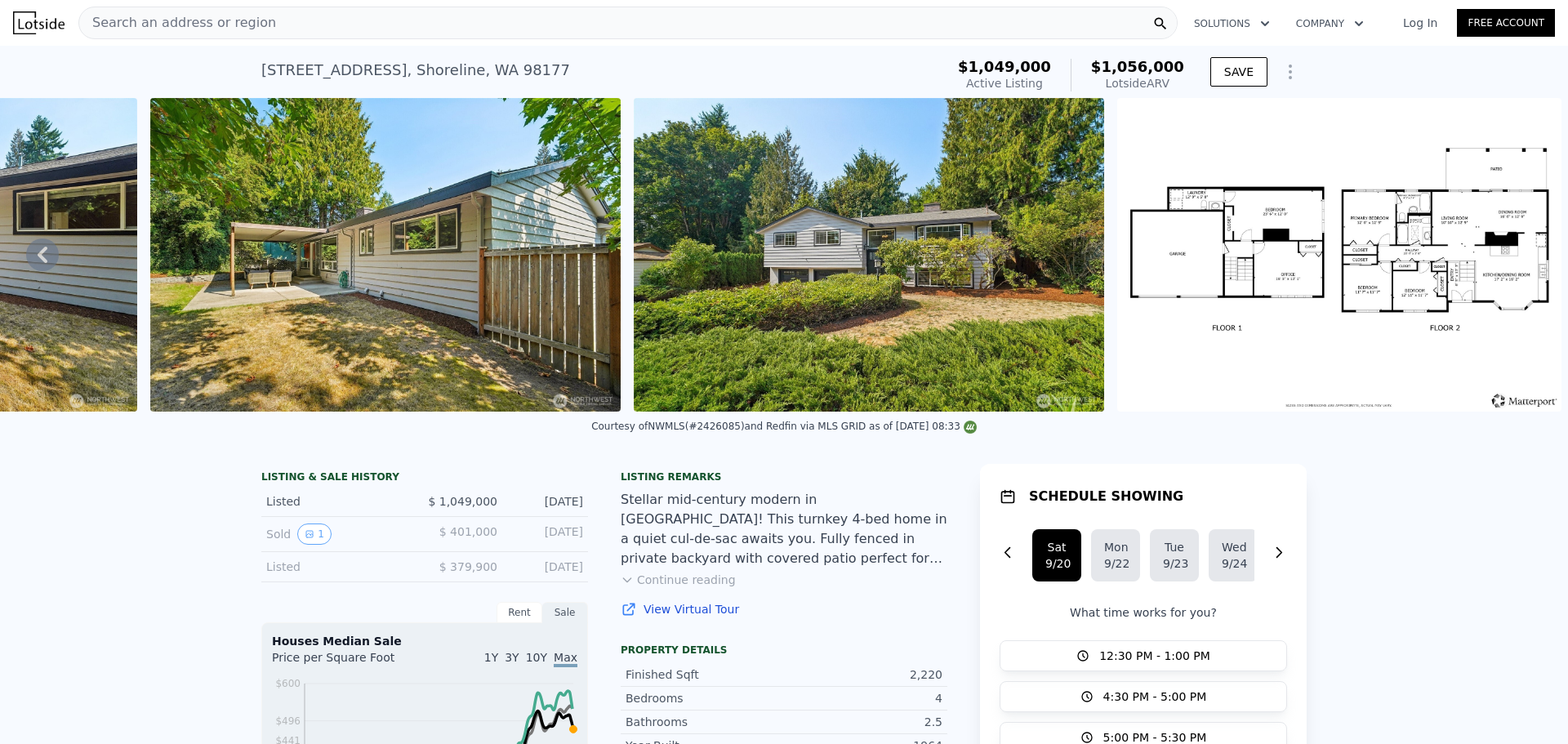
click at [1514, 261] on img at bounding box center [1339, 254] width 444 height 313
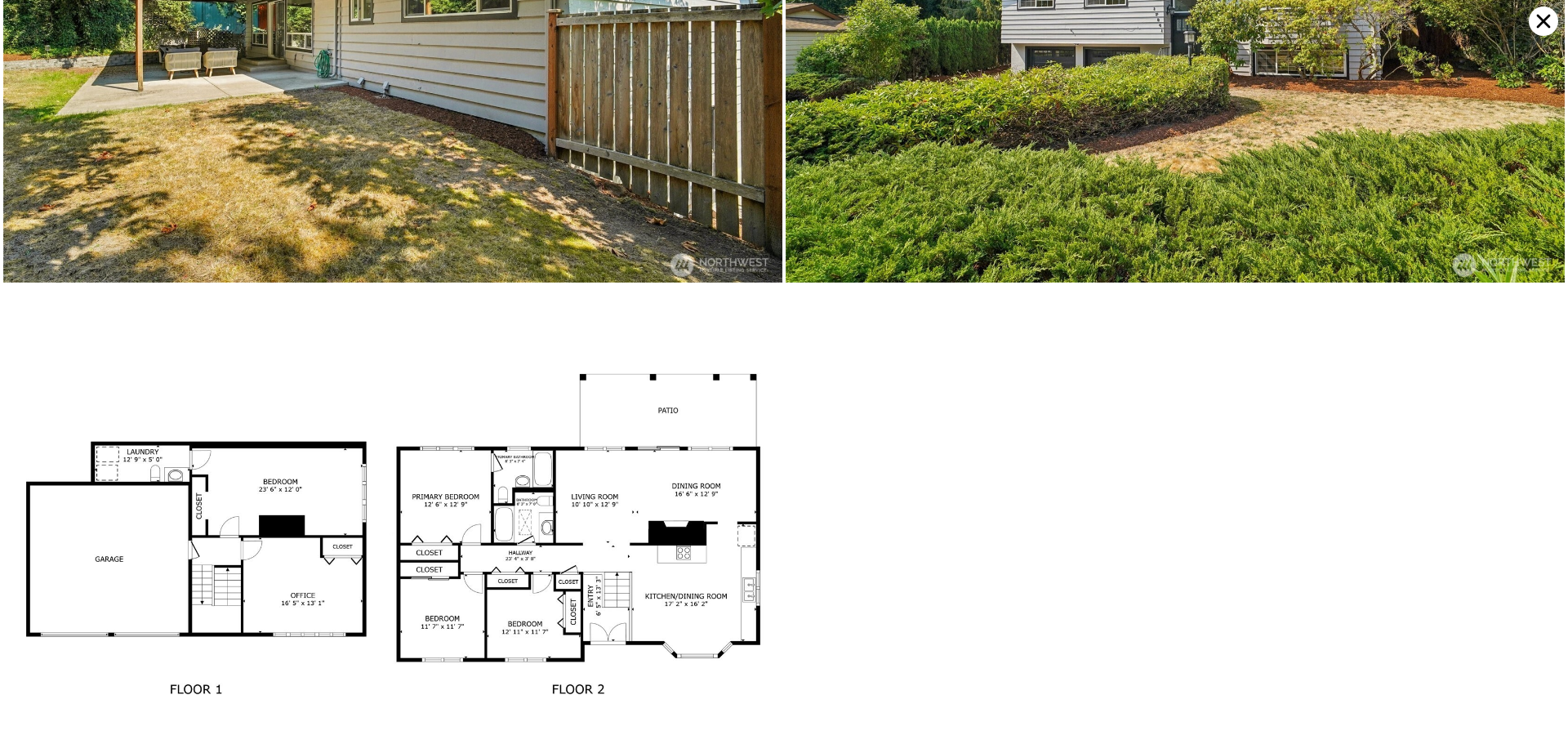
scroll to position [8095, 0]
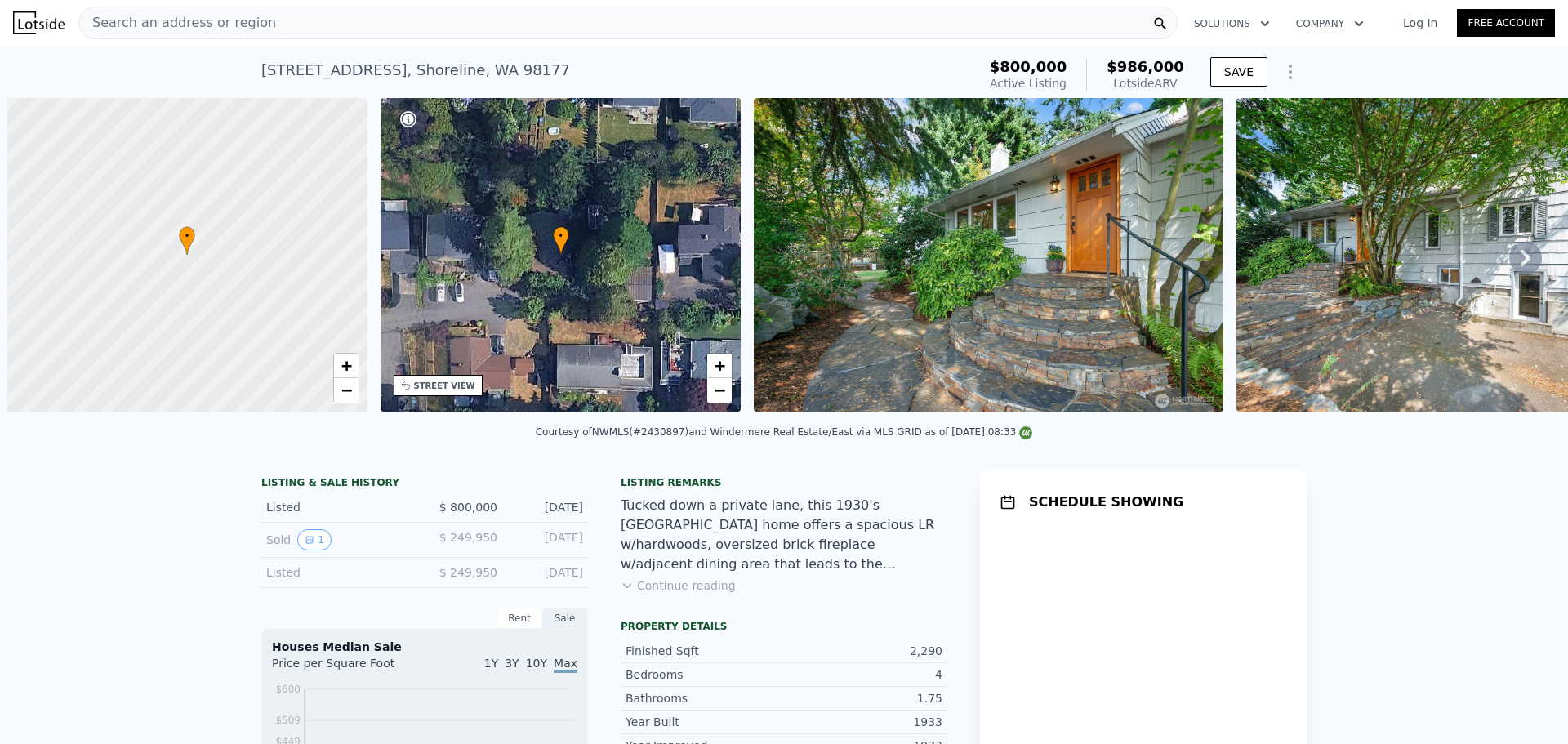
scroll to position [0, 6]
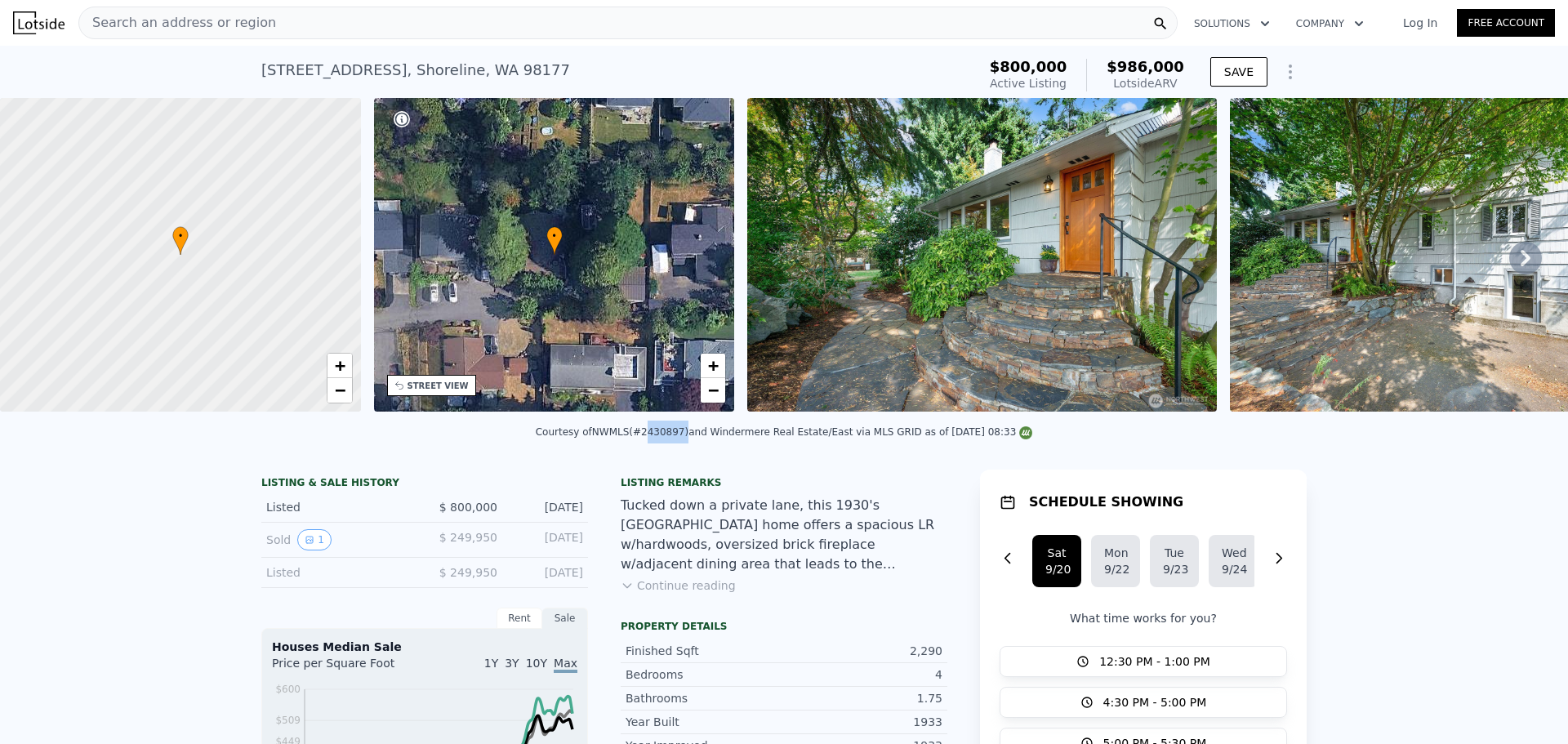
drag, startPoint x: 652, startPoint y: 442, endPoint x: 688, endPoint y: 441, distance: 36.0
click at [688, 438] on div "Courtesy of NWMLS (#2430897) and Windermere Real Estate/East via MLS GRID as of…" at bounding box center [784, 432] width 497 height 12
copy div "2430897"
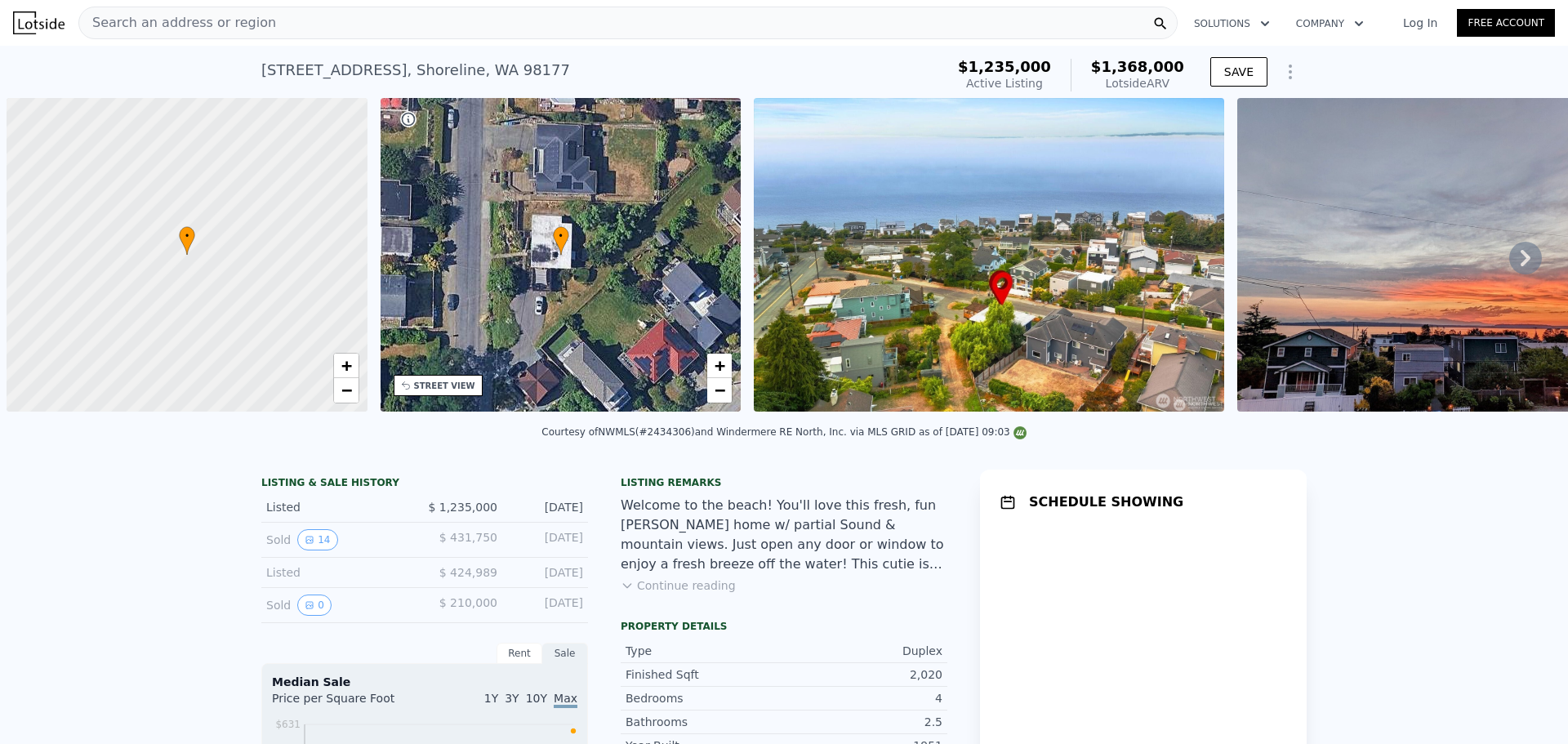
scroll to position [0, 6]
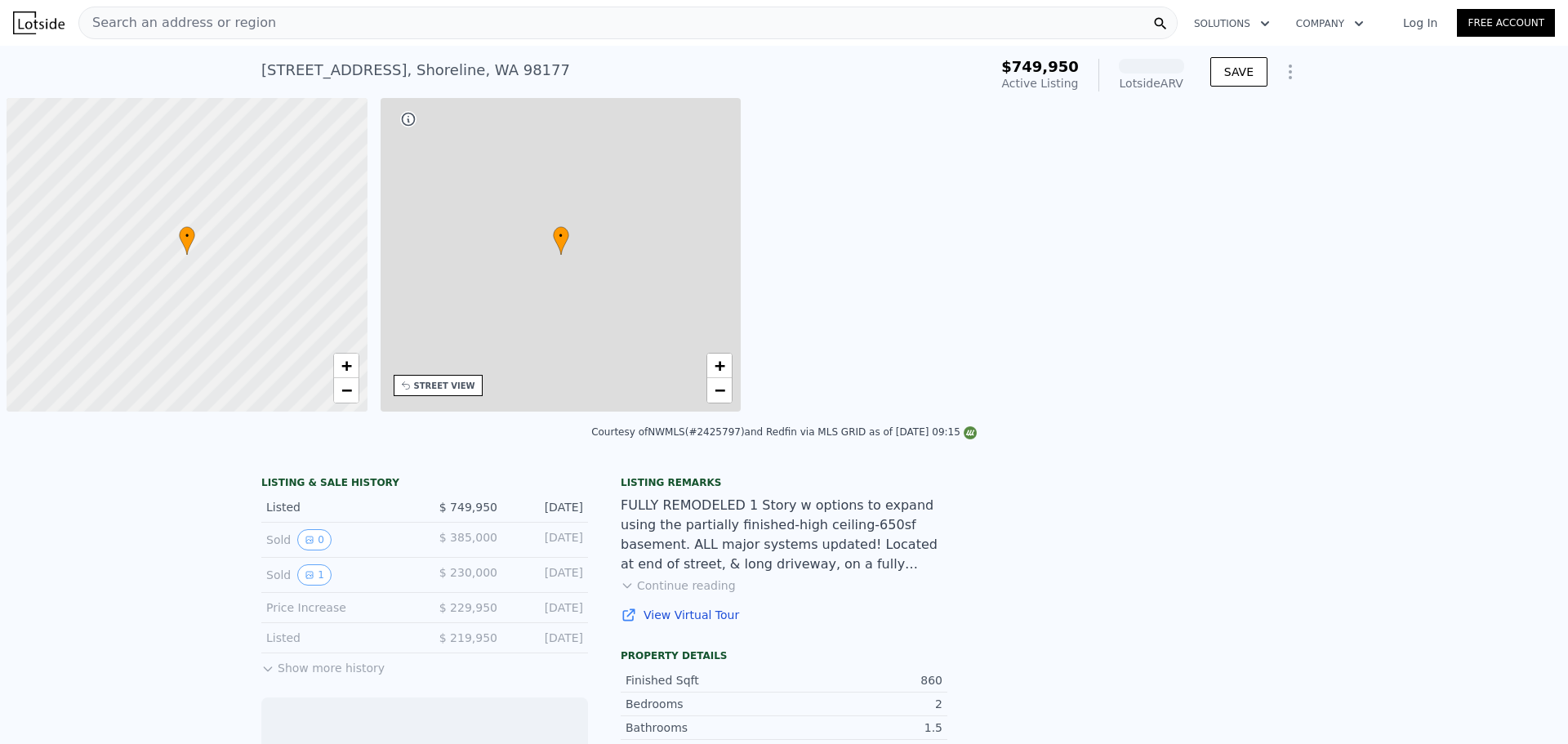
scroll to position [0, 6]
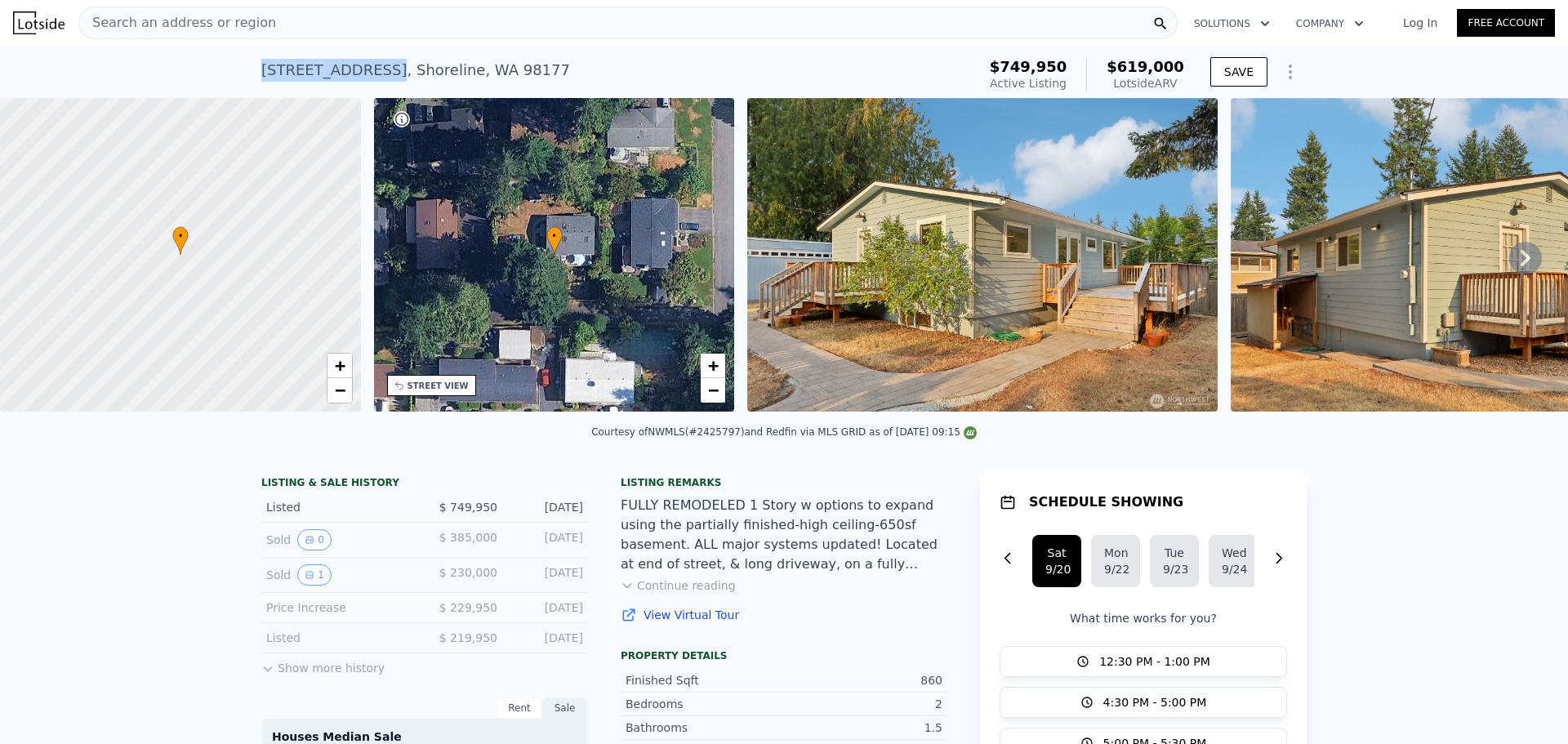
drag, startPoint x: 250, startPoint y: 67, endPoint x: 376, endPoint y: 65, distance: 126.0
click at [376, 65] on div "[STREET_ADDRESS] Active at $749,950 (~ARV $619k ) $749,950 Active Listing $619,…" at bounding box center [784, 71] width 1568 height 53
copy div "[STREET_ADDRESS]"
